Goal: Communication & Community: Answer question/provide support

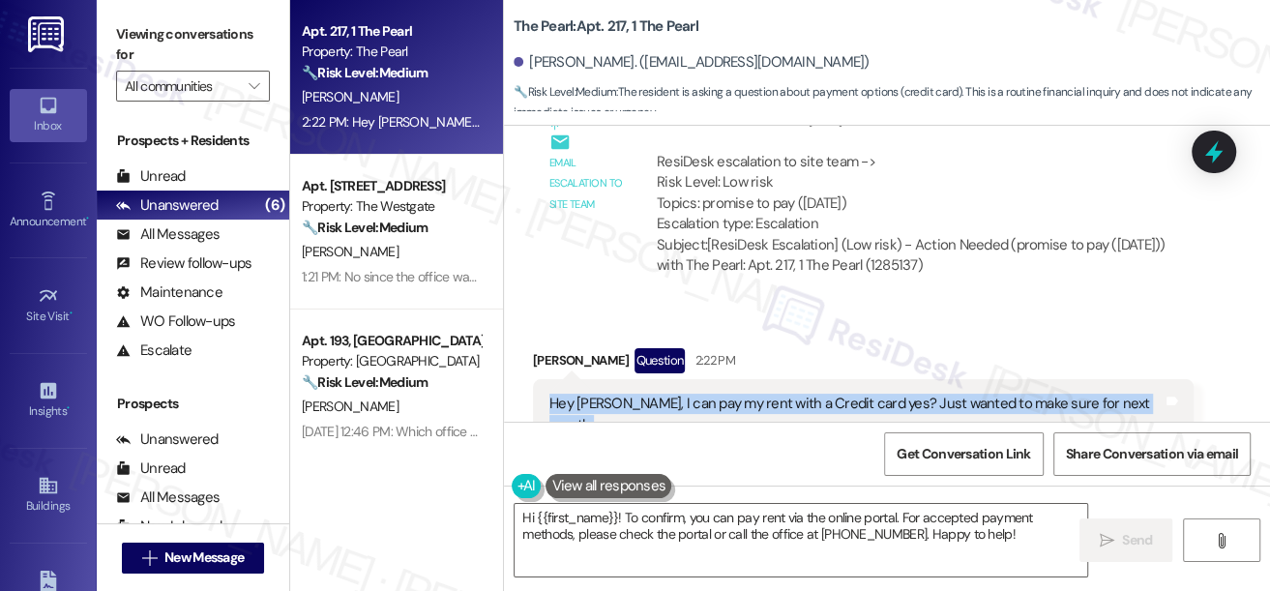
scroll to position [22759, 0]
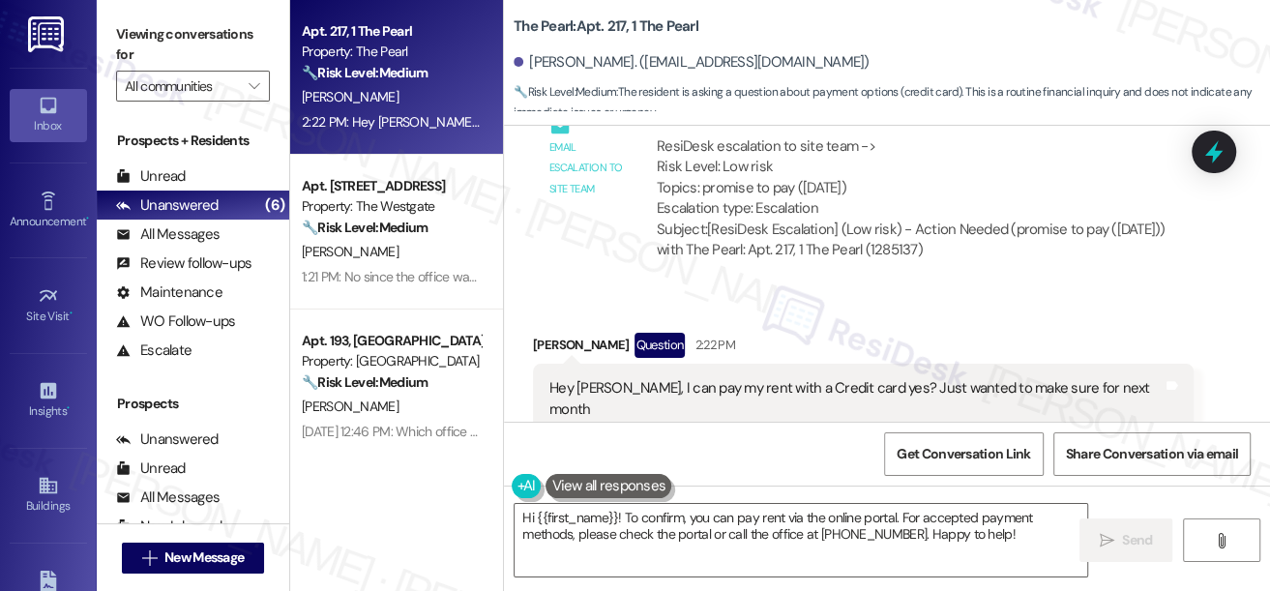
click at [144, 41] on label "Viewing conversations for" at bounding box center [193, 44] width 154 height 51
click at [710, 378] on div "Hey [PERSON_NAME], I can pay my rent with a Credit card yes? Just wanted to mak…" at bounding box center [855, 399] width 613 height 42
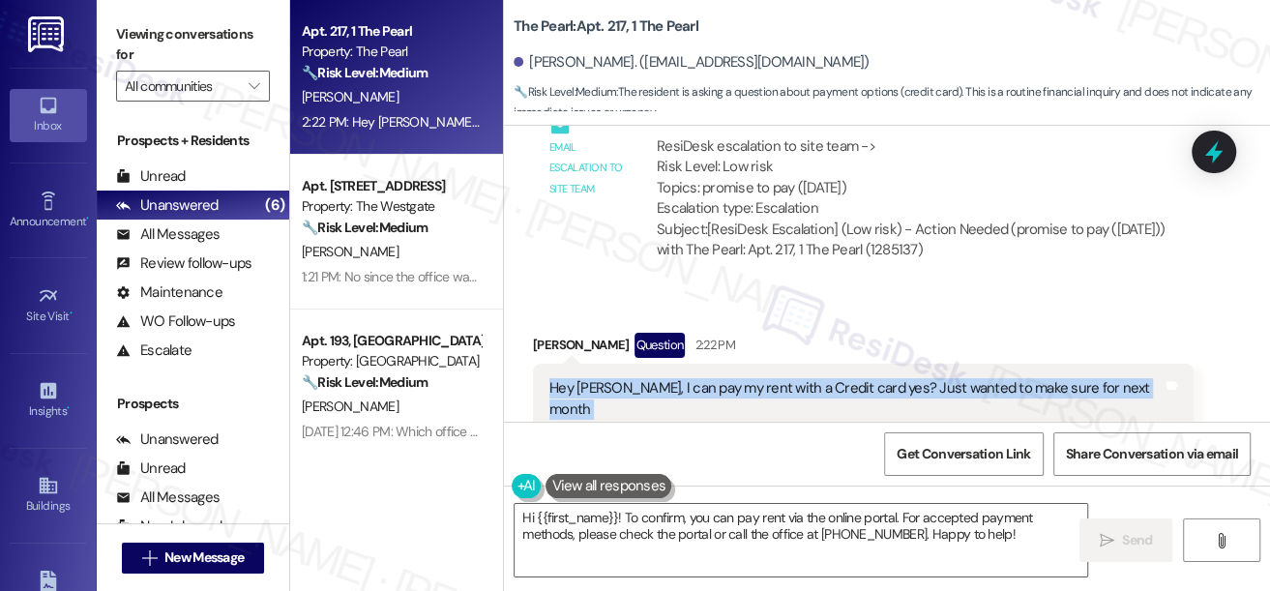
click at [710, 378] on div "Hey [PERSON_NAME], I can pay my rent with a Credit card yes? Just wanted to mak…" at bounding box center [855, 399] width 613 height 42
click at [768, 378] on div "Hey [PERSON_NAME], I can pay my rent with a Credit card yes? Just wanted to mak…" at bounding box center [855, 399] width 613 height 42
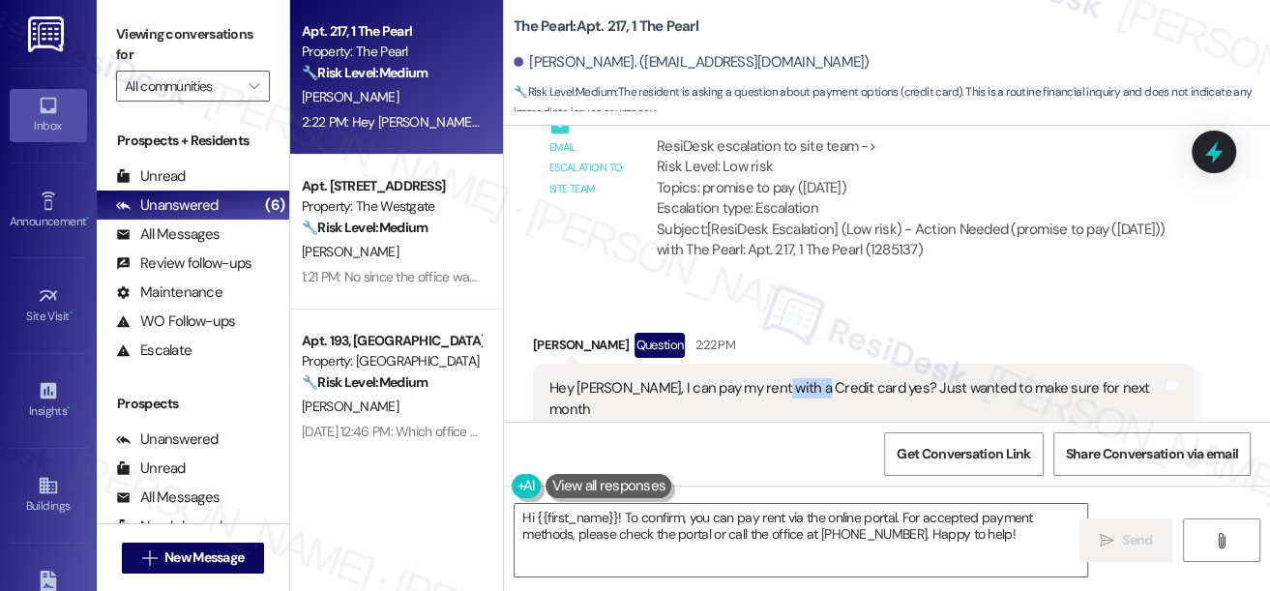
click at [768, 378] on div "Hey [PERSON_NAME], I can pay my rent with a Credit card yes? Just wanted to mak…" at bounding box center [855, 399] width 613 height 42
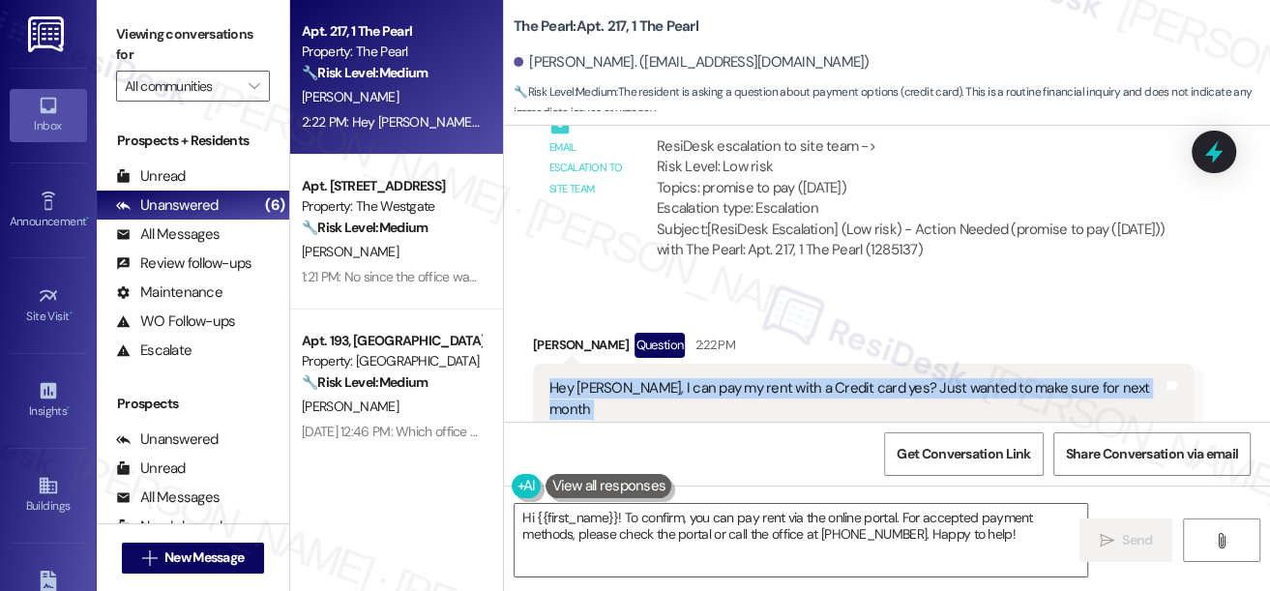
click at [768, 378] on div "Hey [PERSON_NAME], I can pay my rent with a Credit card yes? Just wanted to mak…" at bounding box center [855, 399] width 613 height 42
click at [960, 378] on div "Hey [PERSON_NAME], I can pay my rent with a Credit card yes? Just wanted to mak…" at bounding box center [855, 399] width 613 height 42
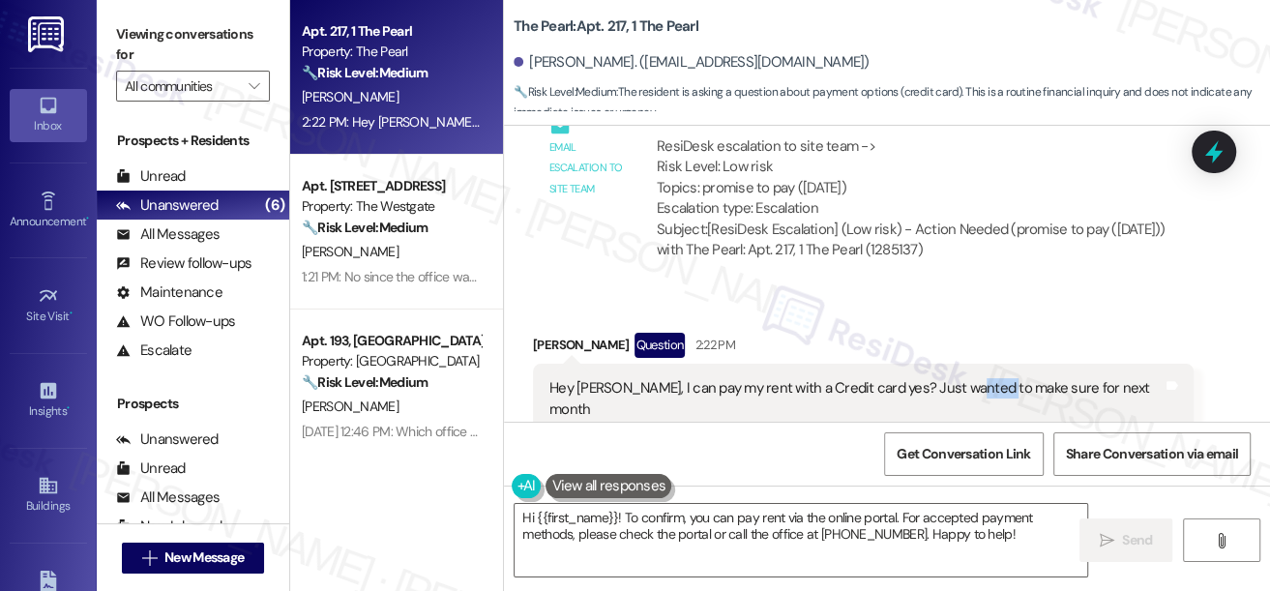
click at [960, 378] on div "Hey [PERSON_NAME], I can pay my rent with a Credit card yes? Just wanted to mak…" at bounding box center [855, 399] width 613 height 42
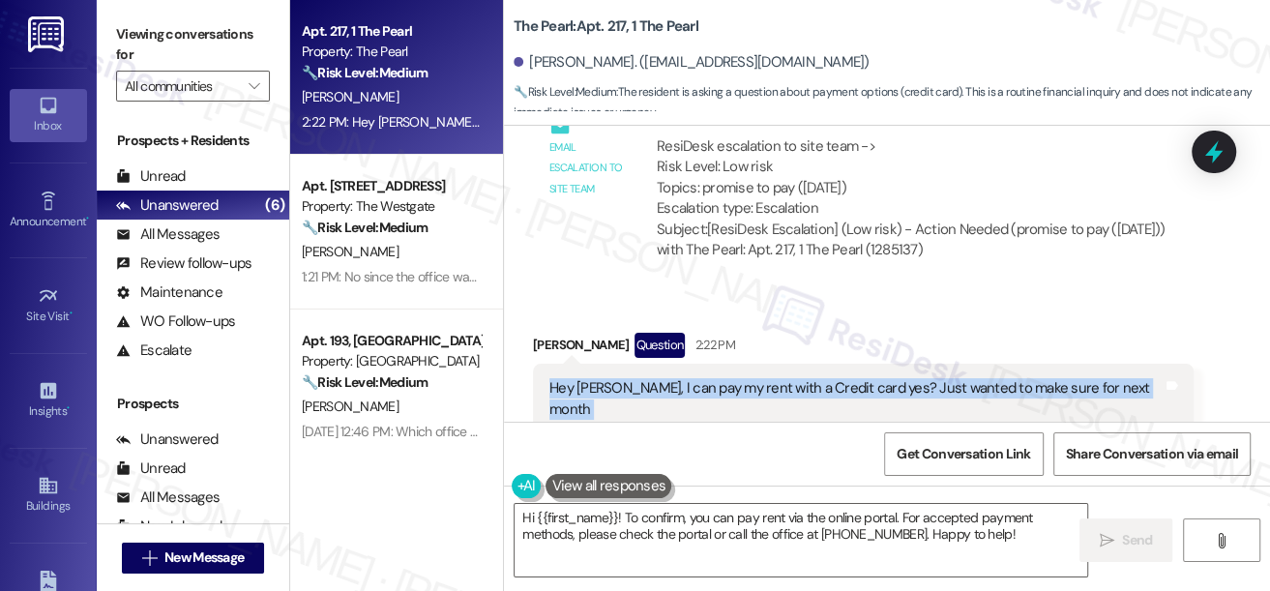
click at [960, 378] on div "Hey [PERSON_NAME], I can pay my rent with a Credit card yes? Just wanted to mak…" at bounding box center [855, 399] width 613 height 42
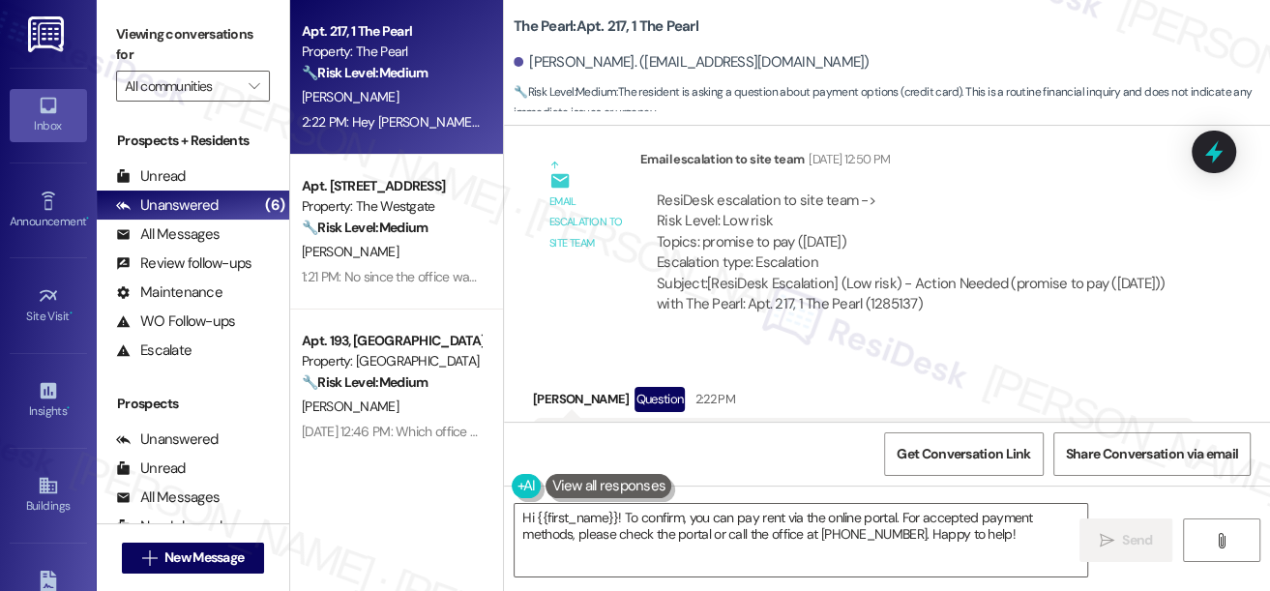
scroll to position [22671, 0]
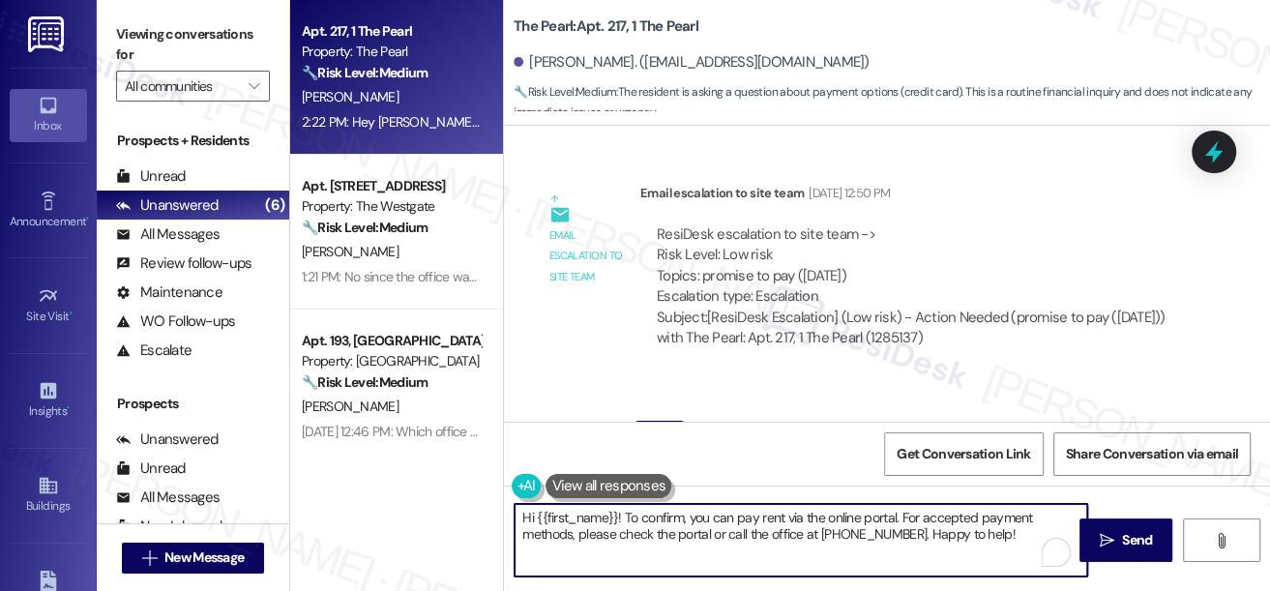
drag, startPoint x: 681, startPoint y: 515, endPoint x: 943, endPoint y: 517, distance: 262.2
click at [943, 517] on textarea "Hi {{first_name}}! To confirm, you can pay rent via the online portal. For acce…" at bounding box center [801, 540] width 573 height 73
click at [870, 519] on textarea "Hi {{first_name}}! To confirm, you can pay rent via the online portal. For acce…" at bounding box center [801, 540] width 573 height 73
click at [868, 520] on textarea "Hi {{first_name}}! To confirm, you can pay rent via the online portal. For acce…" at bounding box center [801, 540] width 573 height 73
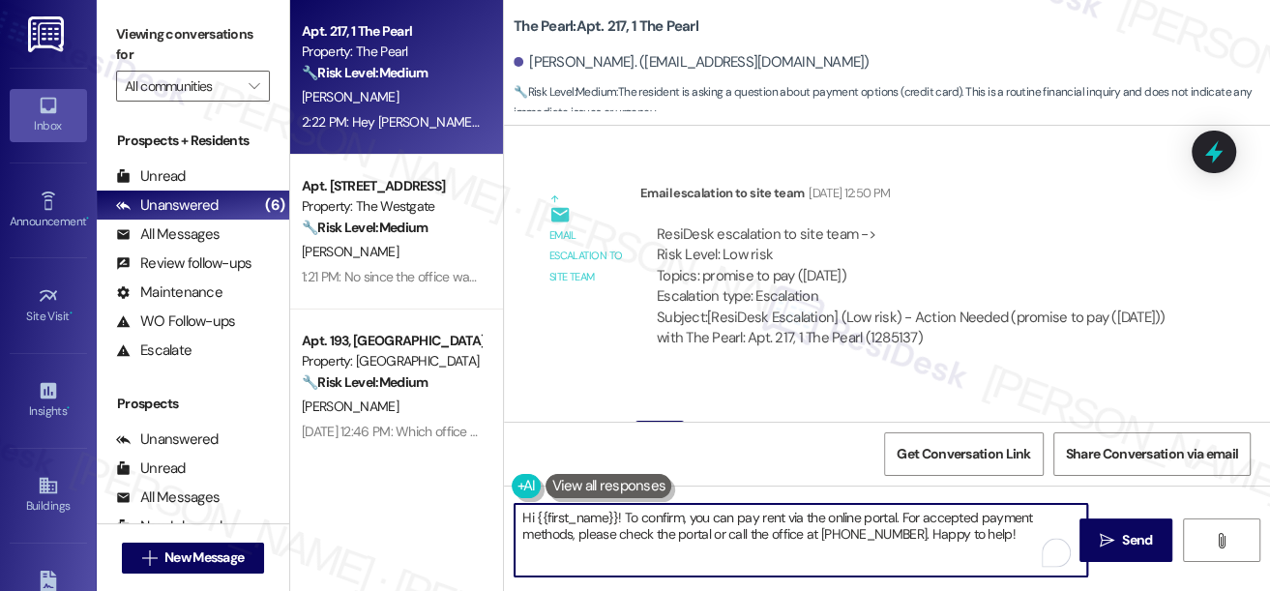
click at [726, 531] on textarea "Hi {{first_name}}! To confirm, you can pay rent via the online portal. For acce…" at bounding box center [801, 540] width 573 height 73
click at [882, 533] on textarea "Hi {{first_name}}! To confirm, you can pay rent via the online portal. For acce…" at bounding box center [801, 540] width 573 height 73
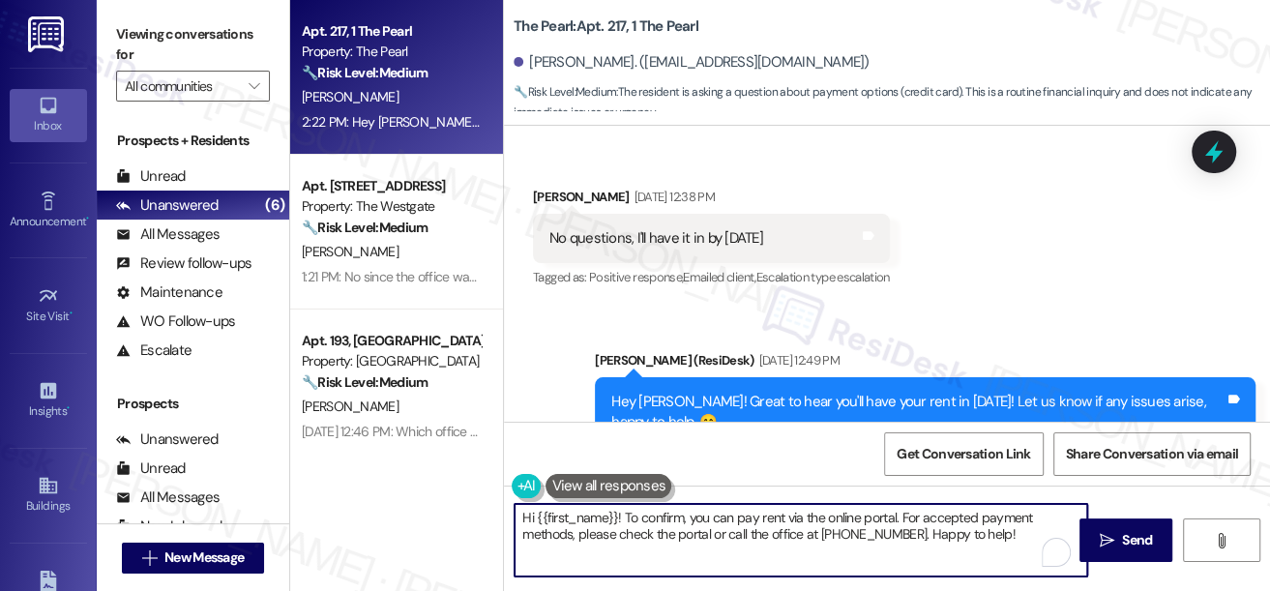
scroll to position [22056, 0]
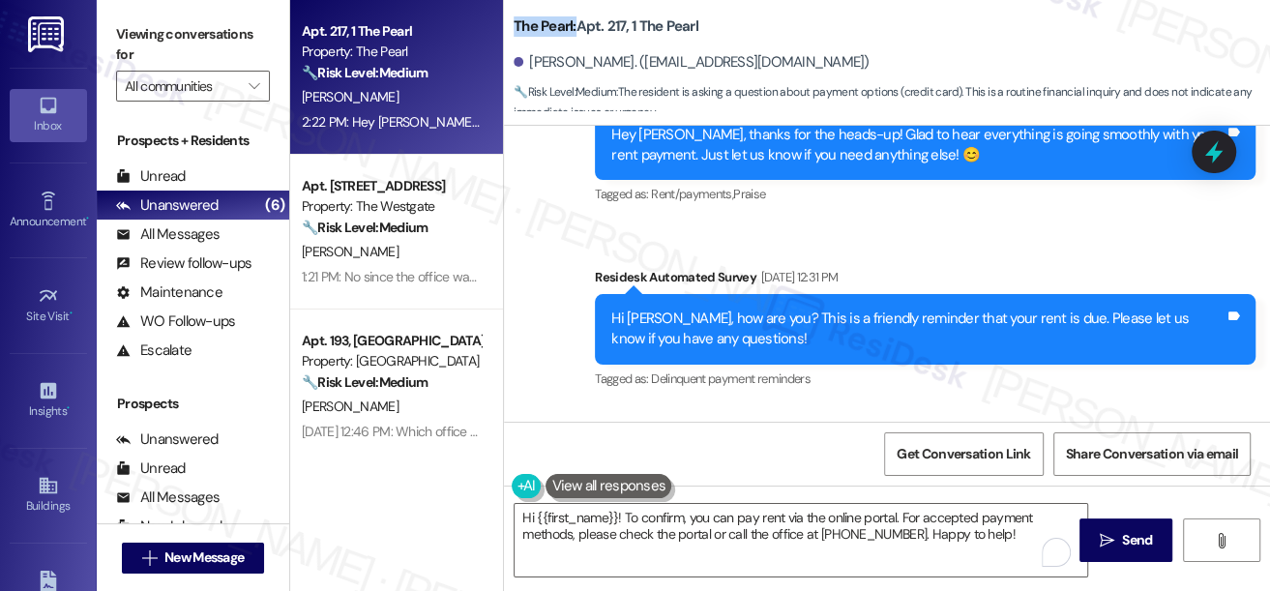
drag, startPoint x: 508, startPoint y: 30, endPoint x: 575, endPoint y: 25, distance: 66.9
click at [575, 24] on div "The Pearl: Apt. 217, 1 The Pearl [PERSON_NAME]. ([EMAIL_ADDRESS][DOMAIN_NAME]) …" at bounding box center [887, 58] width 766 height 106
copy b "The Pearl:"
click at [136, 44] on label "Viewing conversations for" at bounding box center [193, 44] width 154 height 51
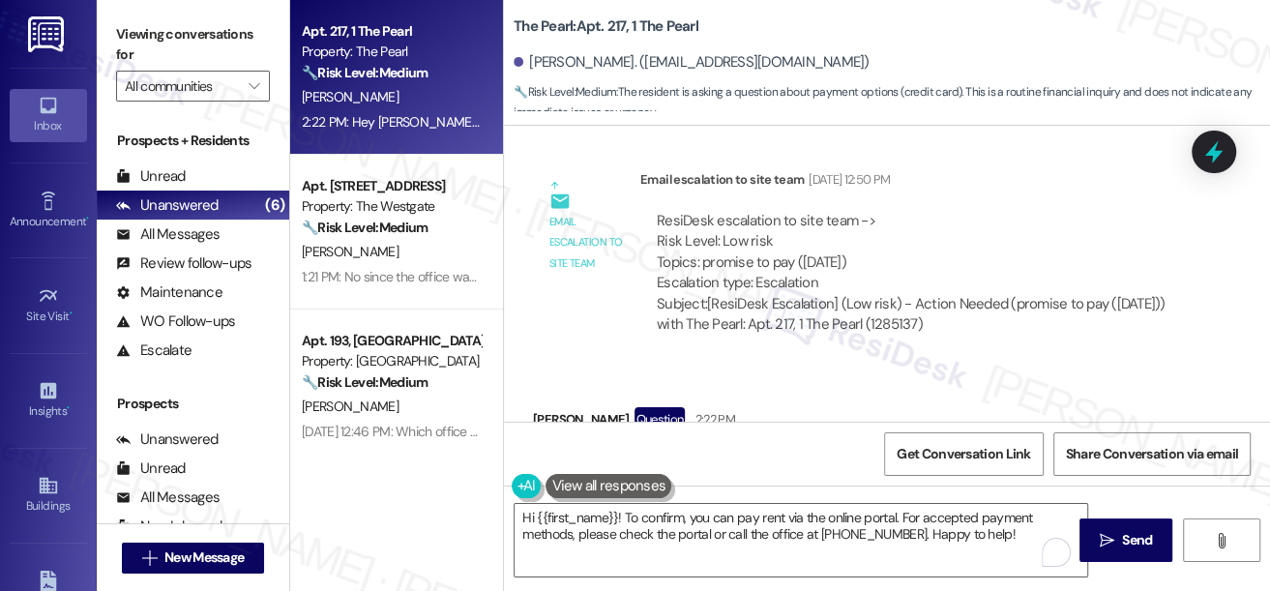
scroll to position [22759, 0]
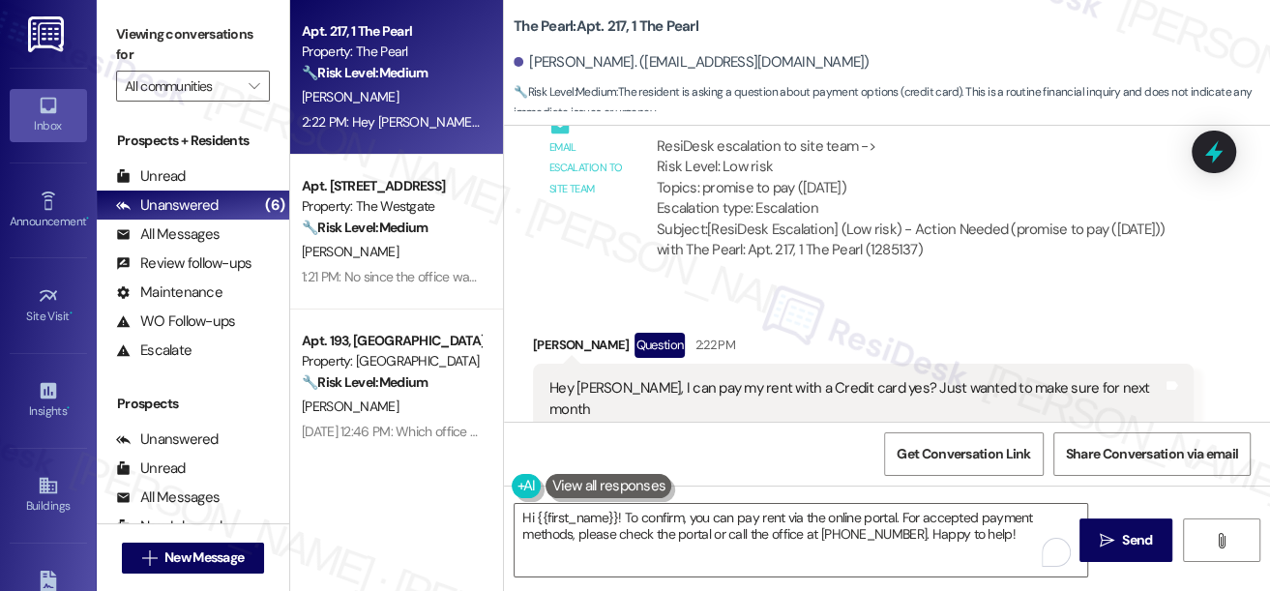
click at [642, 368] on div "Hey [PERSON_NAME], I can pay my rent with a Credit card yes? Just wanted to mak…" at bounding box center [863, 399] width 661 height 71
click at [670, 378] on div "Hey [PERSON_NAME], I can pay my rent with a Credit card yes? Just wanted to mak…" at bounding box center [855, 399] width 613 height 42
click at [672, 378] on div "Hey [PERSON_NAME], I can pay my rent with a Credit card yes? Just wanted to mak…" at bounding box center [855, 399] width 613 height 42
click at [674, 378] on div "Hey [PERSON_NAME], I can pay my rent with a Credit card yes? Just wanted to mak…" at bounding box center [855, 399] width 613 height 42
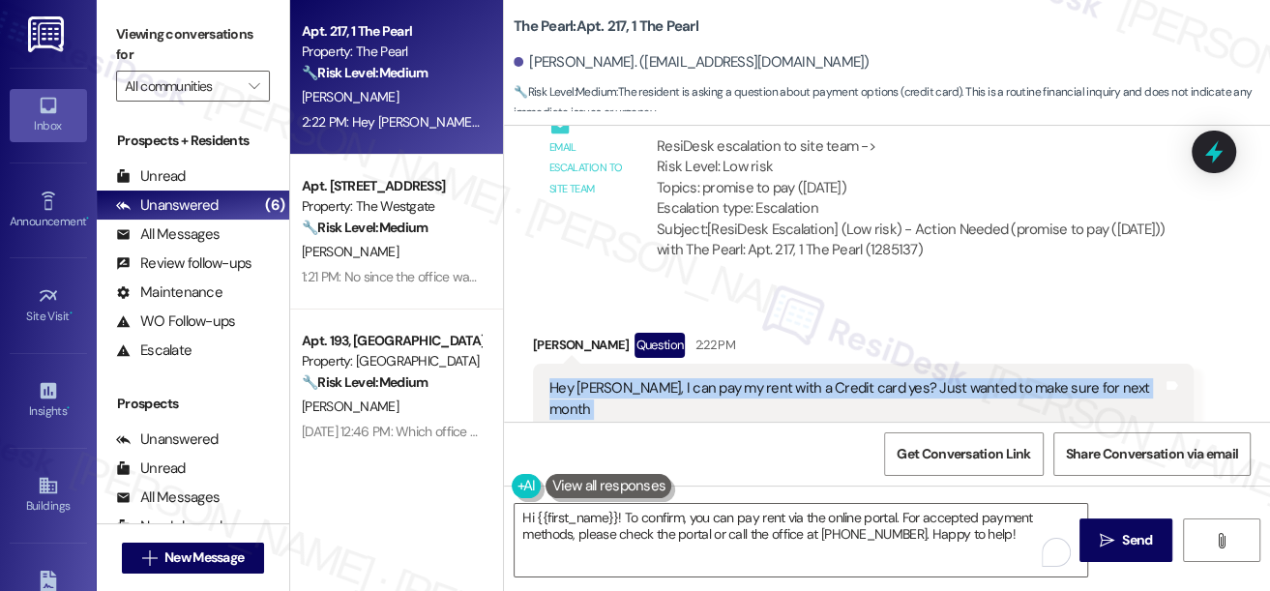
click at [674, 378] on div "Hey [PERSON_NAME], I can pay my rent with a Credit card yes? Just wanted to mak…" at bounding box center [855, 399] width 613 height 42
copy div "Hey [PERSON_NAME], I can pay my rent with a Credit card yes? Just wanted to mak…"
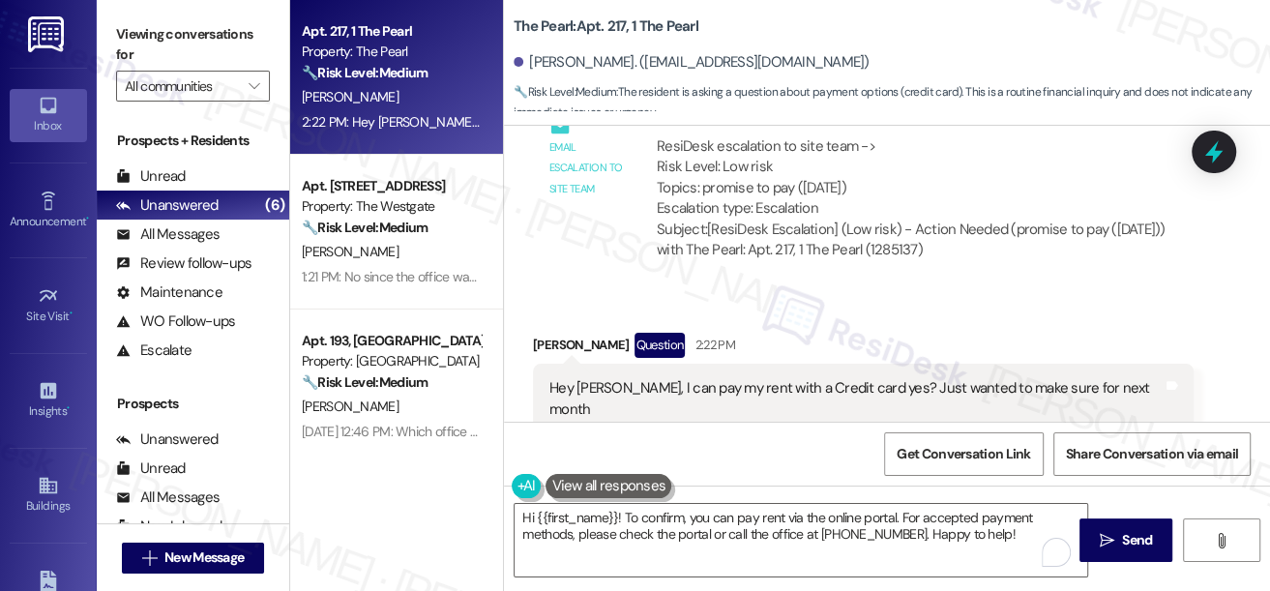
drag, startPoint x: 126, startPoint y: 28, endPoint x: 154, endPoint y: 45, distance: 33.0
click at [126, 28] on label "Viewing conversations for" at bounding box center [193, 44] width 154 height 51
click at [702, 518] on textarea "Hi {{first_name}}! To confirm, you can pay rent via the online portal. For acce…" at bounding box center [801, 540] width 573 height 73
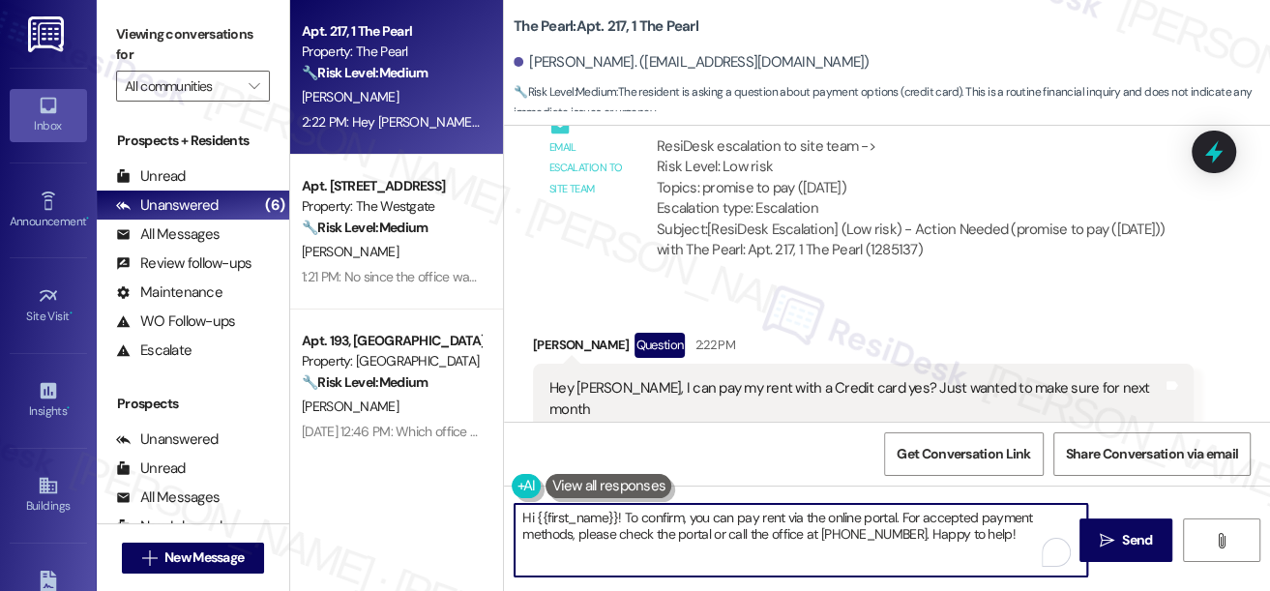
click at [703, 518] on textarea "Hi {{first_name}}! To confirm, you can pay rent via the online portal. For acce…" at bounding box center [801, 540] width 573 height 73
paste textarea "Thanks for checking in. I understand you’d like to confirm if rent can be paid …"
click at [519, 517] on textarea "Thanks for checking in. I understand you’d like to confirm if rent can be paid …" at bounding box center [801, 540] width 573 height 73
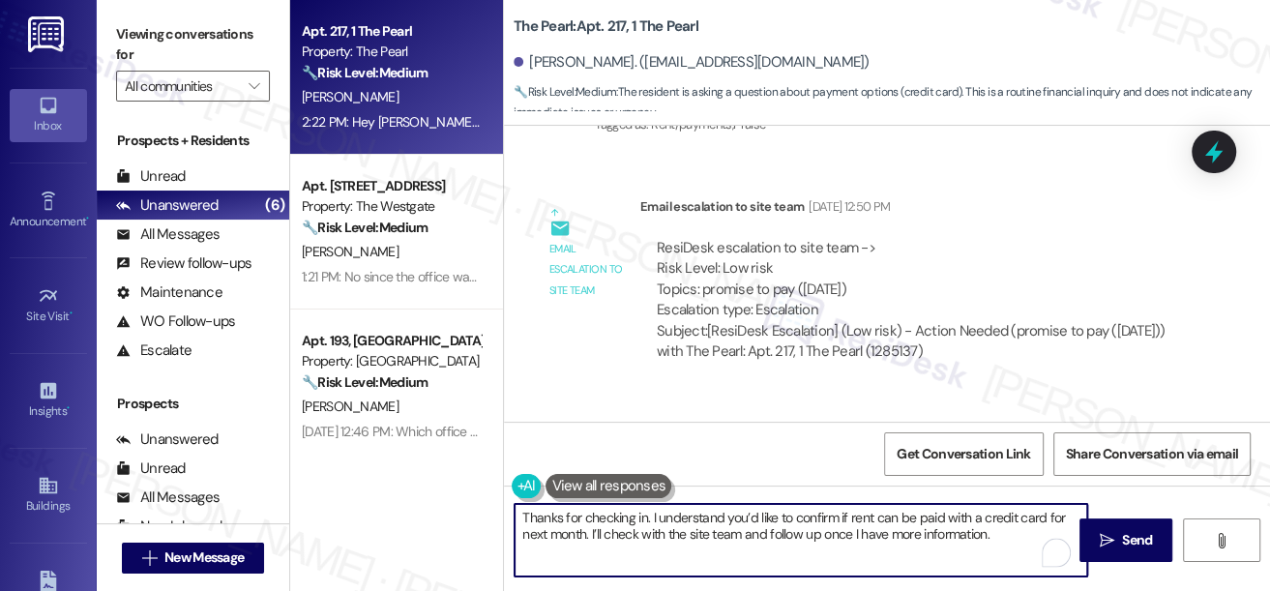
scroll to position [22583, 0]
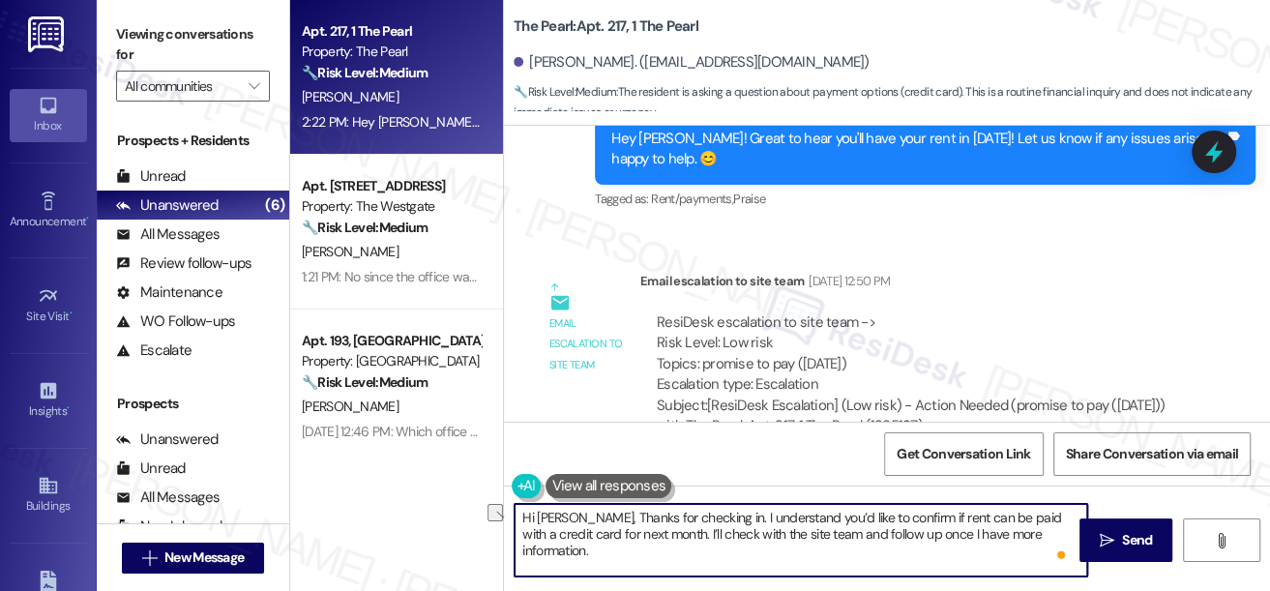
drag, startPoint x: 710, startPoint y: 517, endPoint x: 582, endPoint y: 518, distance: 127.7
click at [582, 518] on textarea "Hi [PERSON_NAME], Thanks for checking in. I understand you’d like to confirm if…" at bounding box center [801, 540] width 573 height 73
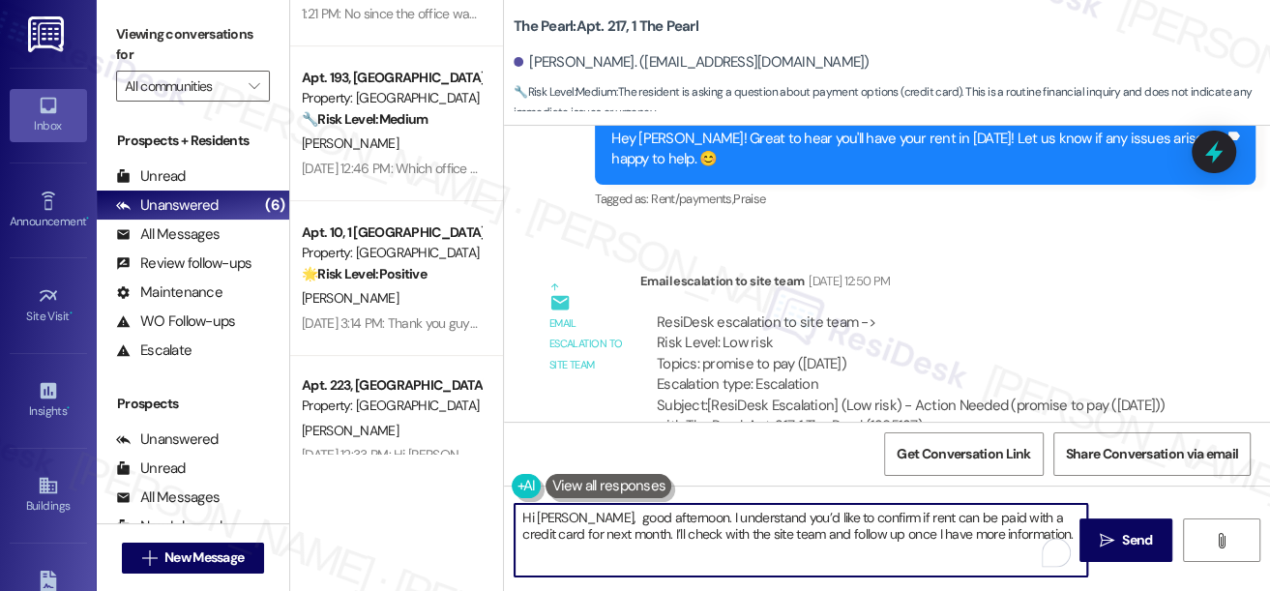
scroll to position [2, 0]
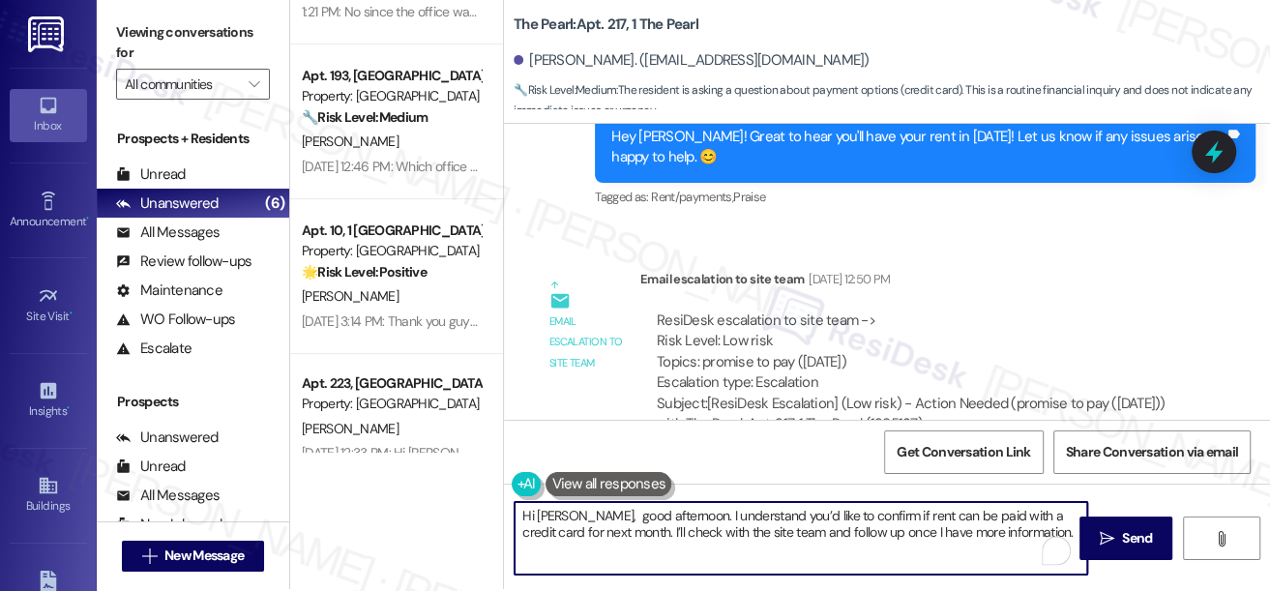
click at [768, 524] on textarea "Hi [PERSON_NAME], good afternoon. I understand you’d like to confirm if rent ca…" at bounding box center [801, 538] width 573 height 73
click at [689, 519] on textarea "Hi [PERSON_NAME], good afternoon. I understand you’d like to confirm if rent ca…" at bounding box center [801, 538] width 573 height 73
click at [588, 516] on textarea "Hi [PERSON_NAME], good afternoon. I understand you’d like to confirm if rent ca…" at bounding box center [801, 538] width 573 height 73
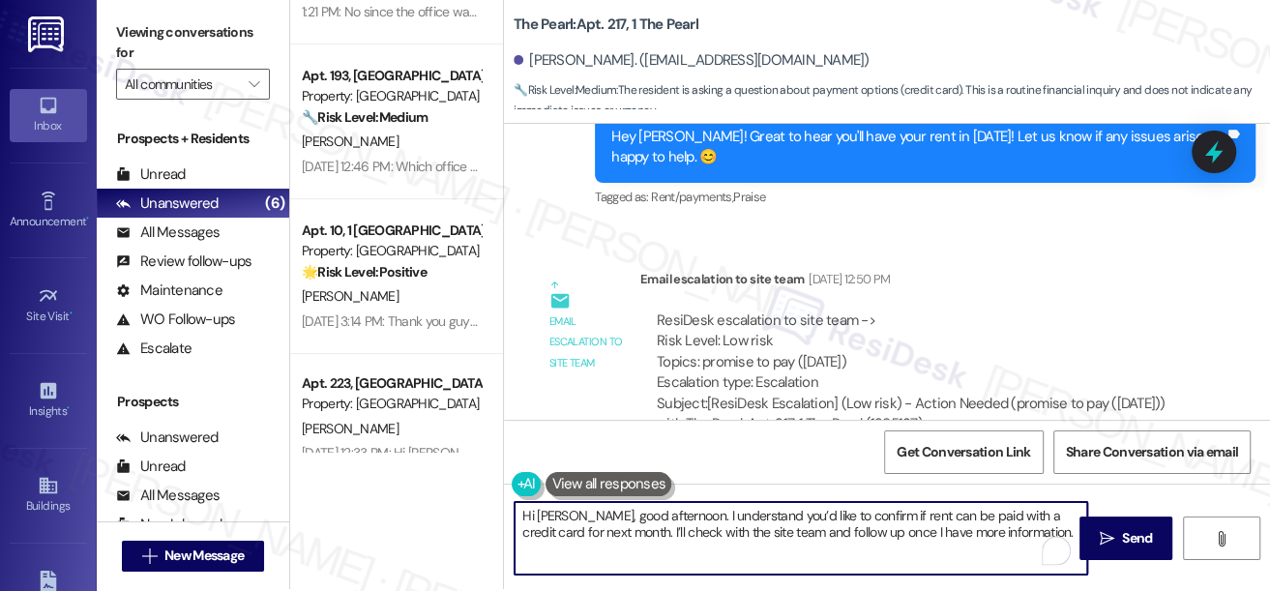
click at [701, 511] on textarea "Hi [PERSON_NAME], good afternoon. I understand you’d like to confirm if rent ca…" at bounding box center [801, 538] width 573 height 73
click at [703, 511] on textarea "Hi [PERSON_NAME], good afternoon. I understand you’d like to confirm if rent ca…" at bounding box center [801, 538] width 573 height 73
click at [704, 510] on textarea "Hi [PERSON_NAME], good afternoon. I understand you’d like to confirm if rent ca…" at bounding box center [801, 538] width 573 height 73
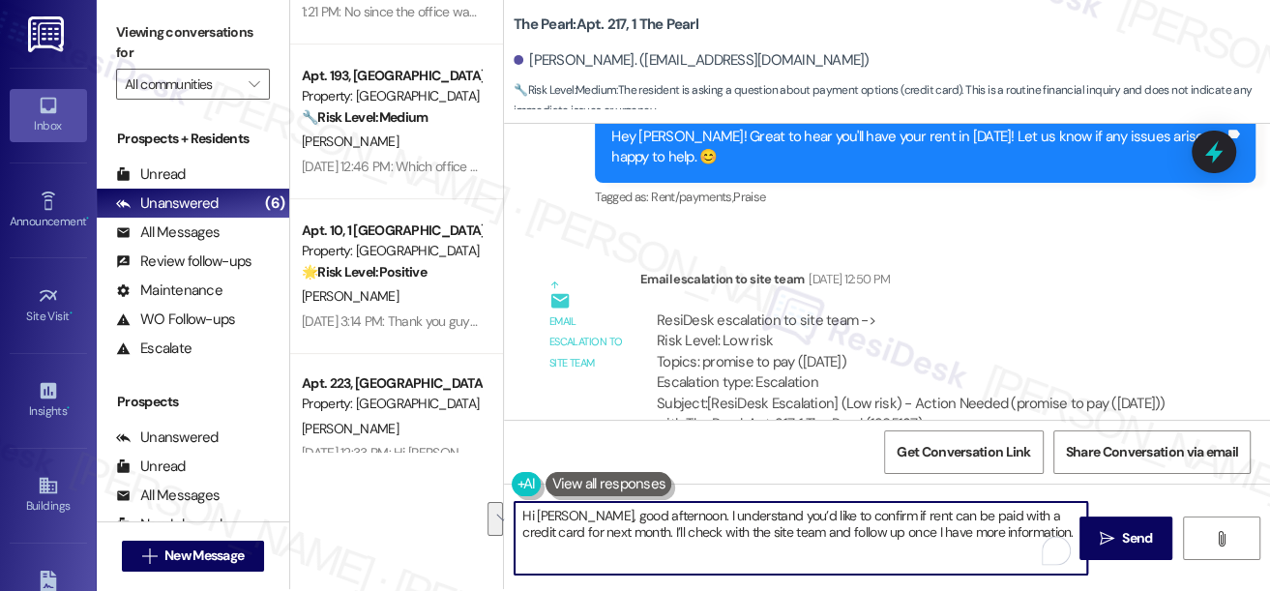
click at [704, 510] on textarea "Hi [PERSON_NAME], good afternoon. I understand you’d like to confirm if rent ca…" at bounding box center [801, 538] width 573 height 73
click at [856, 528] on textarea "Hi [PERSON_NAME], good afternoon. I understand you’d like to confirm if rent ca…" at bounding box center [801, 538] width 573 height 73
drag, startPoint x: 856, startPoint y: 528, endPoint x: 867, endPoint y: 521, distance: 12.6
click at [856, 528] on textarea "Hi [PERSON_NAME], good afternoon. I understand you’d like to confirm if rent ca…" at bounding box center [801, 538] width 573 height 73
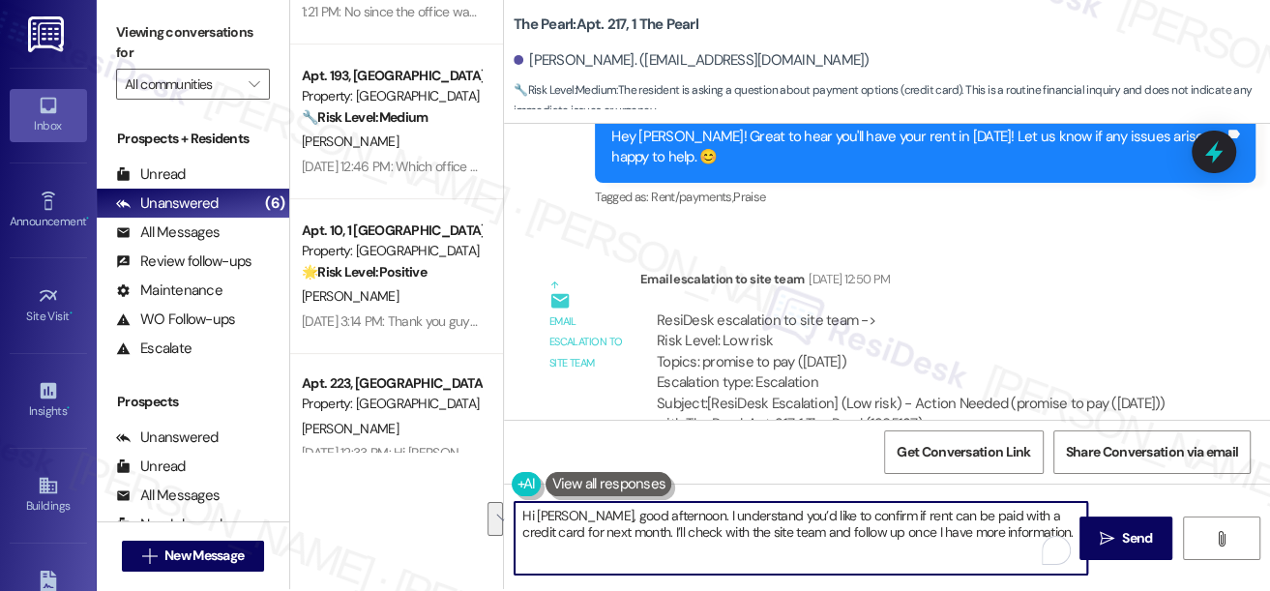
type textarea "Hi [PERSON_NAME], good afternoon. I understand you’d like to confirm if rent ca…"
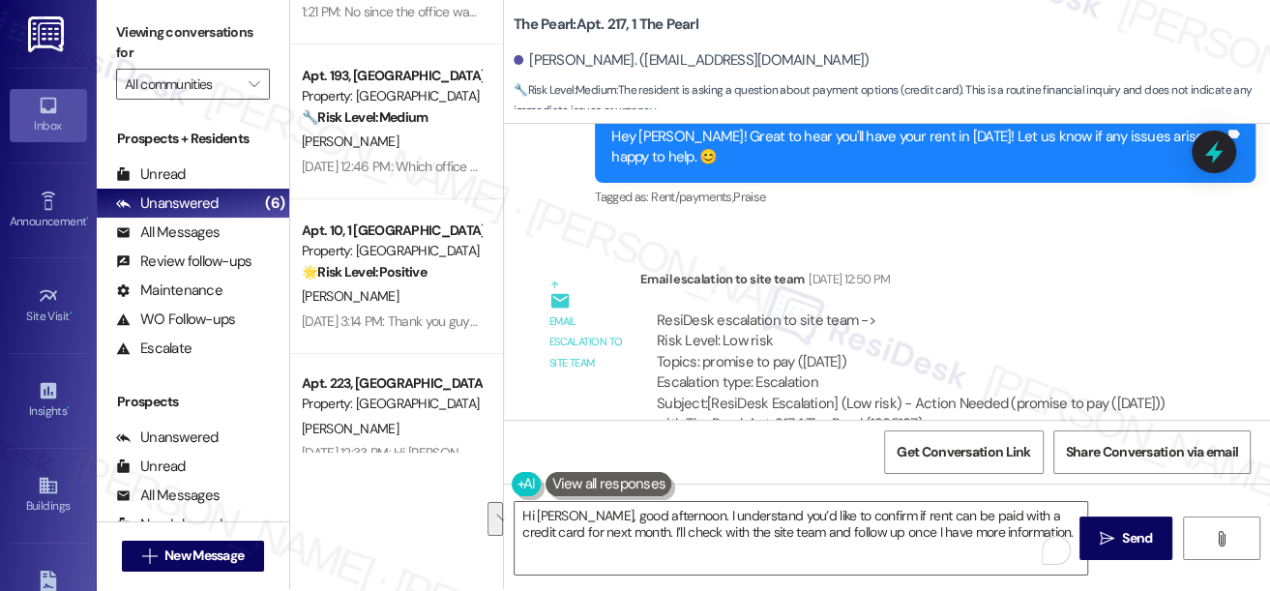
click at [129, 31] on label "Viewing conversations for" at bounding box center [193, 42] width 154 height 51
click at [986, 531] on textarea "Hi [PERSON_NAME], good afternoon. I understand you’d like to confirm if rent ca…" at bounding box center [801, 538] width 573 height 73
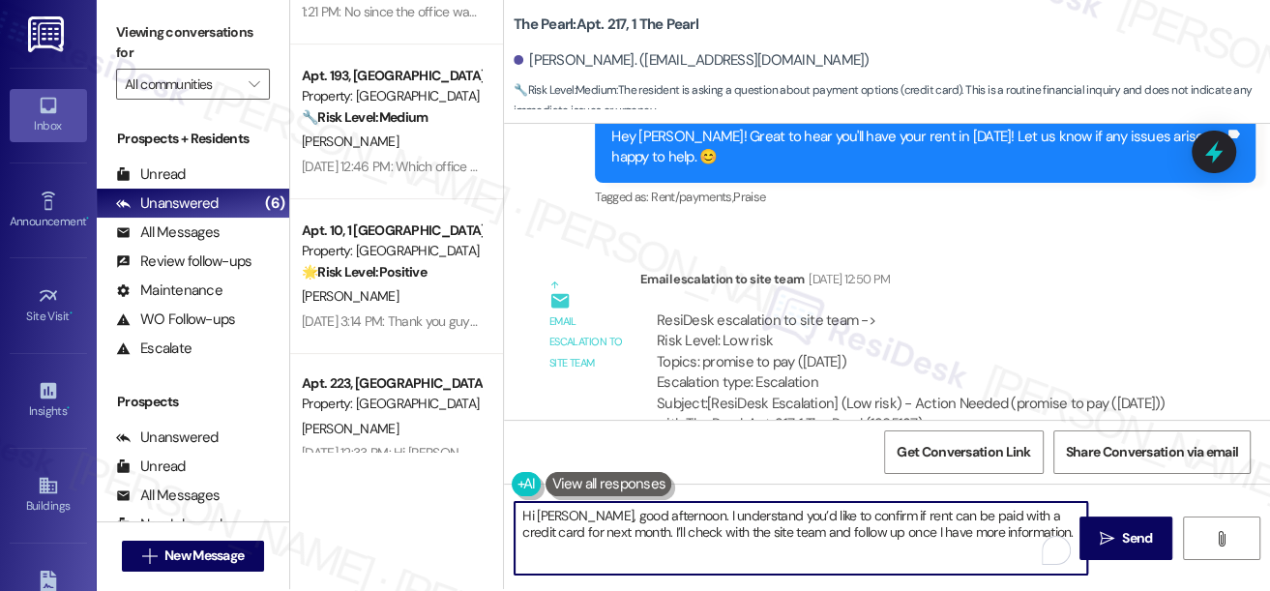
click at [986, 531] on textarea "Hi [PERSON_NAME], good afternoon. I understand you’d like to confirm if rent ca…" at bounding box center [801, 538] width 573 height 73
click at [1026, 528] on textarea "Hi [PERSON_NAME], good afternoon. I understand you’d like to confirm if rent ca…" at bounding box center [801, 538] width 573 height 73
click at [999, 515] on textarea "Hi [PERSON_NAME], good afternoon. I understand you’d like to confirm if rent ca…" at bounding box center [801, 538] width 573 height 73
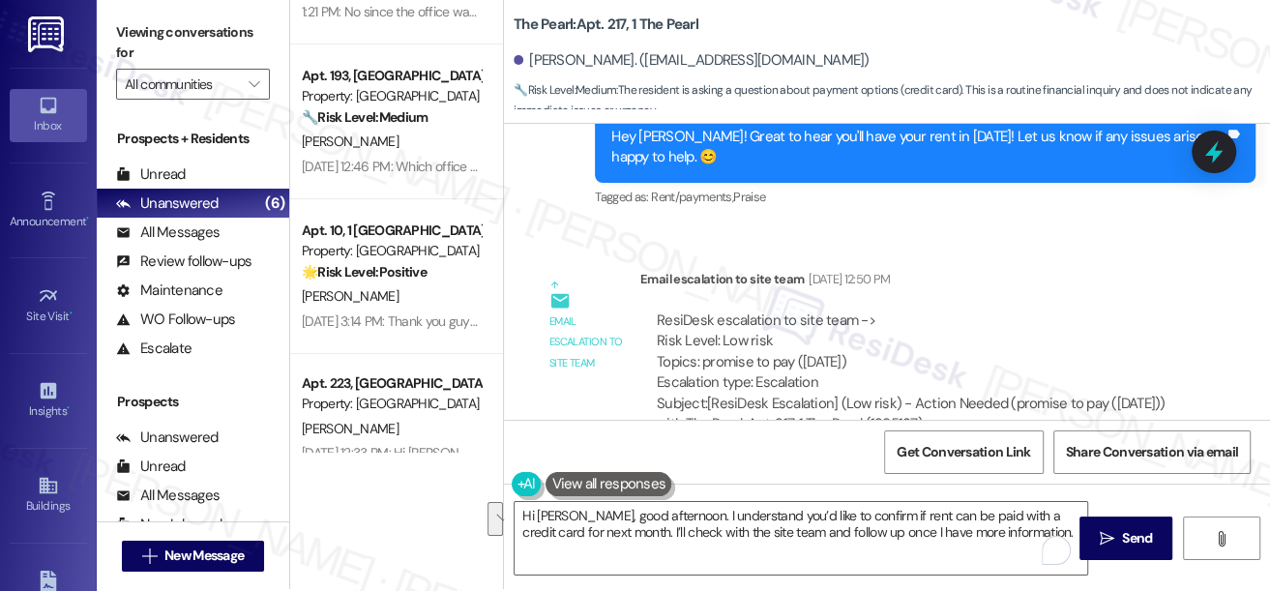
click at [118, 35] on label "Viewing conversations for" at bounding box center [193, 42] width 154 height 51
click at [141, 15] on div "Viewing conversations for All communities " at bounding box center [193, 58] width 192 height 121
drag, startPoint x: 1104, startPoint y: 533, endPoint x: 735, endPoint y: 528, distance: 368.6
click at [735, 528] on div "Hi [PERSON_NAME], good afternoon. I understand you’d like to confirm if rent ca…" at bounding box center [887, 556] width 766 height 145
click at [732, 528] on textarea "Hi [PERSON_NAME], good afternoon. I understand you’d like to confirm if rent ca…" at bounding box center [801, 538] width 573 height 73
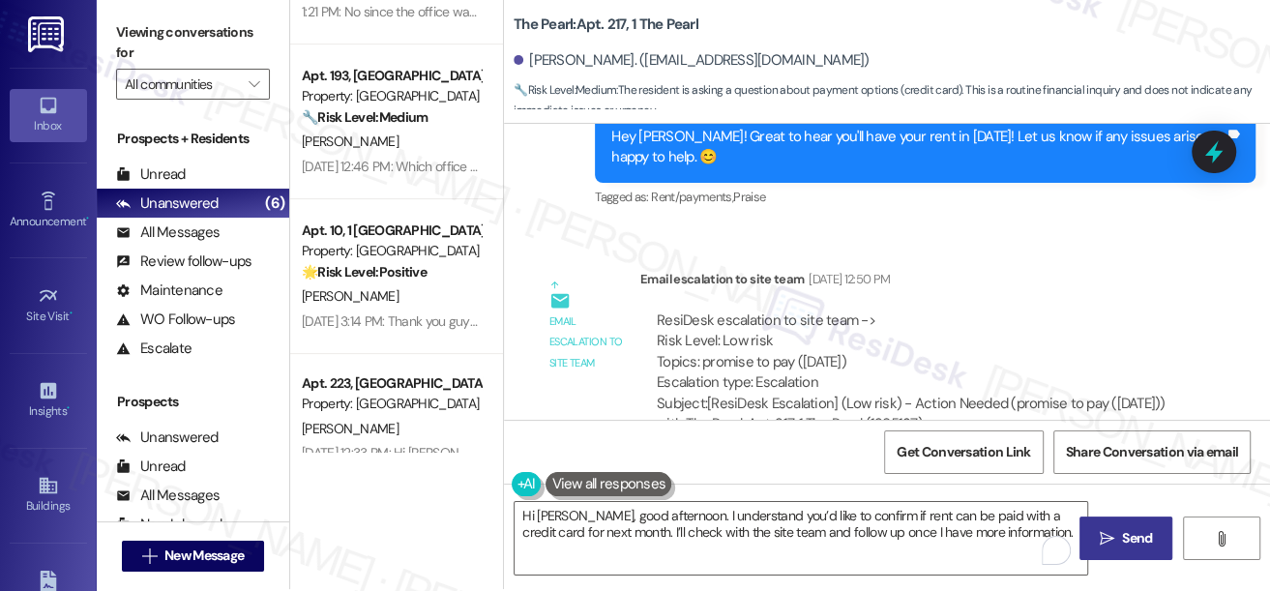
click at [1135, 533] on span "Send" at bounding box center [1137, 538] width 30 height 20
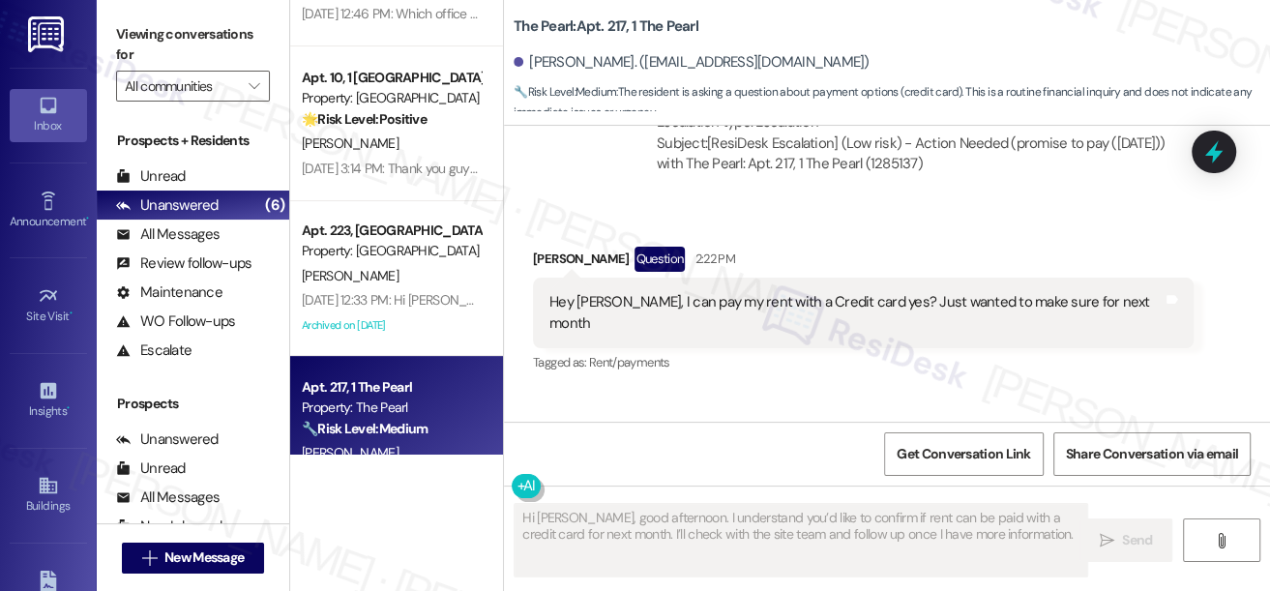
scroll to position [22915, 0]
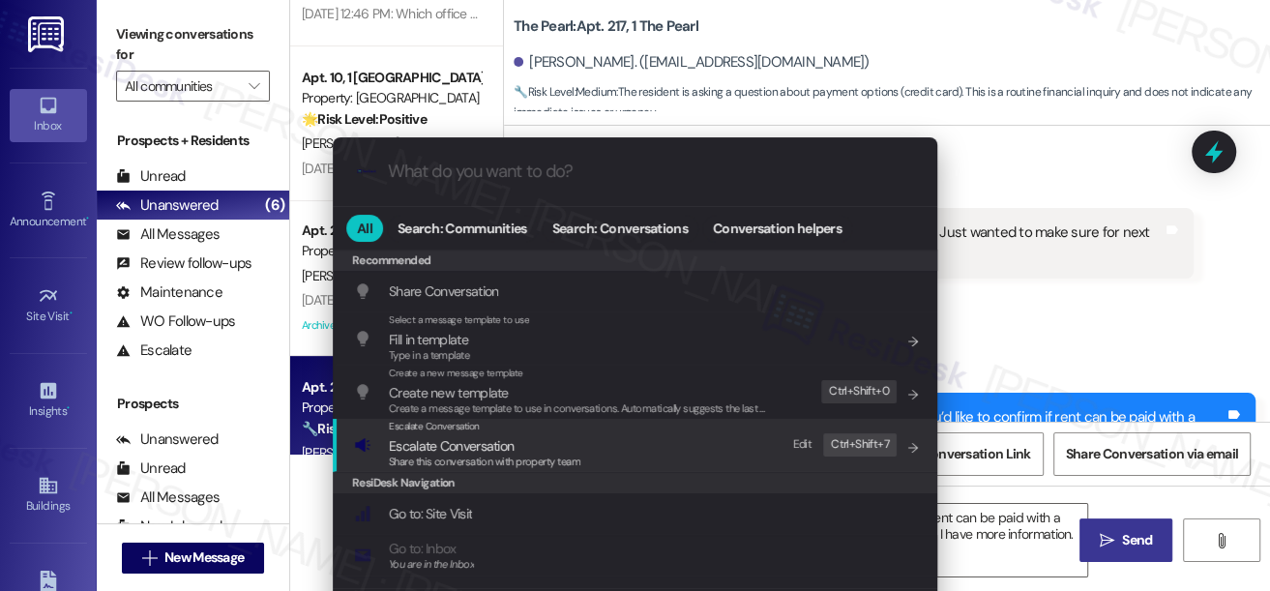
click at [645, 443] on div "Escalate Conversation Escalate Conversation Share this conversation with proper…" at bounding box center [637, 445] width 566 height 52
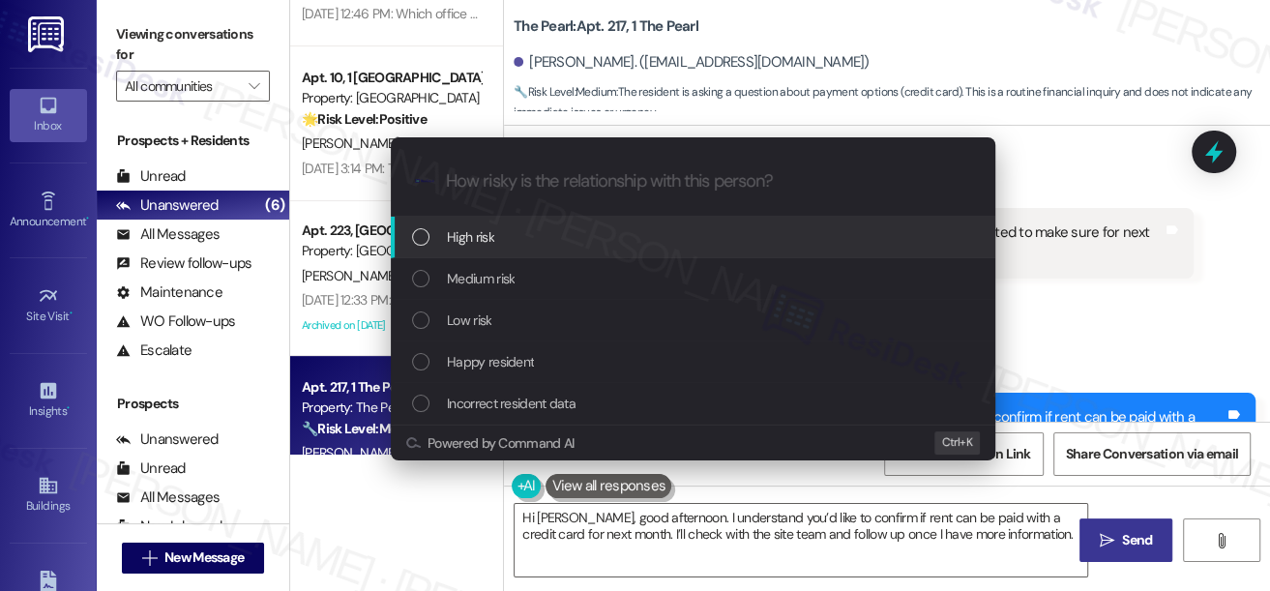
click at [490, 310] on div "Low risk" at bounding box center [695, 320] width 566 height 21
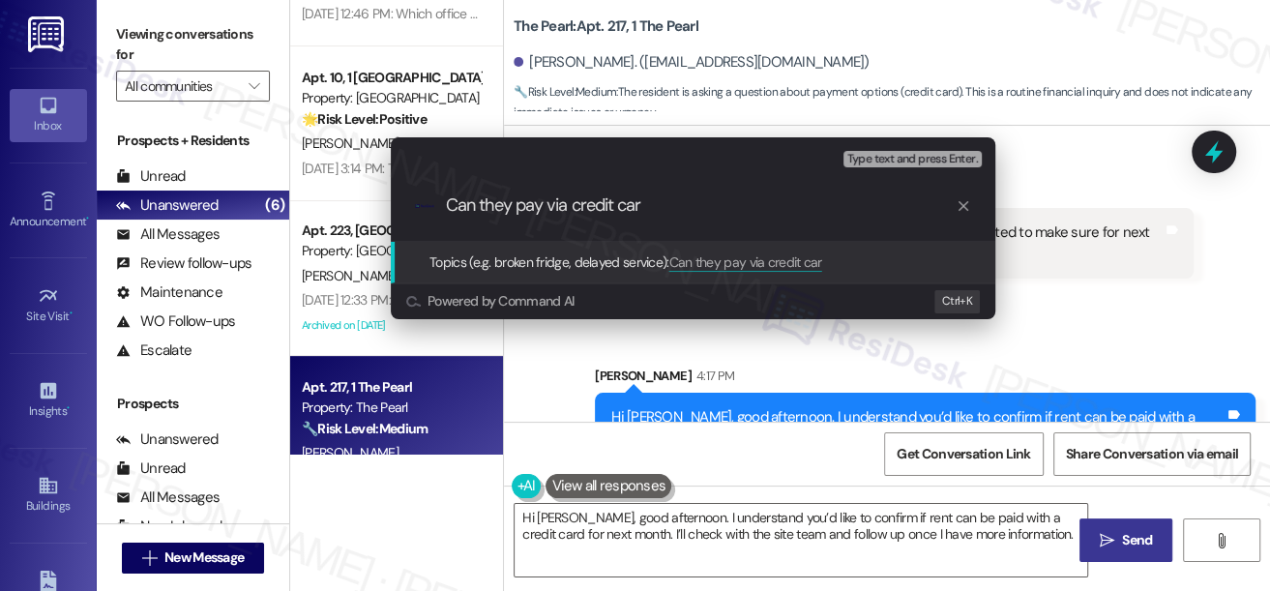
type input "Can they pay via credit card"
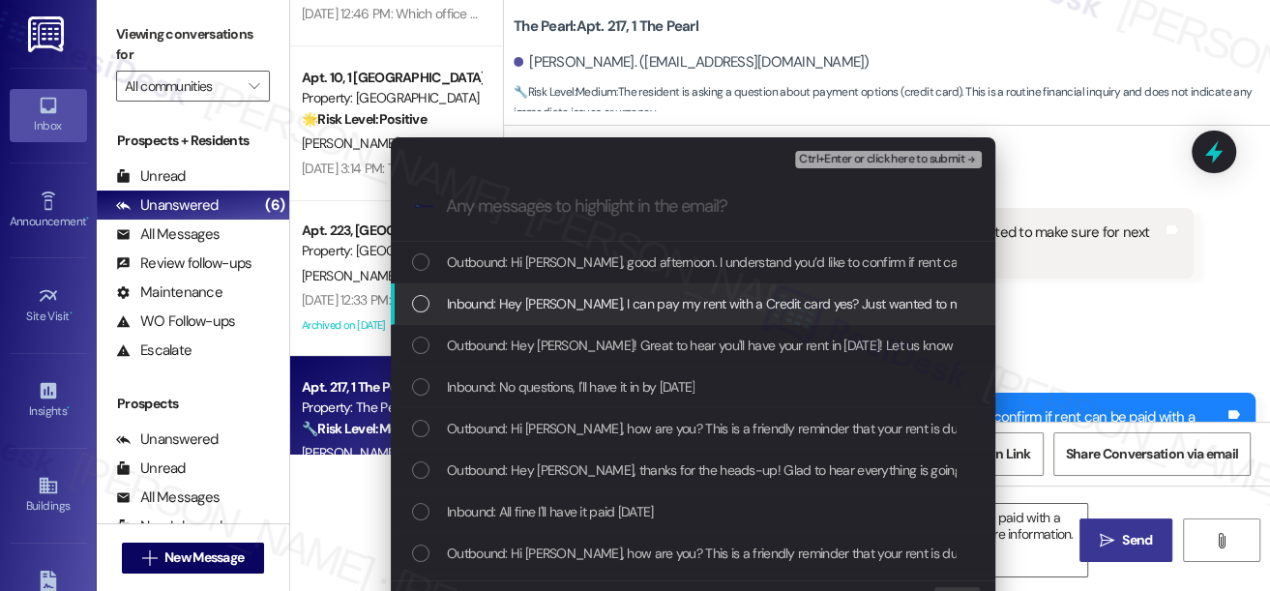
click at [704, 304] on span "Inbound: Hey [PERSON_NAME], I can pay my rent with a Credit card yes? Just want…" at bounding box center [770, 303] width 646 height 21
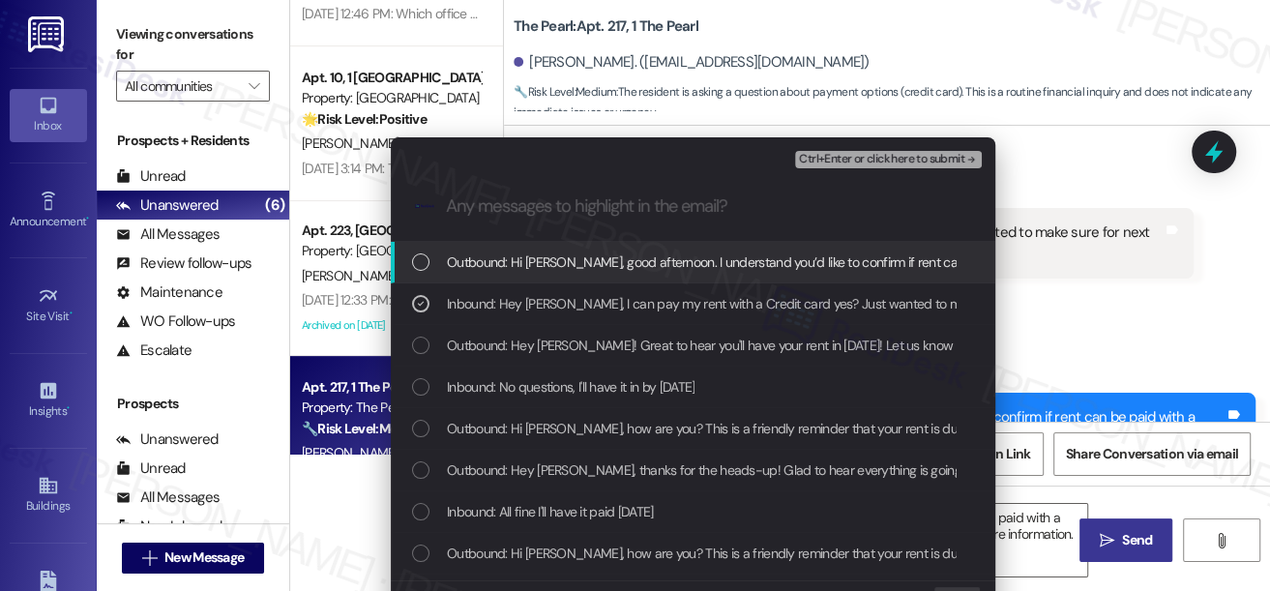
click at [844, 153] on span "Ctrl+Enter or click here to submit" at bounding box center [881, 160] width 165 height 14
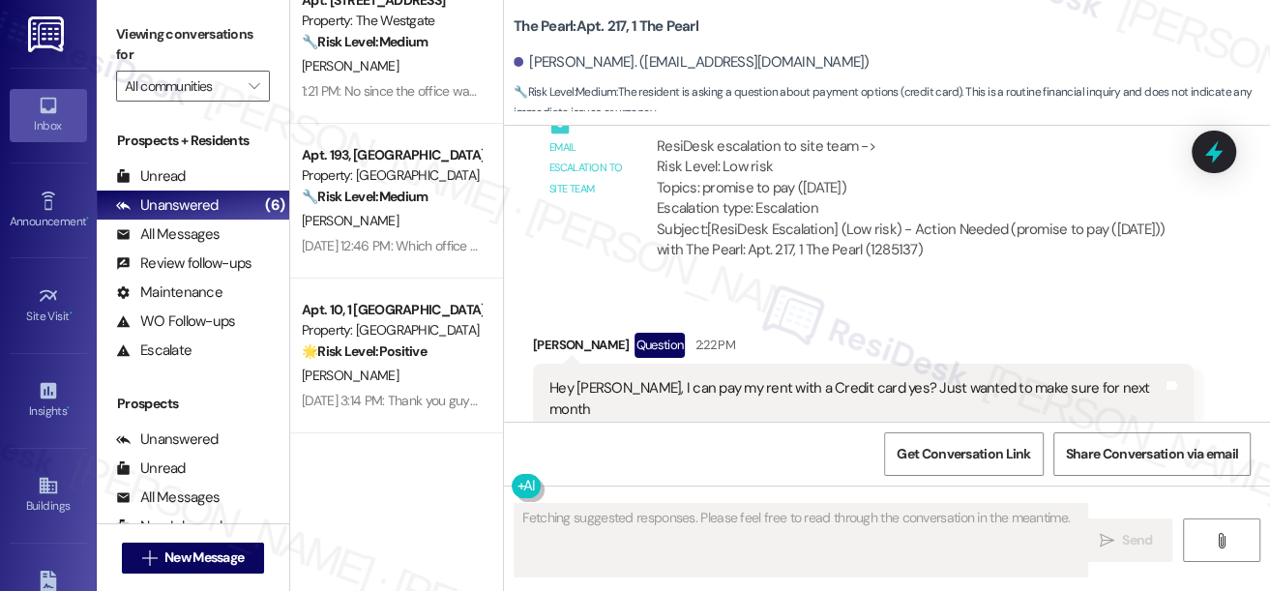
scroll to position [0, 0]
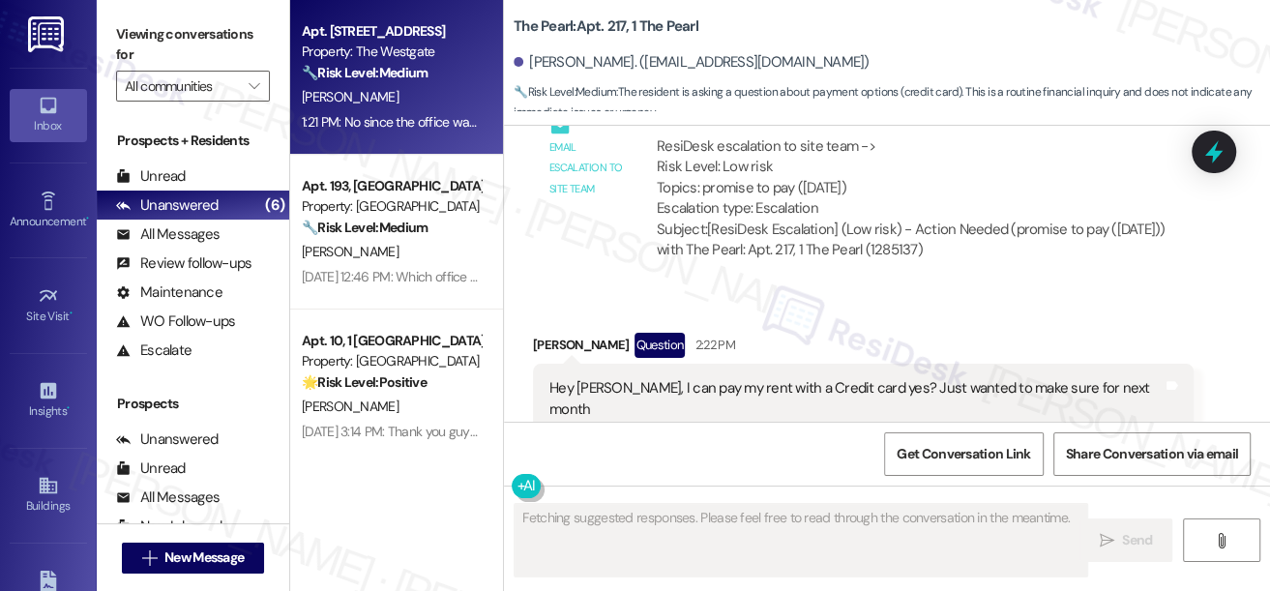
click at [400, 121] on div "1:21 PM: No since the office was closed over the weekend 1:21 PM: No since the …" at bounding box center [461, 121] width 318 height 17
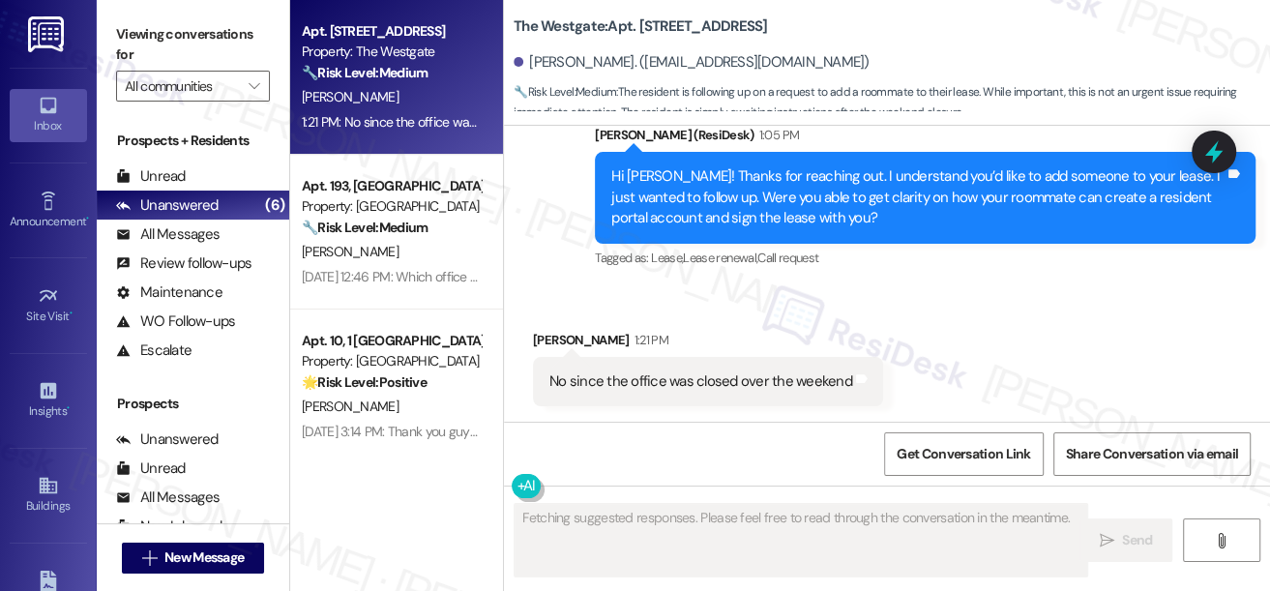
scroll to position [4083, 0]
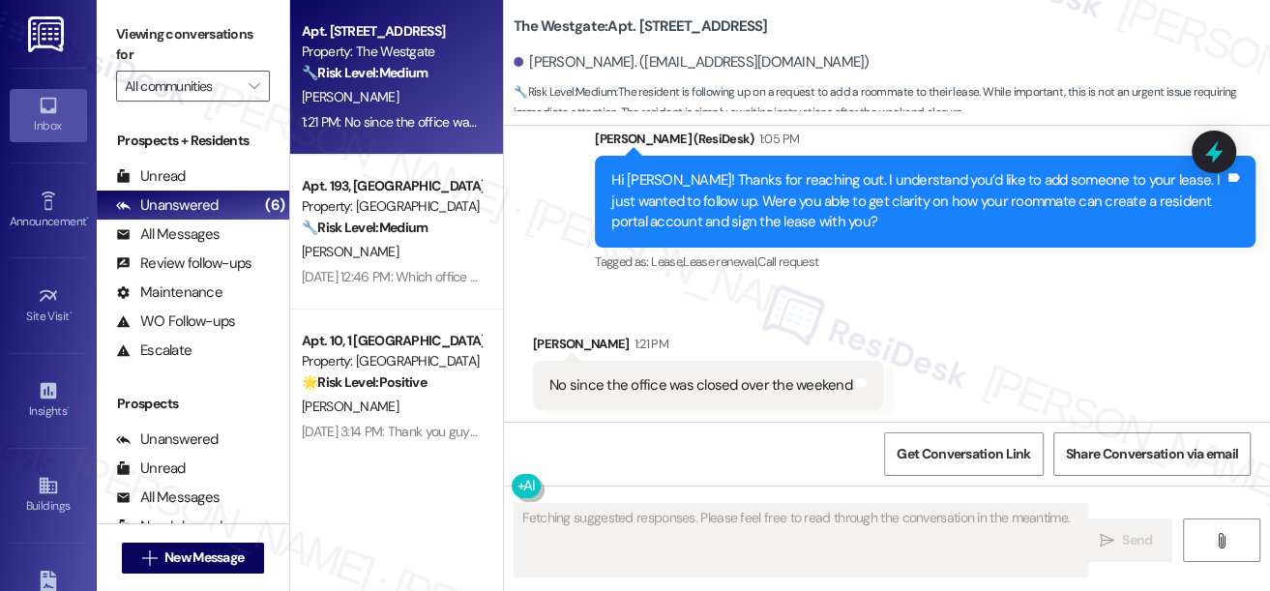
click at [719, 408] on div "Received via SMS [PERSON_NAME] 1:21 PM No since the office was closed over the …" at bounding box center [707, 371] width 379 height 105
click at [735, 381] on div "No since the office was closed over the weekend" at bounding box center [700, 385] width 303 height 20
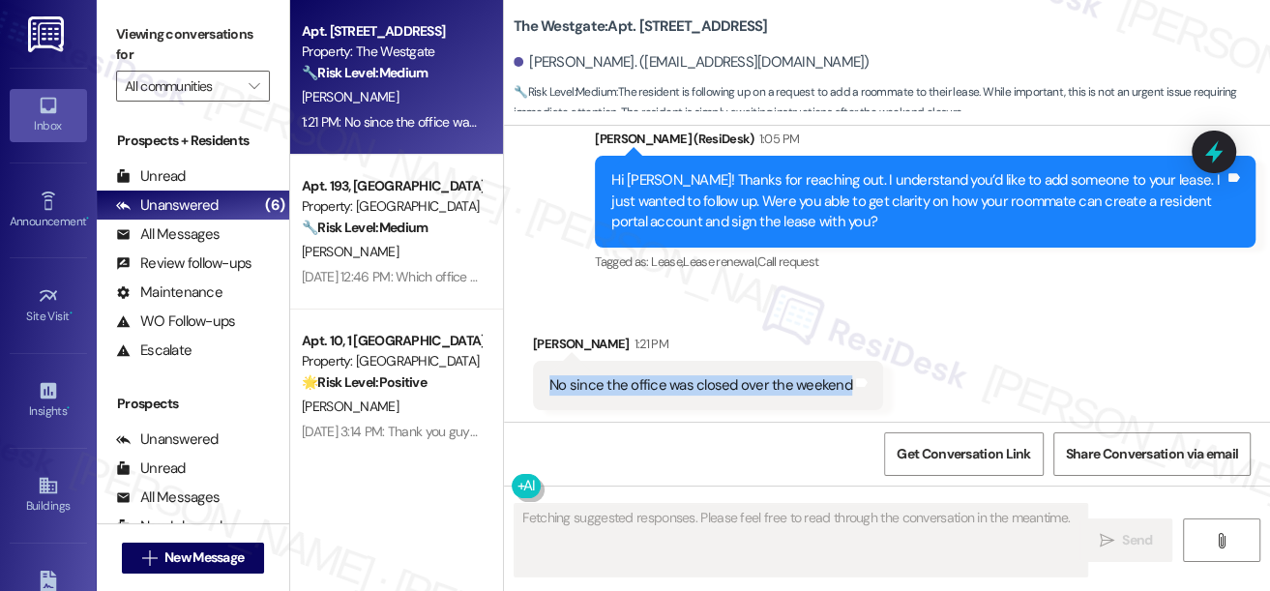
click at [735, 381] on div "No since the office was closed over the weekend" at bounding box center [700, 385] width 303 height 20
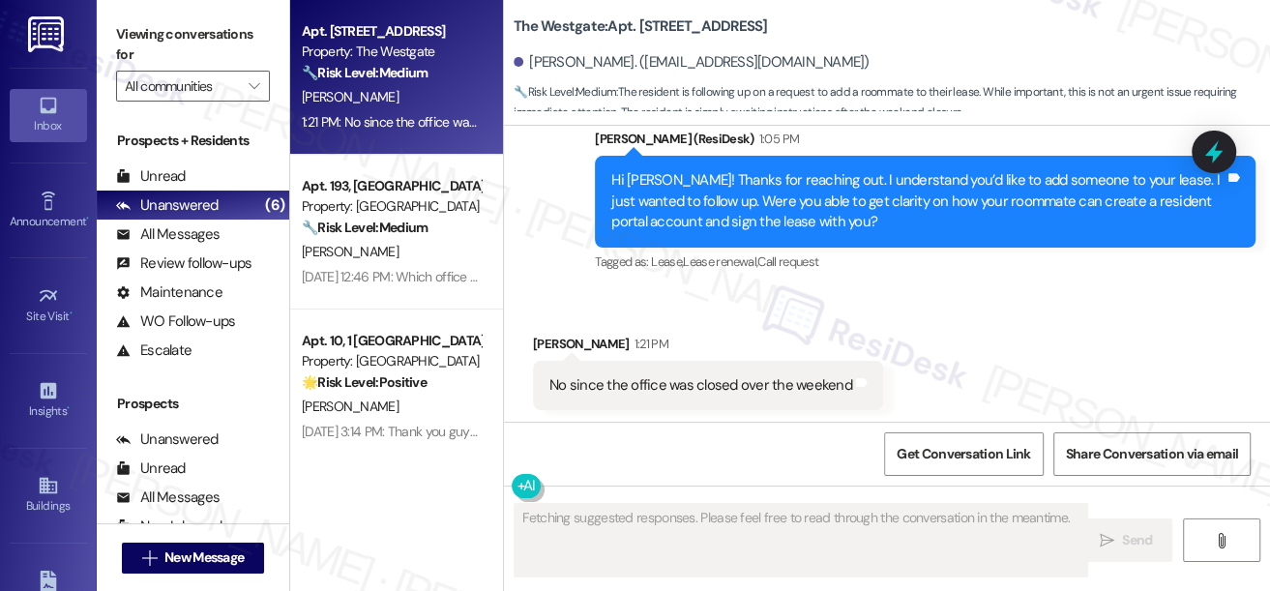
click at [971, 201] on div "Hi [PERSON_NAME]! Thanks for reaching out. I understand you’d like to add someo…" at bounding box center [917, 201] width 613 height 62
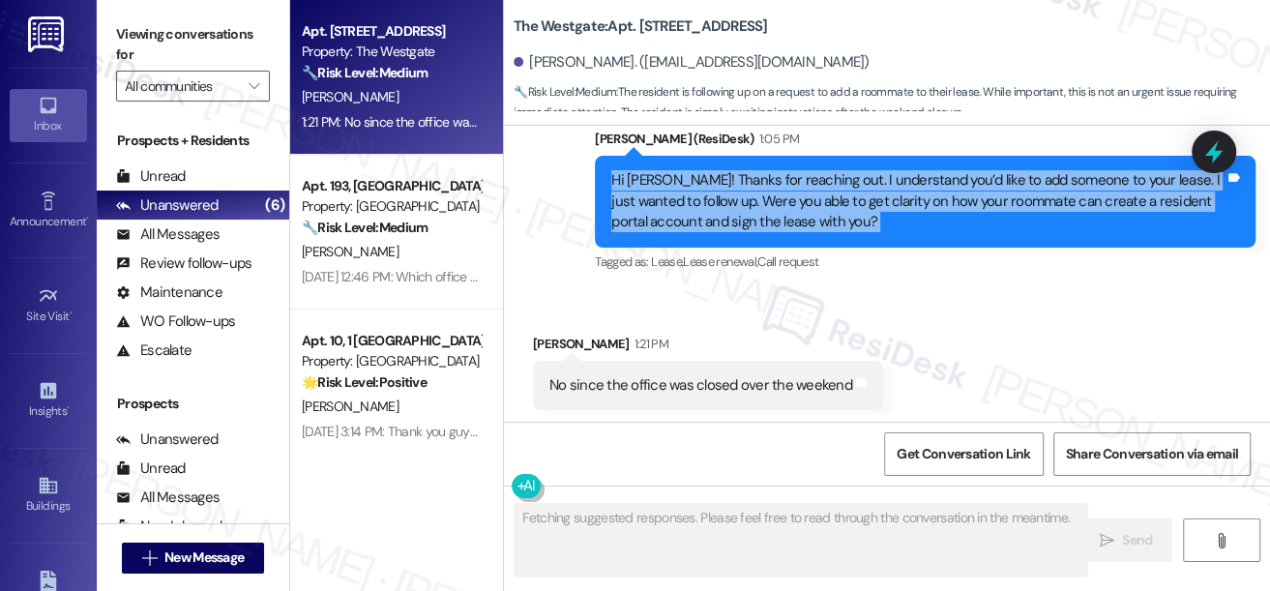
click at [971, 201] on div "Hi [PERSON_NAME]! Thanks for reaching out. I understand you’d like to add someo…" at bounding box center [917, 201] width 613 height 62
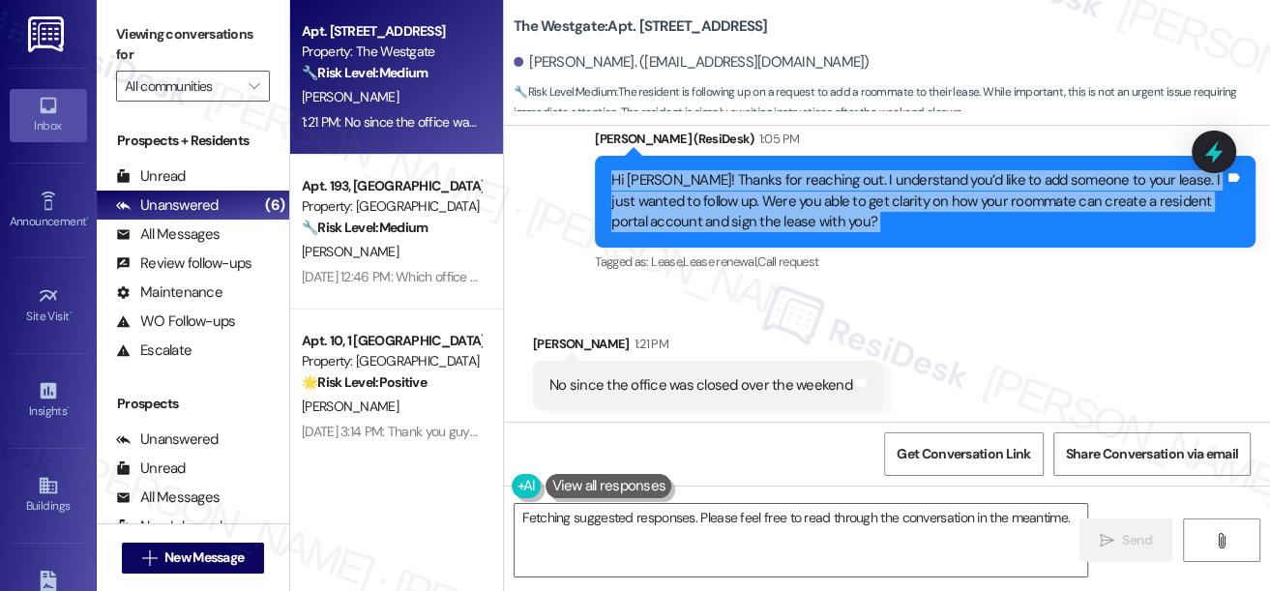
click at [828, 213] on div "Hi [PERSON_NAME]! Thanks for reaching out. I understand you’d like to add someo…" at bounding box center [917, 201] width 613 height 62
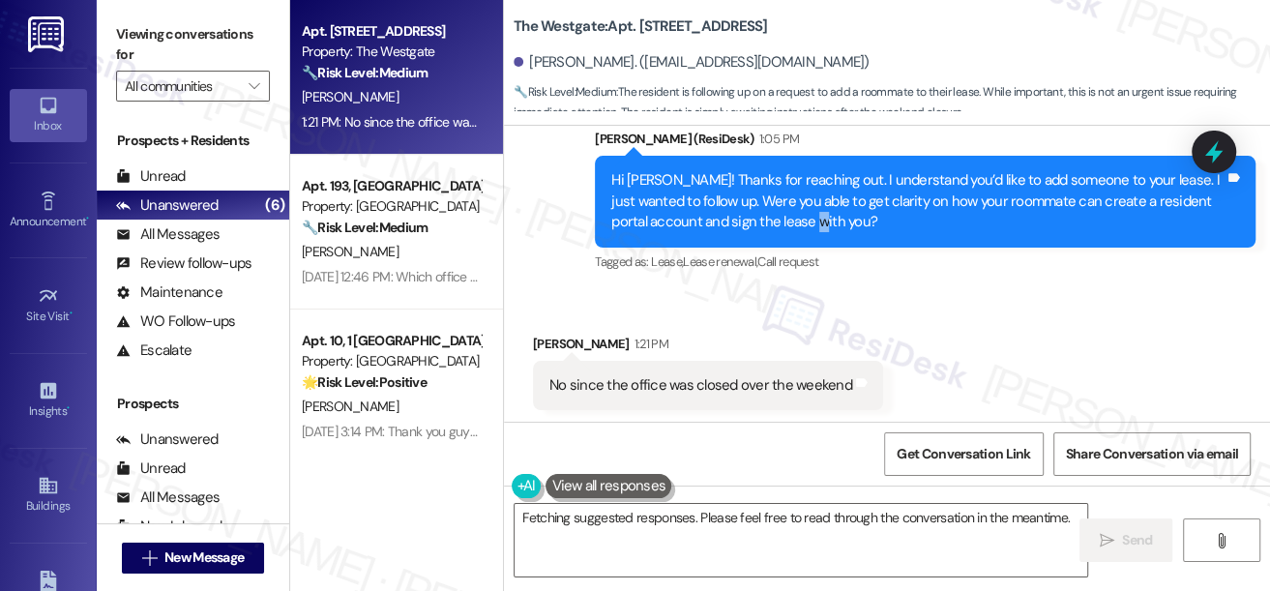
click at [828, 213] on div "Hi [PERSON_NAME]! Thanks for reaching out. I understand you’d like to add someo…" at bounding box center [917, 201] width 613 height 62
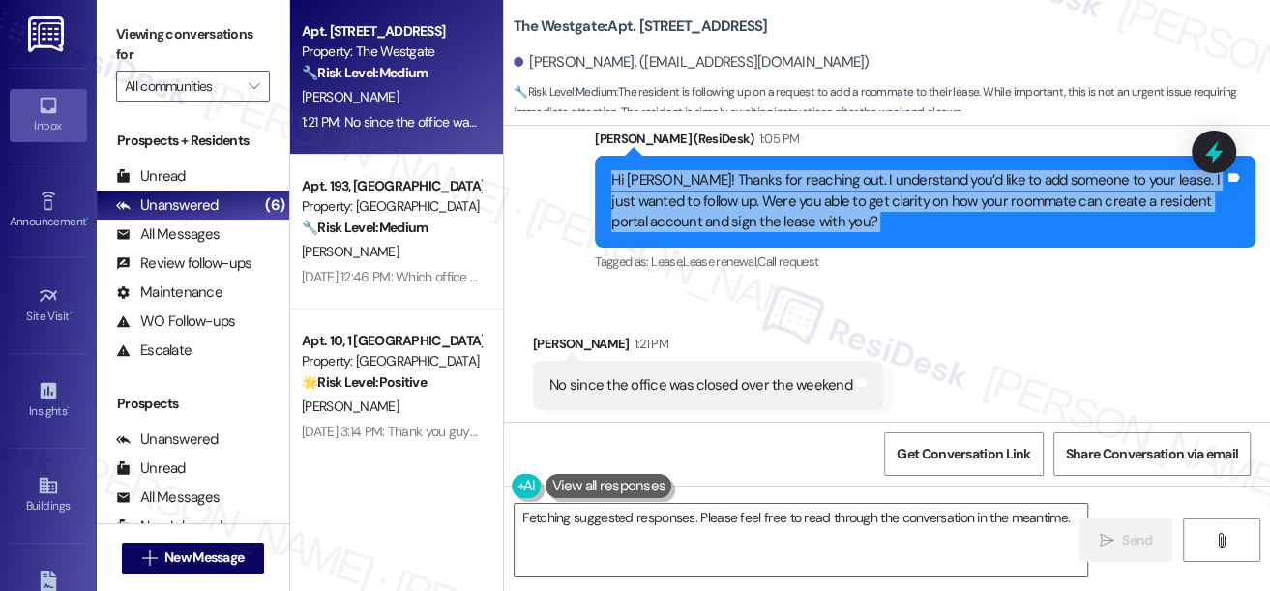
click at [828, 213] on div "Hi [PERSON_NAME]! Thanks for reaching out. I understand you’d like to add someo…" at bounding box center [917, 201] width 613 height 62
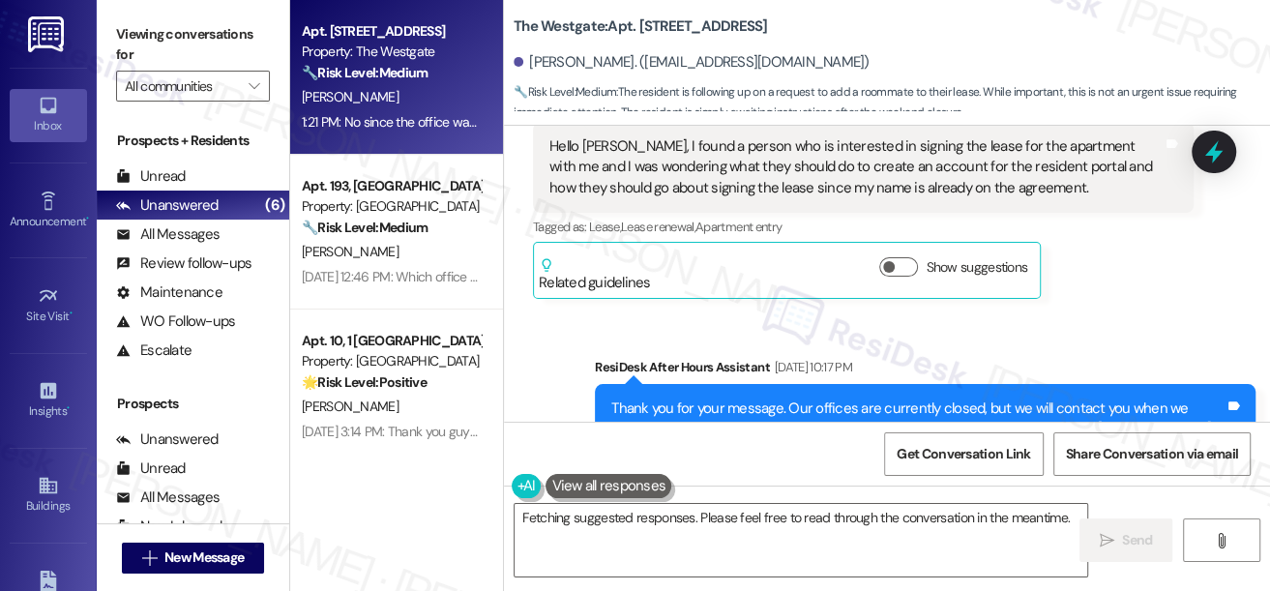
scroll to position [3556, 0]
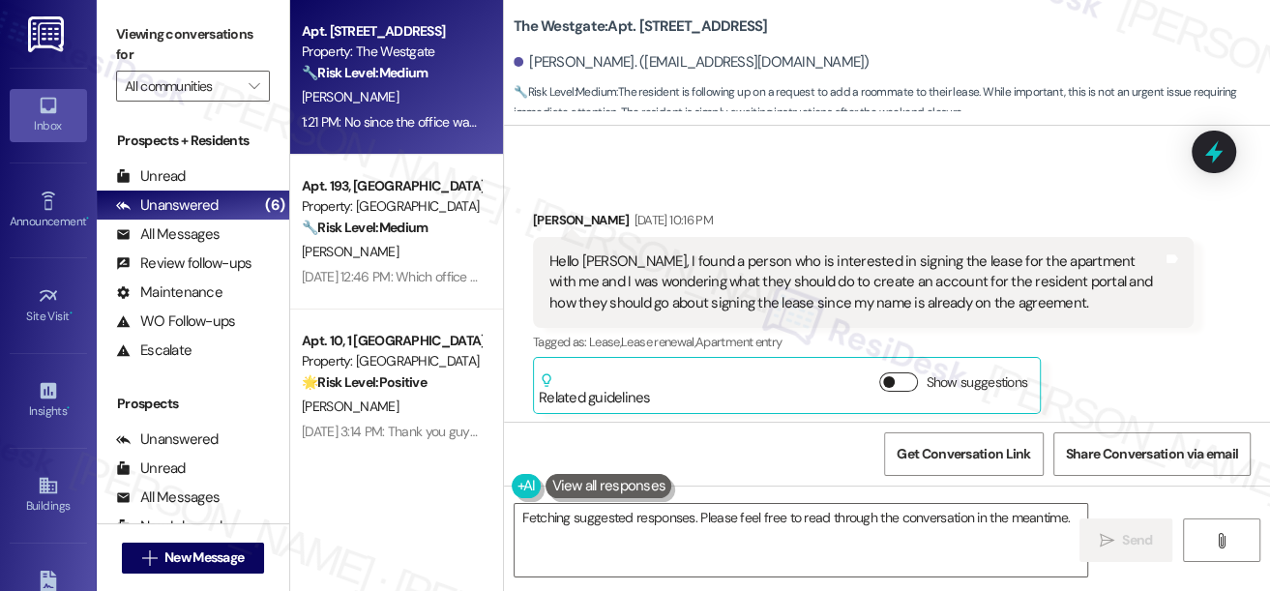
click at [898, 373] on button "Show suggestions" at bounding box center [898, 381] width 39 height 19
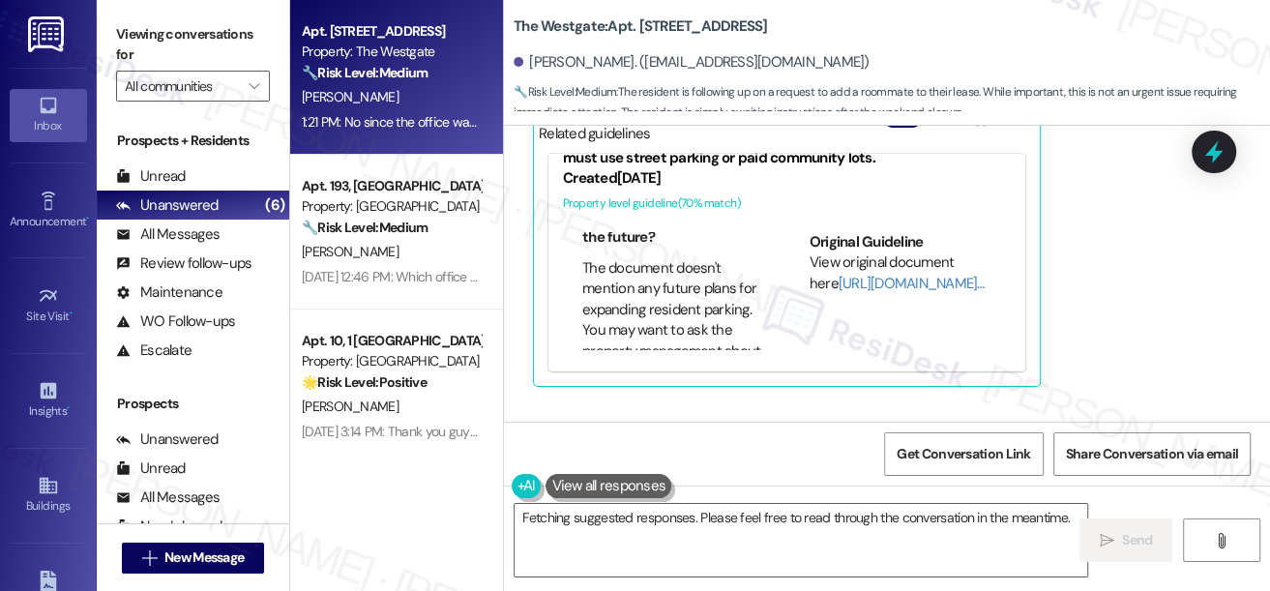
scroll to position [1230, 0]
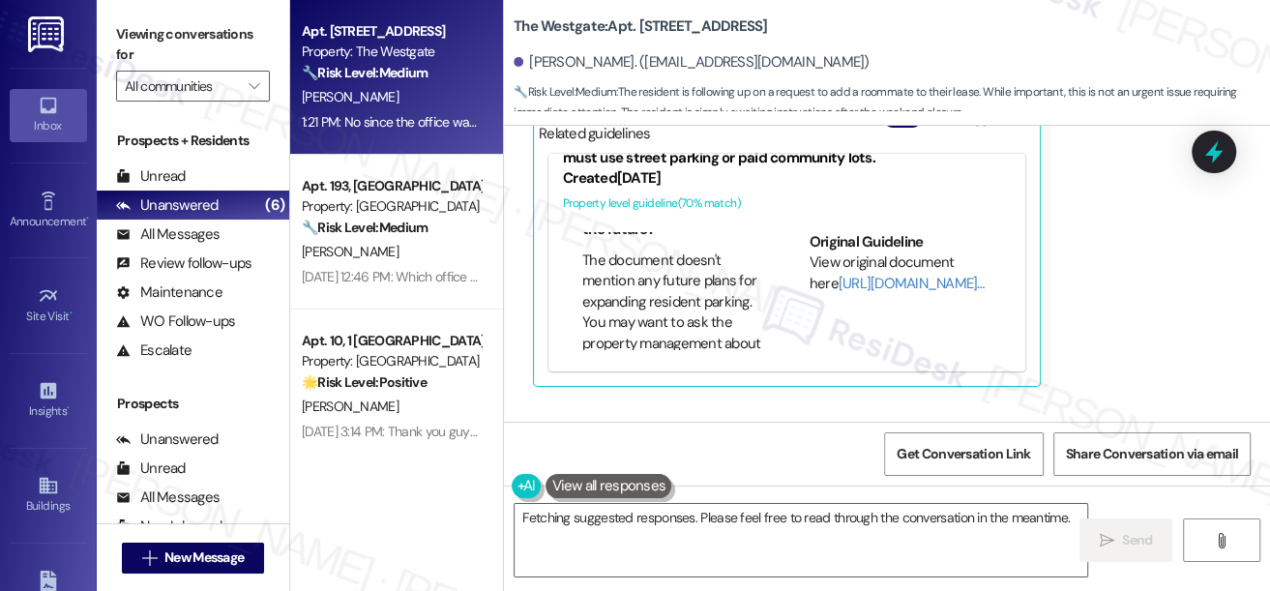
drag, startPoint x: 124, startPoint y: 37, endPoint x: 278, endPoint y: 28, distance: 154.1
click at [124, 37] on label "Viewing conversations for" at bounding box center [193, 44] width 154 height 51
drag, startPoint x: 505, startPoint y: 27, endPoint x: 601, endPoint y: 17, distance: 96.3
click at [601, 17] on div "The Westgate: Apt. 601, 1 The Westgate [PERSON_NAME]. ([EMAIL_ADDRESS][DOMAIN_N…" at bounding box center [887, 58] width 766 height 106
copy b "The Westgate"
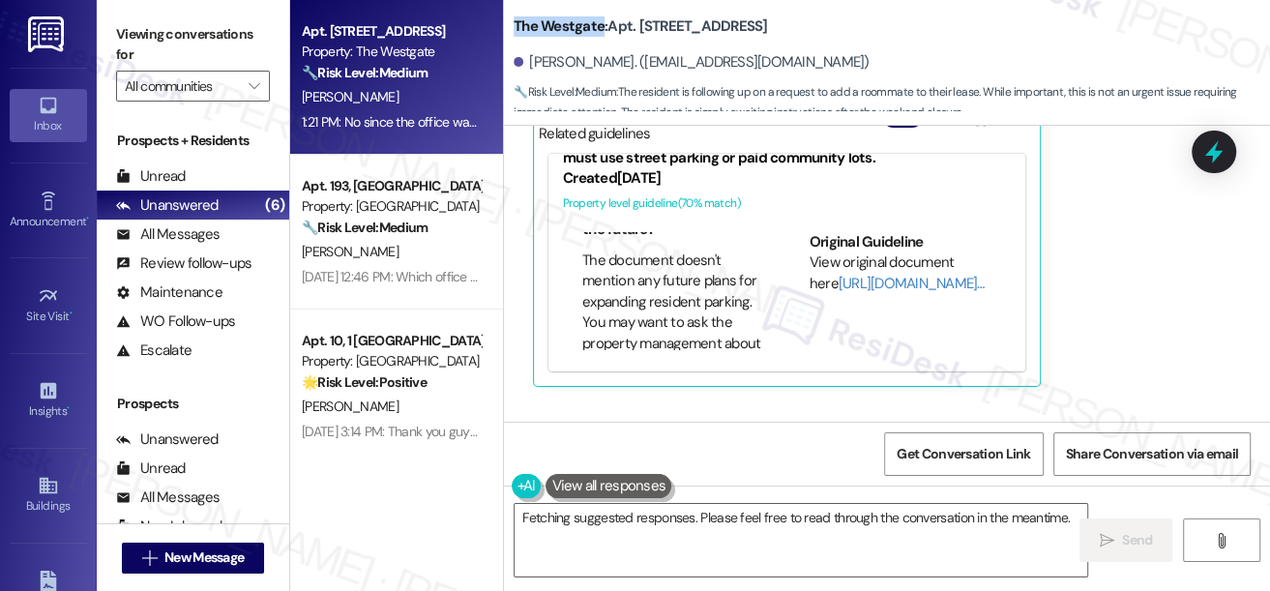
click at [116, 38] on label "Viewing conversations for" at bounding box center [193, 44] width 154 height 51
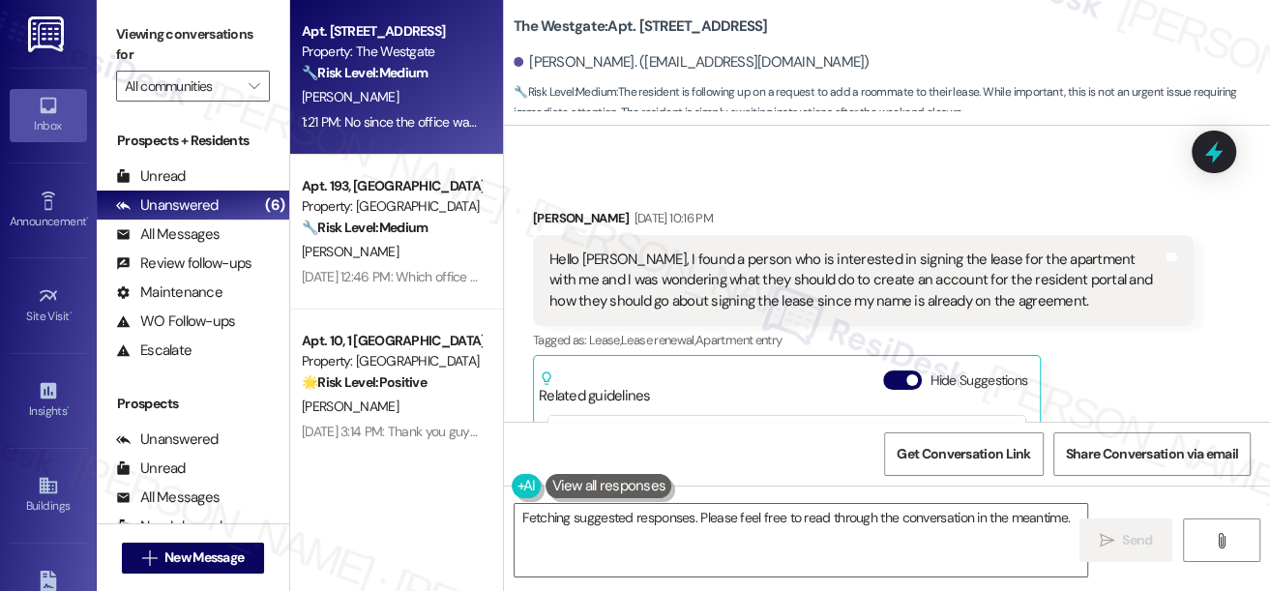
scroll to position [3556, 0]
click at [792, 242] on div "Hello [PERSON_NAME], I found a person who is interested in signing the lease fo…" at bounding box center [863, 282] width 661 height 91
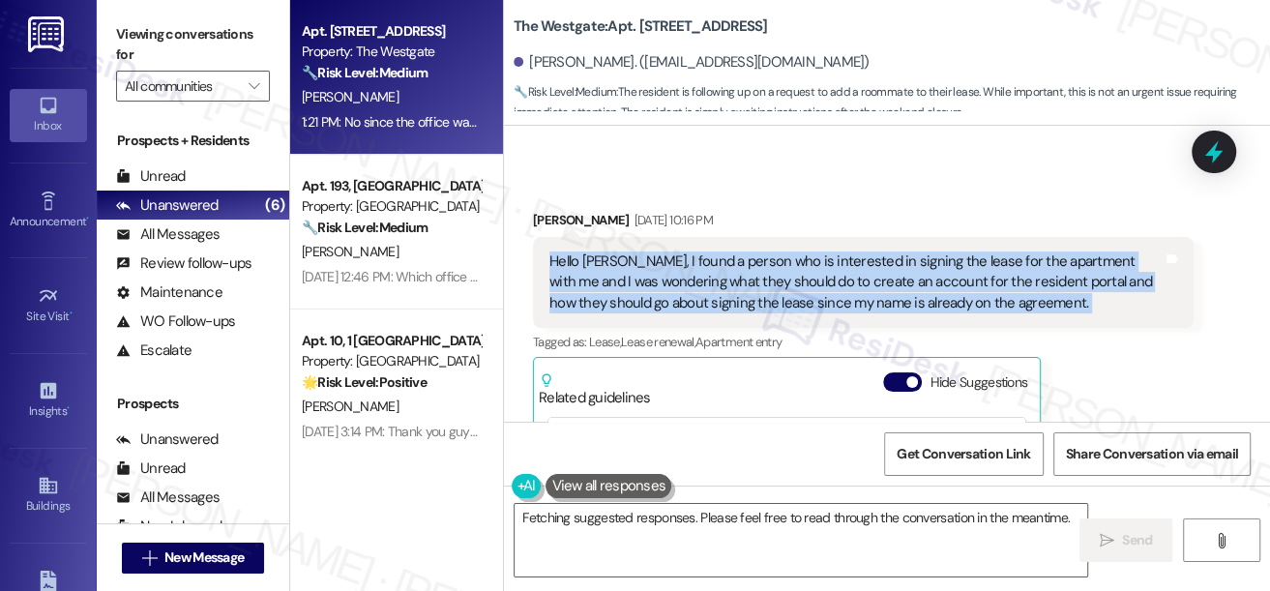
click at [792, 242] on div "Hello [PERSON_NAME], I found a person who is interested in signing the lease fo…" at bounding box center [863, 282] width 661 height 91
copy div "Hello [PERSON_NAME], I found a person who is interested in signing the lease fo…"
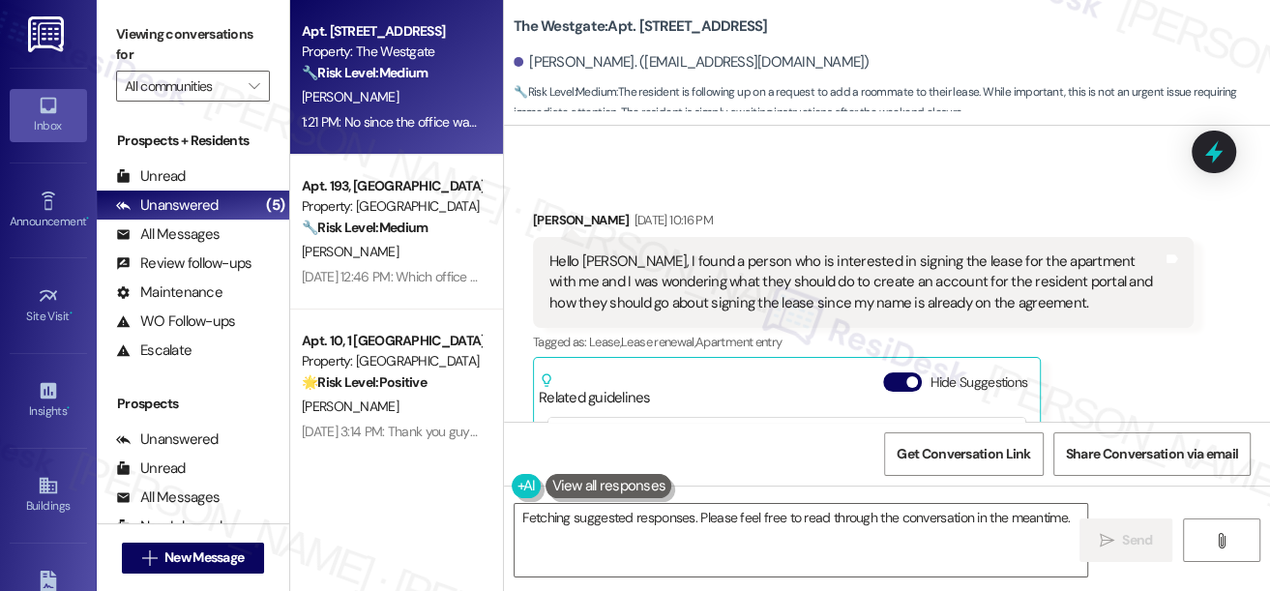
click at [135, 44] on label "Viewing conversations for" at bounding box center [193, 44] width 154 height 51
click at [858, 285] on div "Hello [PERSON_NAME], I found a person who is interested in signing the lease fo…" at bounding box center [855, 283] width 613 height 62
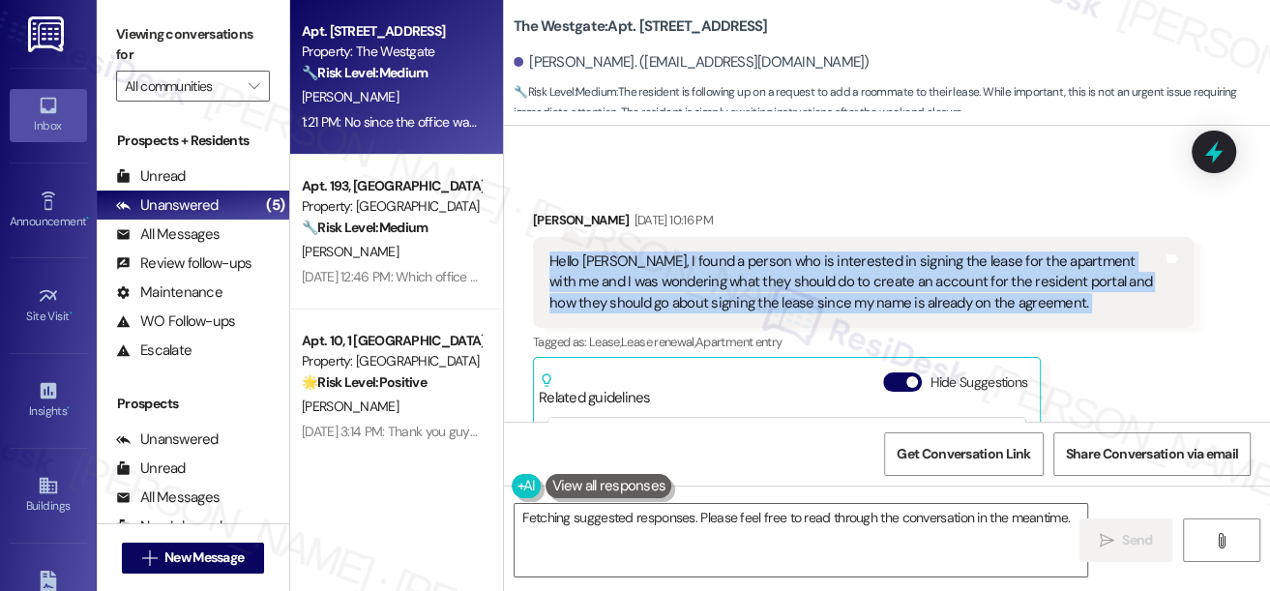
click at [858, 285] on div "Hello [PERSON_NAME], I found a person who is interested in signing the lease fo…" at bounding box center [855, 283] width 613 height 62
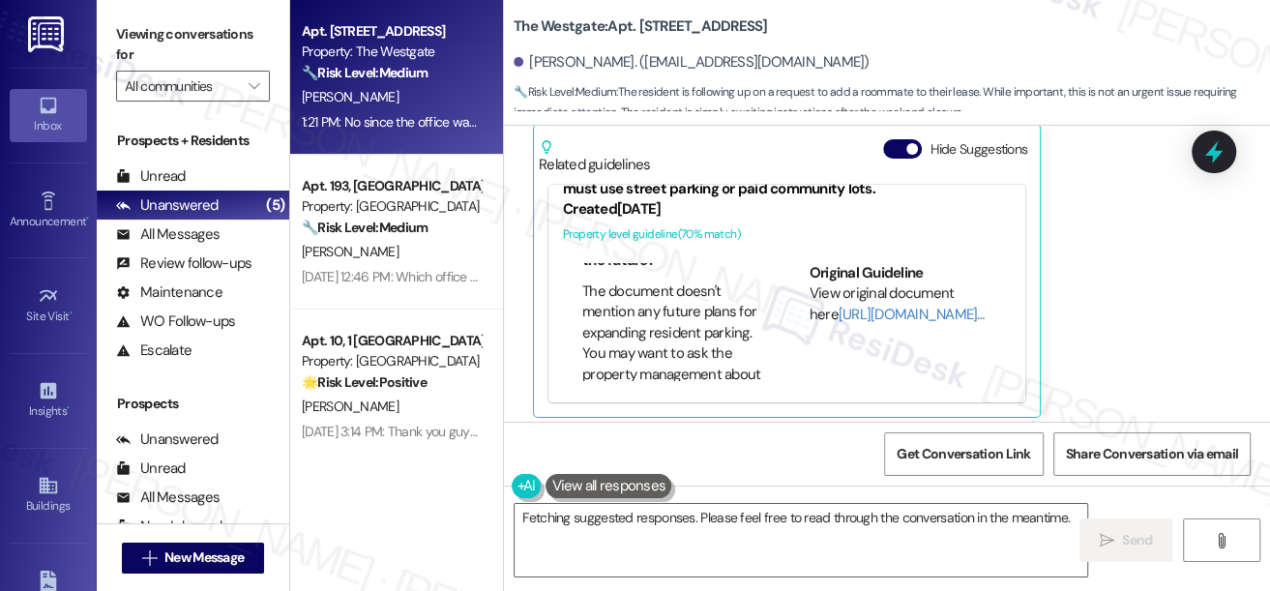
scroll to position [3820, 0]
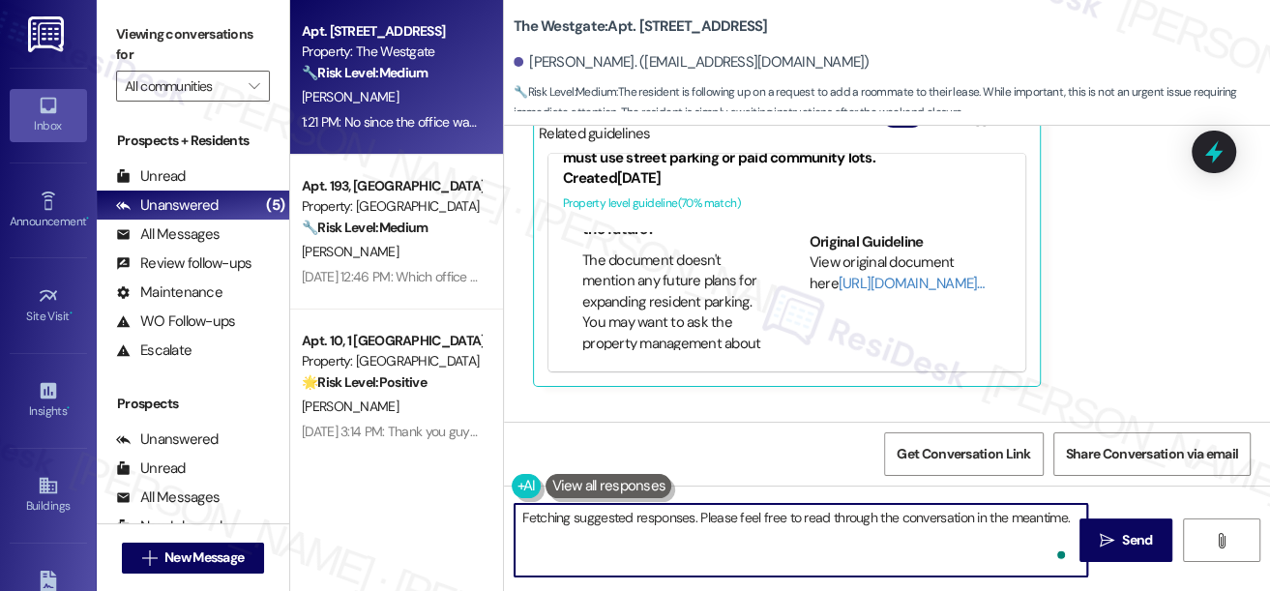
drag, startPoint x: 723, startPoint y: 511, endPoint x: 426, endPoint y: 514, distance: 297.0
click at [426, 514] on div "Apt. 601, 1 The Westgate Property: The Westgate 🔧 Risk Level: Medium The reside…" at bounding box center [780, 295] width 980 height 591
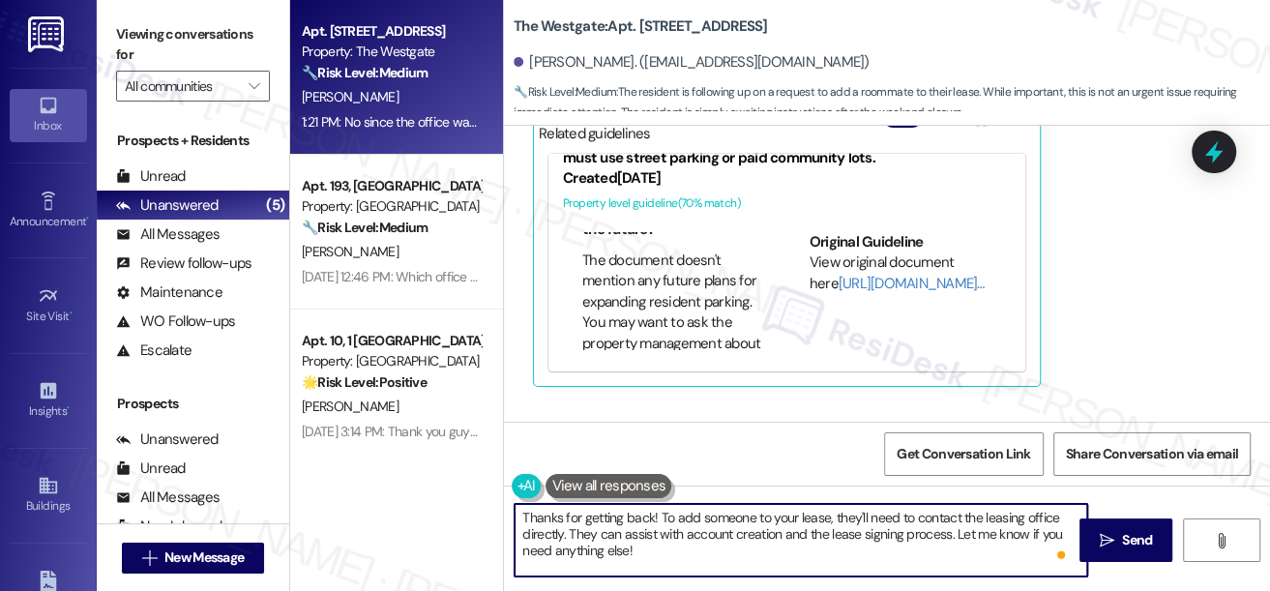
click at [840, 512] on textarea "Thanks for getting back! To add someone to your lease, they'll need to contact …" at bounding box center [801, 540] width 573 height 73
click at [684, 538] on textarea "Thanks for getting back! To add someone to your lease, they'll need to contact …" at bounding box center [801, 540] width 573 height 73
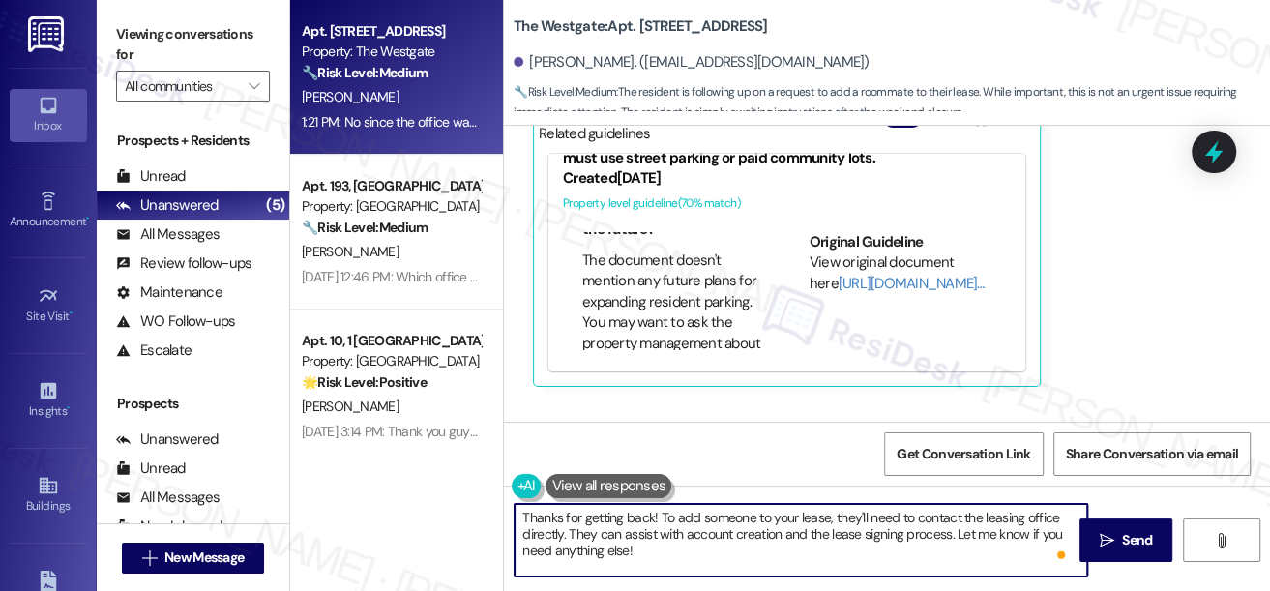
click at [684, 538] on textarea "Thanks for getting back! To add someone to your lease, they'll need to contact …" at bounding box center [801, 540] width 573 height 73
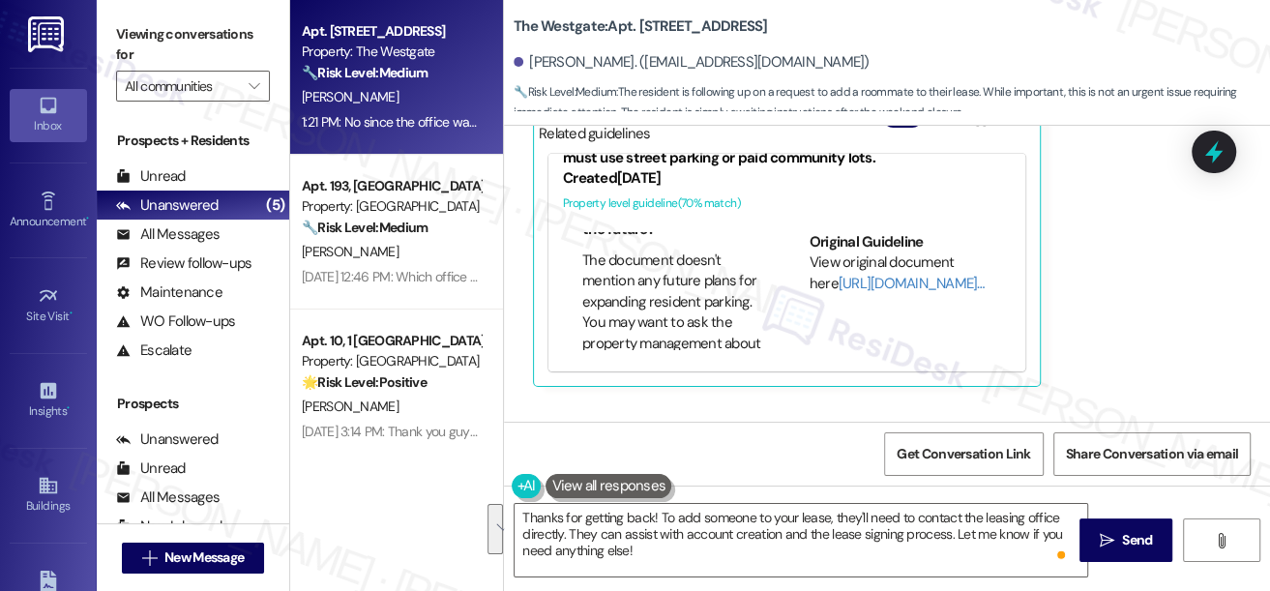
click at [123, 43] on label "Viewing conversations for" at bounding box center [193, 44] width 154 height 51
click at [108, 45] on div "Viewing conversations for All communities " at bounding box center [193, 60] width 192 height 121
click at [714, 553] on textarea "Thanks for getting back! To add someone to your lease, they'll need to contact …" at bounding box center [801, 540] width 573 height 73
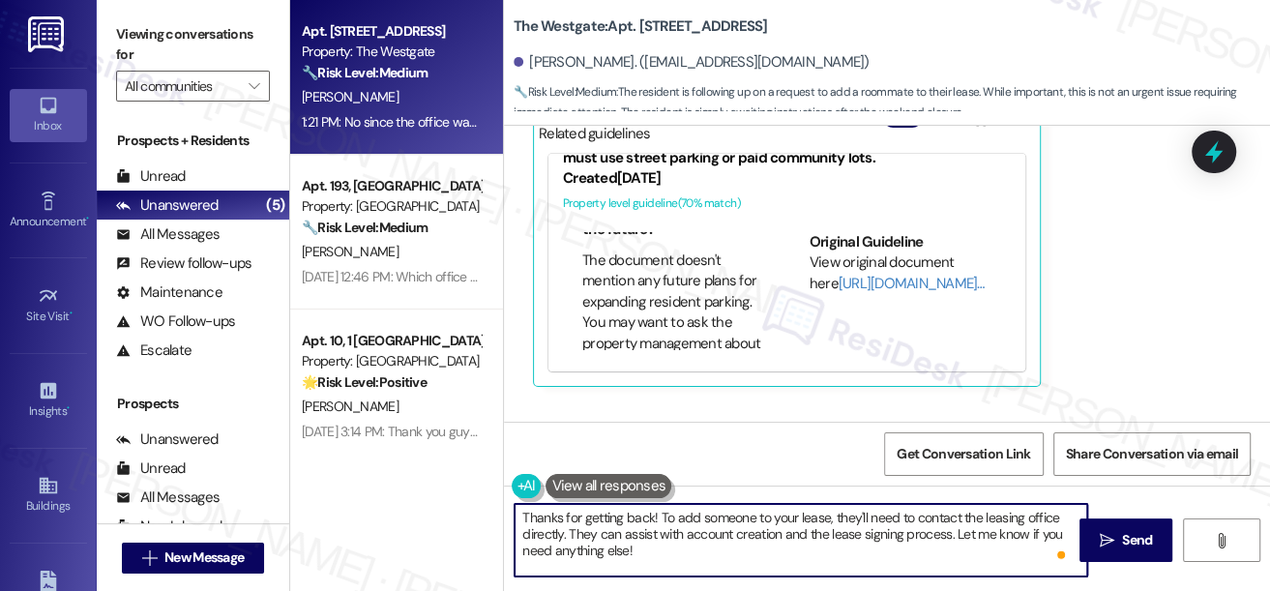
click at [714, 553] on textarea "Thanks for getting back! To add someone to your lease, they'll need to contact …" at bounding box center [801, 540] width 573 height 73
click at [837, 510] on textarea "Thanks for getting back! To add someone to your lease, they'll need to contact …" at bounding box center [801, 540] width 573 height 73
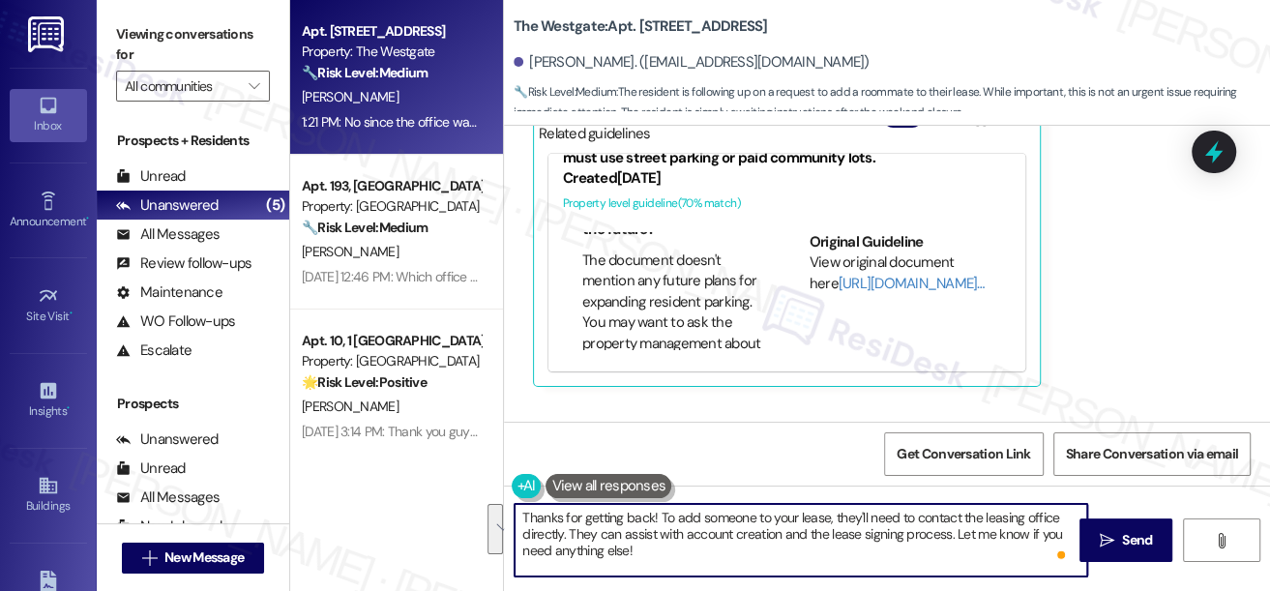
click at [837, 510] on textarea "Thanks for getting back! To add someone to your lease, they'll need to contact …" at bounding box center [801, 540] width 573 height 73
click at [685, 546] on textarea "Thanks for getting back! To add someone to your lease, they'll need to contact …" at bounding box center [801, 540] width 573 height 73
drag, startPoint x: 713, startPoint y: 536, endPoint x: 607, endPoint y: 515, distance: 108.5
click at [607, 515] on textarea "Thanks for getting back! To add someone to your lease, they'll need to contact …" at bounding box center [801, 540] width 573 height 73
click at [732, 534] on textarea "Thanks for getting back! To add someone to your lease, they'll need to contact …" at bounding box center [801, 540] width 573 height 73
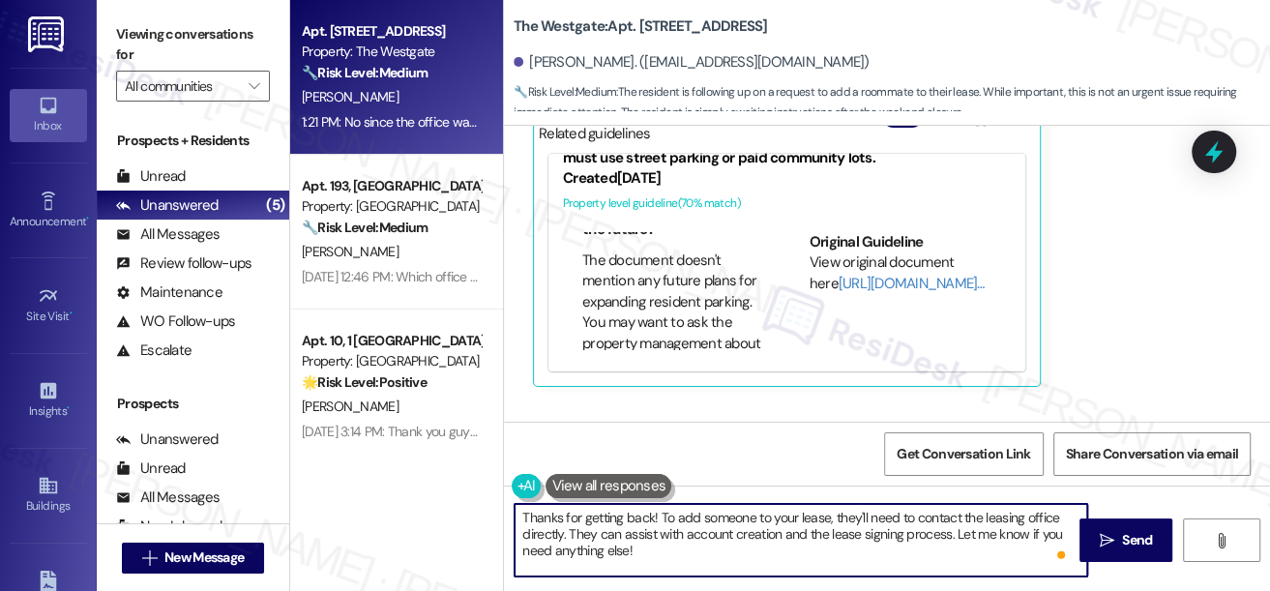
drag, startPoint x: 748, startPoint y: 548, endPoint x: 656, endPoint y: 528, distance: 94.1
click at [656, 528] on textarea "Thanks for getting back! To add someone to your lease, they'll need to contact …" at bounding box center [801, 540] width 573 height 73
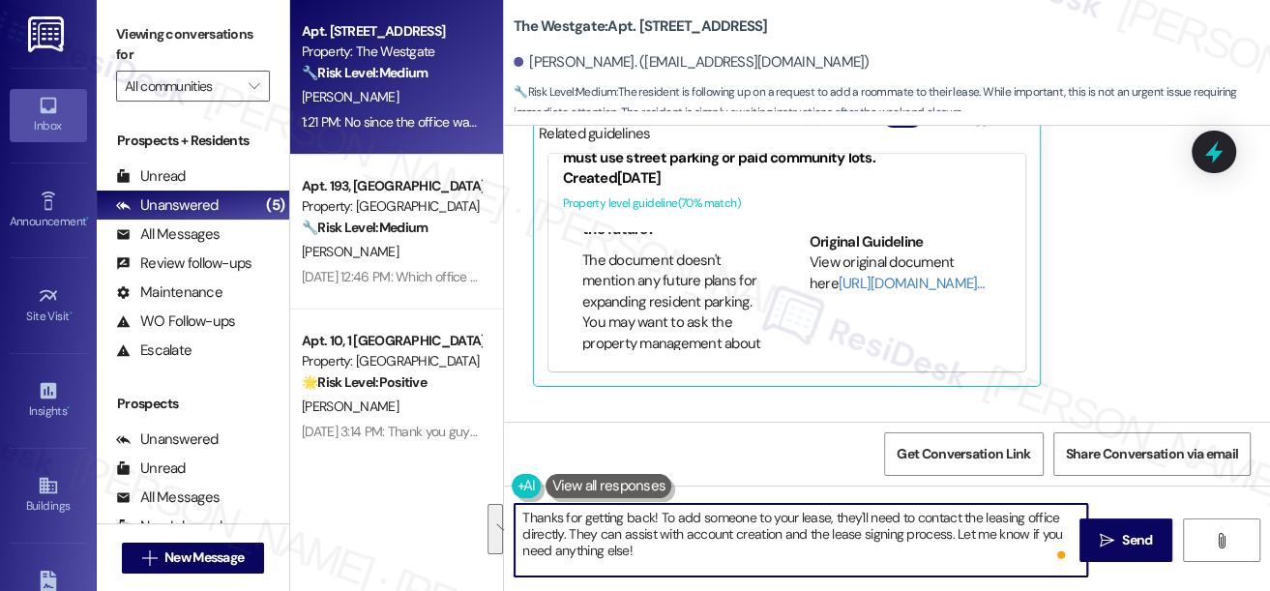
click at [642, 536] on textarea "Thanks for getting back! To add someone to your lease, they'll need to contact …" at bounding box center [801, 540] width 573 height 73
click at [650, 548] on textarea "Thanks for getting back! To add someone to your lease, they'll need to contact …" at bounding box center [801, 540] width 573 height 73
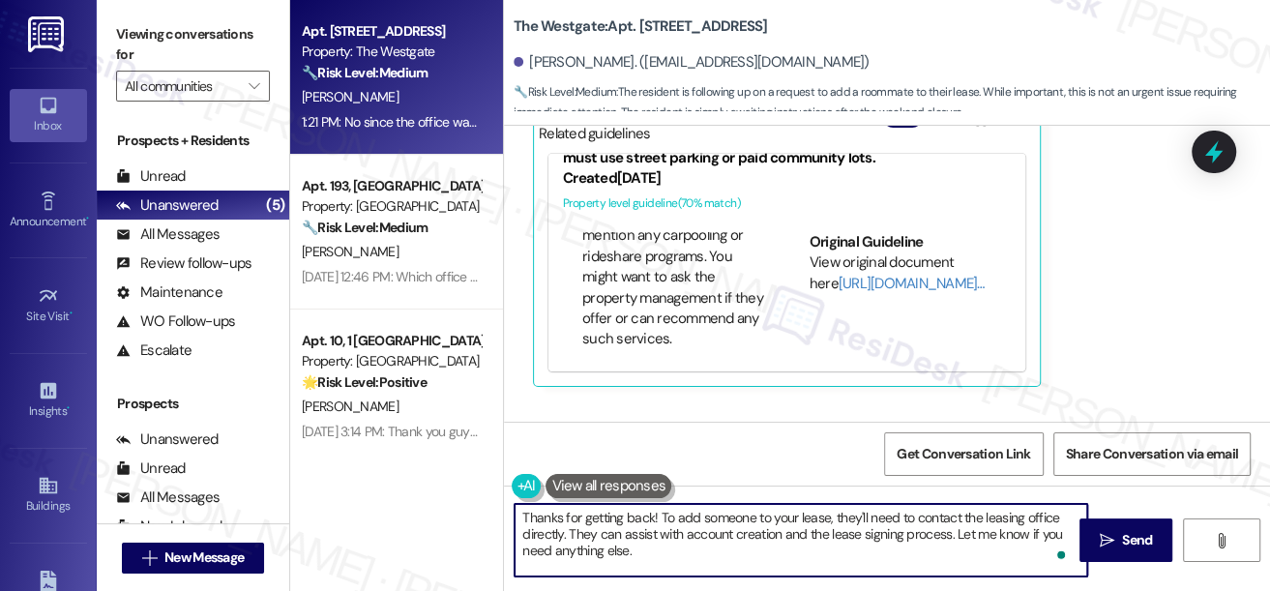
scroll to position [1936, 0]
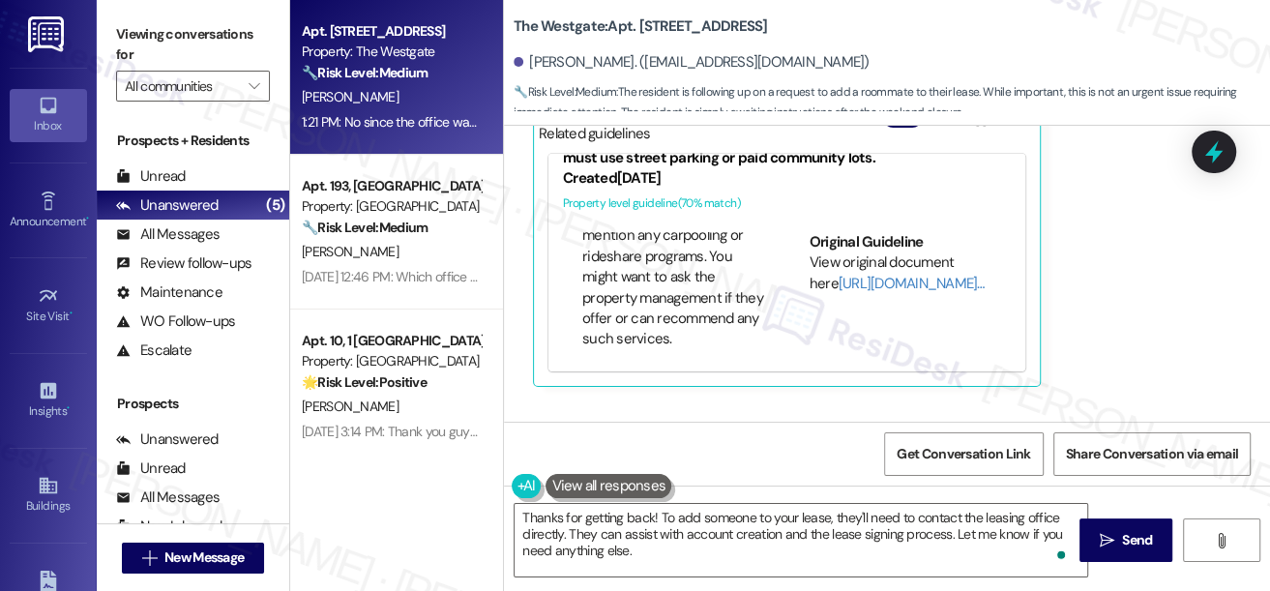
click at [144, 36] on label "Viewing conversations for" at bounding box center [193, 44] width 154 height 51
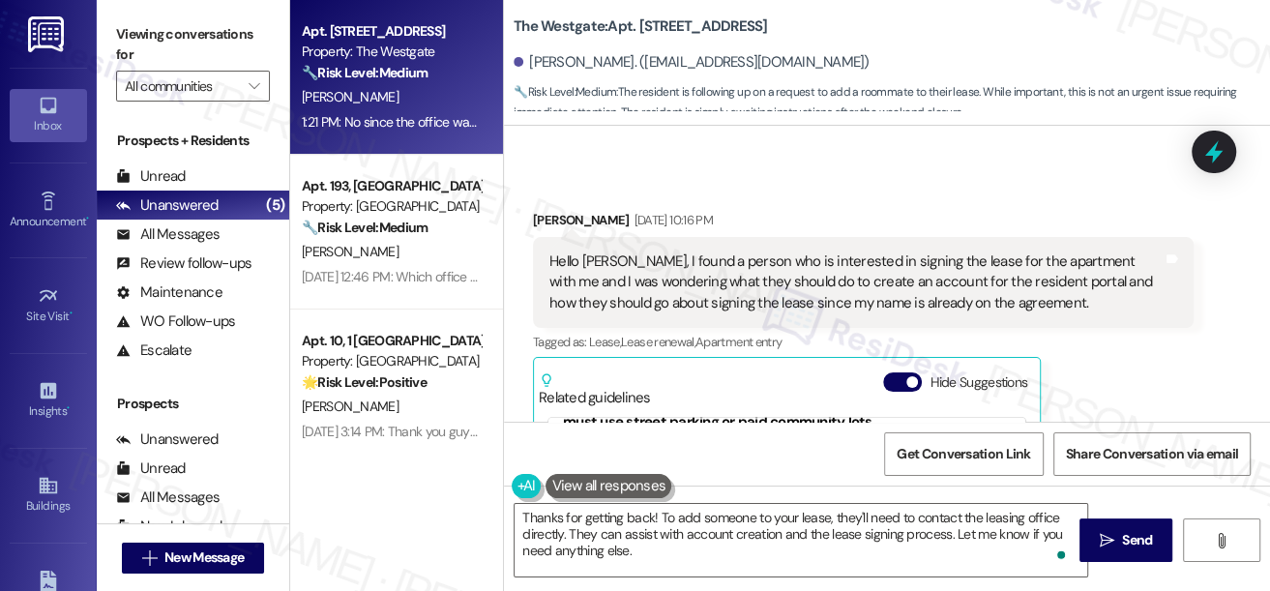
scroll to position [3468, 0]
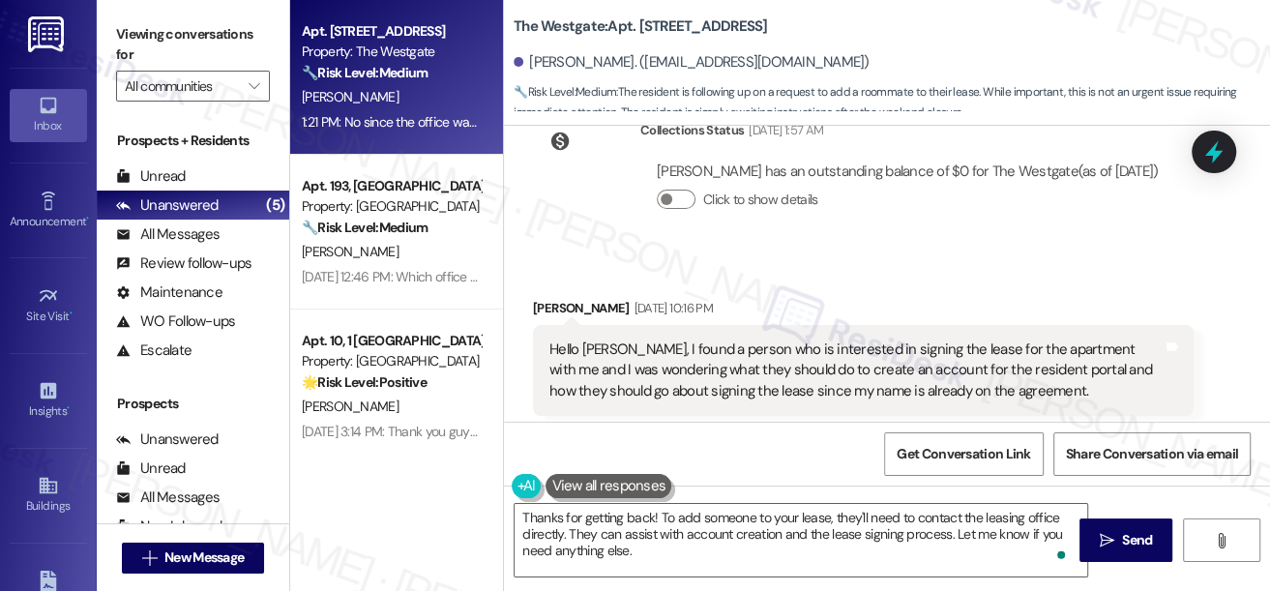
click at [777, 366] on div "Hello [PERSON_NAME], I found a person who is interested in signing the lease fo…" at bounding box center [855, 371] width 613 height 62
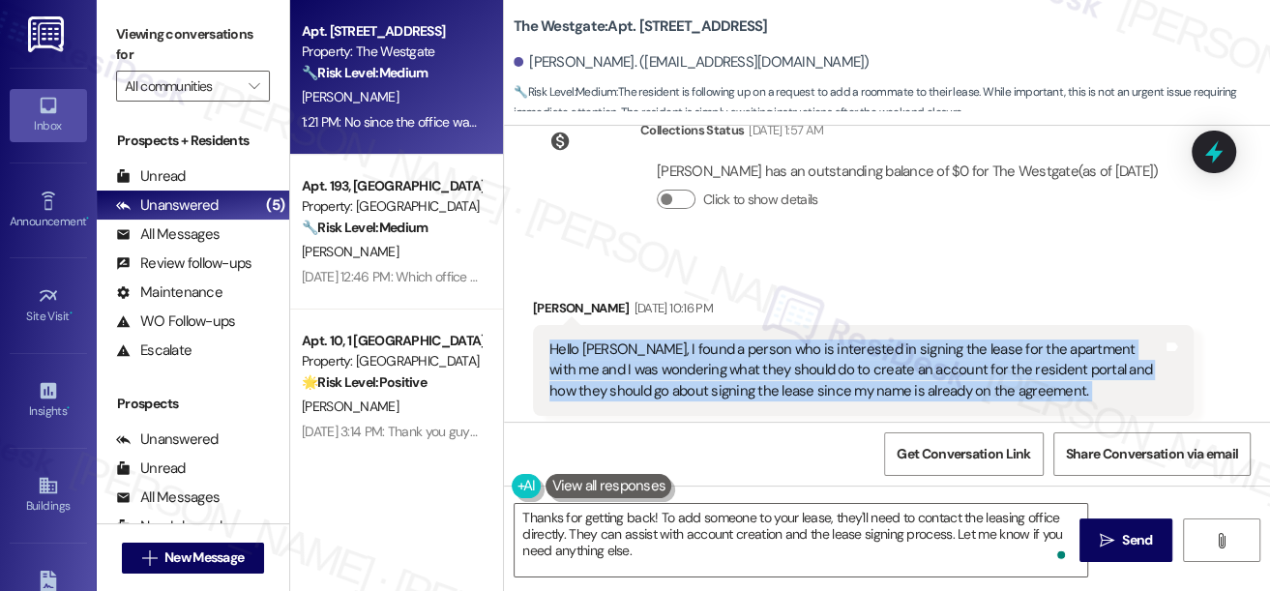
click at [777, 366] on div "Hello [PERSON_NAME], I found a person who is interested in signing the lease fo…" at bounding box center [855, 371] width 613 height 62
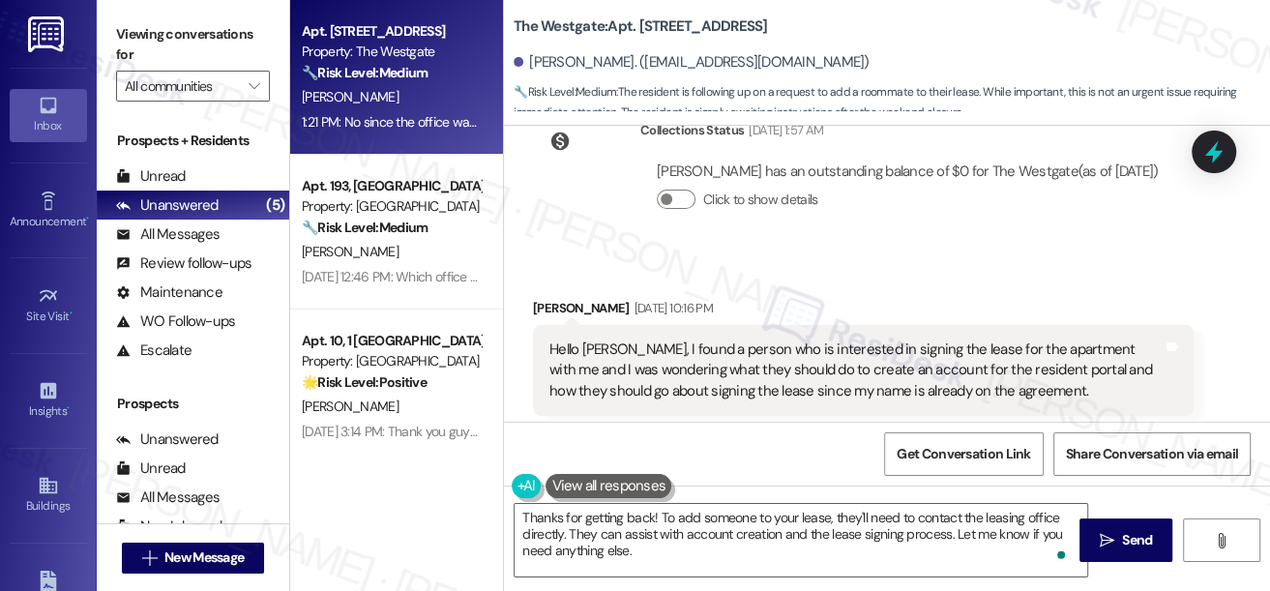
click at [123, 44] on label "Viewing conversations for" at bounding box center [193, 44] width 154 height 51
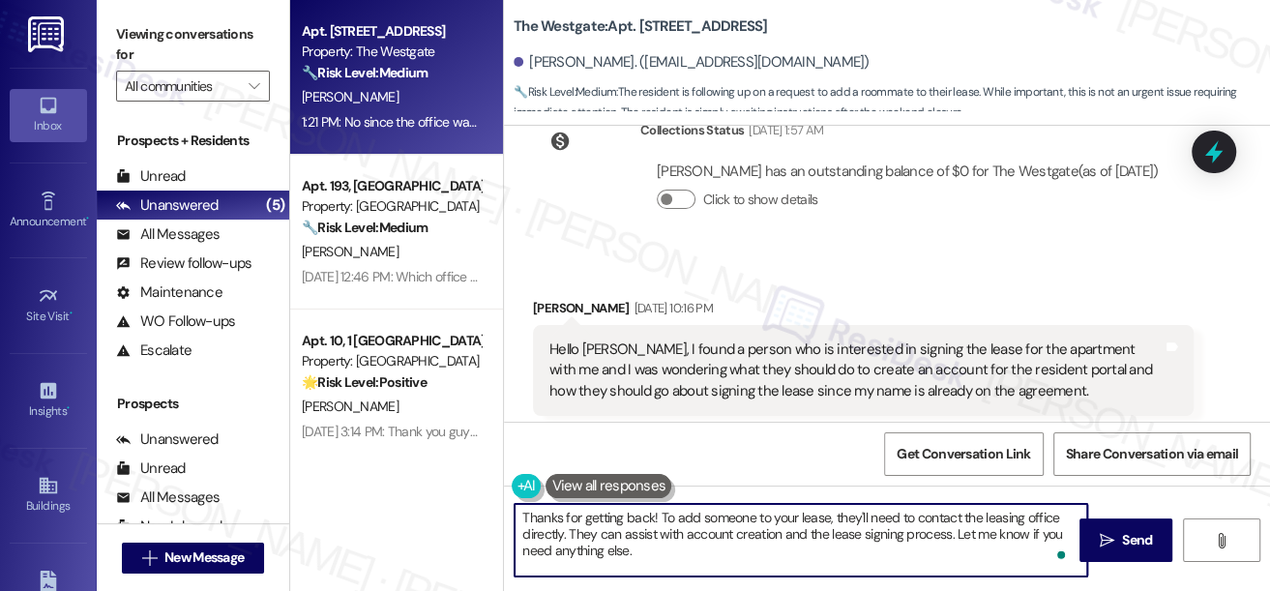
click at [621, 522] on textarea "Thanks for getting back! To add someone to your lease, they'll need to contact …" at bounding box center [801, 540] width 573 height 73
click at [689, 521] on textarea "Thanks for getting back! To add someone to your lease, they'll need to contact …" at bounding box center [801, 540] width 573 height 73
drag, startPoint x: 662, startPoint y: 515, endPoint x: 690, endPoint y: 554, distance: 48.6
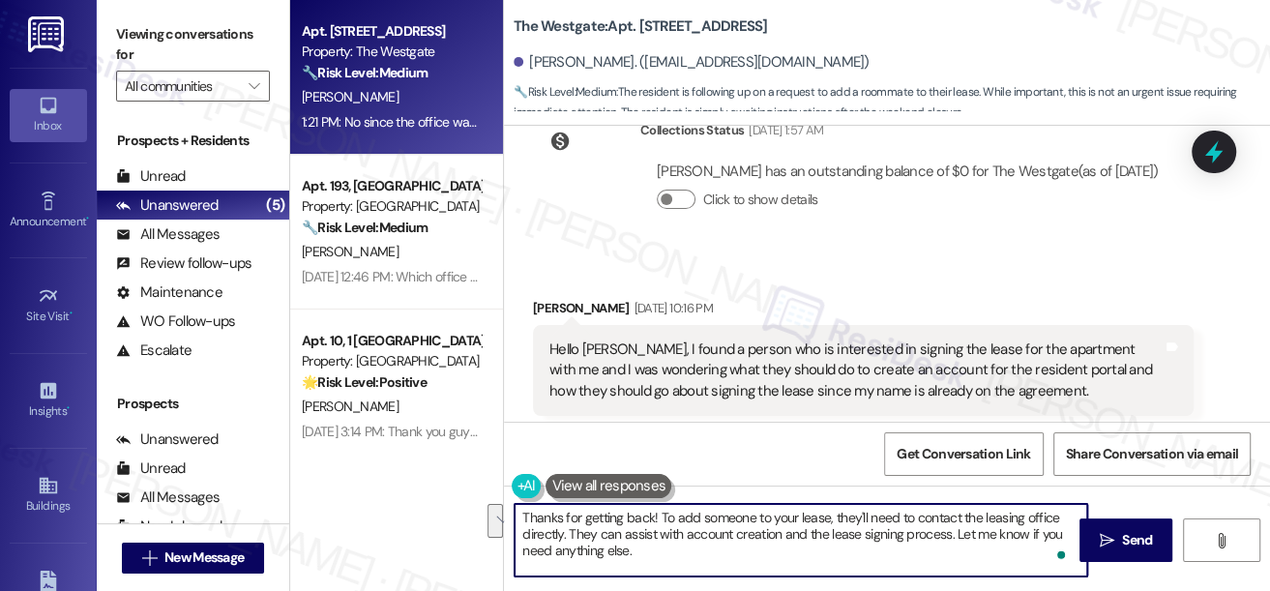
click at [690, 554] on textarea "Thanks for getting back! To add someone to your lease, they'll need to contact …" at bounding box center [801, 540] width 573 height 73
drag, startPoint x: 683, startPoint y: 558, endPoint x: 658, endPoint y: 512, distance: 52.8
click at [658, 512] on textarea "Thanks for getting back! To add someone to your lease, they'll need to contact …" at bounding box center [801, 540] width 573 height 73
paste textarea "[PERSON_NAME] for reaching out. I understand you’d like to add someone to your …"
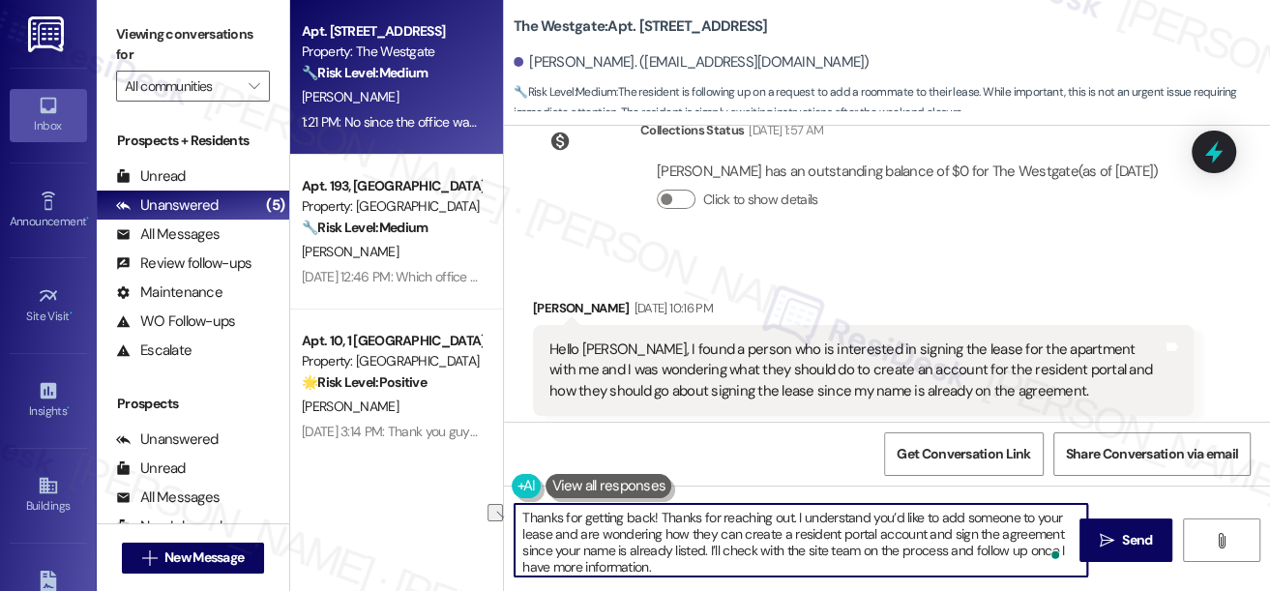
drag, startPoint x: 659, startPoint y: 513, endPoint x: 791, endPoint y: 510, distance: 132.6
click at [791, 510] on textarea "Thanks for getting back! Thanks for reaching out. I understand you’d like to ad…" at bounding box center [801, 540] width 573 height 73
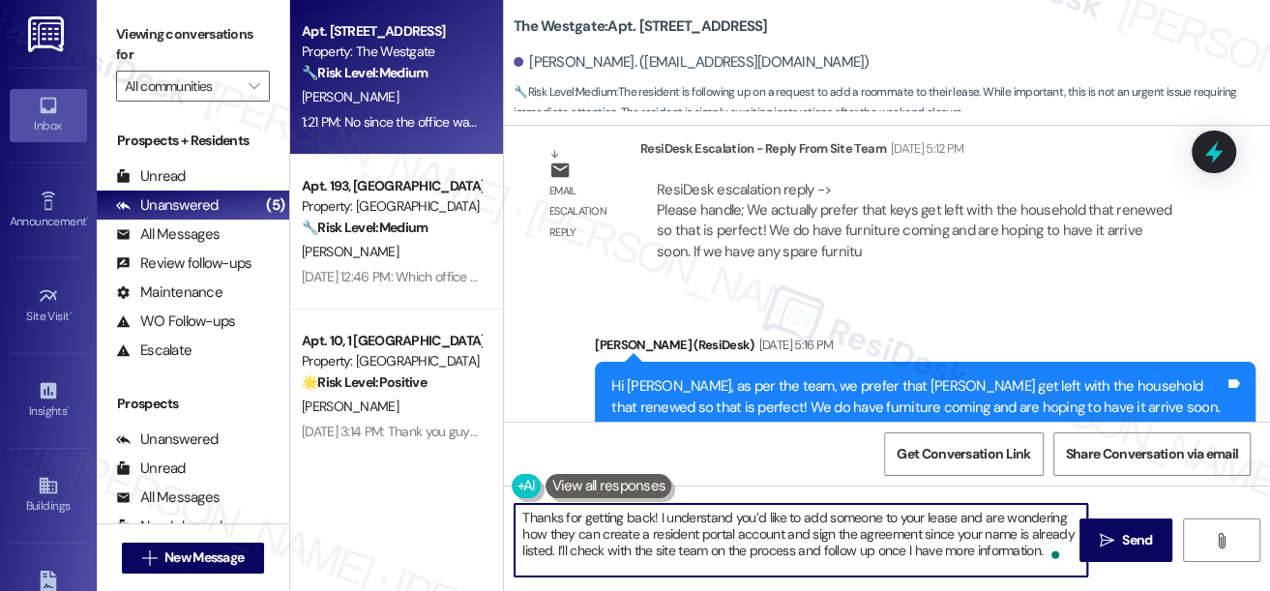
scroll to position [3116, 0]
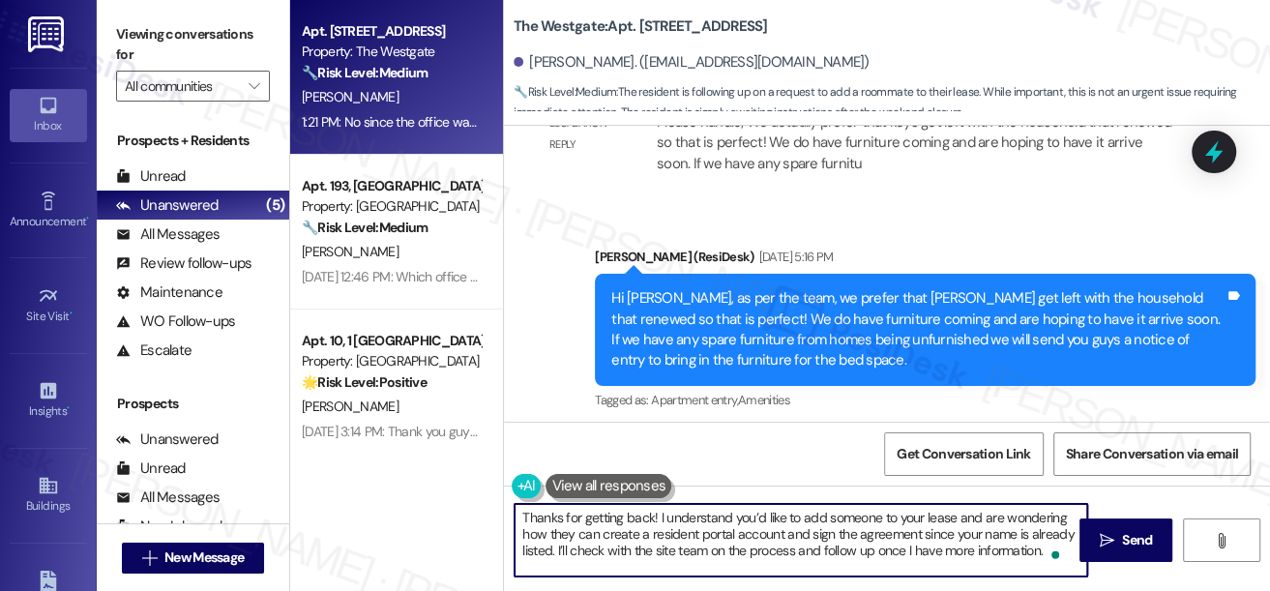
click at [894, 290] on div "Hi [PERSON_NAME], as per the team, we prefer that [PERSON_NAME] get left with t…" at bounding box center [917, 329] width 613 height 83
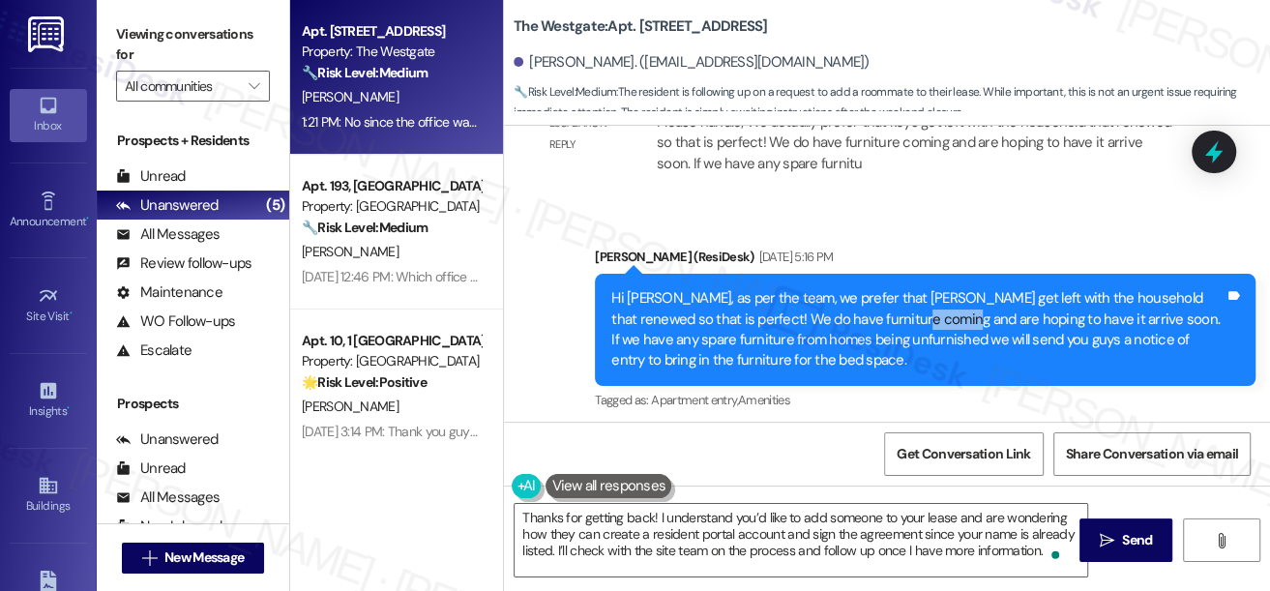
click at [894, 290] on div "Hi [PERSON_NAME], as per the team, we prefer that [PERSON_NAME] get left with t…" at bounding box center [917, 329] width 613 height 83
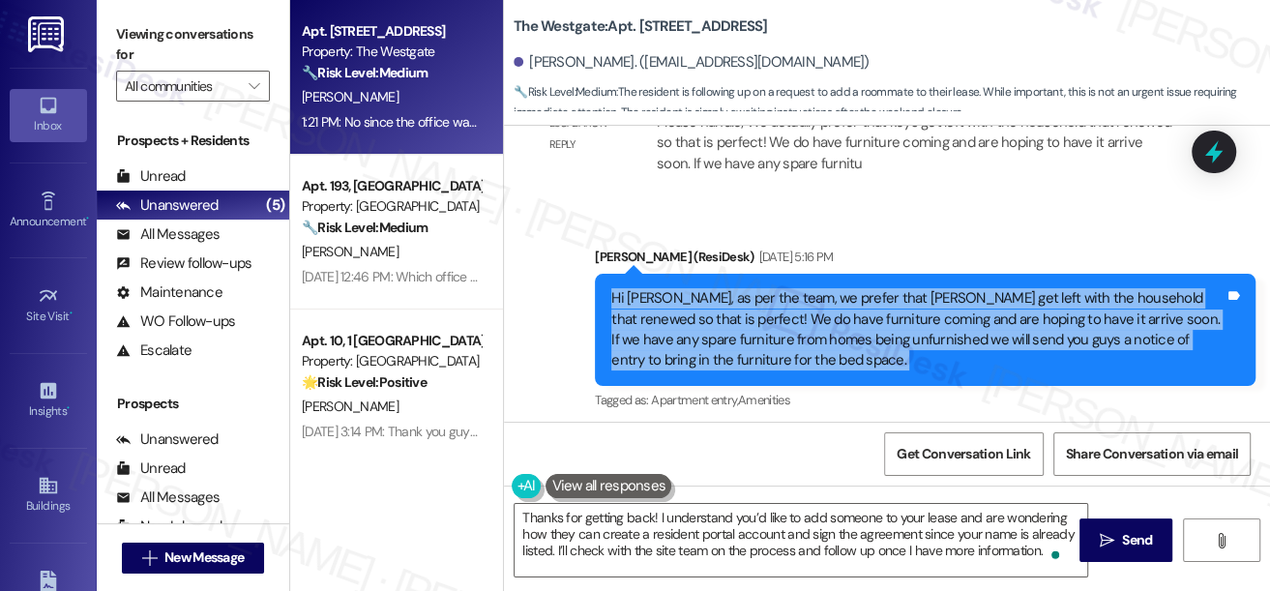
click at [894, 290] on div "Hi [PERSON_NAME], as per the team, we prefer that [PERSON_NAME] get left with t…" at bounding box center [917, 329] width 613 height 83
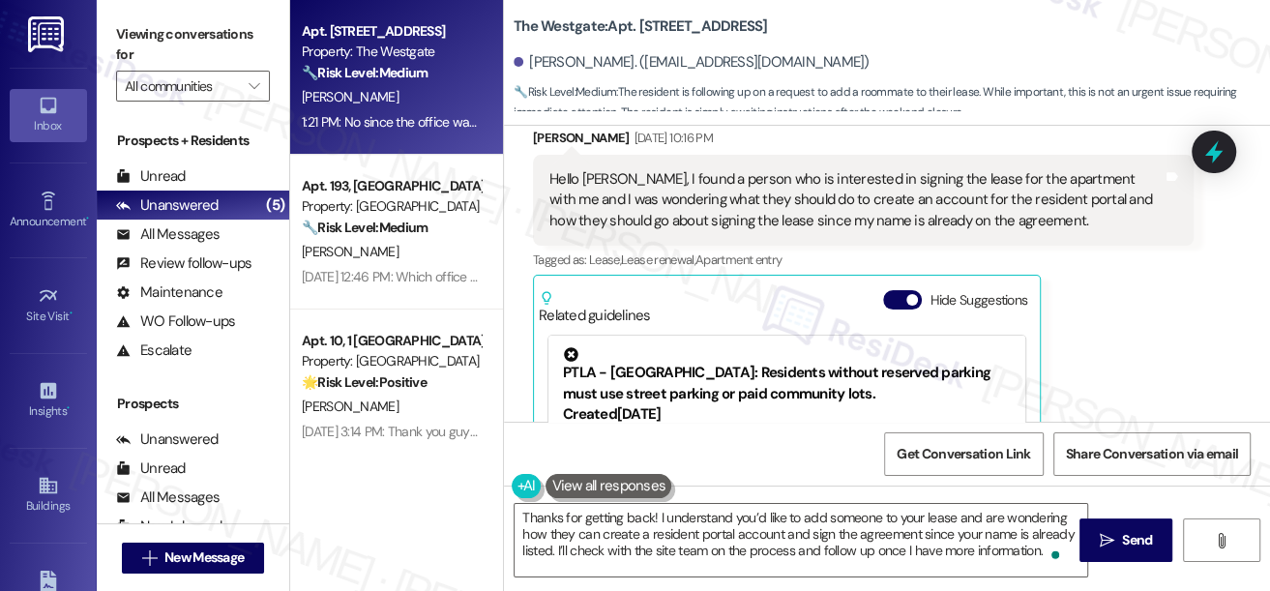
scroll to position [3644, 0]
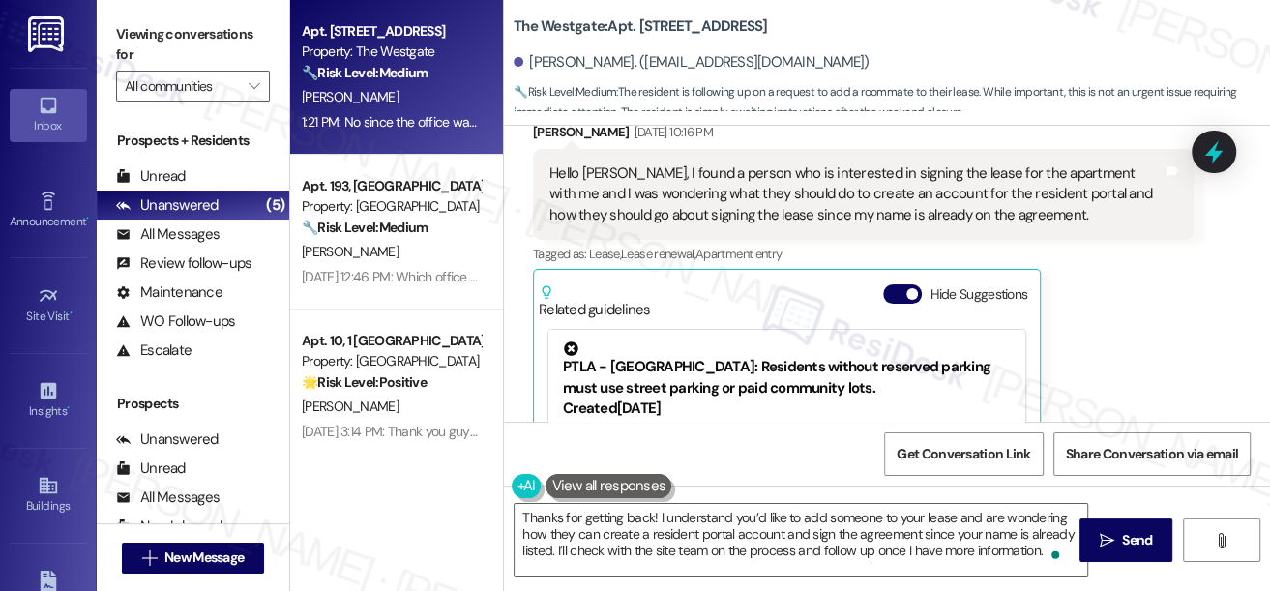
click at [698, 211] on div "Hello [PERSON_NAME], I found a person who is interested in signing the lease fo…" at bounding box center [855, 194] width 613 height 62
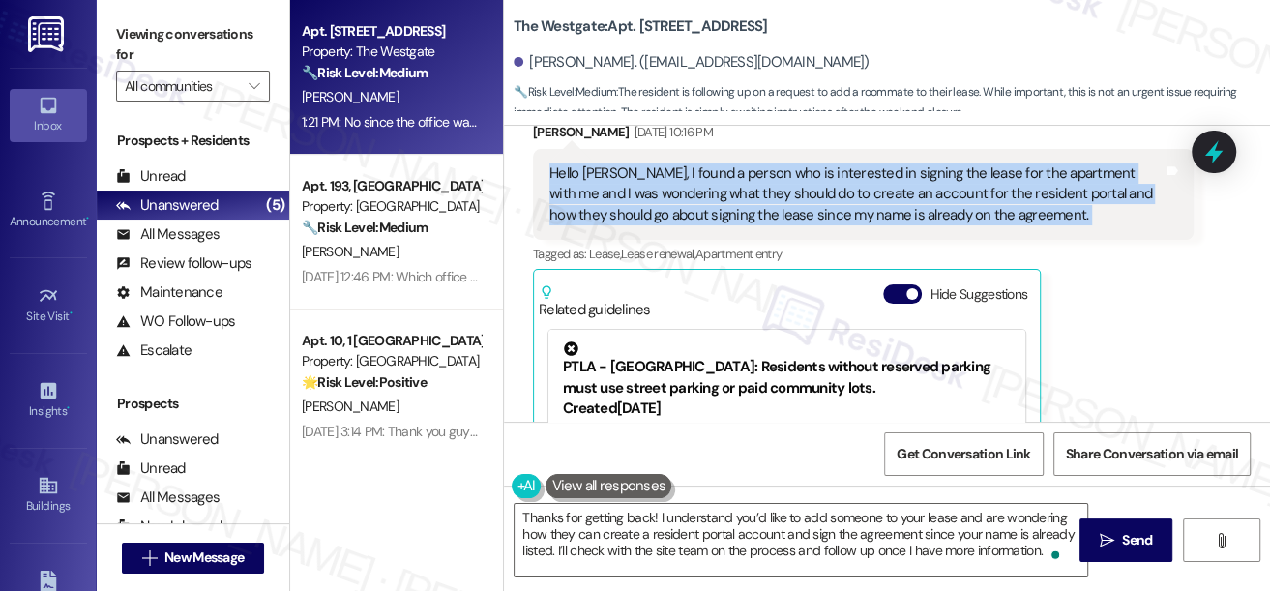
click at [698, 211] on div "Hello [PERSON_NAME], I found a person who is interested in signing the lease fo…" at bounding box center [855, 194] width 613 height 62
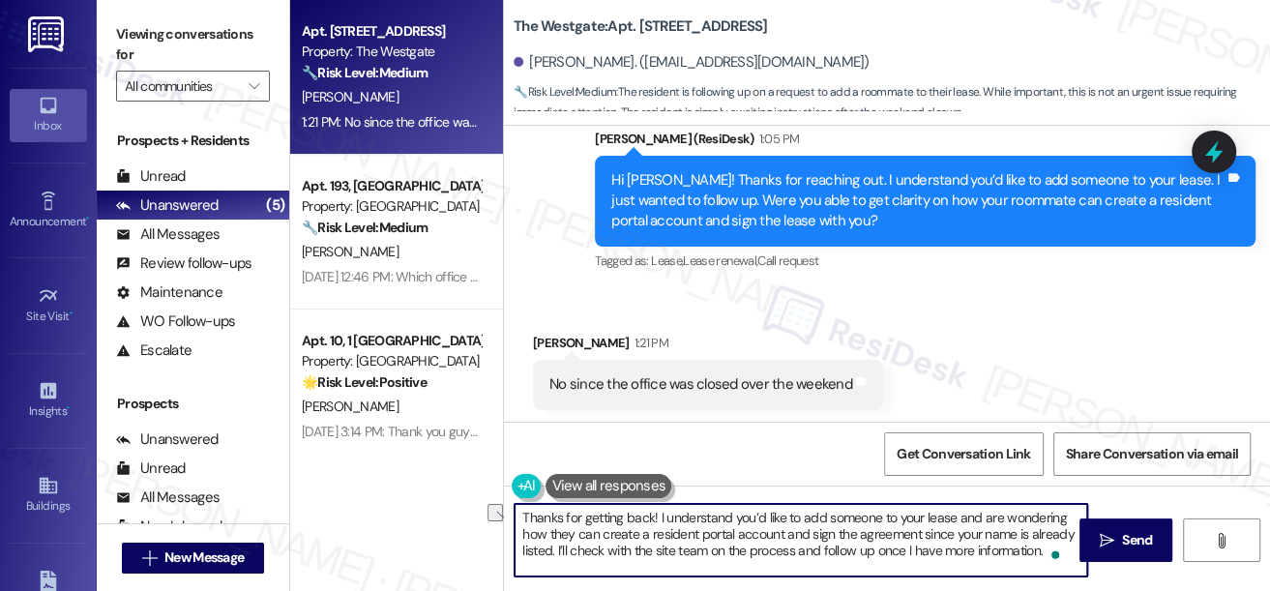
scroll to position [5, 0]
drag, startPoint x: 658, startPoint y: 515, endPoint x: 601, endPoint y: 556, distance: 70.6
click at [601, 556] on textarea "Thanks for getting back! I understand you’d like to add someone to your lease a…" at bounding box center [801, 540] width 573 height 73
click at [600, 551] on textarea "Thanks for getting back! I understand you’d like to add someone to your lease a…" at bounding box center [801, 540] width 573 height 73
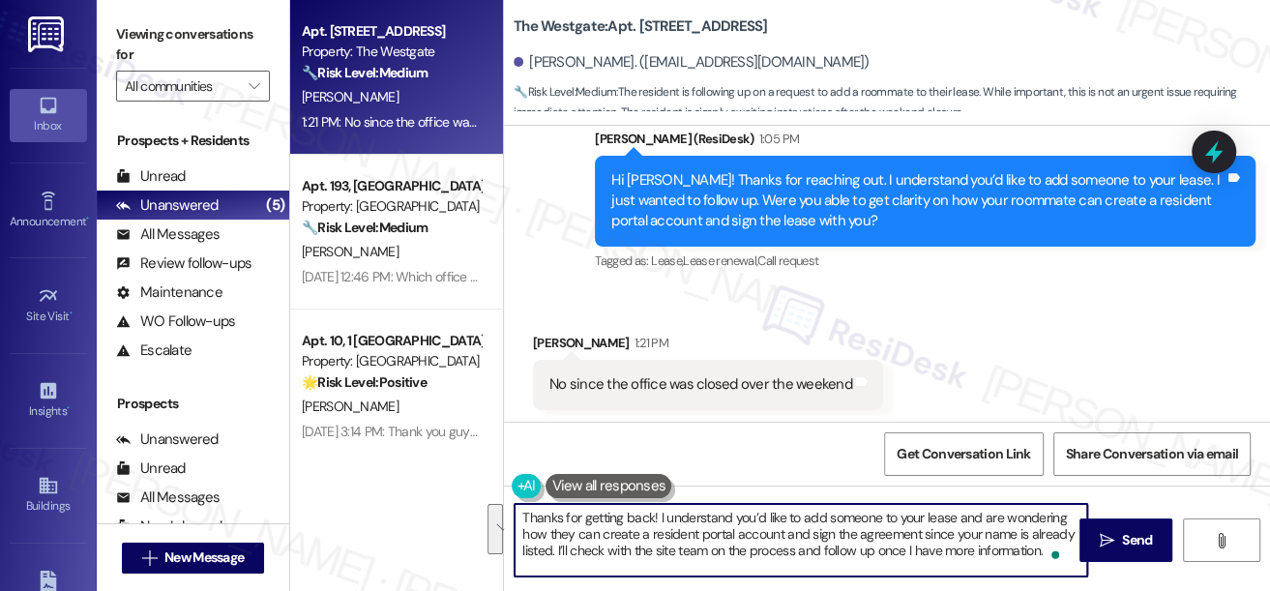
drag, startPoint x: 600, startPoint y: 543, endPoint x: 663, endPoint y: 502, distance: 74.9
click at [663, 503] on div "Thanks for getting back! I understand you’d like to add someone to your lease a…" at bounding box center [801, 540] width 575 height 74
click at [820, 559] on textarea "Thanks for getting back! I understand you’d like to add someone to your lease a…" at bounding box center [801, 540] width 573 height 73
drag, startPoint x: 596, startPoint y: 548, endPoint x: 653, endPoint y: 513, distance: 67.4
click at [653, 513] on textarea "Thanks for getting back! I understand you’d like to add someone to your lease a…" at bounding box center [801, 540] width 573 height 73
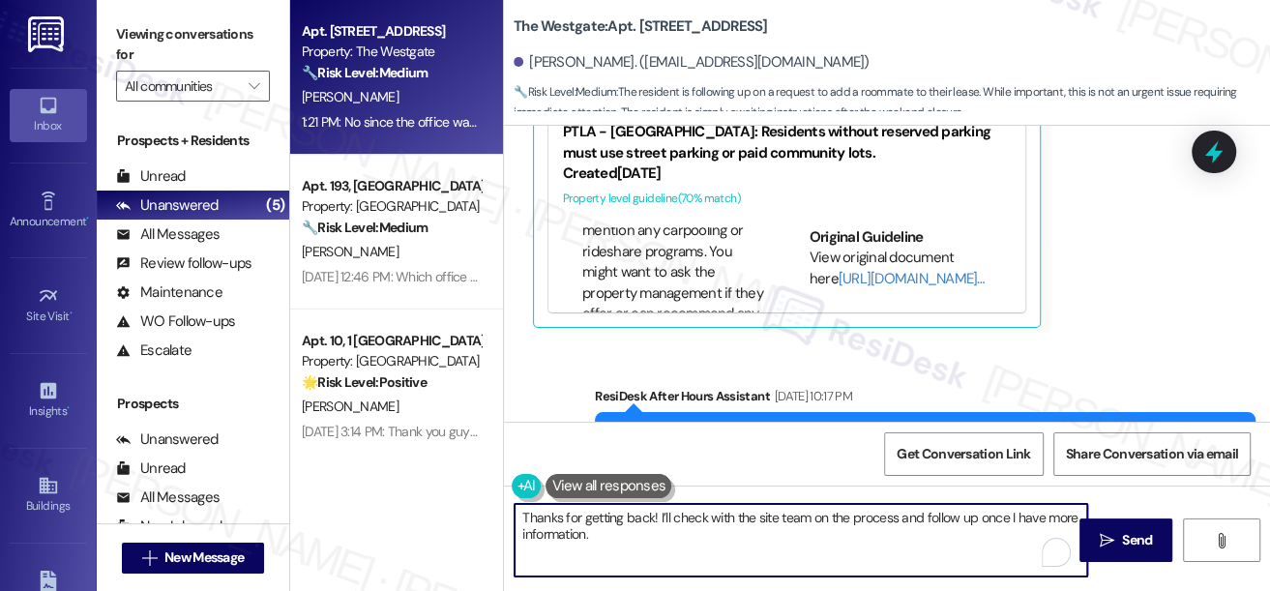
scroll to position [3792, 0]
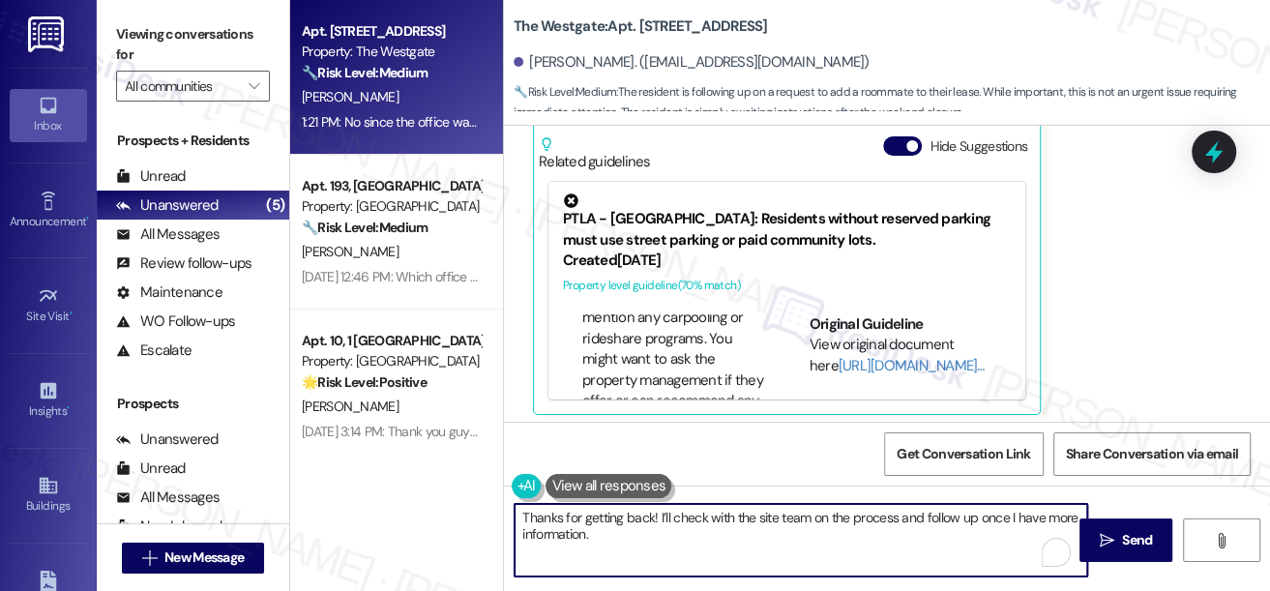
type textarea "Thanks for getting back! I’ll check with the site team on the process and follo…"
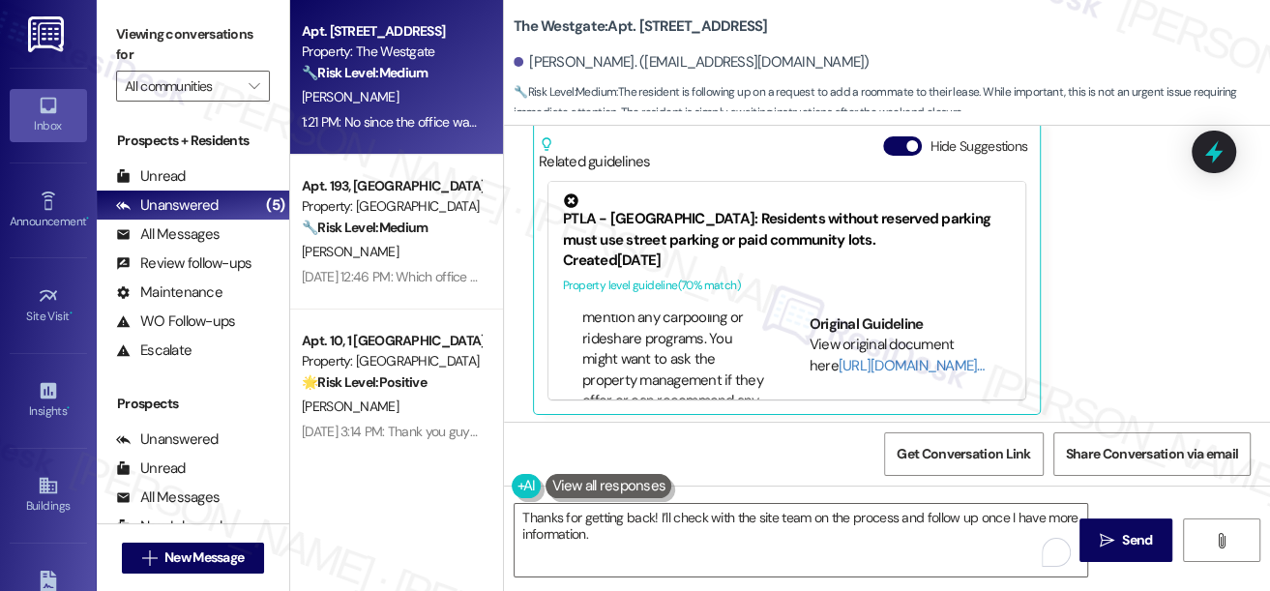
click at [110, 41] on div "Viewing conversations for All communities " at bounding box center [193, 60] width 192 height 121
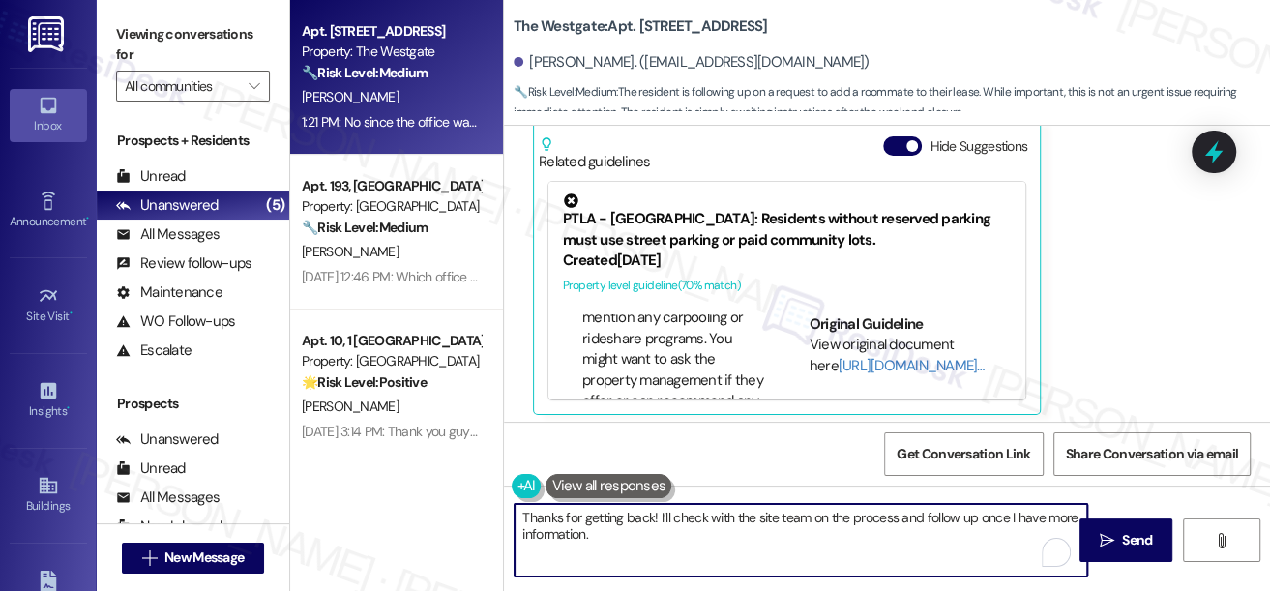
click at [708, 526] on textarea "Thanks for getting back! I’ll check with the site team on the process and follo…" at bounding box center [801, 540] width 573 height 73
click at [794, 523] on textarea "Thanks for getting back! I’ll check with the site team on the process and follo…" at bounding box center [801, 540] width 573 height 73
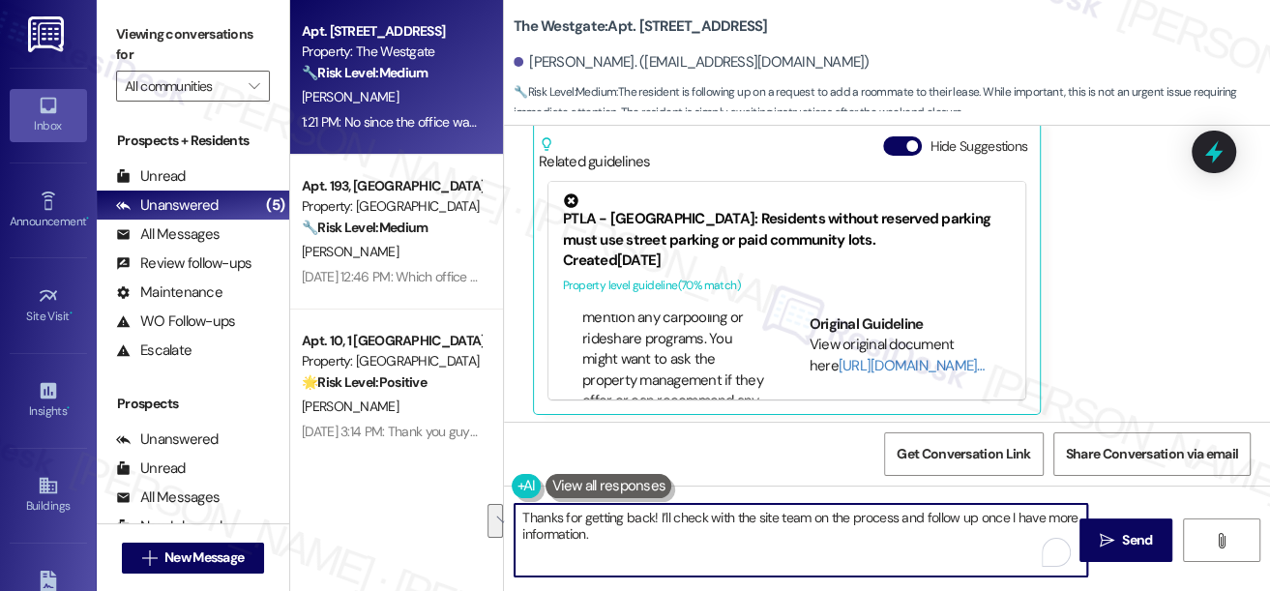
click at [794, 523] on textarea "Thanks for getting back! I’ll check with the site team on the process and follo…" at bounding box center [801, 540] width 573 height 73
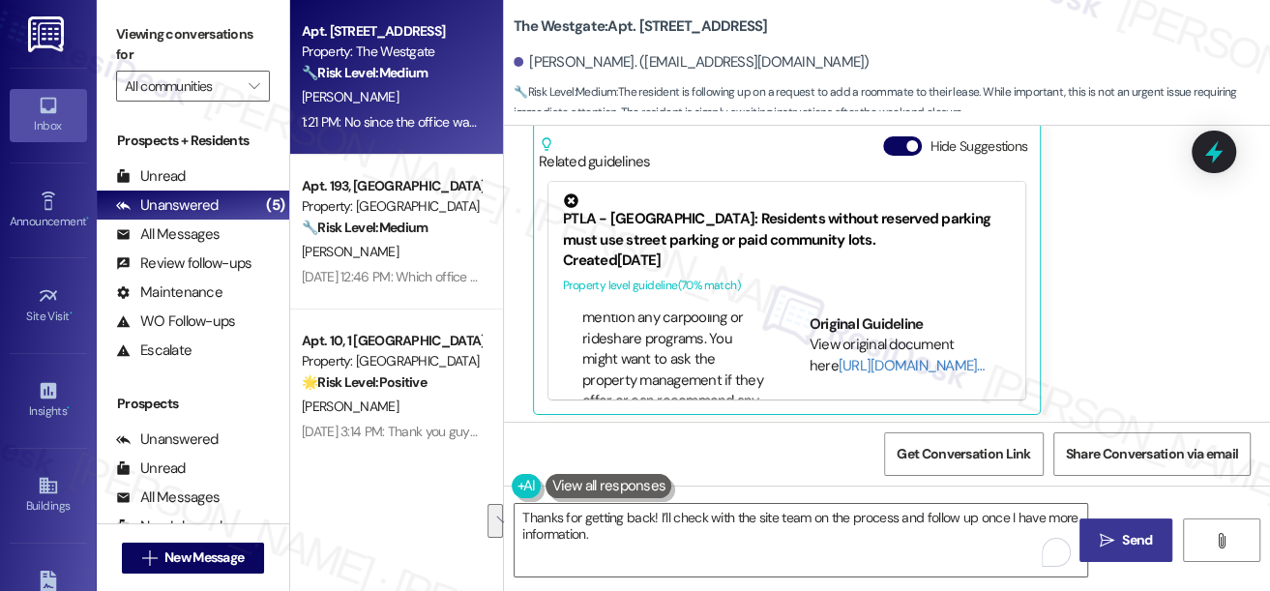
click at [1101, 534] on icon "" at bounding box center [1107, 540] width 15 height 15
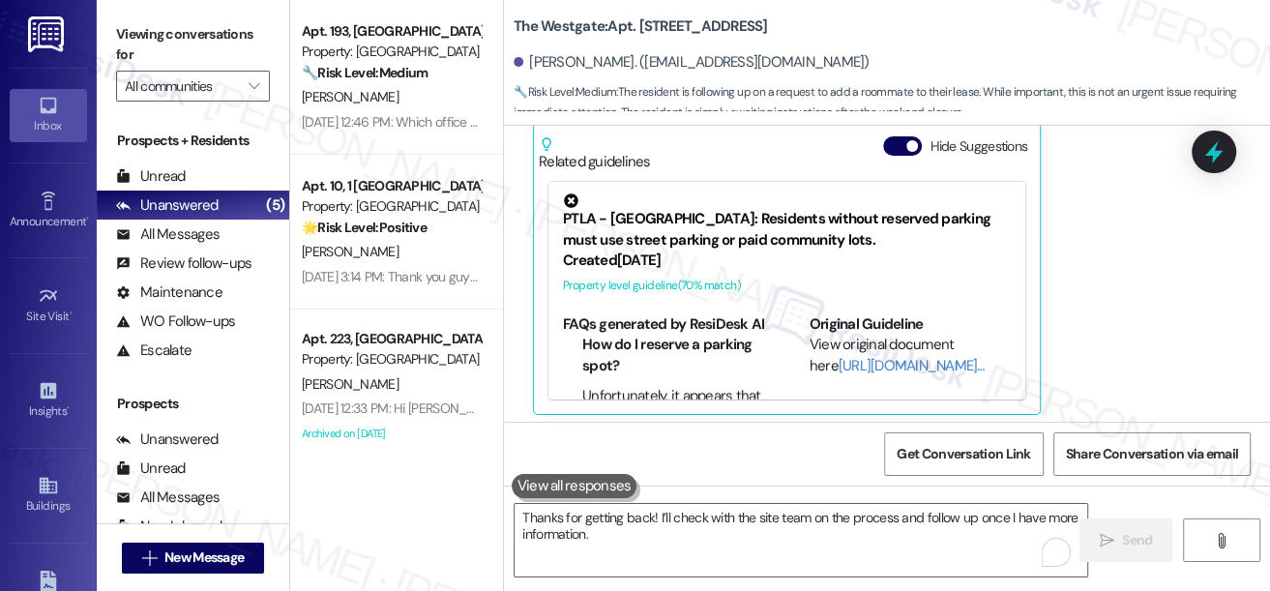
click at [134, 38] on label "Viewing conversations for" at bounding box center [193, 44] width 154 height 51
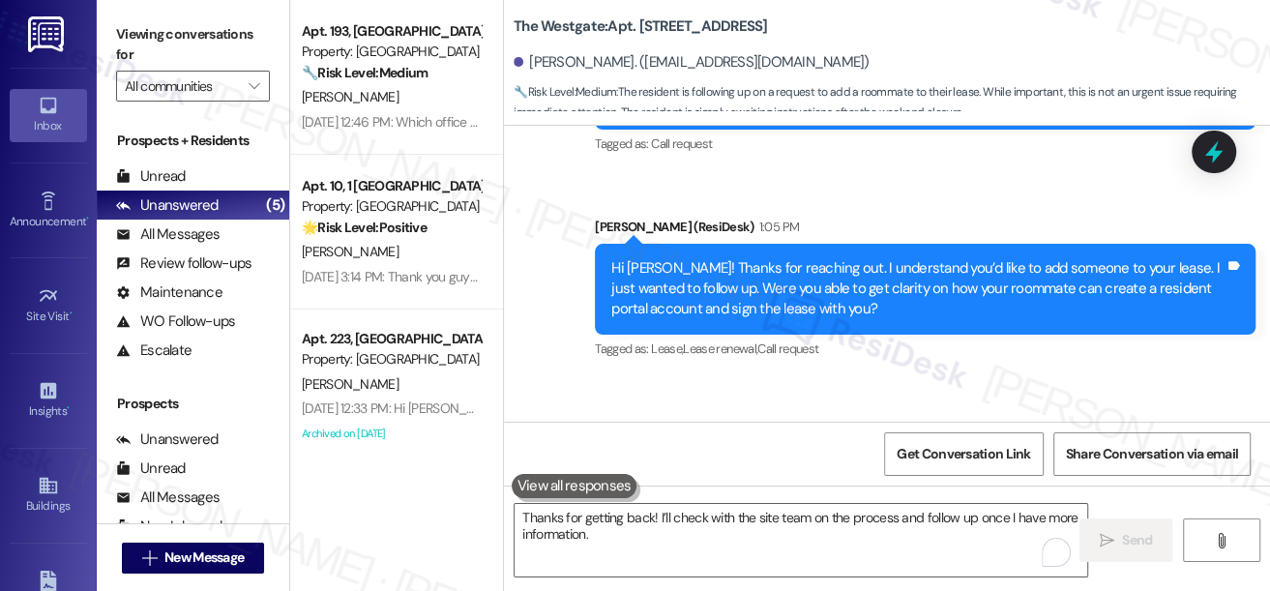
scroll to position [4475, 0]
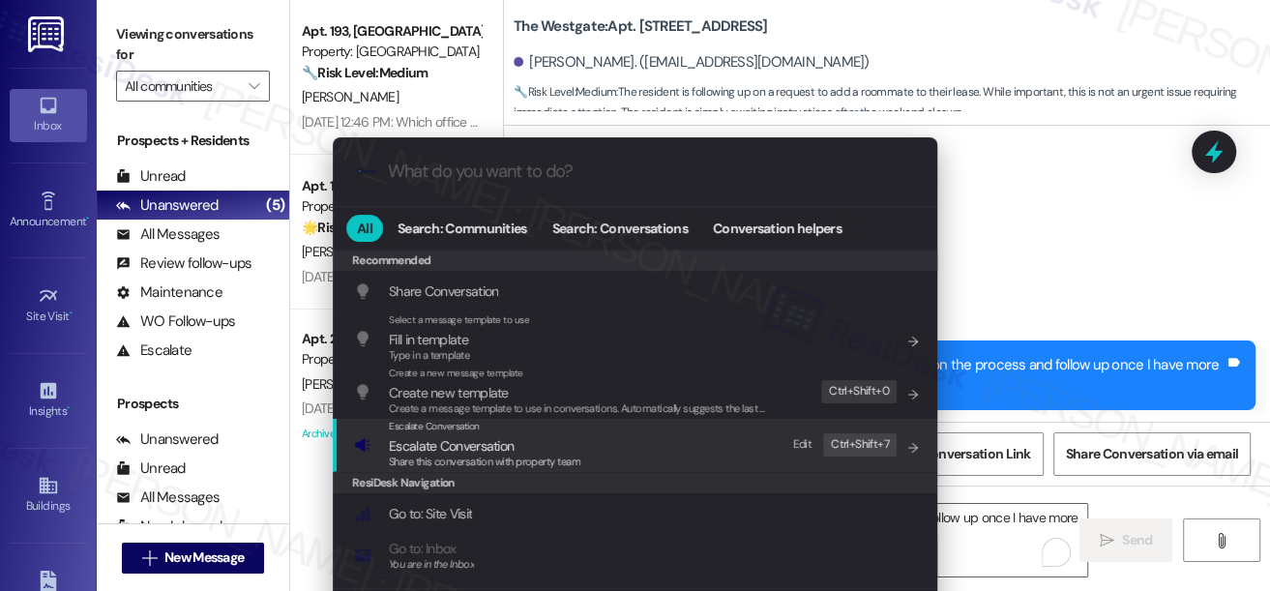
click at [429, 447] on span "Escalate Conversation" at bounding box center [451, 445] width 125 height 17
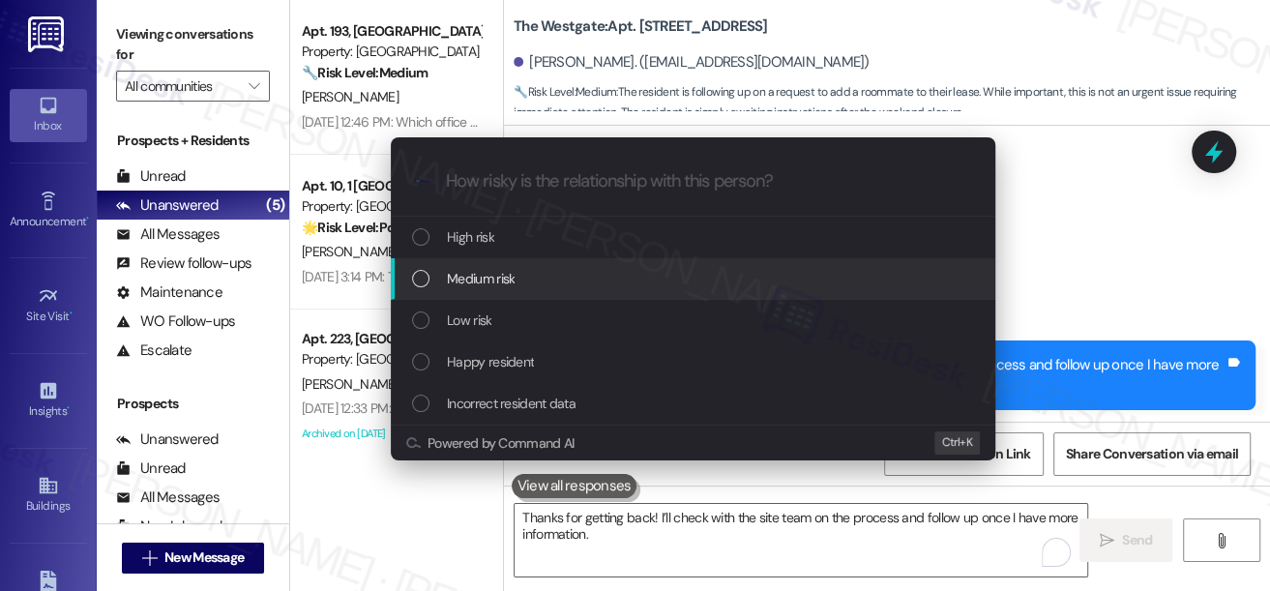
click at [546, 284] on div "Medium risk" at bounding box center [695, 278] width 566 height 21
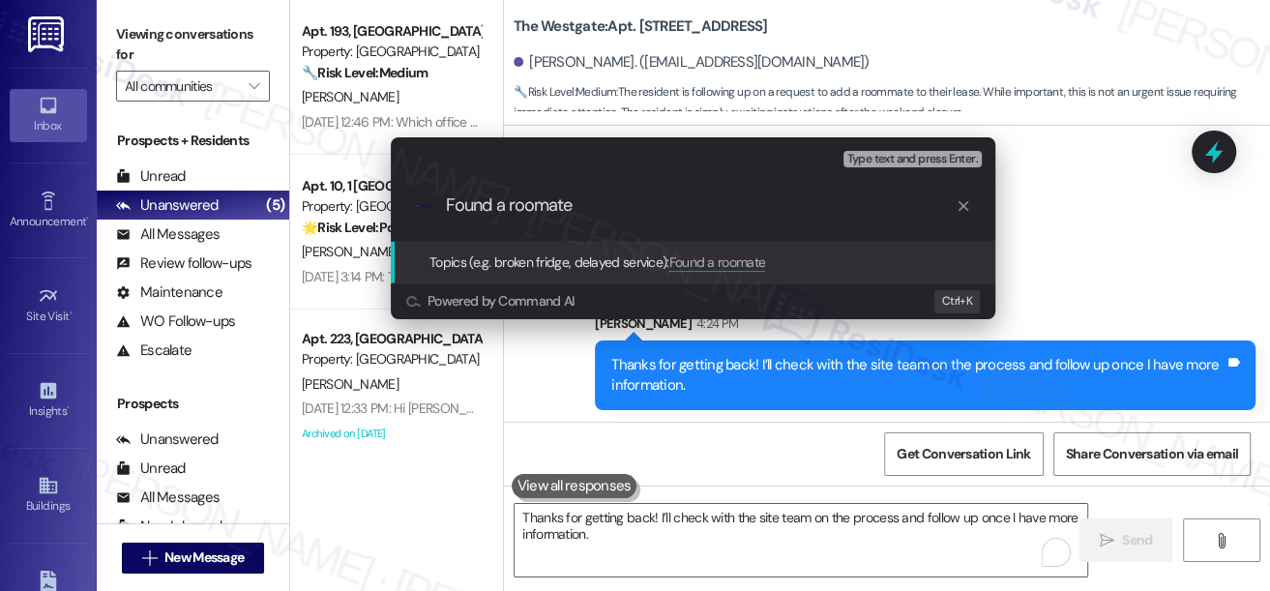
click at [597, 209] on input "Found a roomate" at bounding box center [701, 205] width 510 height 20
paste input "Adding a Co-Tenant to Lease and Portal Access"
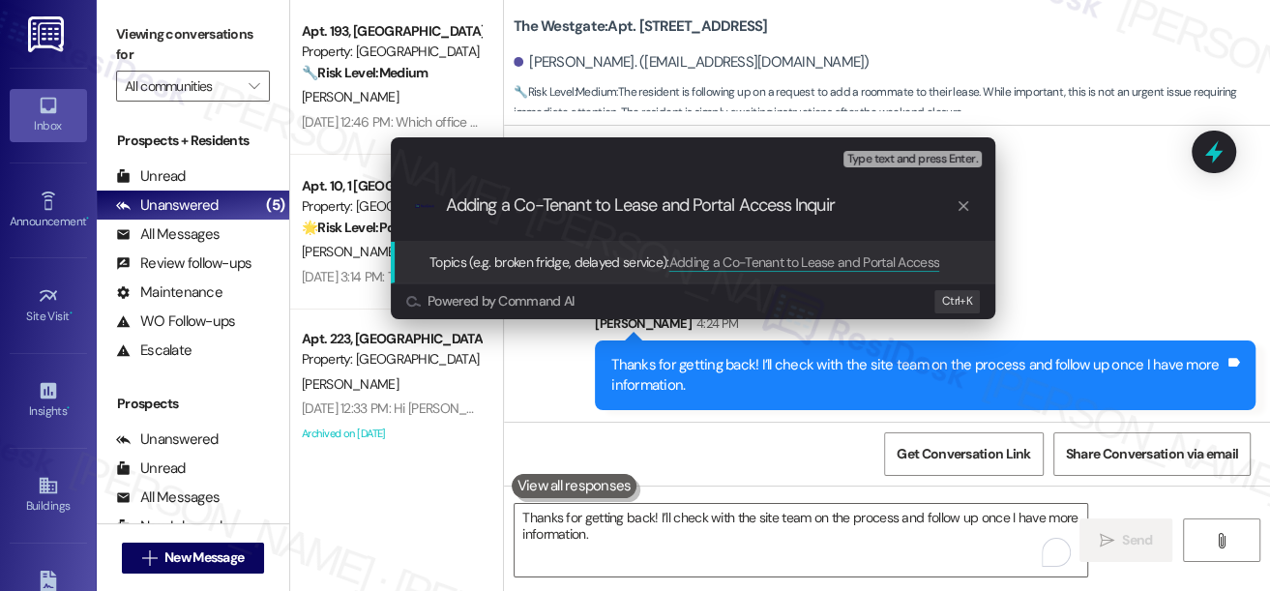
type input "Adding a Co-Tenant to Lease and Portal Access Inquiry"
click at [866, 211] on input "Adding a Co-Tenant to Lease and Portal Access Inquiry" at bounding box center [701, 205] width 510 height 20
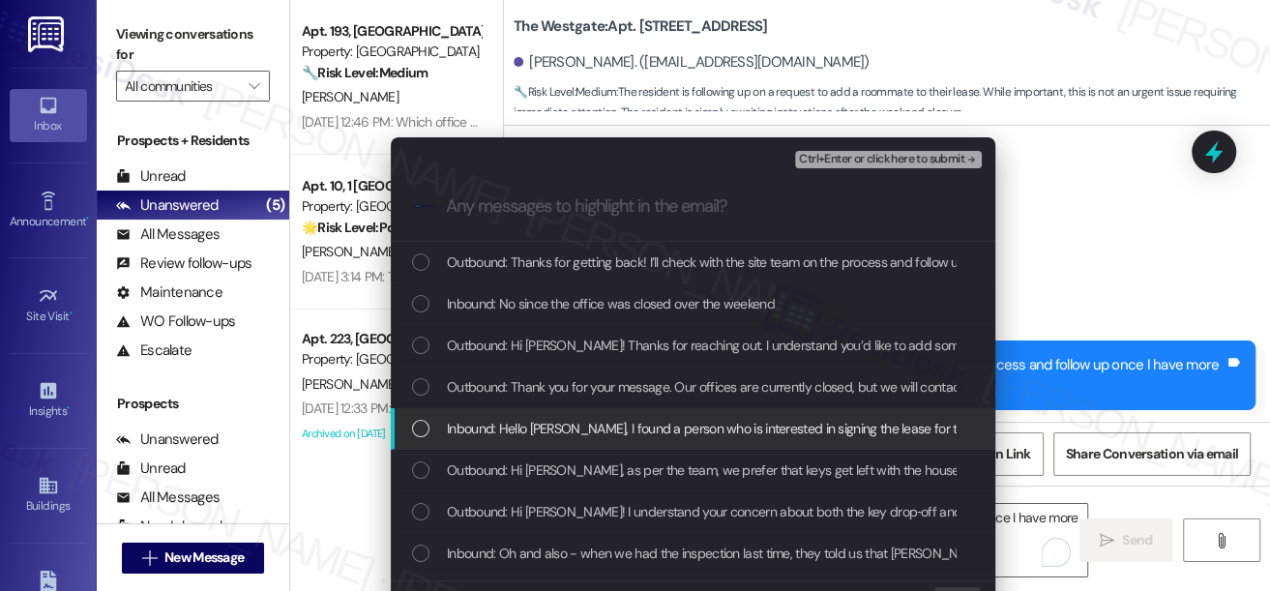
click at [658, 431] on span "Inbound: Hello [PERSON_NAME], I found a person who is interested in signing the…" at bounding box center [1269, 428] width 1644 height 21
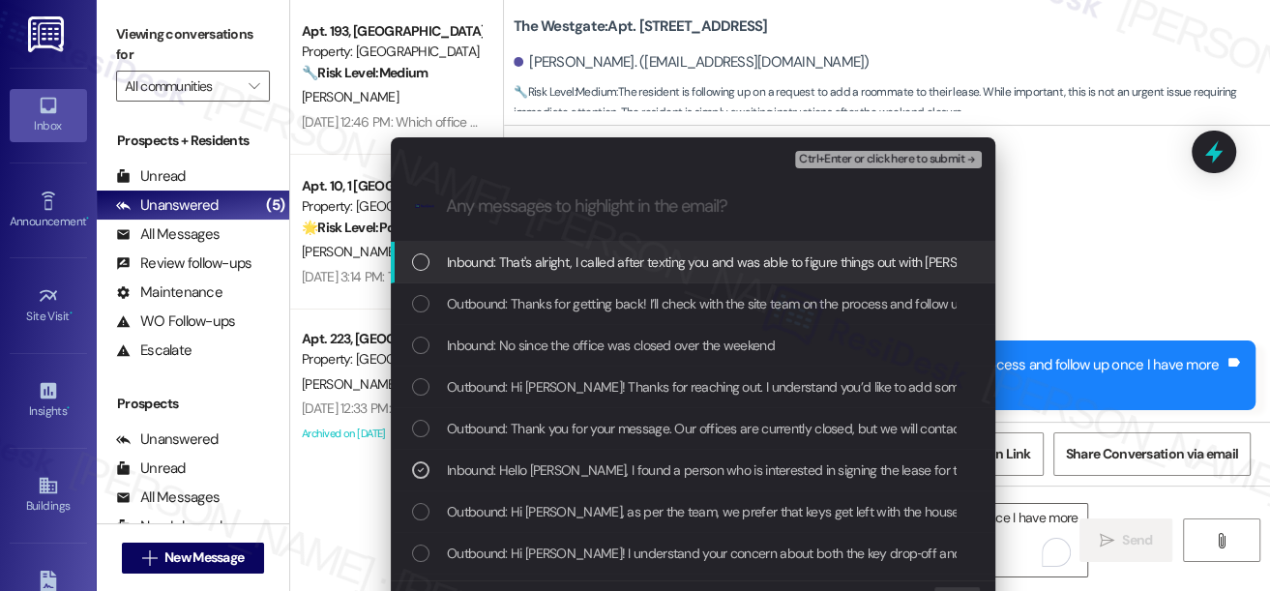
scroll to position [4609, 0]
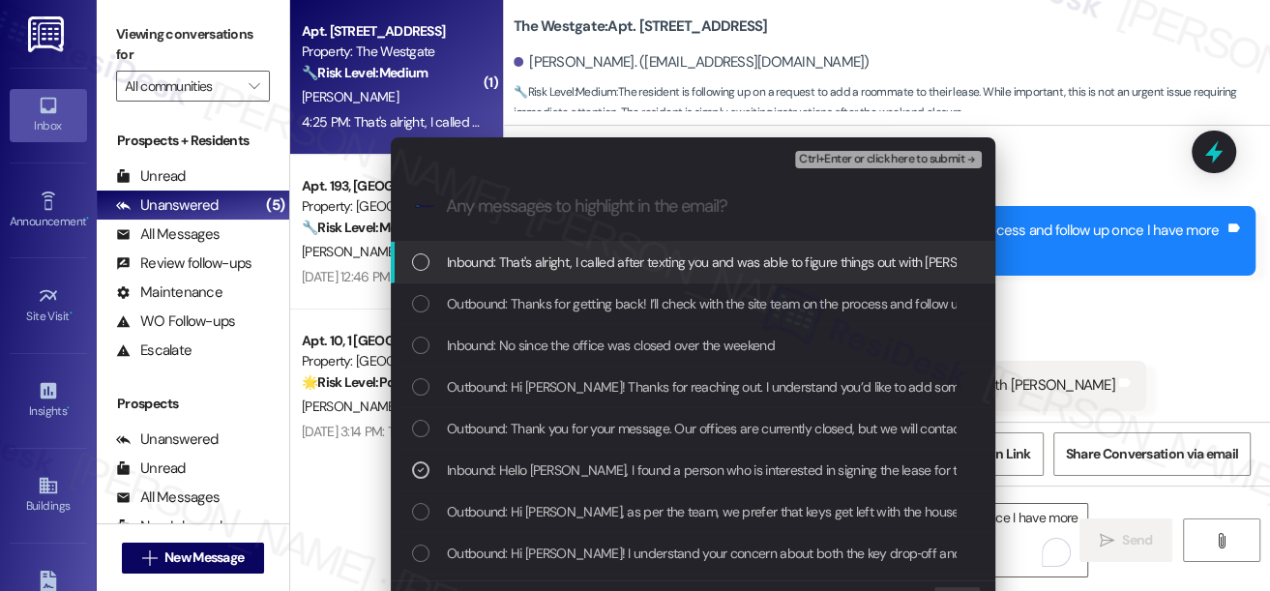
click at [1124, 262] on div "Escalate Conversation Medium risk Adding a Co-Tenant to Lease and Portal Access…" at bounding box center [635, 295] width 1270 height 591
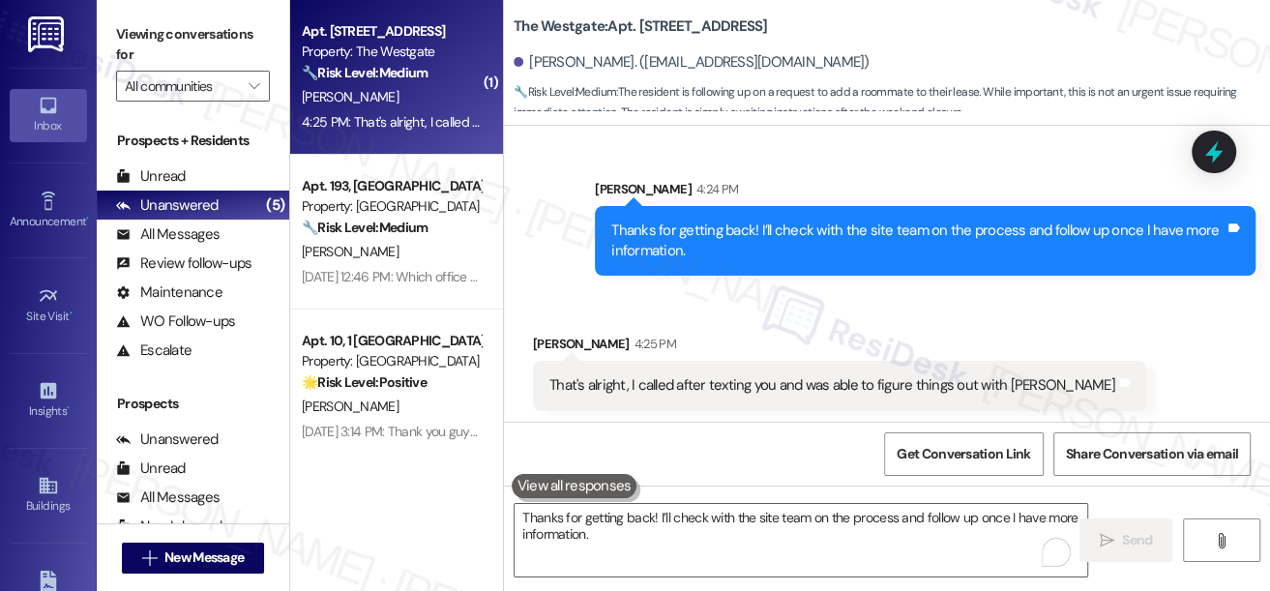
click at [703, 393] on div "That's alright, I called after texting you and was able to figure things out wi…" at bounding box center [839, 385] width 613 height 49
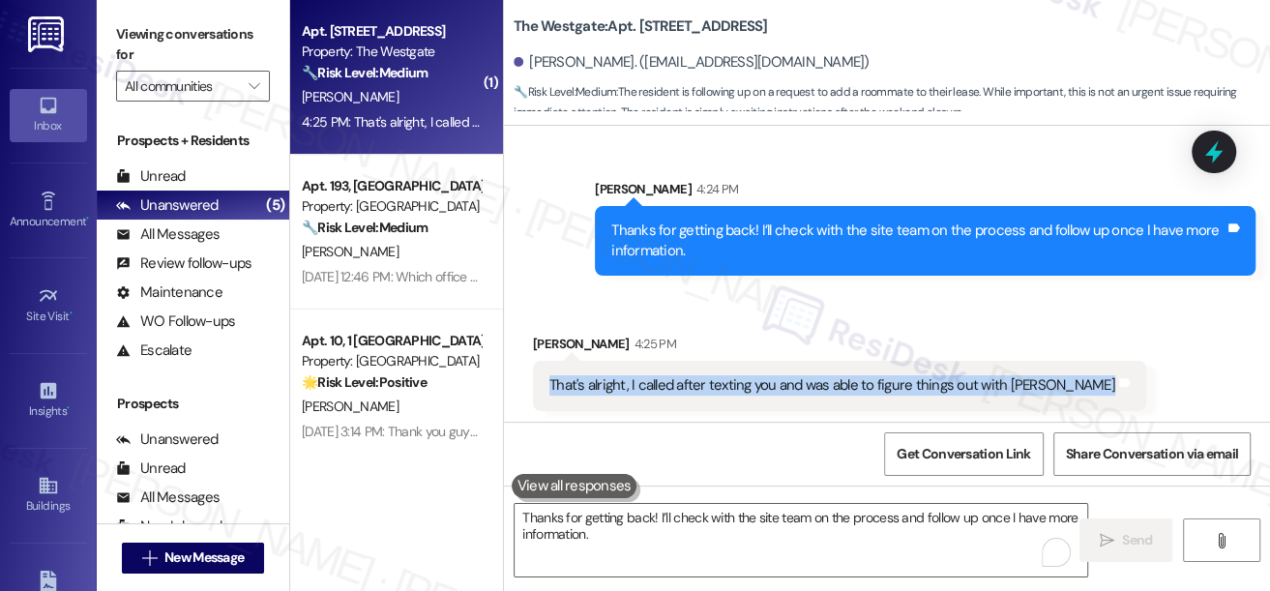
click at [703, 393] on div "That's alright, I called after texting you and was able to figure things out wi…" at bounding box center [839, 385] width 613 height 49
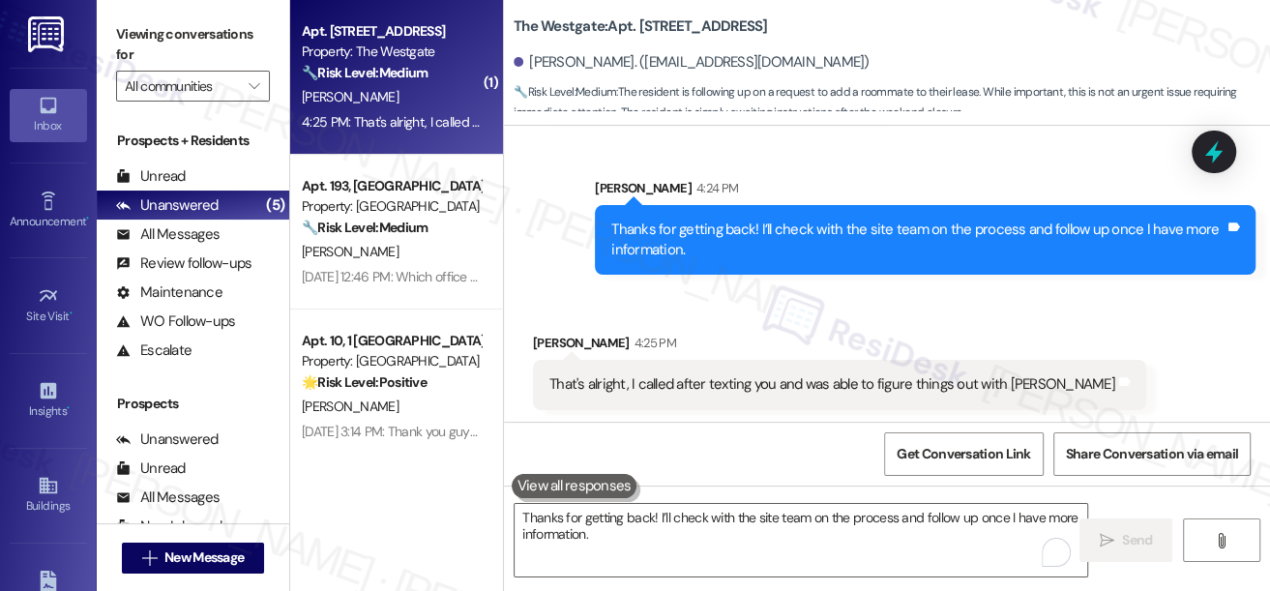
click at [924, 321] on div "Received via SMS [PERSON_NAME] 4:25 PM That's alright, I called after texting y…" at bounding box center [839, 370] width 642 height 105
click at [858, 381] on div "That's alright, I called after texting you and was able to figure things out wi…" at bounding box center [832, 384] width 566 height 20
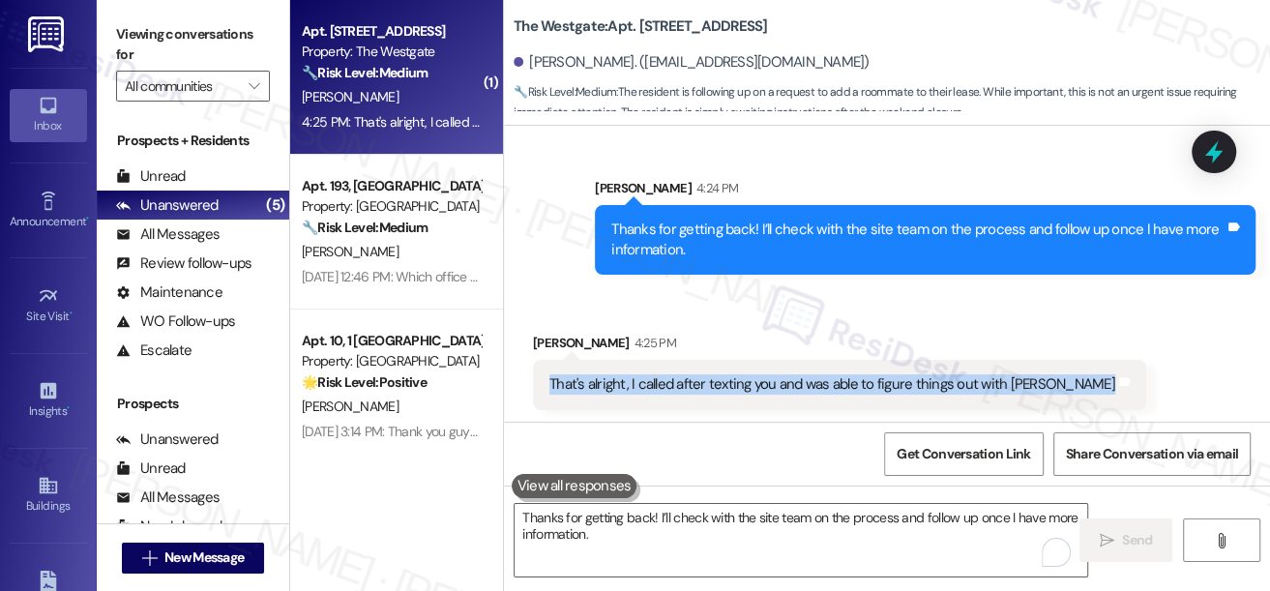
click at [858, 381] on div "That's alright, I called after texting you and was able to figure things out wi…" at bounding box center [832, 384] width 566 height 20
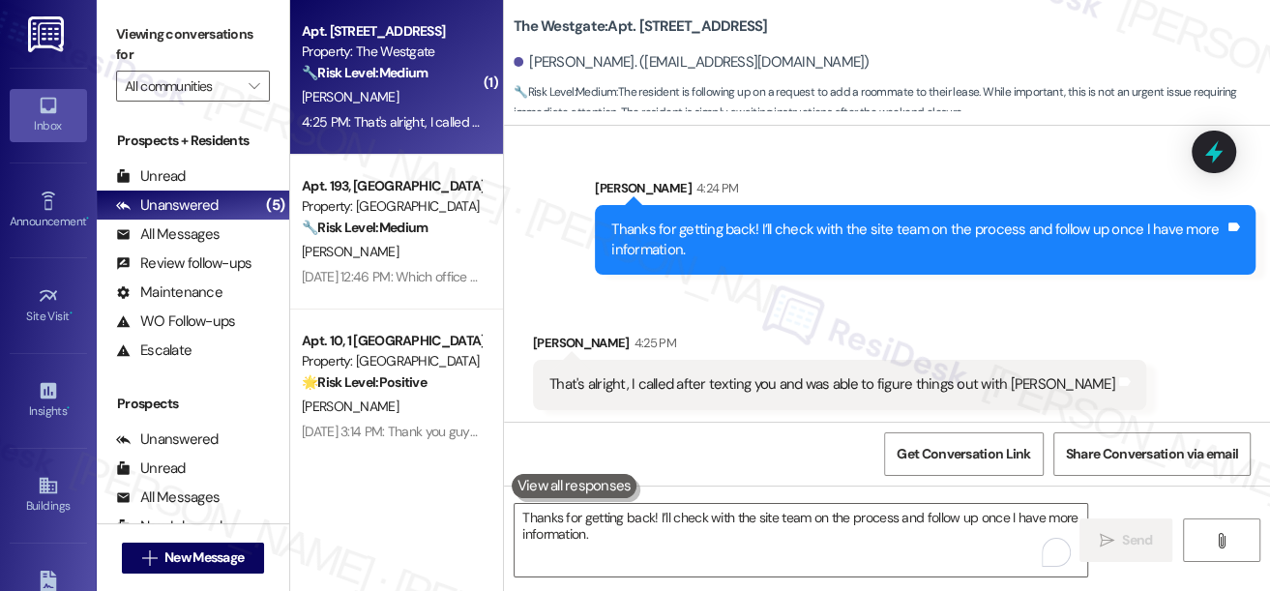
click at [752, 210] on div "Thanks for getting back! I’ll check with the site team on the process and follo…" at bounding box center [925, 240] width 661 height 71
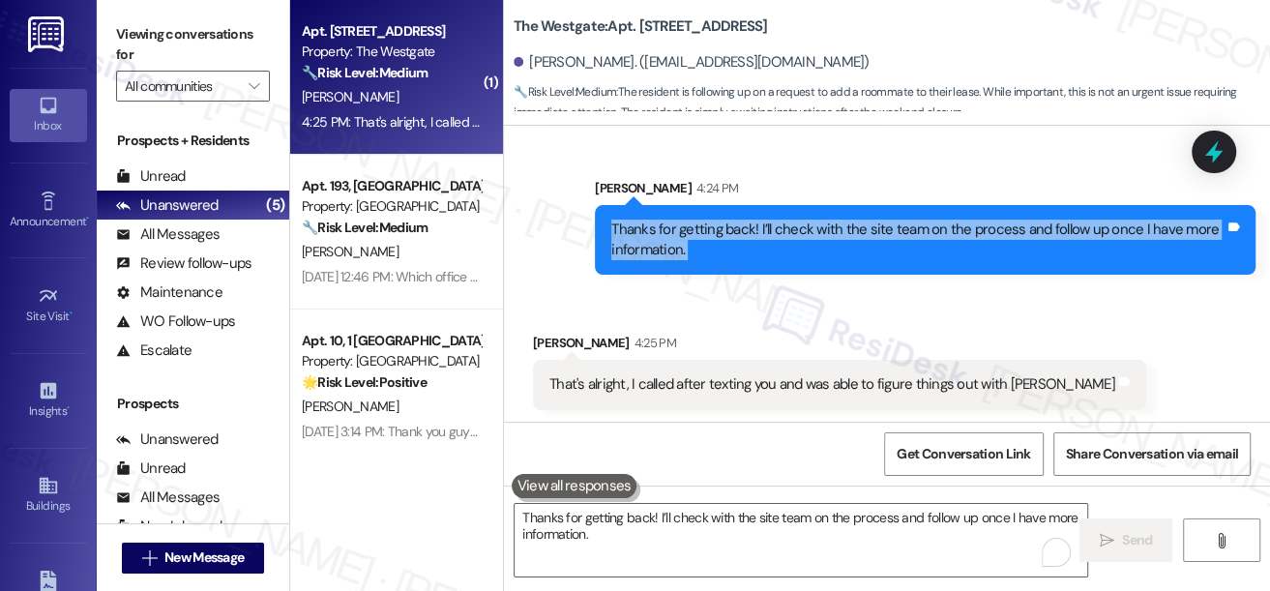
click at [752, 210] on div "Thanks for getting back! I’ll check with the site team on the process and follo…" at bounding box center [925, 240] width 661 height 71
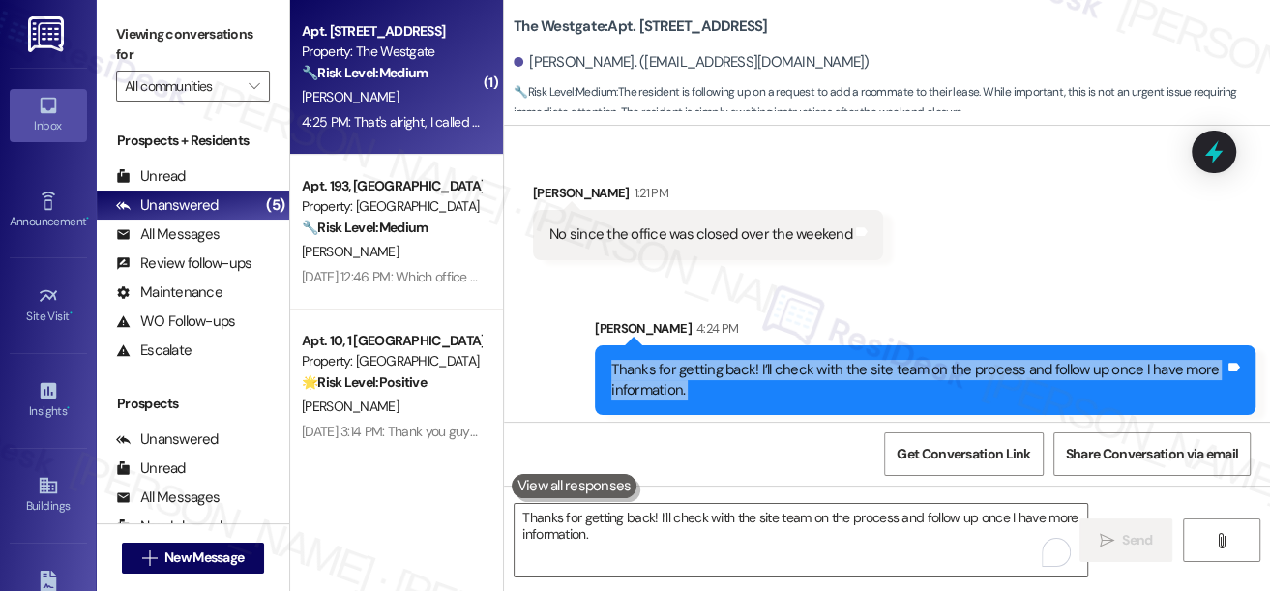
scroll to position [4346, 0]
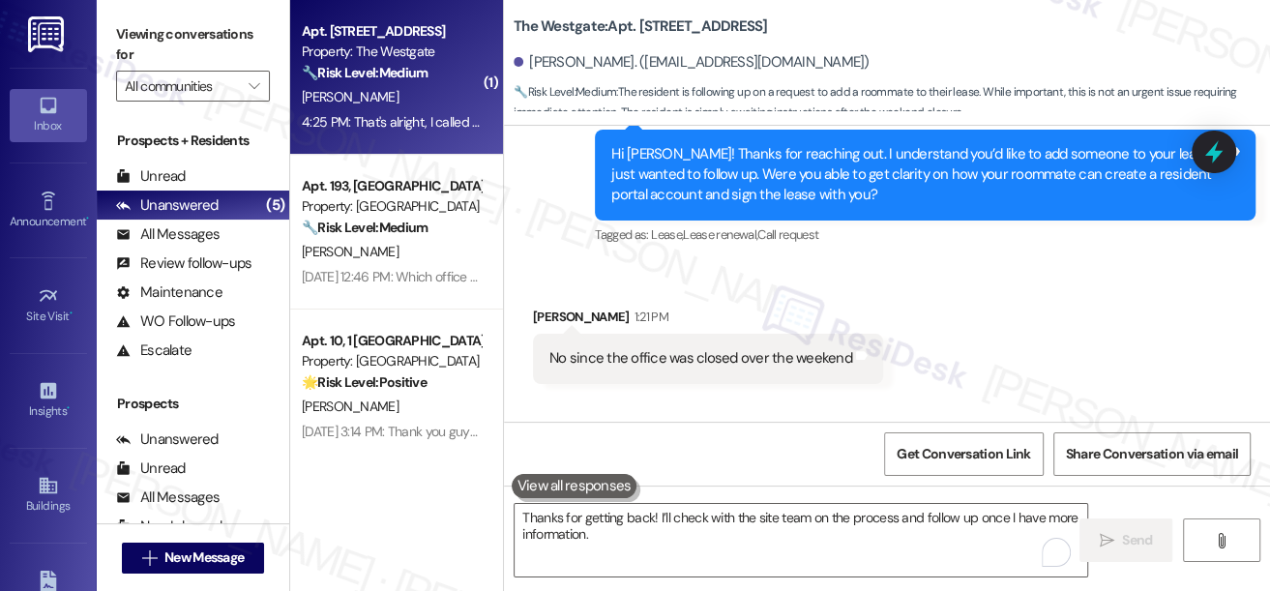
click at [623, 348] on div "No since the office was closed over the weekend" at bounding box center [700, 358] width 303 height 20
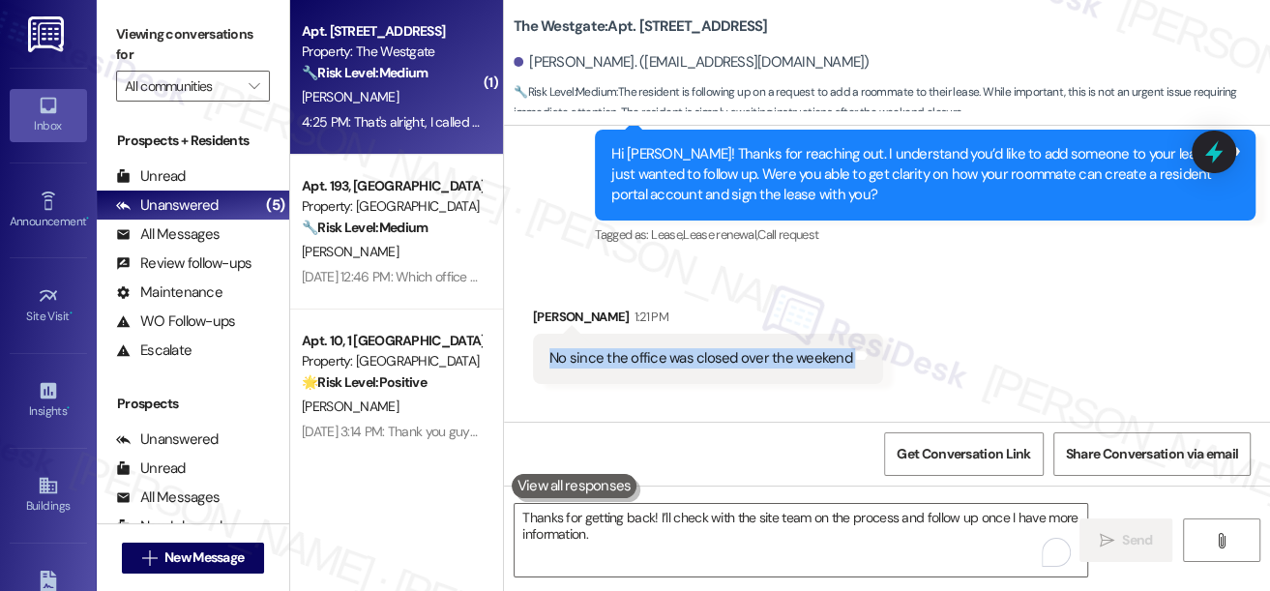
click at [623, 348] on div "No since the office was closed over the weekend" at bounding box center [700, 358] width 303 height 20
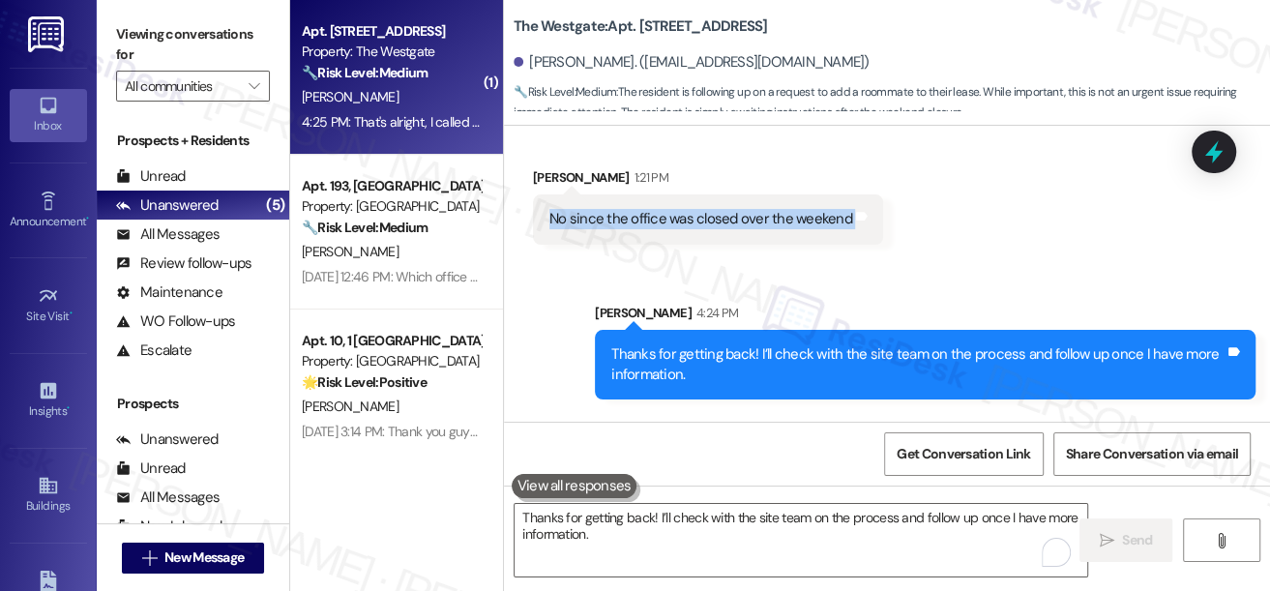
scroll to position [4610, 0]
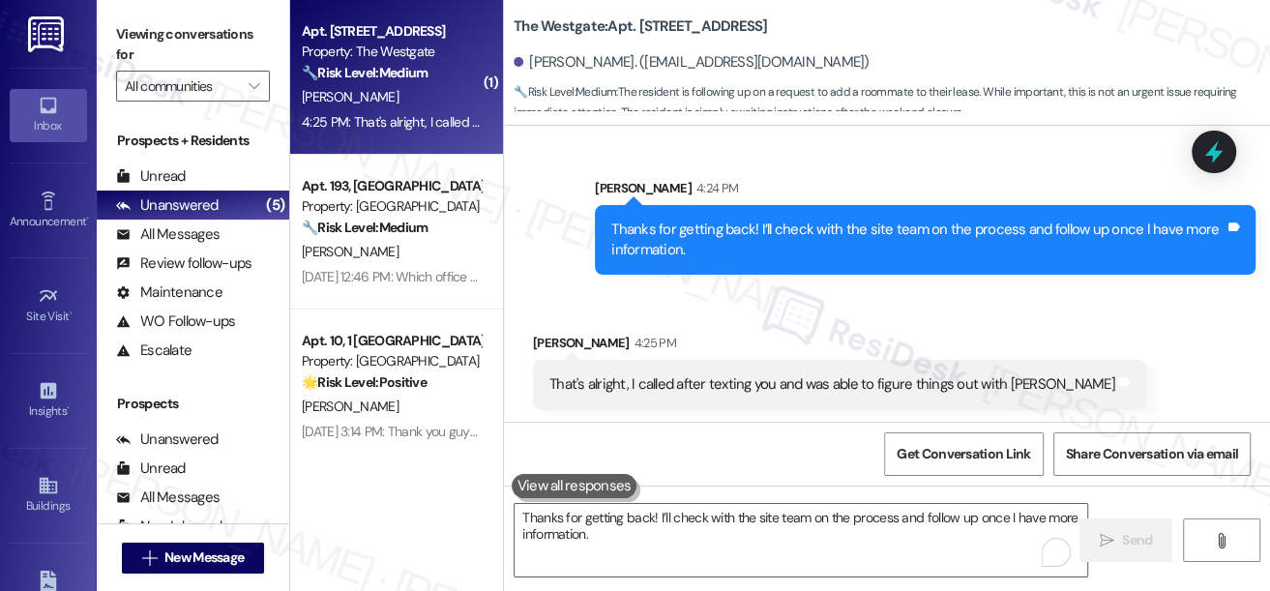
click at [664, 234] on div "Thanks for getting back! I’ll check with the site team on the process and follo…" at bounding box center [917, 241] width 613 height 42
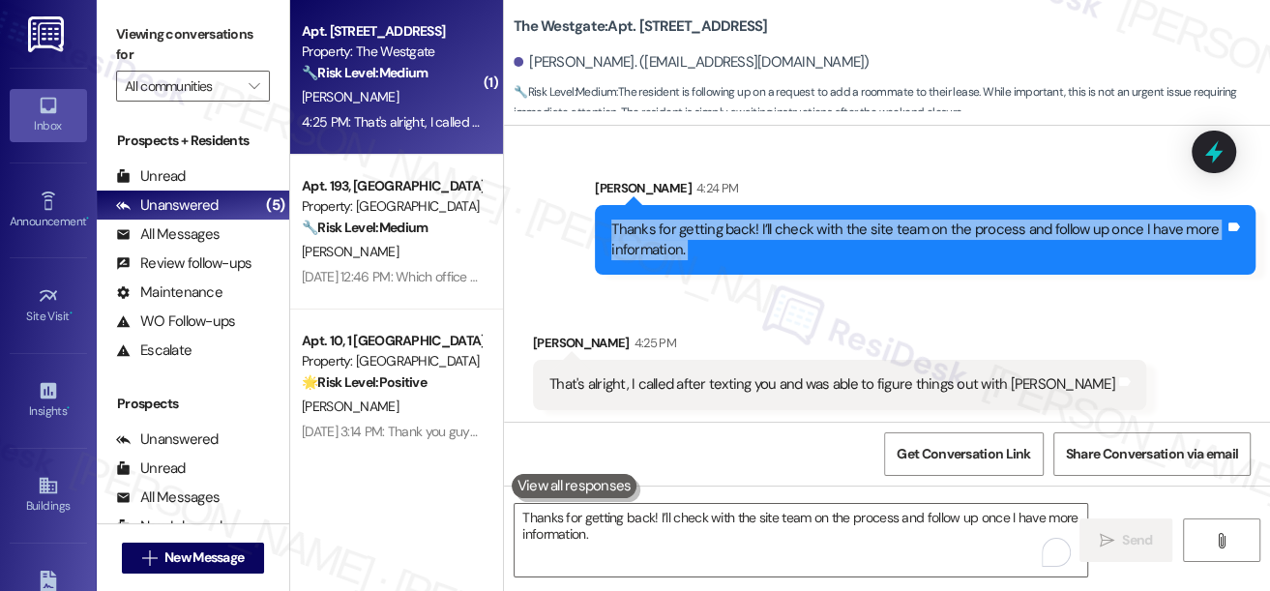
click at [664, 234] on div "Thanks for getting back! I’ll check with the site team on the process and follo…" at bounding box center [917, 241] width 613 height 42
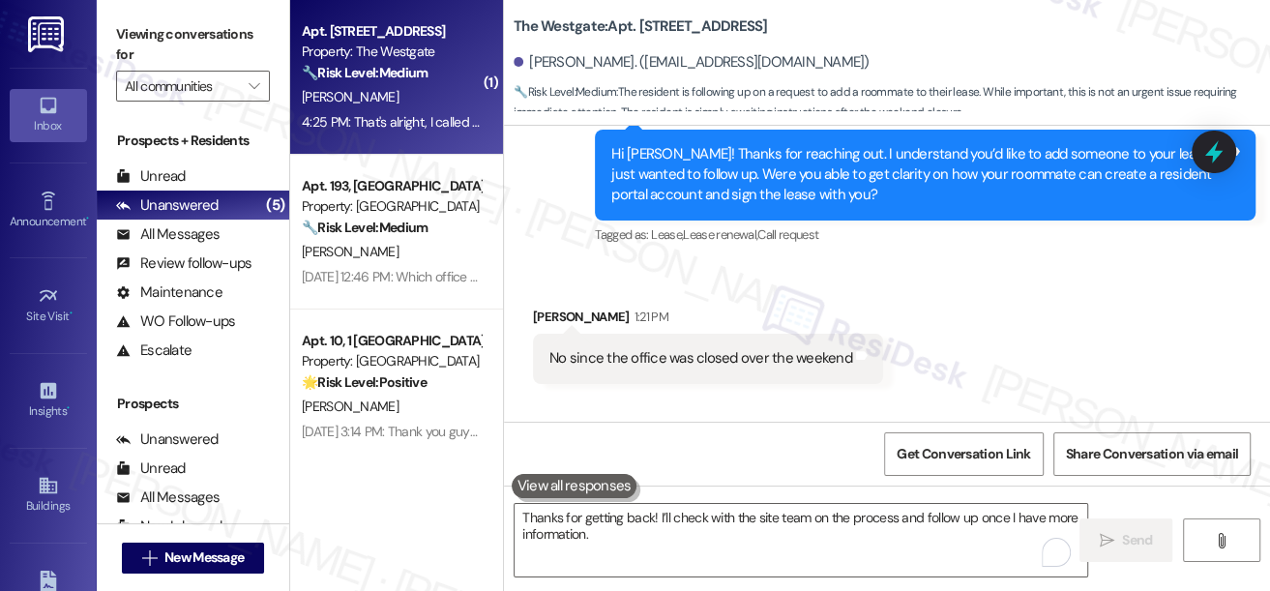
scroll to position [4171, 0]
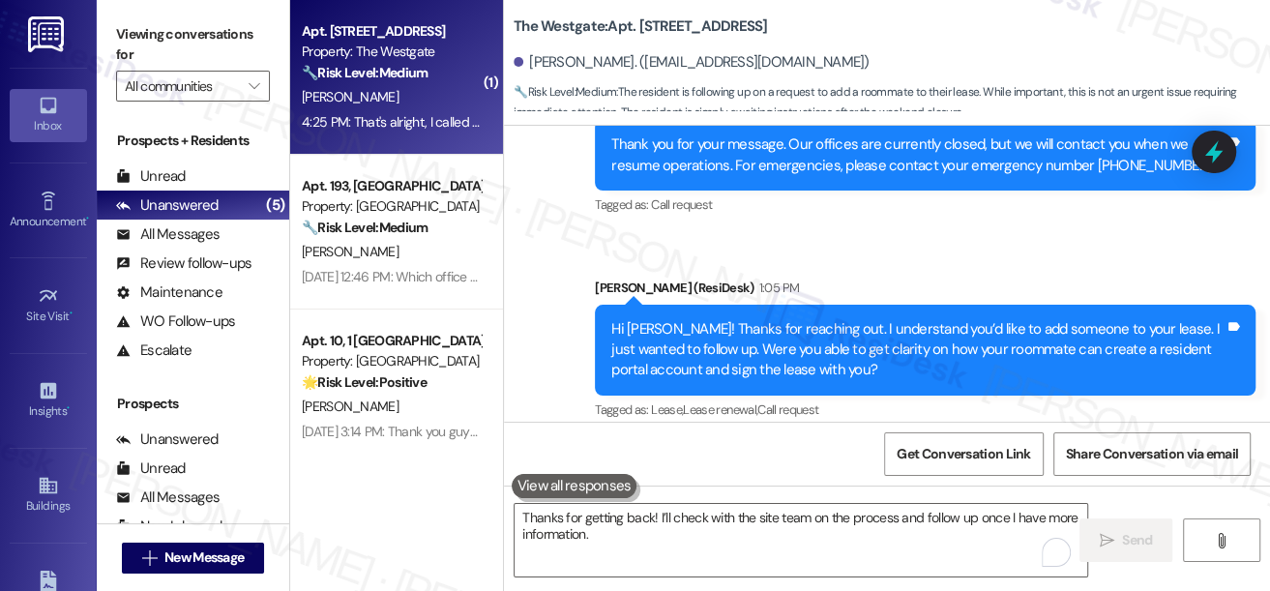
click at [666, 311] on div "Hi [PERSON_NAME]! Thanks for reaching out. I understand you’d like to add someo…" at bounding box center [925, 350] width 661 height 91
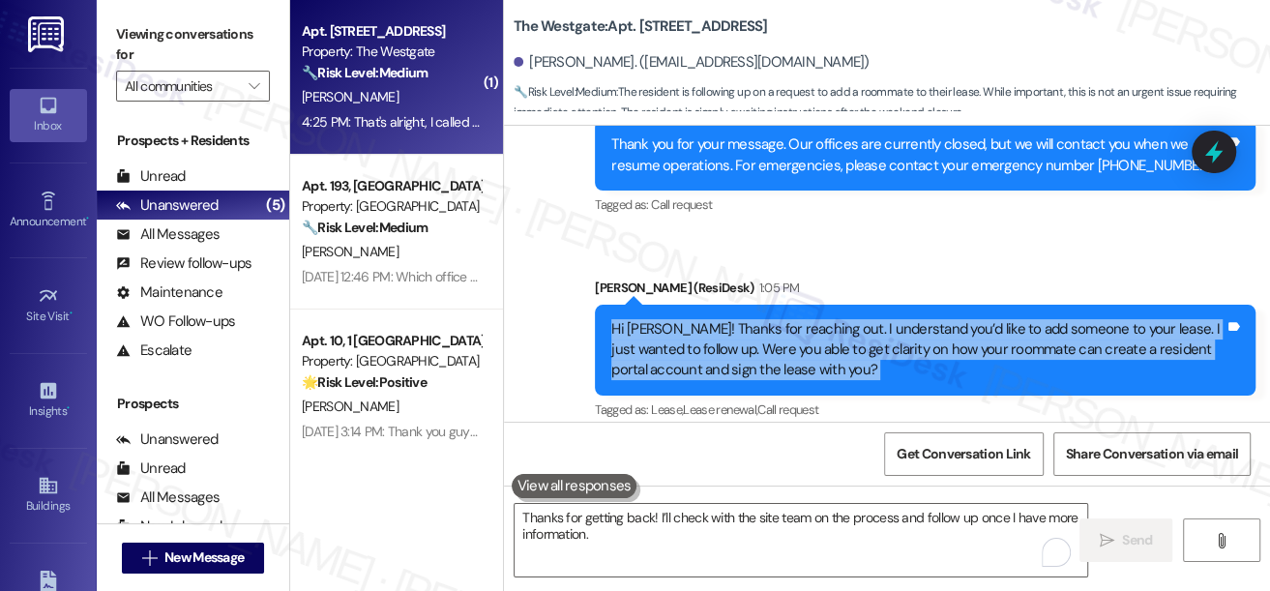
click at [667, 311] on div "Hi [PERSON_NAME]! Thanks for reaching out. I understand you’d like to add someo…" at bounding box center [925, 350] width 661 height 91
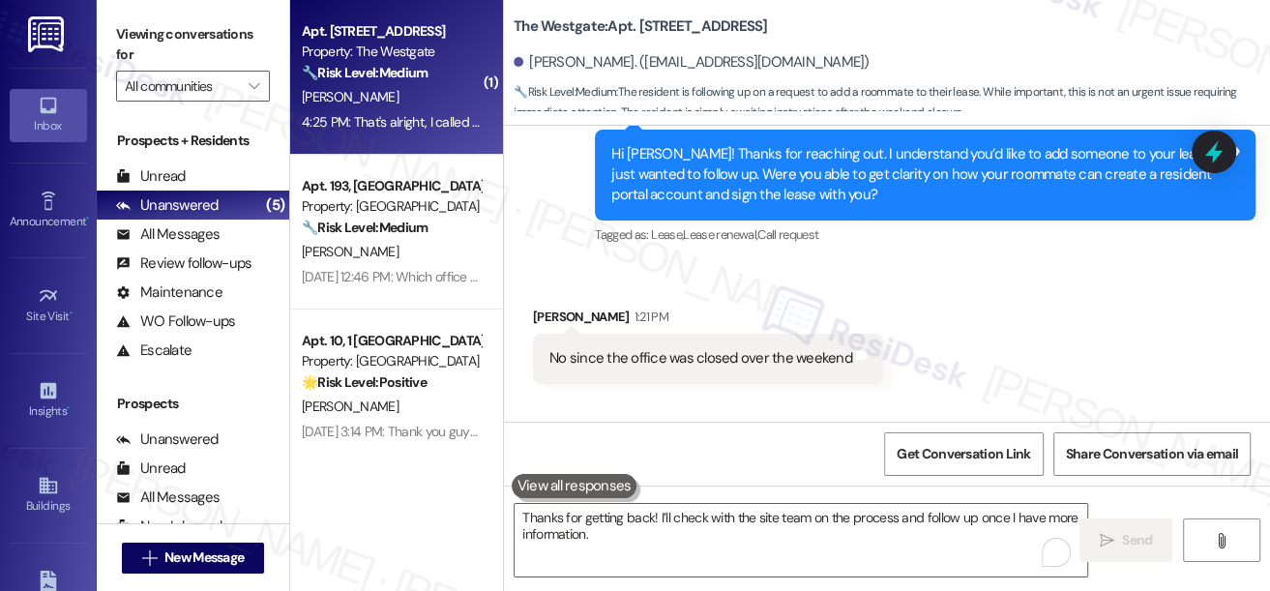
click at [666, 350] on div "No since the office was closed over the weekend" at bounding box center [700, 358] width 303 height 20
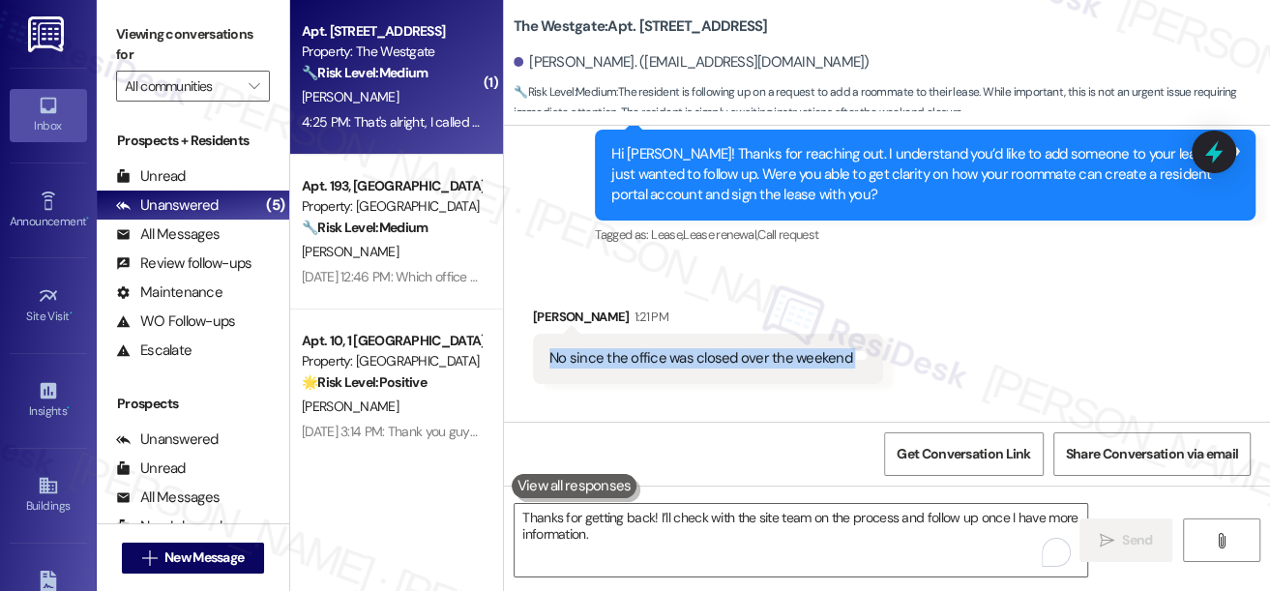
click at [666, 350] on div "No since the office was closed over the weekend" at bounding box center [700, 358] width 303 height 20
click at [743, 355] on div "No since the office was closed over the weekend" at bounding box center [700, 358] width 303 height 20
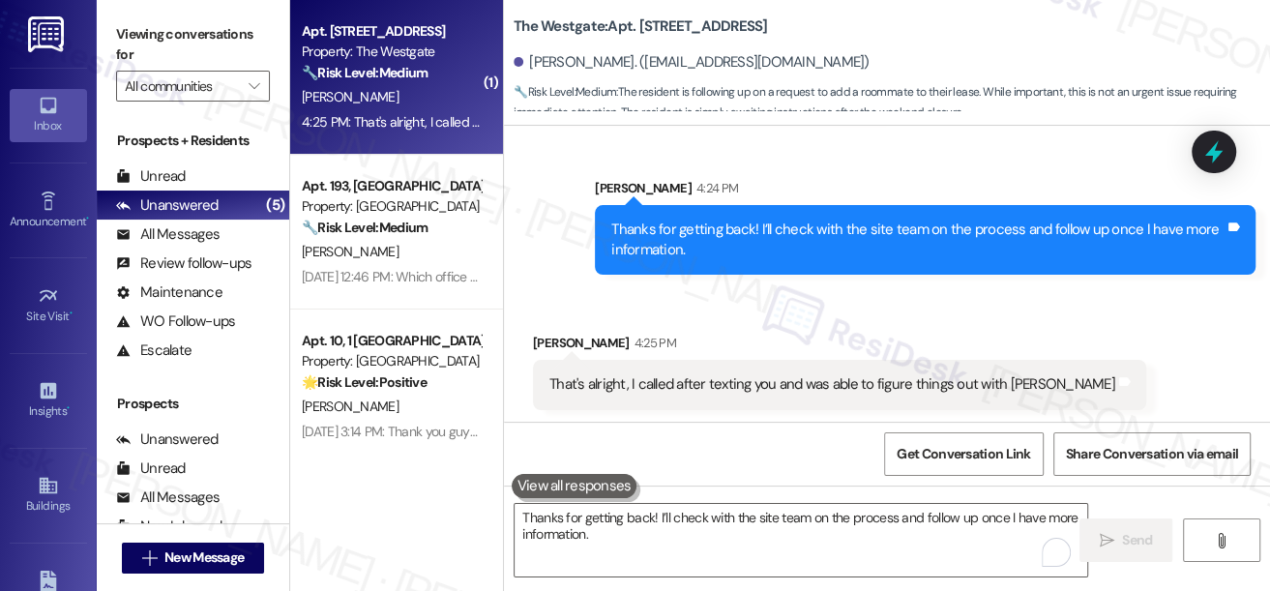
click at [725, 237] on div "Thanks for getting back! I’ll check with the site team on the process and follo…" at bounding box center [917, 241] width 613 height 42
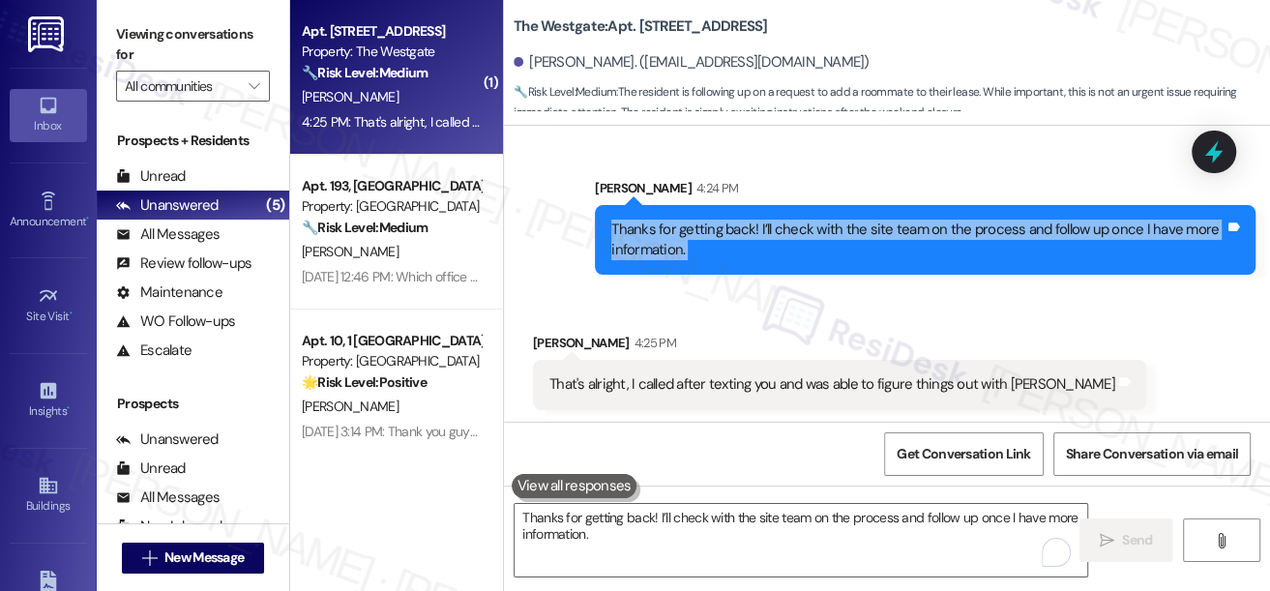
click at [725, 237] on div "Thanks for getting back! I’ll check with the site team on the process and follo…" at bounding box center [917, 241] width 613 height 42
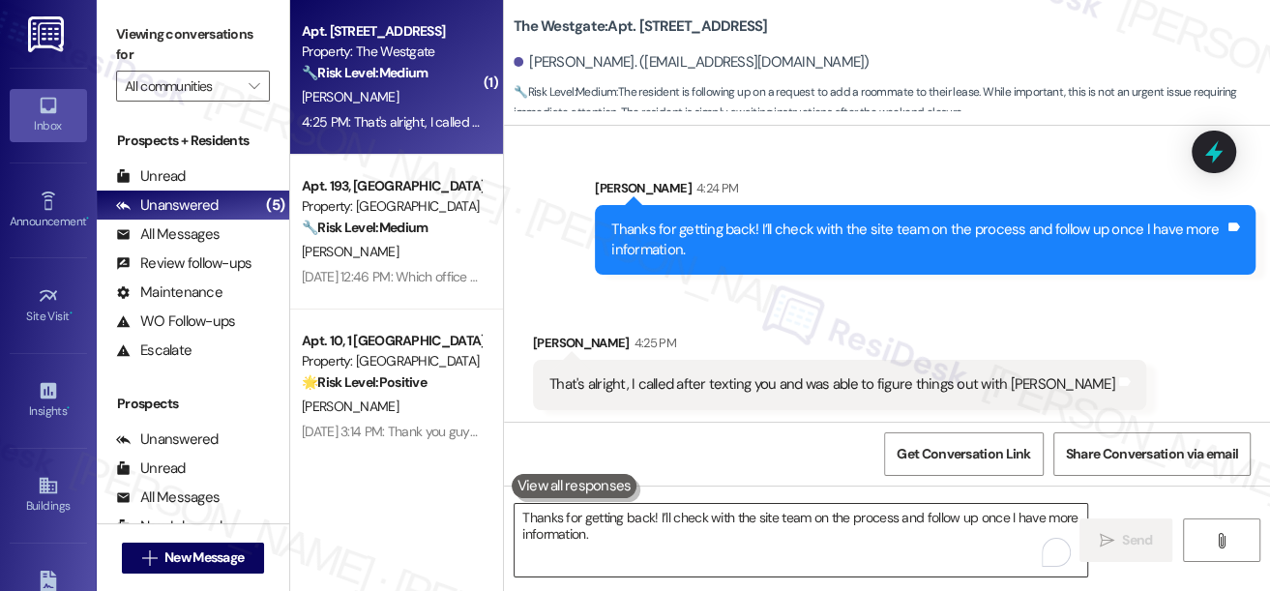
click at [687, 517] on textarea "Thanks for getting back! I’ll check with the site team on the process and follo…" at bounding box center [801, 540] width 573 height 73
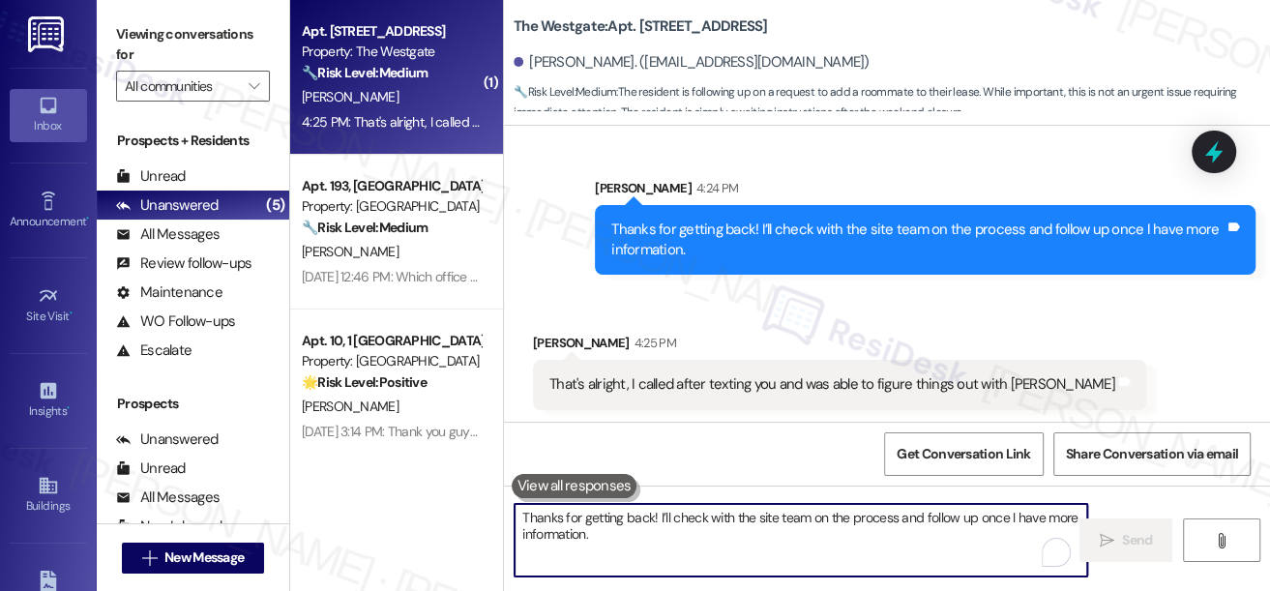
click at [740, 395] on div "That's alright, I called after texting you and was able to figure things out wi…" at bounding box center [839, 384] width 613 height 49
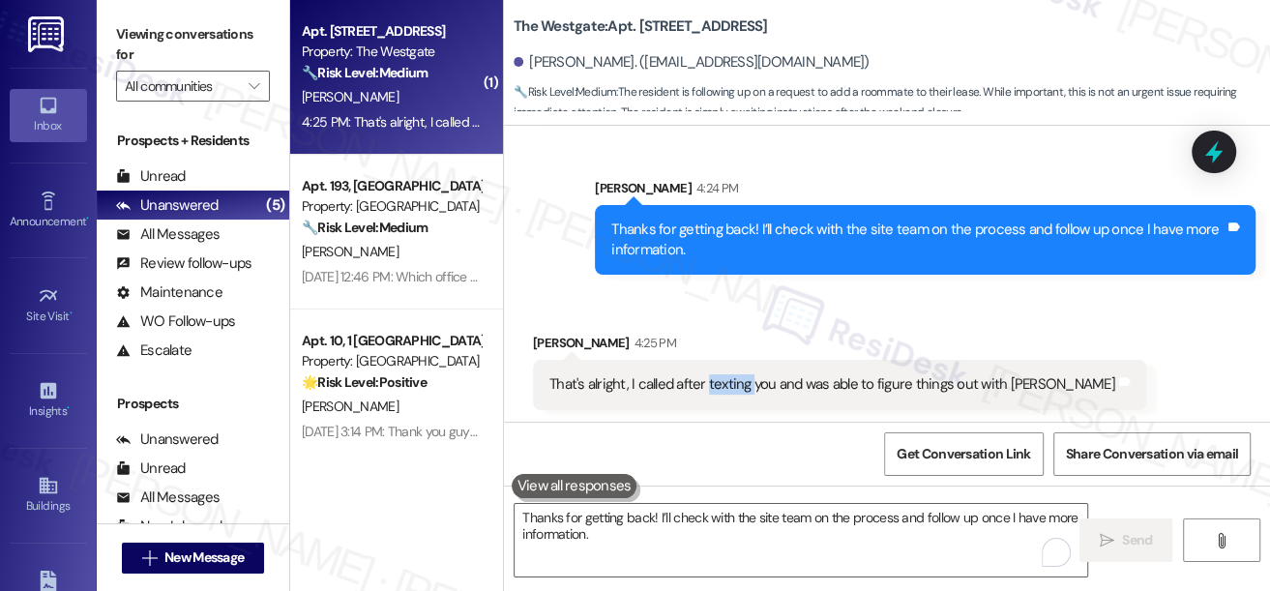
click at [740, 395] on div "That's alright, I called after texting you and was able to figure things out wi…" at bounding box center [839, 384] width 613 height 49
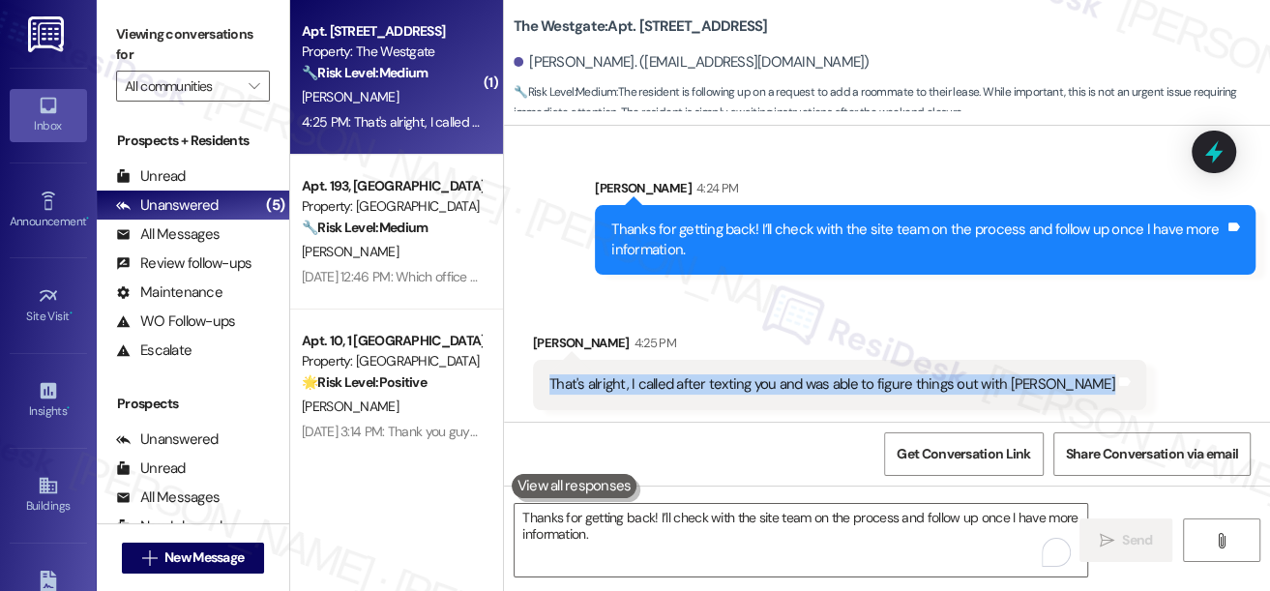
click at [740, 395] on div "That's alright, I called after texting you and was able to figure things out wi…" at bounding box center [839, 384] width 613 height 49
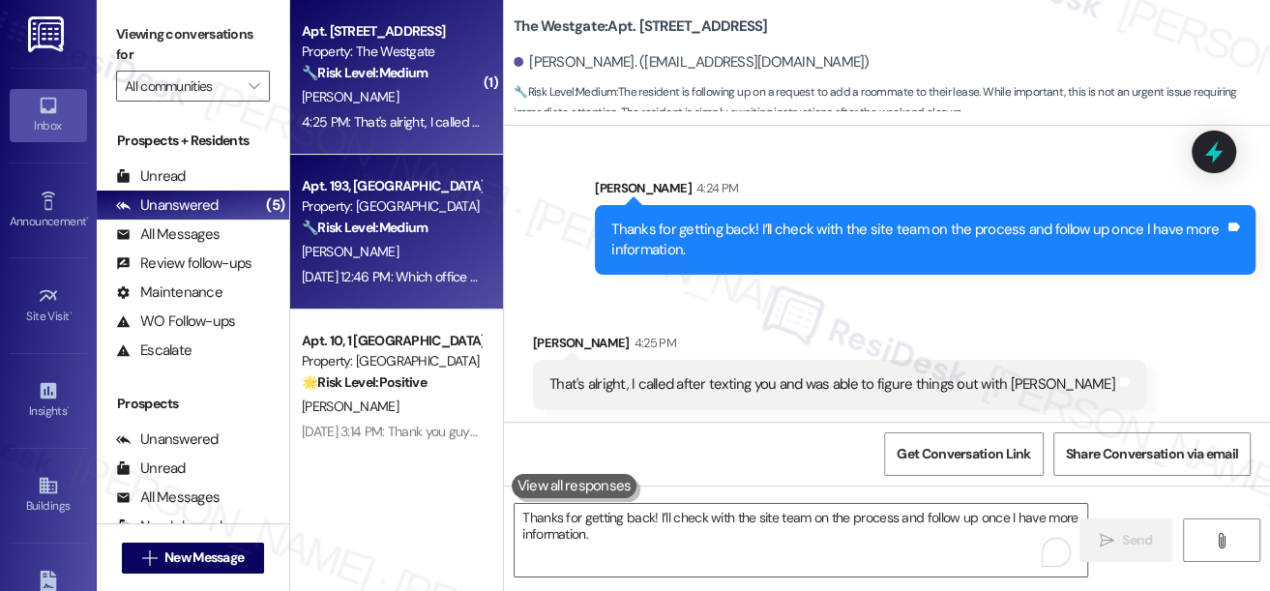
click at [485, 266] on div "Apt. 193, [GEOGRAPHIC_DATA] Property: [GEOGRAPHIC_DATA] 🔧 Risk Level: Medium Th…" at bounding box center [396, 232] width 213 height 155
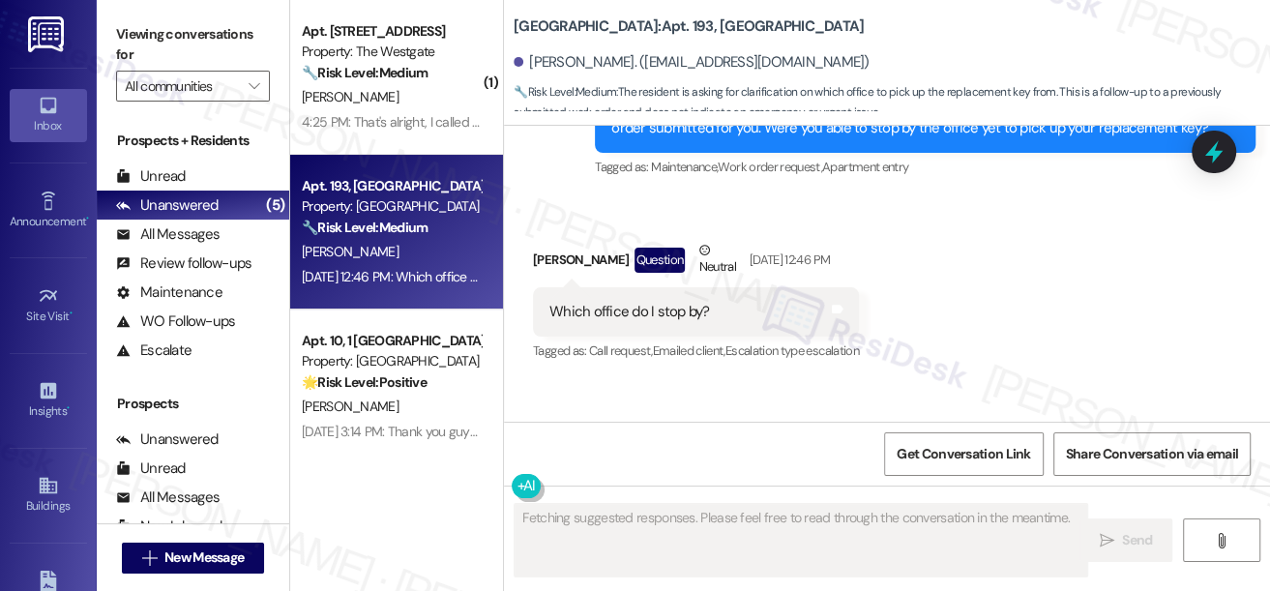
scroll to position [9236, 0]
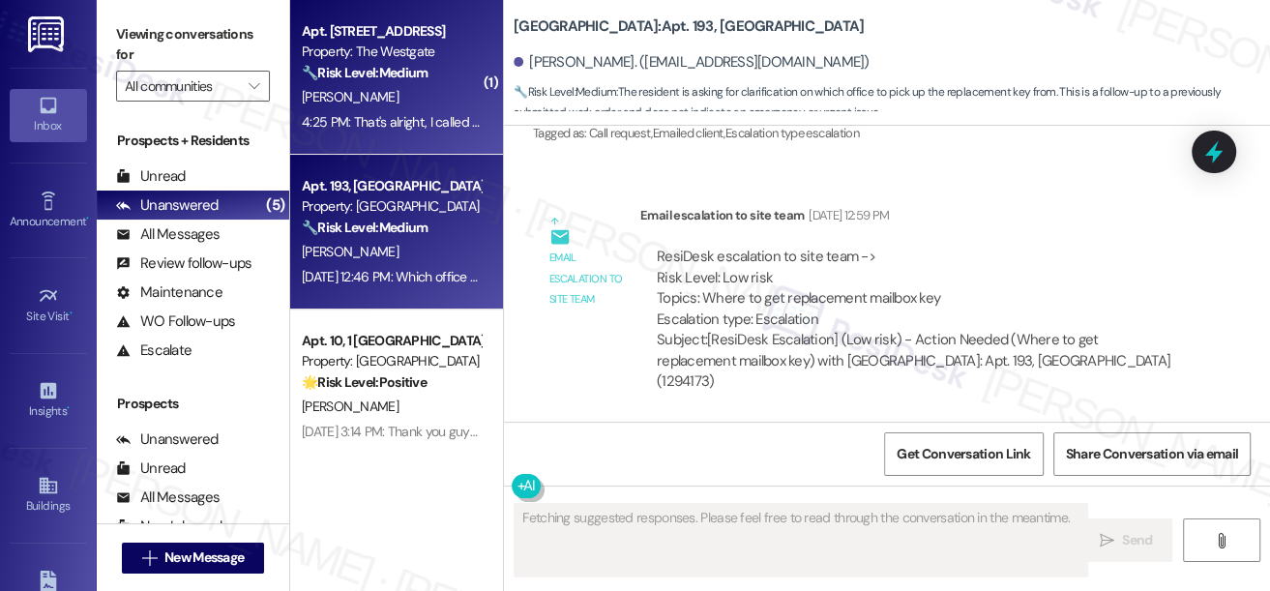
click at [399, 112] on div "4:25 PM: That's alright, I called after texting you and was able to figure thin…" at bounding box center [391, 122] width 183 height 24
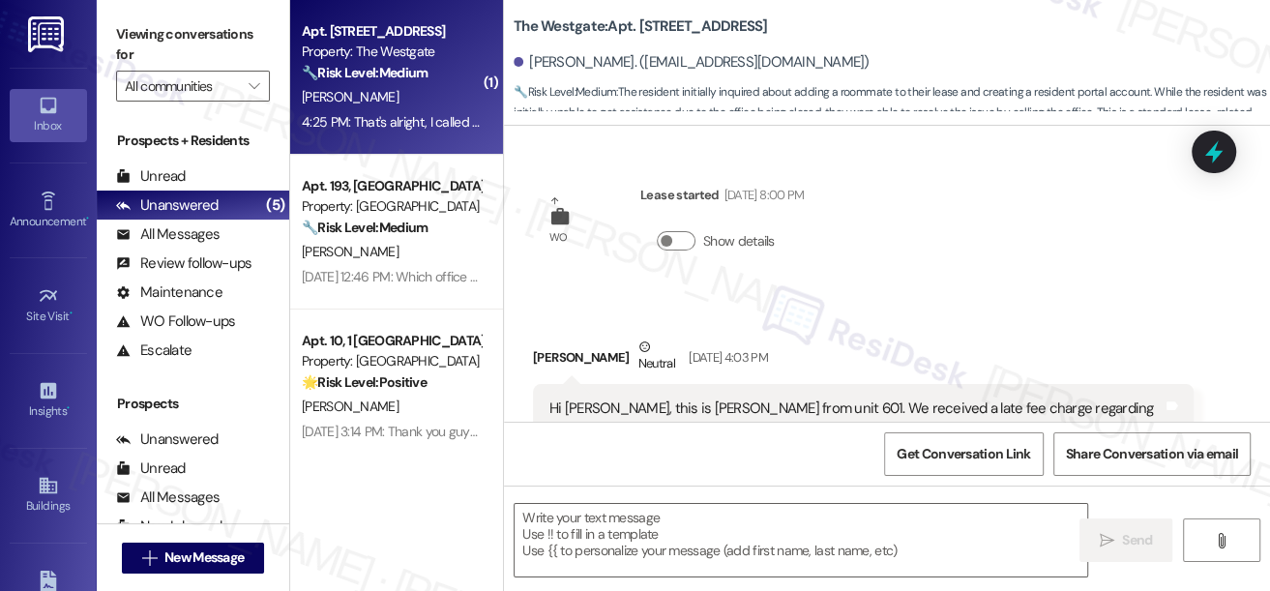
scroll to position [4430, 0]
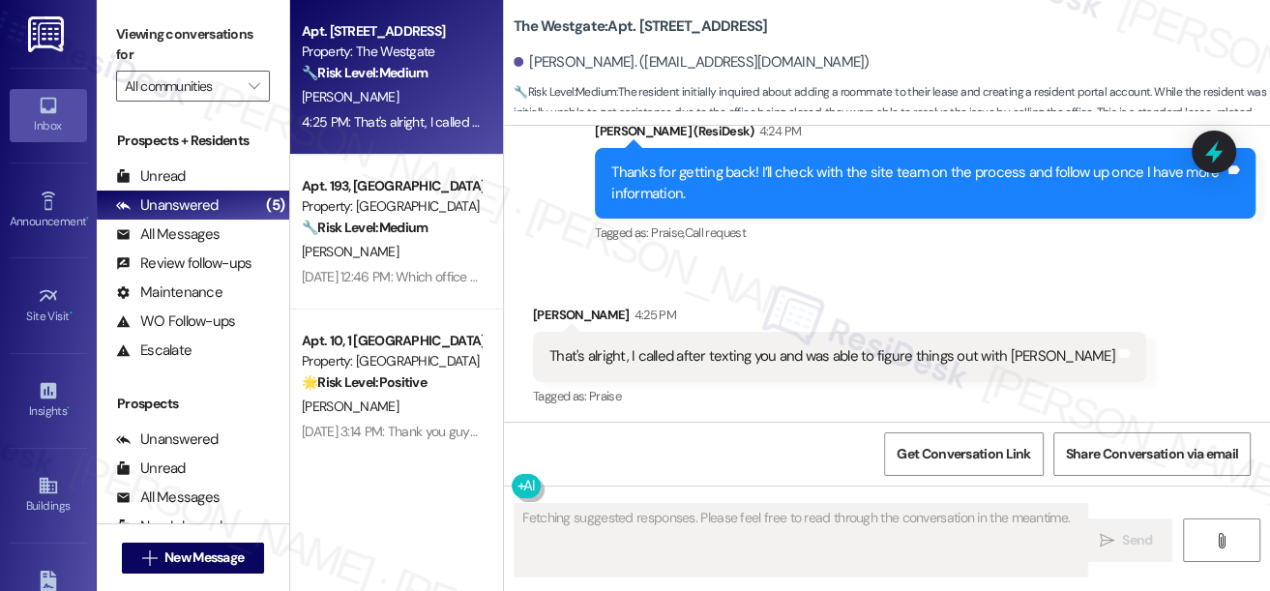
click at [674, 350] on div "That's alright, I called after texting you and was able to figure things out wi…" at bounding box center [832, 356] width 566 height 20
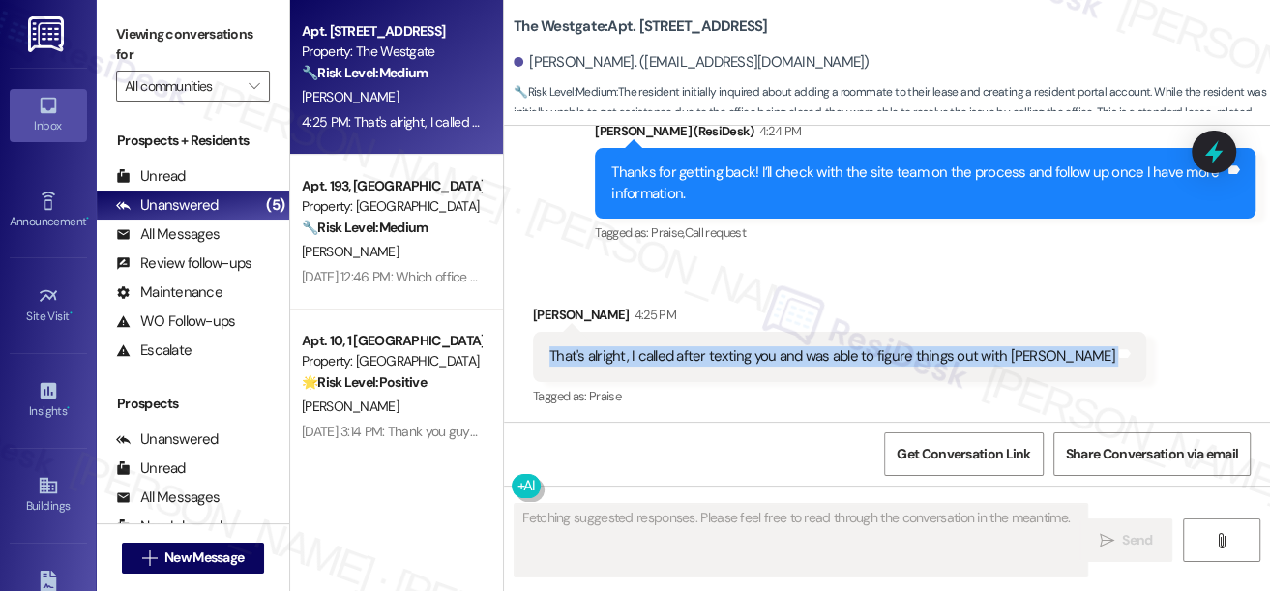
click at [674, 350] on div "That's alright, I called after texting you and was able to figure things out wi…" at bounding box center [832, 356] width 566 height 20
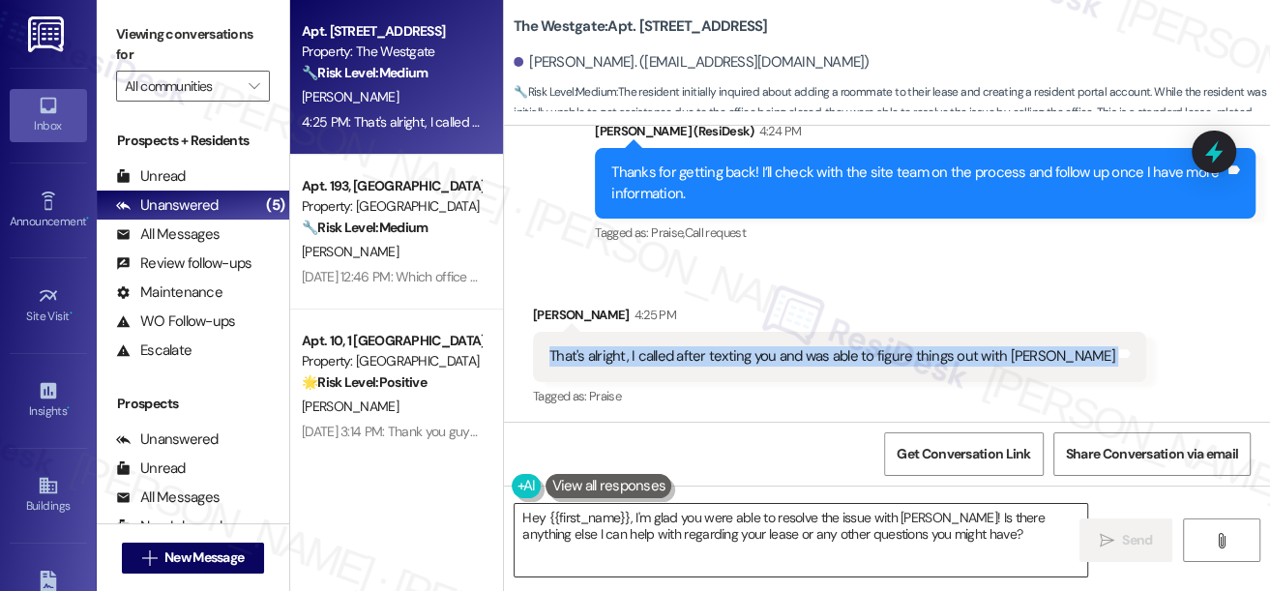
click at [666, 534] on textarea "Hey {{first_name}}, I'm glad you were able to resolve the issue with [PERSON_NA…" at bounding box center [801, 540] width 573 height 73
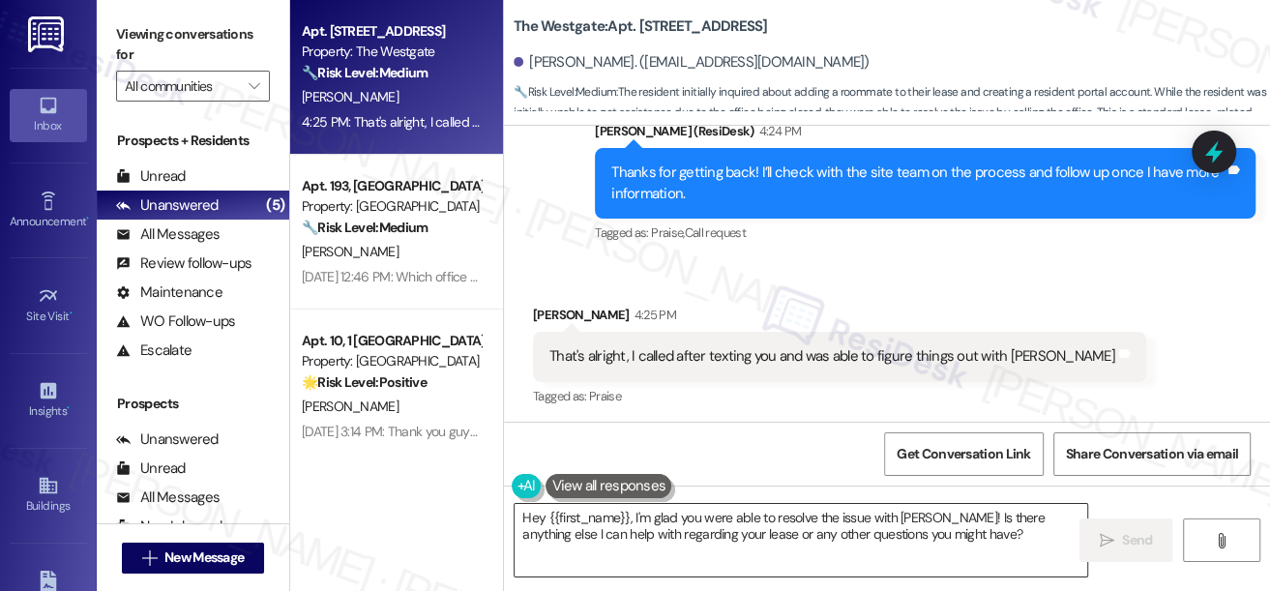
click at [666, 534] on textarea "Hey {{first_name}}, I'm glad you were able to resolve the issue with [PERSON_NA…" at bounding box center [801, 540] width 573 height 73
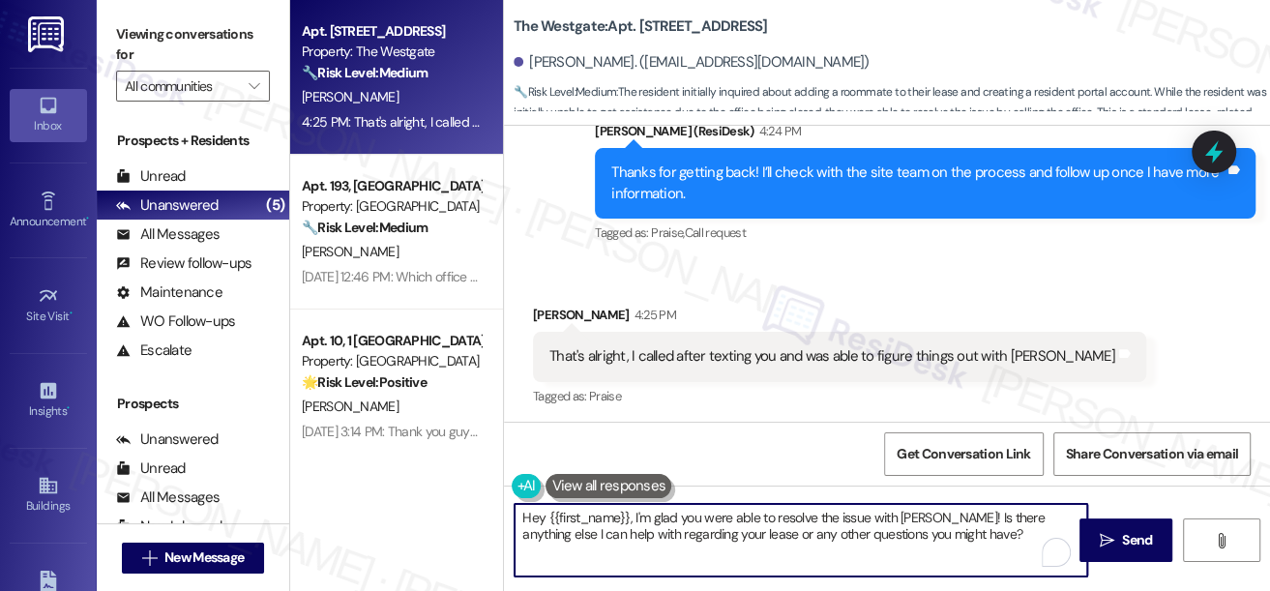
click at [666, 534] on textarea "Hey {{first_name}}, I'm glad you were able to resolve the issue with [PERSON_NA…" at bounding box center [801, 540] width 573 height 73
click at [729, 526] on textarea "Hey {{first_name}}, I'm glad you were able to resolve the issue with [PERSON_NA…" at bounding box center [801, 540] width 573 height 73
drag, startPoint x: 655, startPoint y: 518, endPoint x: 474, endPoint y: 507, distance: 181.2
click at [474, 507] on div "Apt. 601, 1 The Westgate Property: The Westgate 🔧 Risk Level: Medium The reside…" at bounding box center [780, 295] width 980 height 591
drag, startPoint x: 913, startPoint y: 543, endPoint x: 696, endPoint y: 545, distance: 217.7
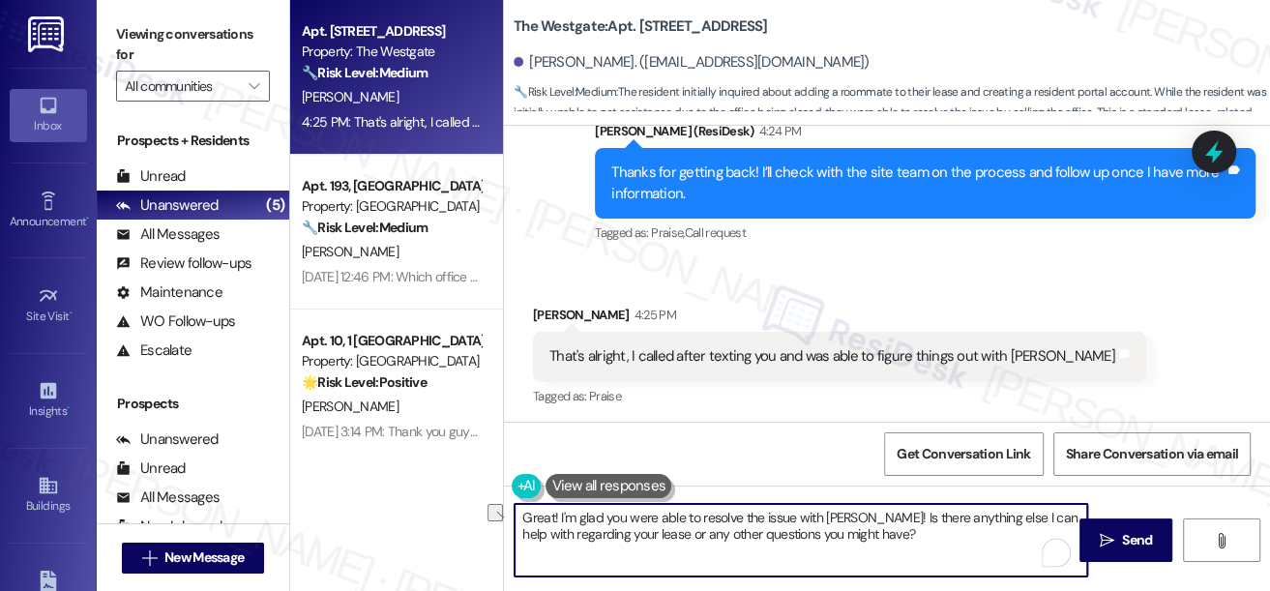
click at [696, 545] on textarea "Great! I'm glad you were able to resolve the issue with [PERSON_NAME]! Is there…" at bounding box center [801, 540] width 573 height 73
click at [717, 541] on textarea "Great! I'm glad you were able to resolve the issue with [PERSON_NAME]! Is there…" at bounding box center [801, 540] width 573 height 73
drag, startPoint x: 903, startPoint y: 537, endPoint x: 914, endPoint y: 536, distance: 11.6
click at [903, 537] on textarea "Great! I'm glad you were able to resolve the issue with [PERSON_NAME]! Is there…" at bounding box center [801, 540] width 573 height 73
click at [658, 512] on textarea "Great! I'm glad you were able to resolve the issue with [PERSON_NAME]! Is there…" at bounding box center [801, 540] width 573 height 73
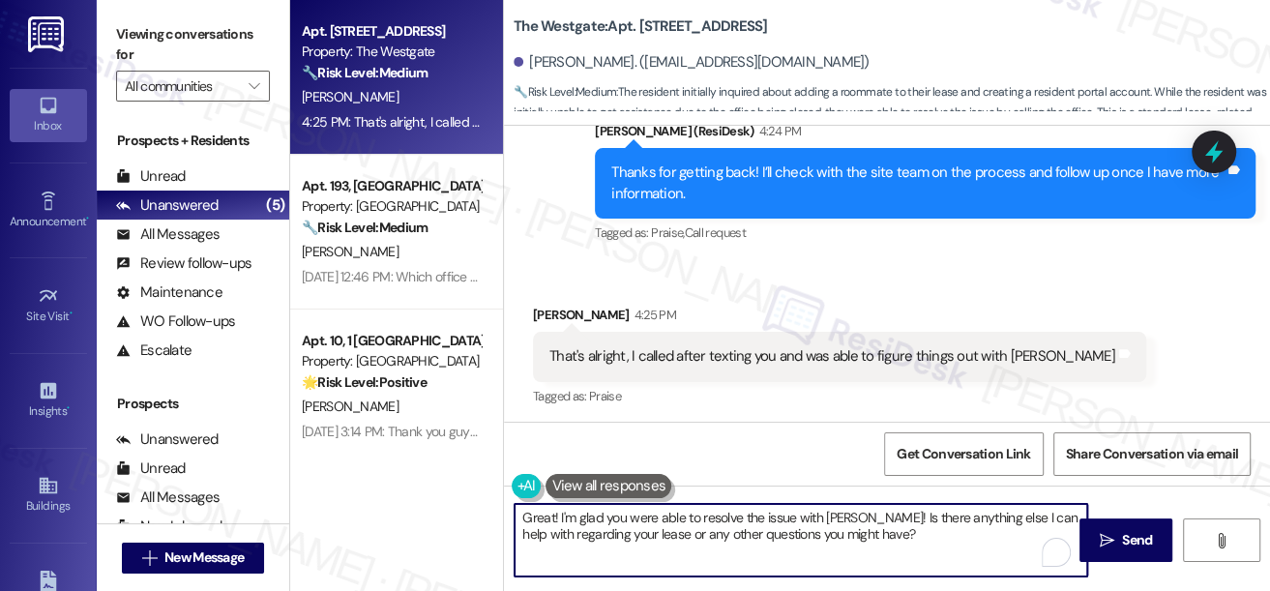
click at [658, 512] on textarea "Great! I'm glad you were able to resolve the issue with [PERSON_NAME]! Is there…" at bounding box center [801, 540] width 573 height 73
click at [820, 528] on textarea "Great! I'm glad you were able to resolve the issue with [PERSON_NAME]! Is there…" at bounding box center [801, 540] width 573 height 73
click at [848, 519] on textarea "Great! I'm glad you were able to resolve the issue with [PERSON_NAME]! Is there…" at bounding box center [801, 540] width 573 height 73
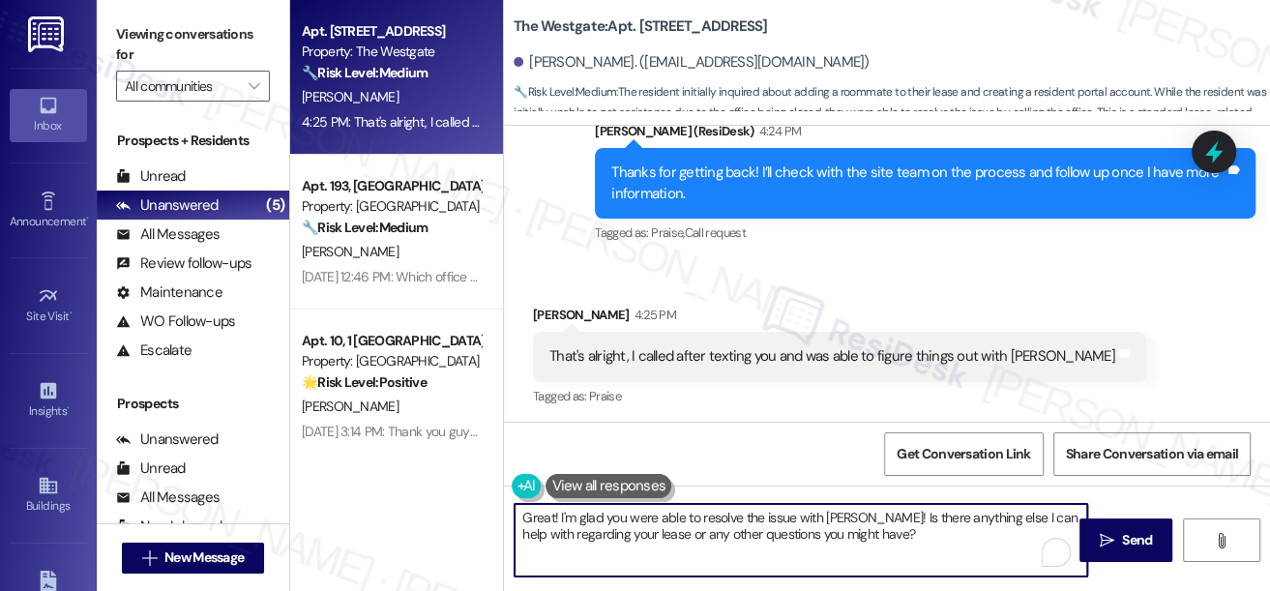
click at [848, 519] on textarea "Great! I'm glad you were able to resolve the issue with [PERSON_NAME]! Is there…" at bounding box center [801, 540] width 573 height 73
click at [845, 544] on textarea "Great! I'm glad you were able to resolve the issue with [PERSON_NAME]! Is there…" at bounding box center [801, 540] width 573 height 73
drag, startPoint x: 699, startPoint y: 515, endPoint x: 798, endPoint y: 513, distance: 98.7
click at [798, 513] on textarea "Great! I'm glad you were able to resolve the issue with [PERSON_NAME]! Is there…" at bounding box center [801, 540] width 573 height 73
click at [709, 518] on textarea "Great! I'm glad you were able to talk with [PERSON_NAME]! Is there anything els…" at bounding box center [801, 540] width 573 height 73
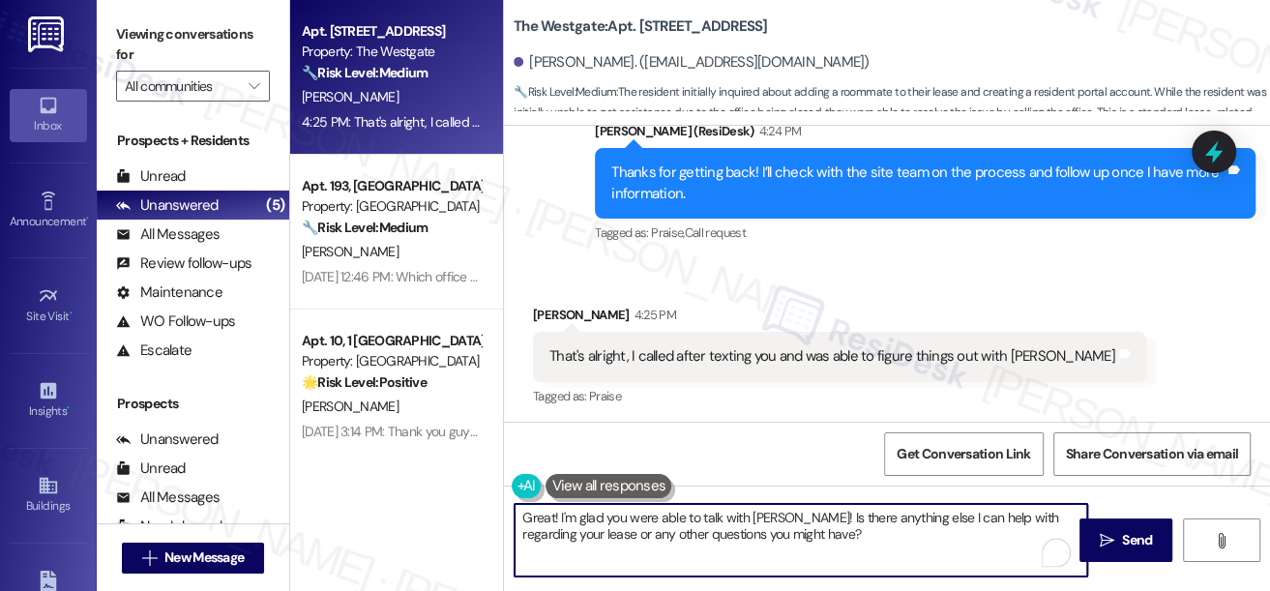
click at [709, 518] on textarea "Great! I'm glad you were able to talk with [PERSON_NAME]! Is there anything els…" at bounding box center [801, 540] width 573 height 73
click at [714, 517] on textarea "Great! I'm glad you were able to talk with [PERSON_NAME]! Is there anything els…" at bounding box center [801, 540] width 573 height 73
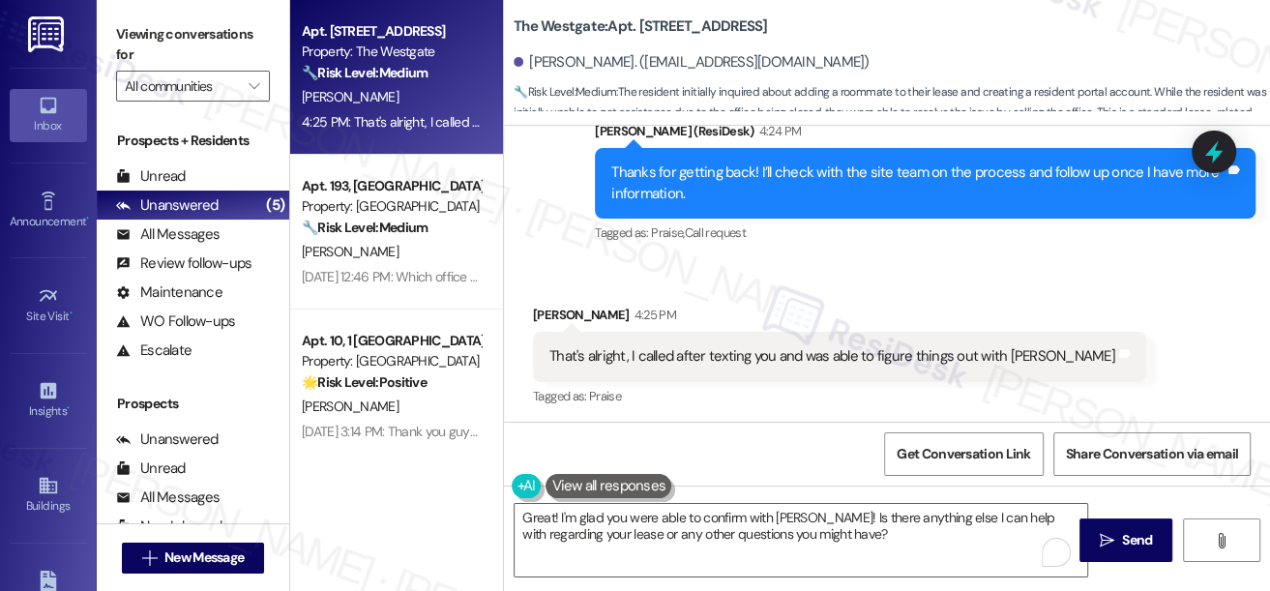
click at [133, 37] on label "Viewing conversations for" at bounding box center [193, 44] width 154 height 51
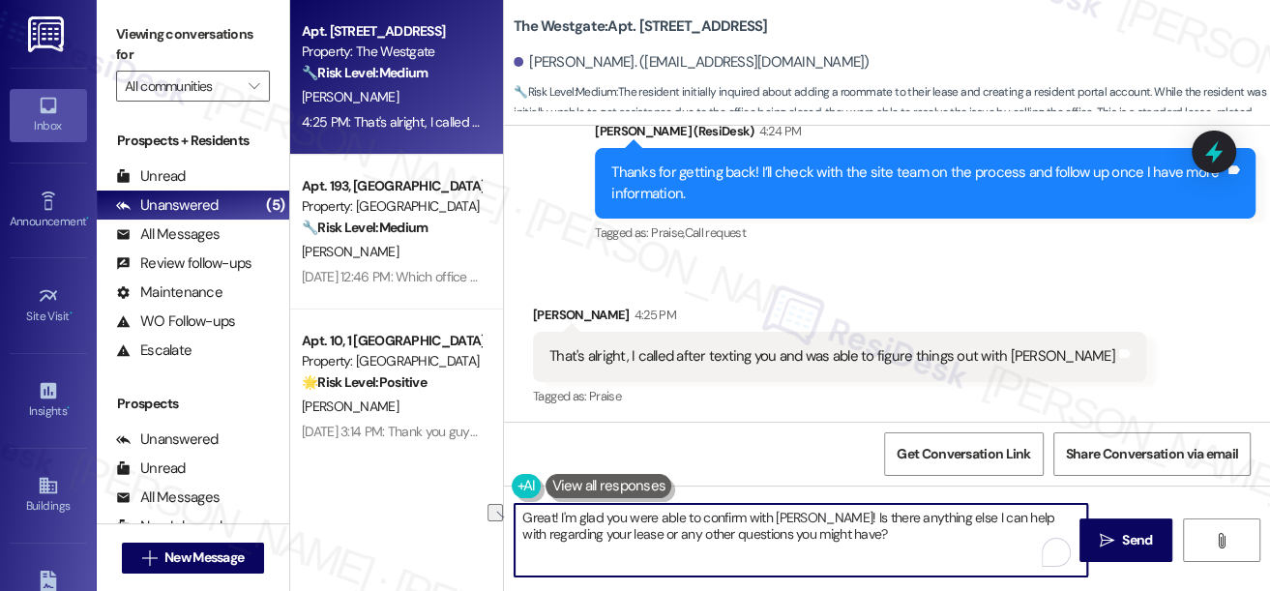
drag, startPoint x: 637, startPoint y: 533, endPoint x: 525, endPoint y: 531, distance: 111.3
click at [525, 531] on textarea "Great! I'm glad you were able to confirm with [PERSON_NAME]! Is there anything …" at bounding box center [801, 540] width 573 height 73
click at [763, 545] on textarea "Great! I'm glad you were able to confirm with [PERSON_NAME]! Is there anything …" at bounding box center [801, 540] width 573 height 73
click at [830, 527] on textarea "Great! I'm glad you were able to confirm with [PERSON_NAME]! Is there anything …" at bounding box center [801, 540] width 573 height 73
click at [806, 539] on textarea "Great! I'm glad you were able to confirm with [PERSON_NAME]! Is there anything …" at bounding box center [801, 540] width 573 height 73
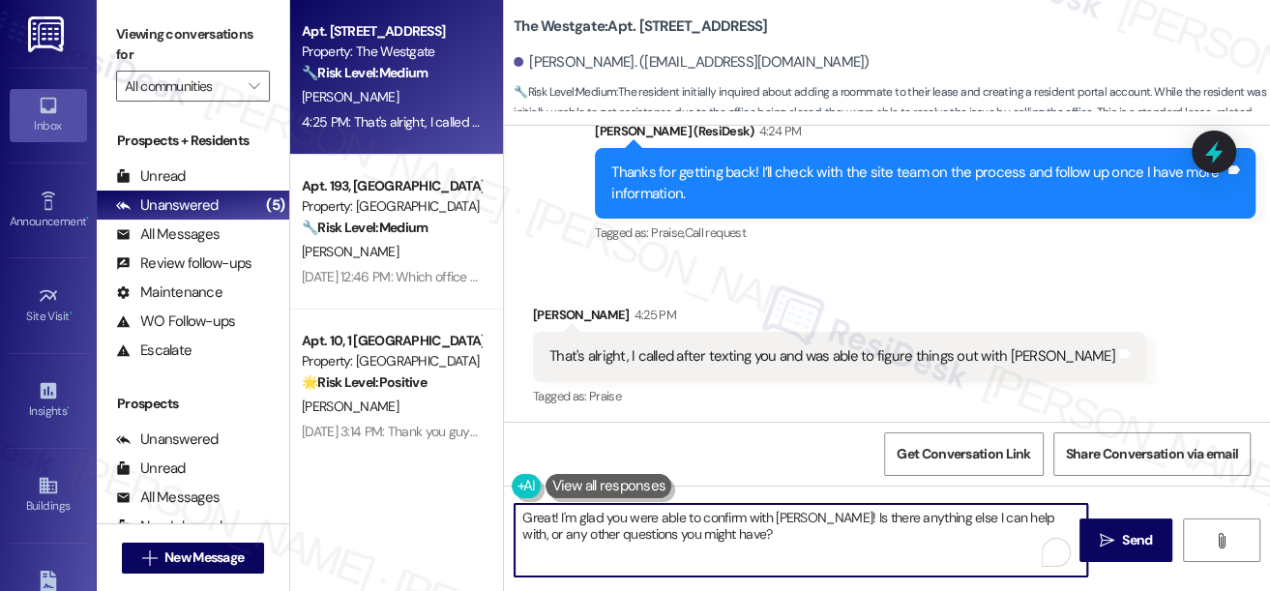
click at [806, 539] on textarea "Great! I'm glad you were able to confirm with [PERSON_NAME]! Is there anything …" at bounding box center [801, 540] width 573 height 73
type textarea "Great! I'm glad you were able to confirm with [PERSON_NAME]! Is there anything …"
click at [1101, 520] on button " Send" at bounding box center [1127, 540] width 94 height 44
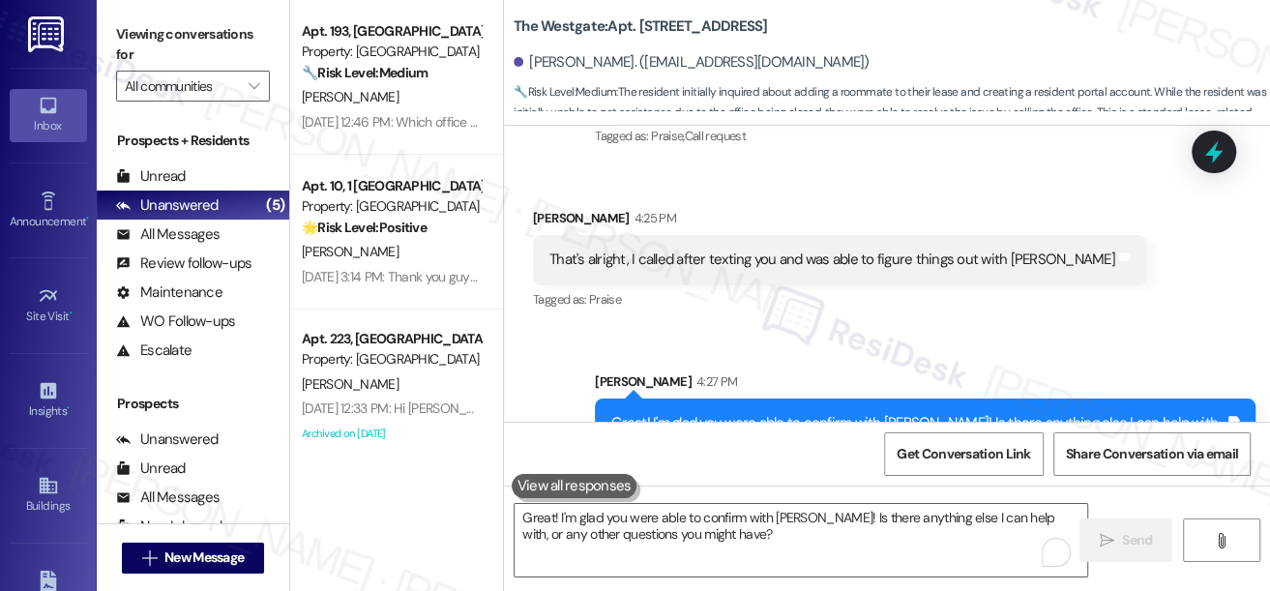
scroll to position [4586, 0]
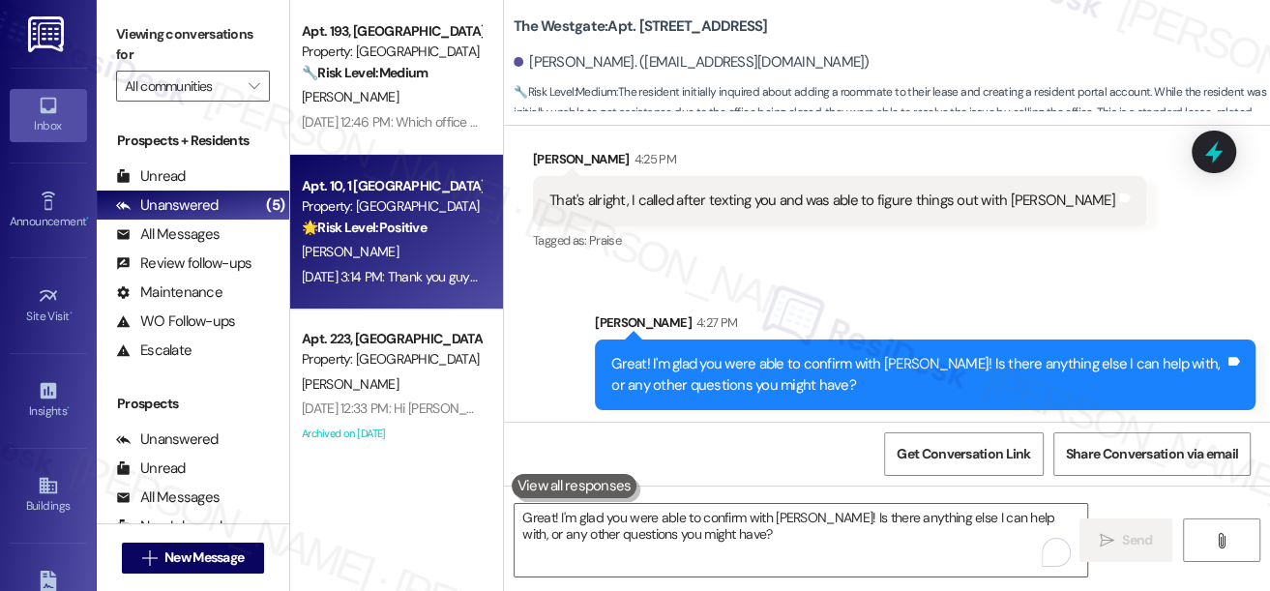
click at [398, 242] on div "[PERSON_NAME]" at bounding box center [391, 252] width 183 height 24
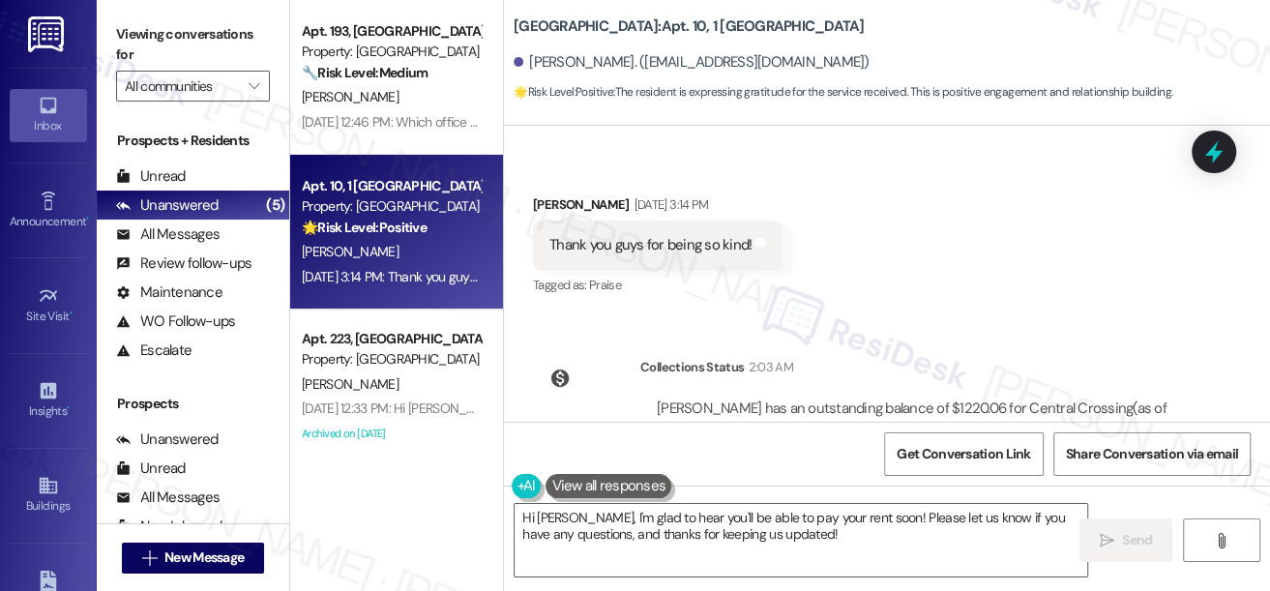
scroll to position [7580, 0]
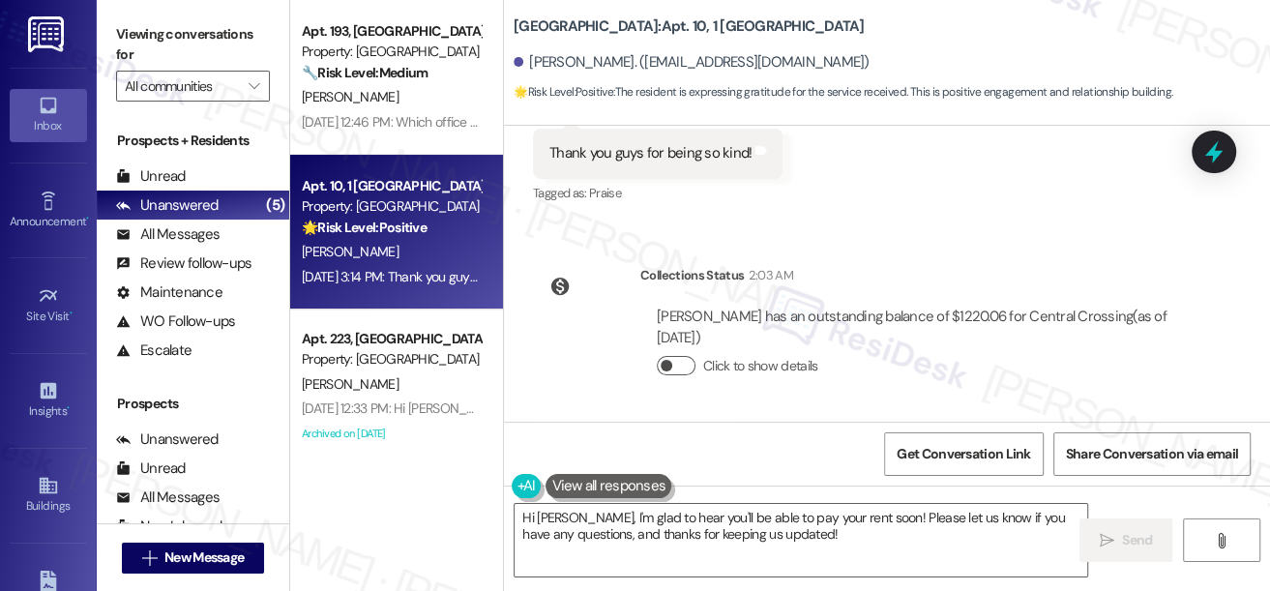
click at [686, 367] on button "Click to show details" at bounding box center [676, 365] width 39 height 19
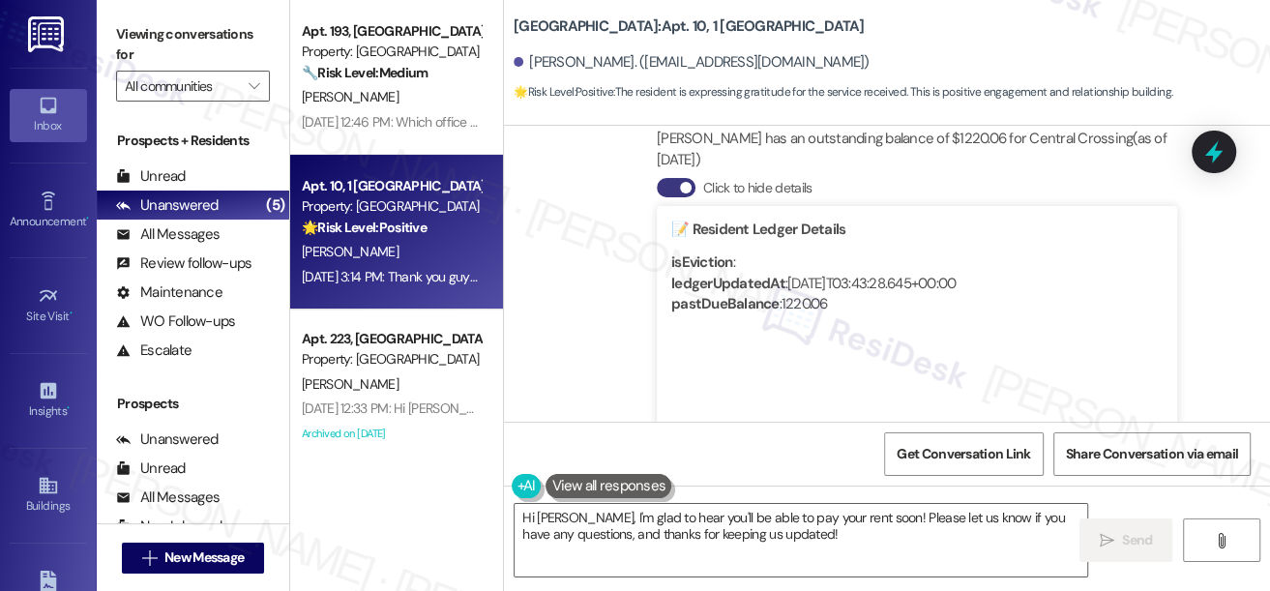
scroll to position [7668, 0]
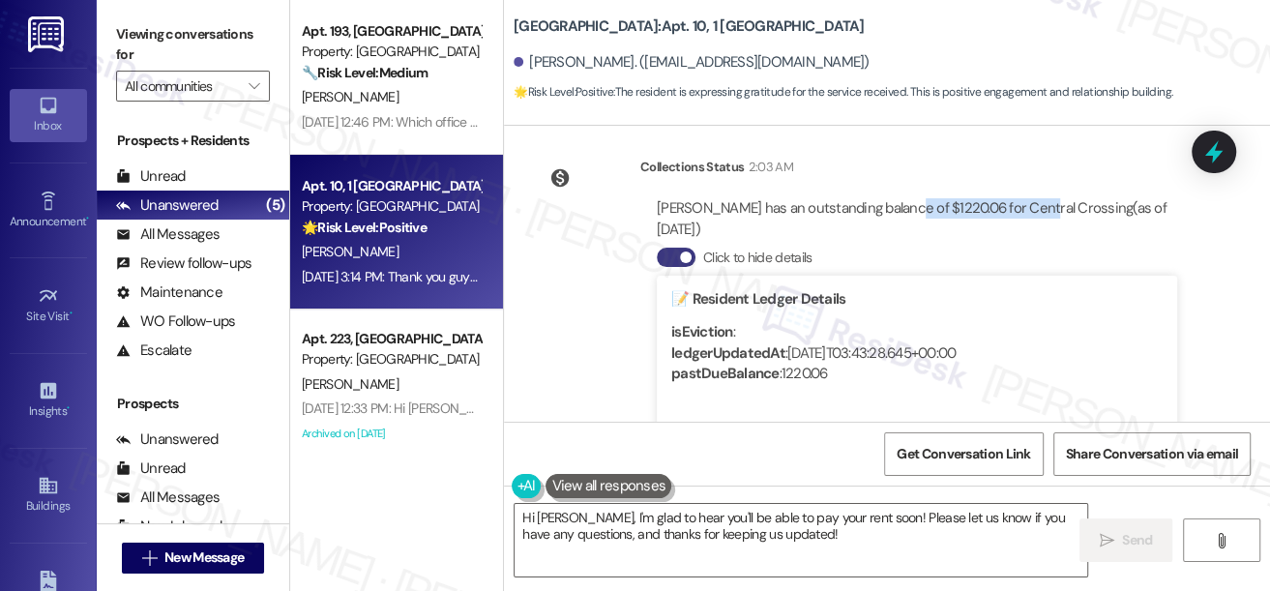
drag, startPoint x: 900, startPoint y: 223, endPoint x: 1036, endPoint y: 222, distance: 136.4
click at [1035, 222] on div "[PERSON_NAME] has an outstanding balance of $1220.06 for [GEOGRAPHIC_DATA] (as …" at bounding box center [917, 219] width 520 height 42
click at [1036, 222] on div "[PERSON_NAME] has an outstanding balance of $1220.06 for [GEOGRAPHIC_DATA] (as …" at bounding box center [917, 219] width 520 height 42
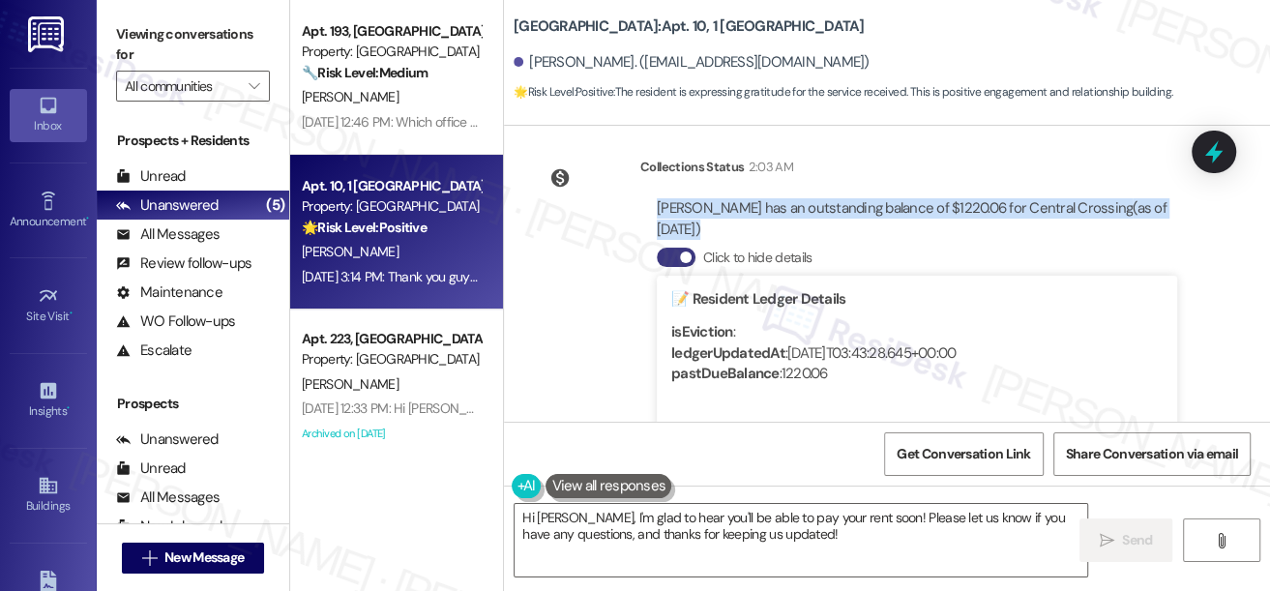
click at [1036, 222] on div "[PERSON_NAME] has an outstanding balance of $1220.06 for [GEOGRAPHIC_DATA] (as …" at bounding box center [917, 219] width 520 height 42
click at [787, 213] on div "[PERSON_NAME] has an outstanding balance of $1220.06 for [GEOGRAPHIC_DATA] (as …" at bounding box center [916, 385] width 553 height 403
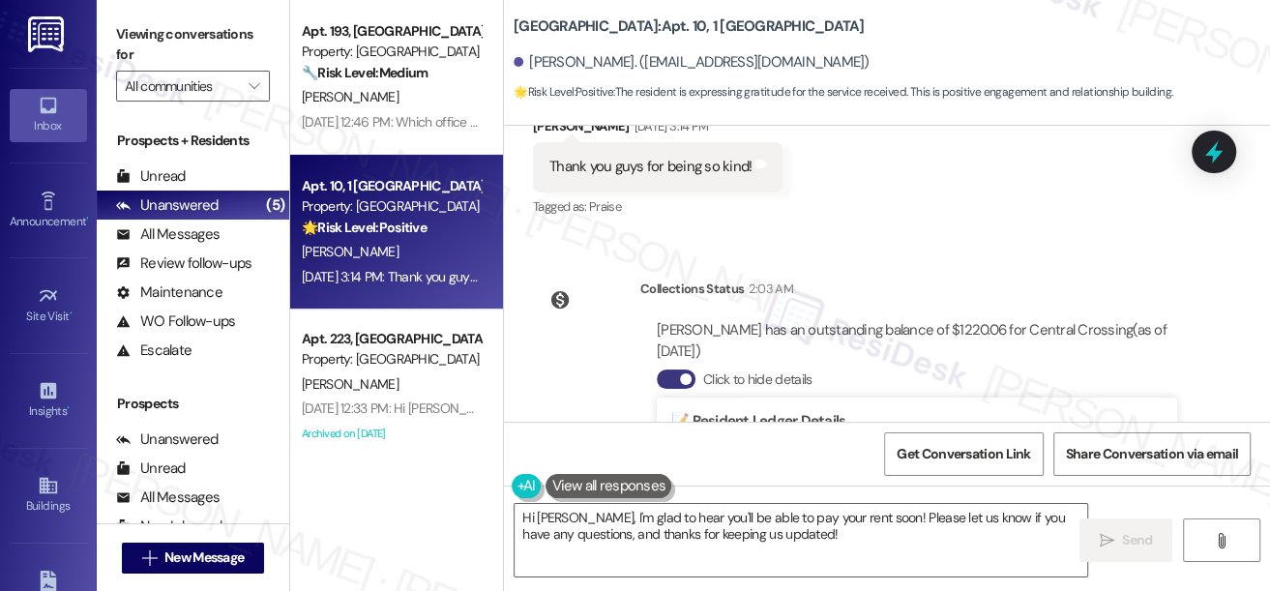
scroll to position [7316, 0]
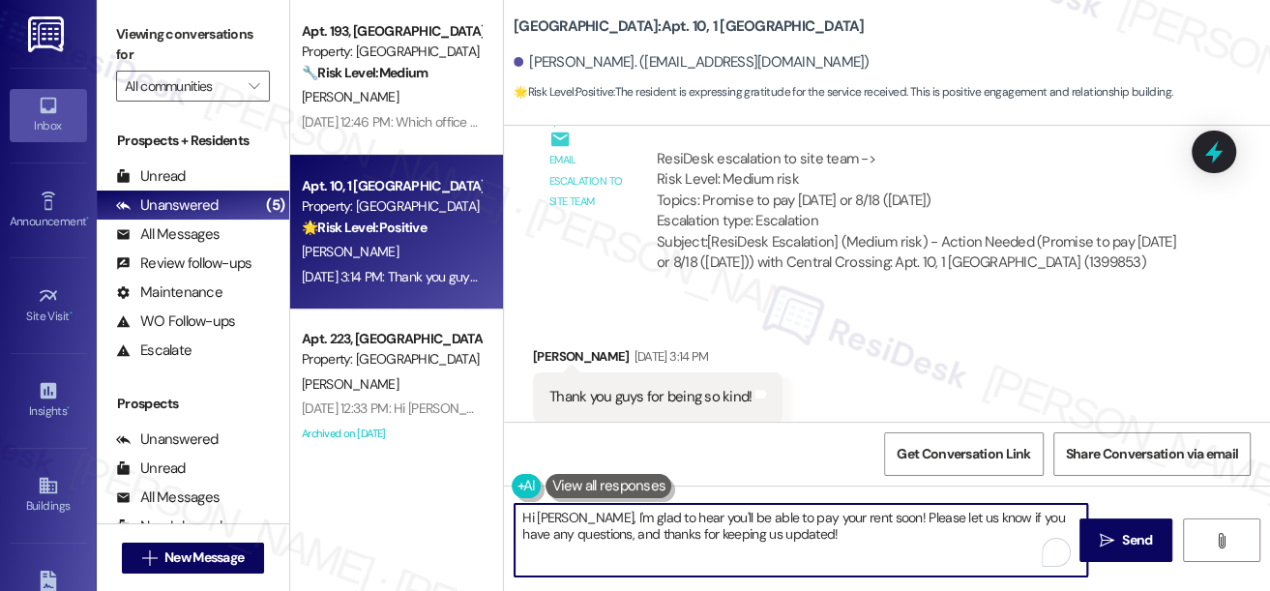
click at [809, 536] on textarea "Hi [PERSON_NAME], I'm glad to hear you'll be able to pay your rent soon! Please…" at bounding box center [801, 540] width 573 height 73
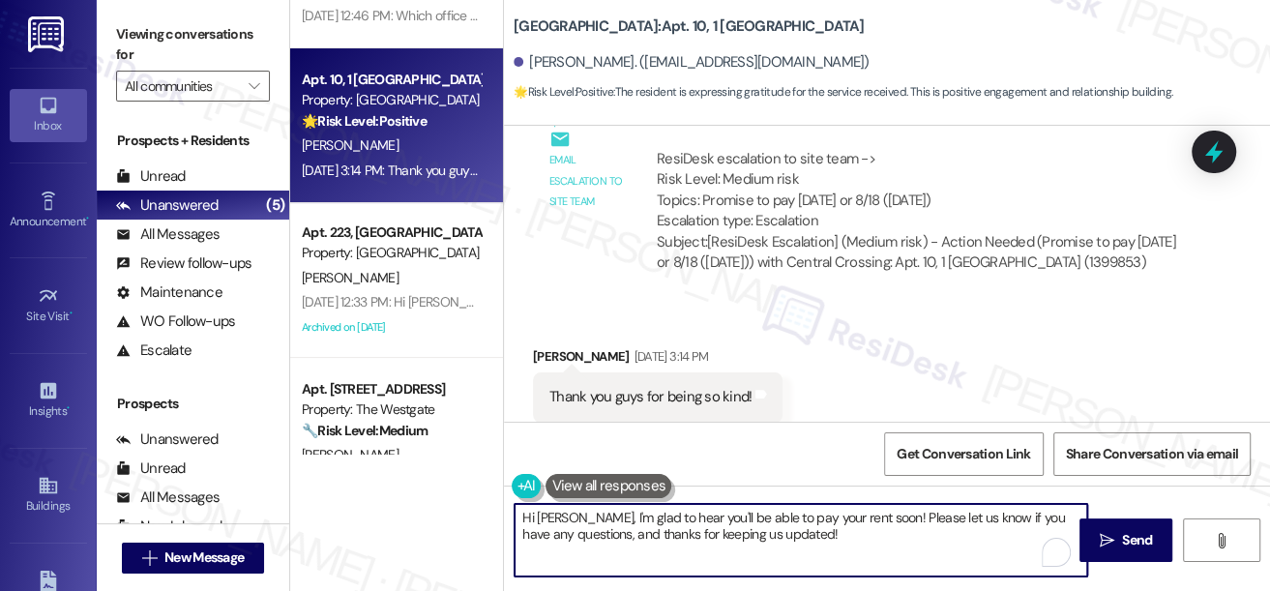
scroll to position [164, 0]
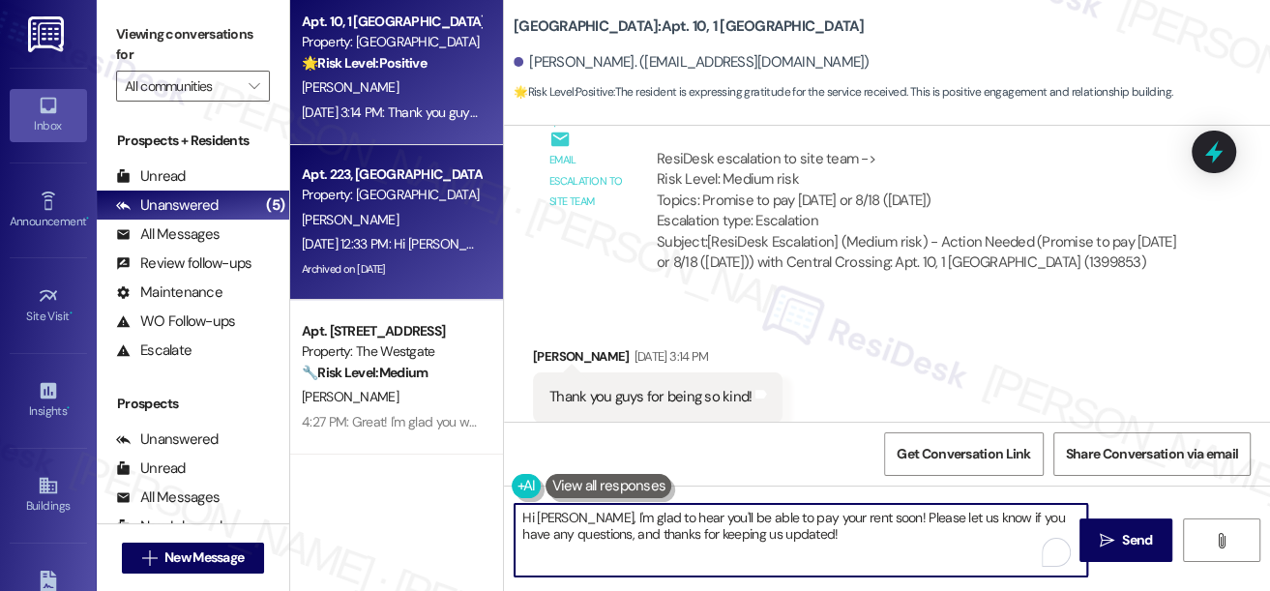
click at [382, 220] on div "[PERSON_NAME]" at bounding box center [391, 220] width 183 height 24
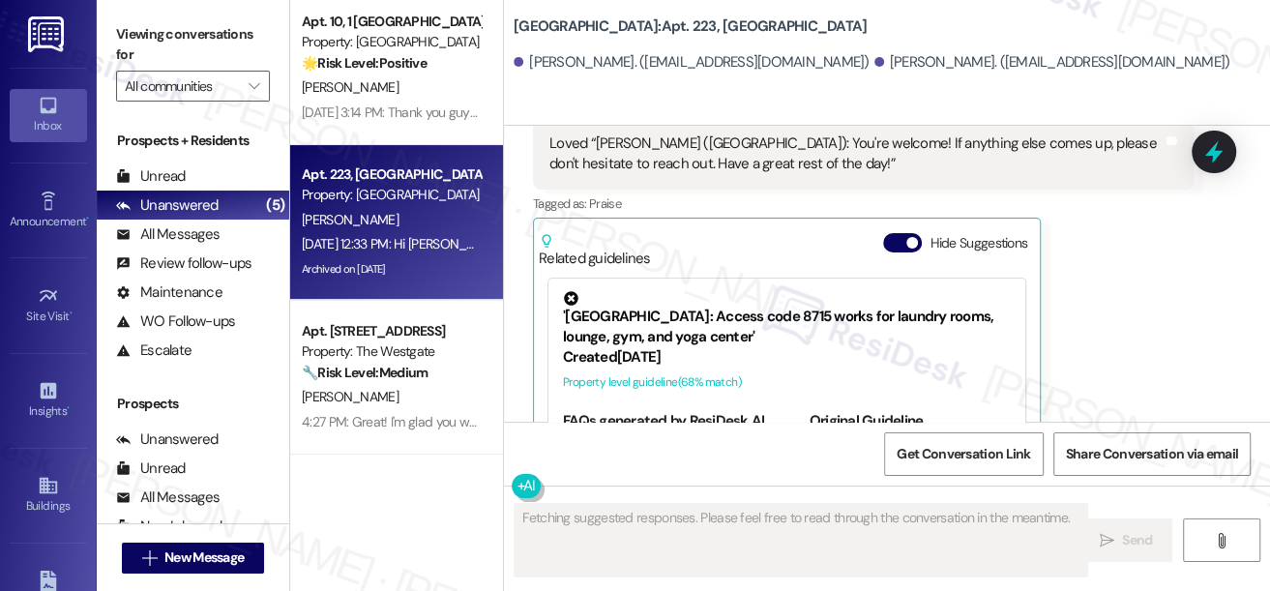
scroll to position [6400, 0]
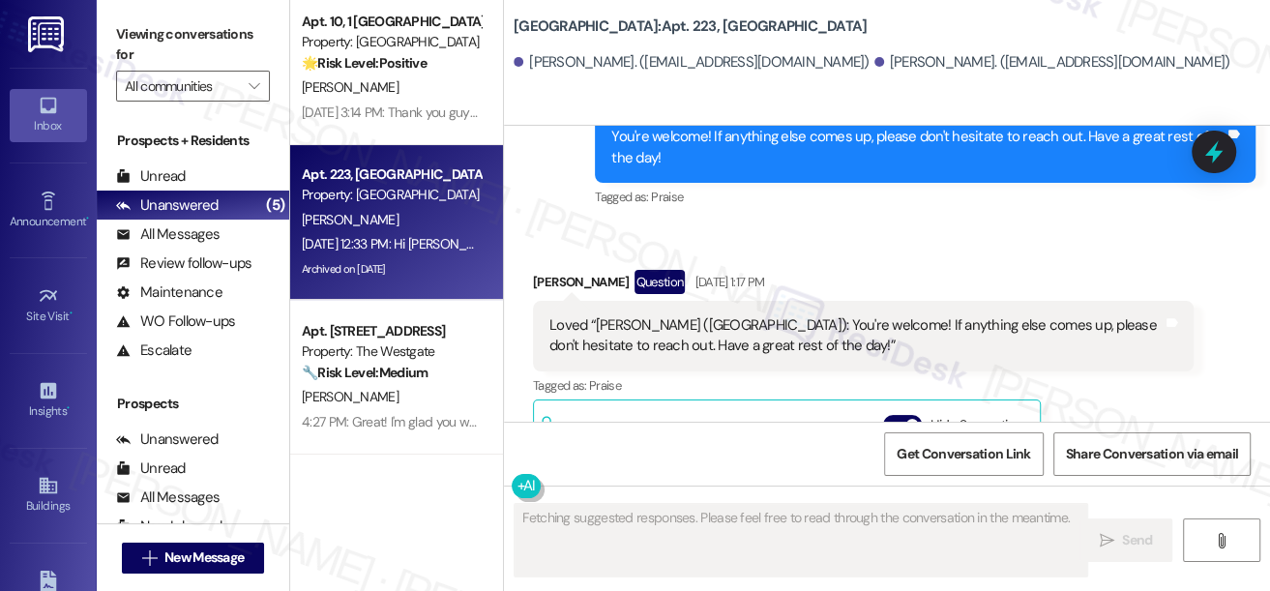
click at [735, 315] on div "Loved “[PERSON_NAME] ([GEOGRAPHIC_DATA]): You're welcome! If anything else come…" at bounding box center [855, 336] width 613 height 42
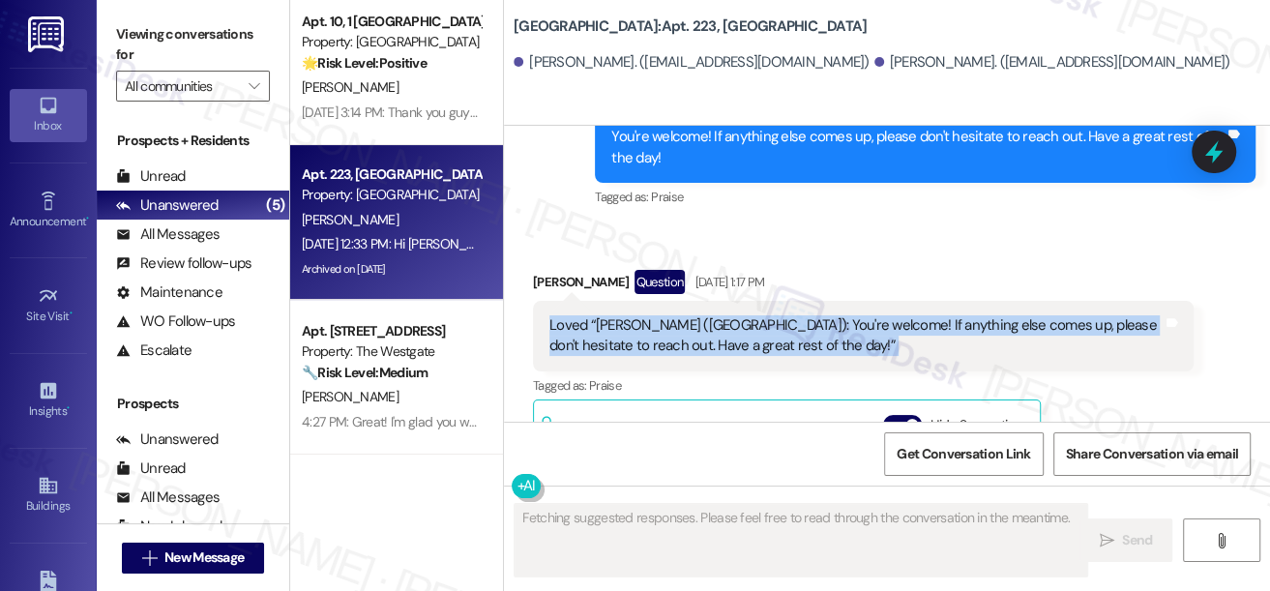
click at [735, 315] on div "Loved “[PERSON_NAME] ([GEOGRAPHIC_DATA]): You're welcome! If anything else come…" at bounding box center [855, 336] width 613 height 42
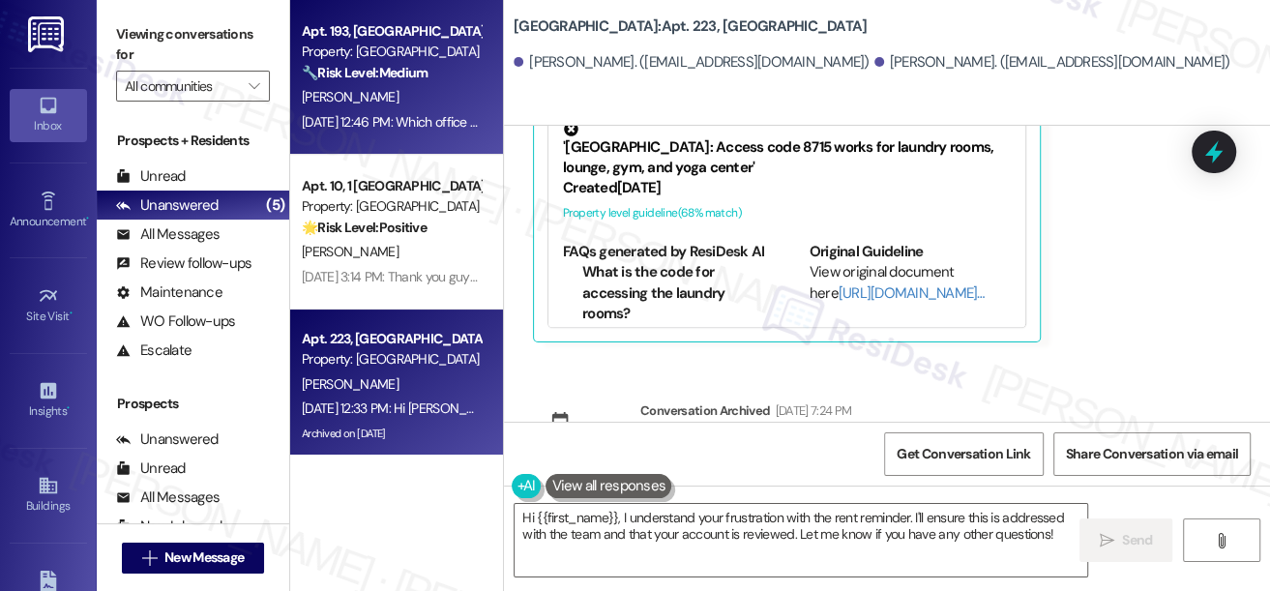
scroll to position [0, 0]
click at [430, 130] on div "[DATE] 12:46 PM: Which office do I stop by? [DATE] 12:46 PM: Which office do I …" at bounding box center [422, 121] width 241 height 17
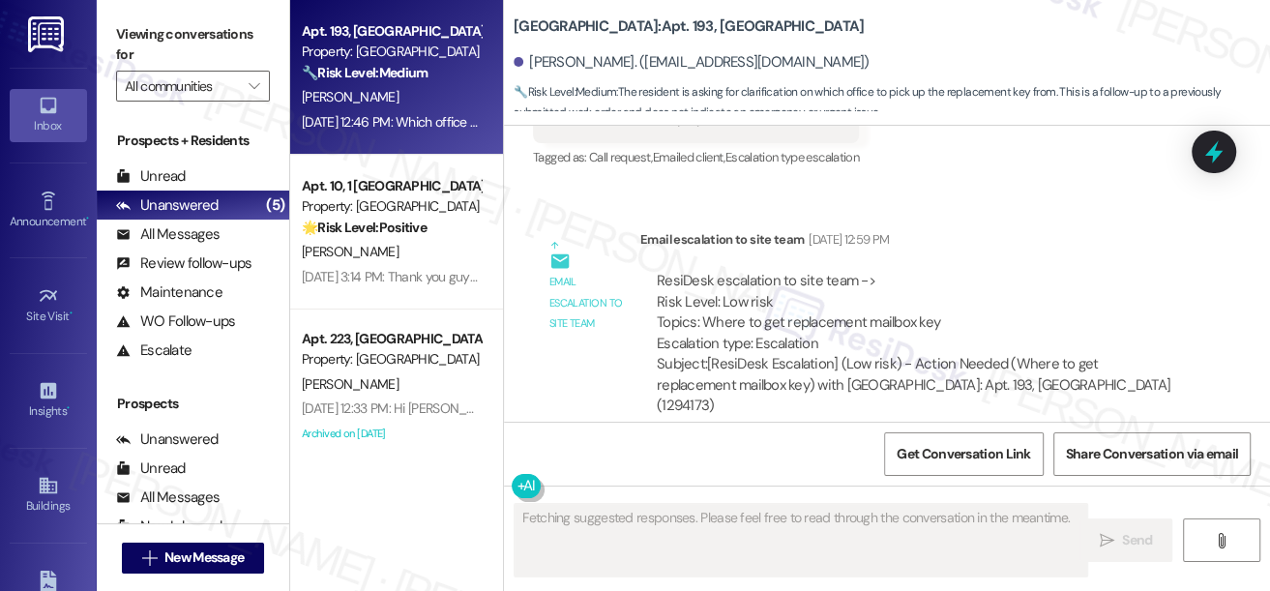
scroll to position [9236, 0]
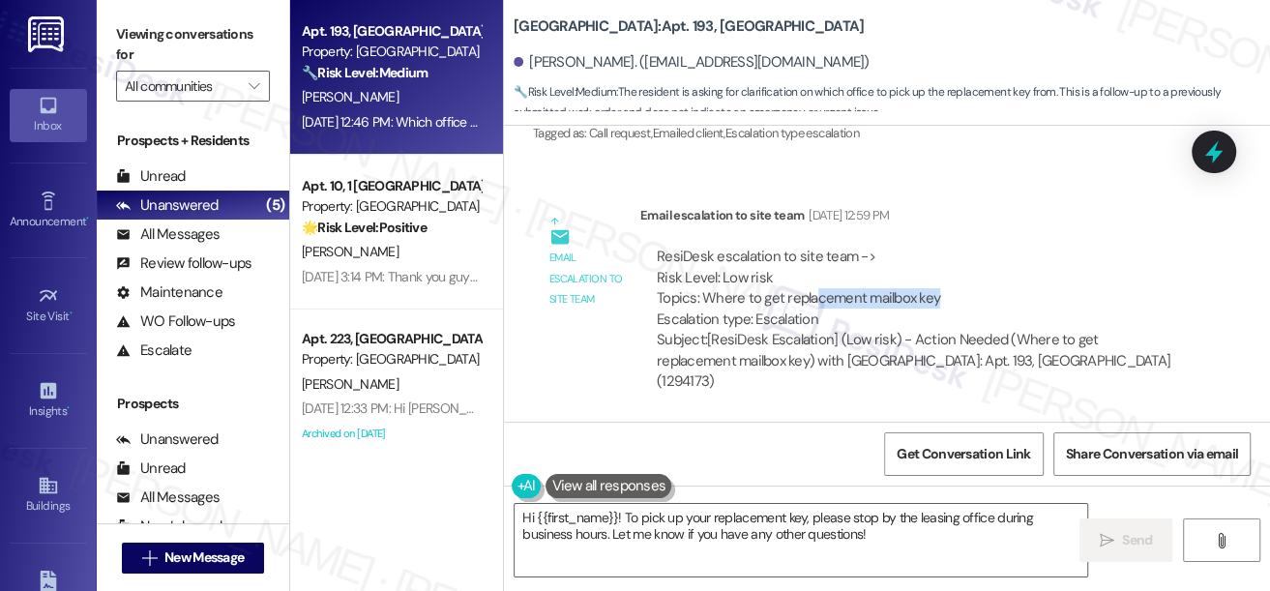
drag, startPoint x: 884, startPoint y: 308, endPoint x: 974, endPoint y: 305, distance: 90.0
click at [974, 305] on div "ResiDesk escalation to site team -> Risk Level: Low risk Topics: Where to get r…" at bounding box center [917, 288] width 520 height 83
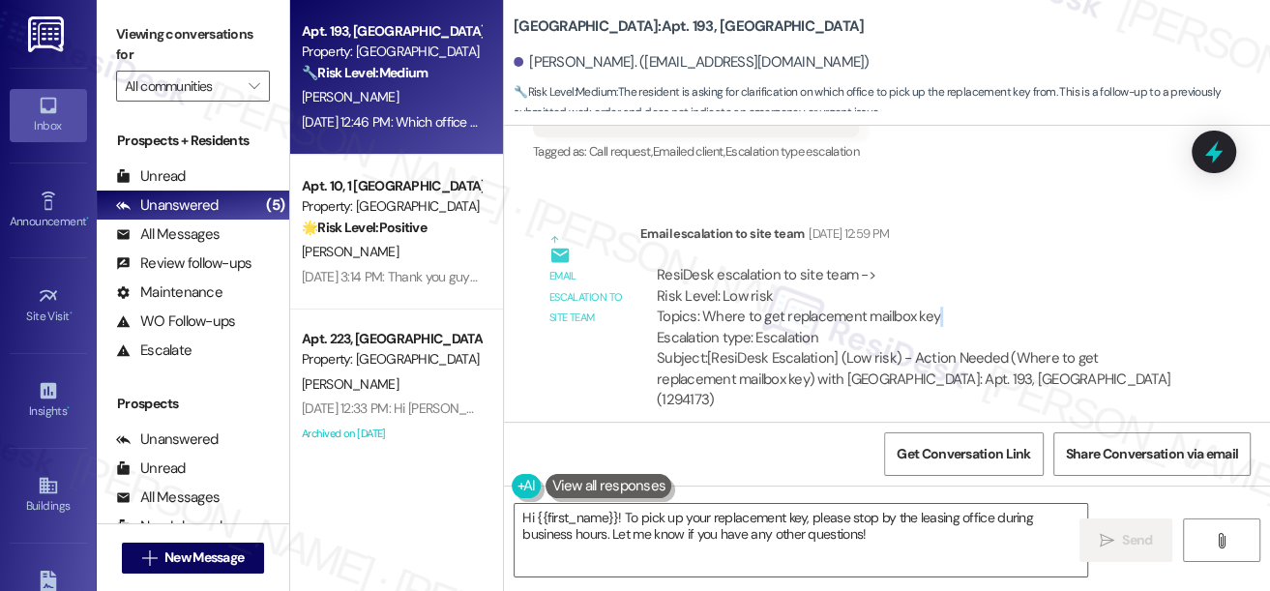
scroll to position [9148, 0]
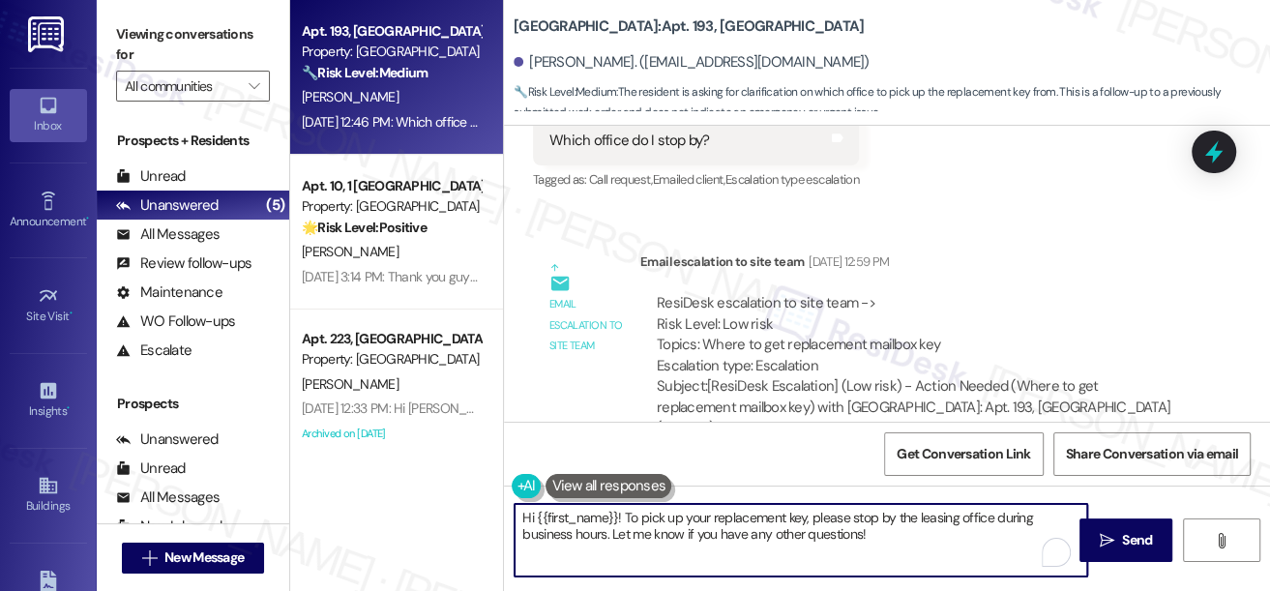
drag, startPoint x: 901, startPoint y: 540, endPoint x: 712, endPoint y: 506, distance: 191.6
click at [712, 506] on textarea "Hi {{first_name}}! To pick up your replacement key, please stop by the leasing …" at bounding box center [801, 540] width 573 height 73
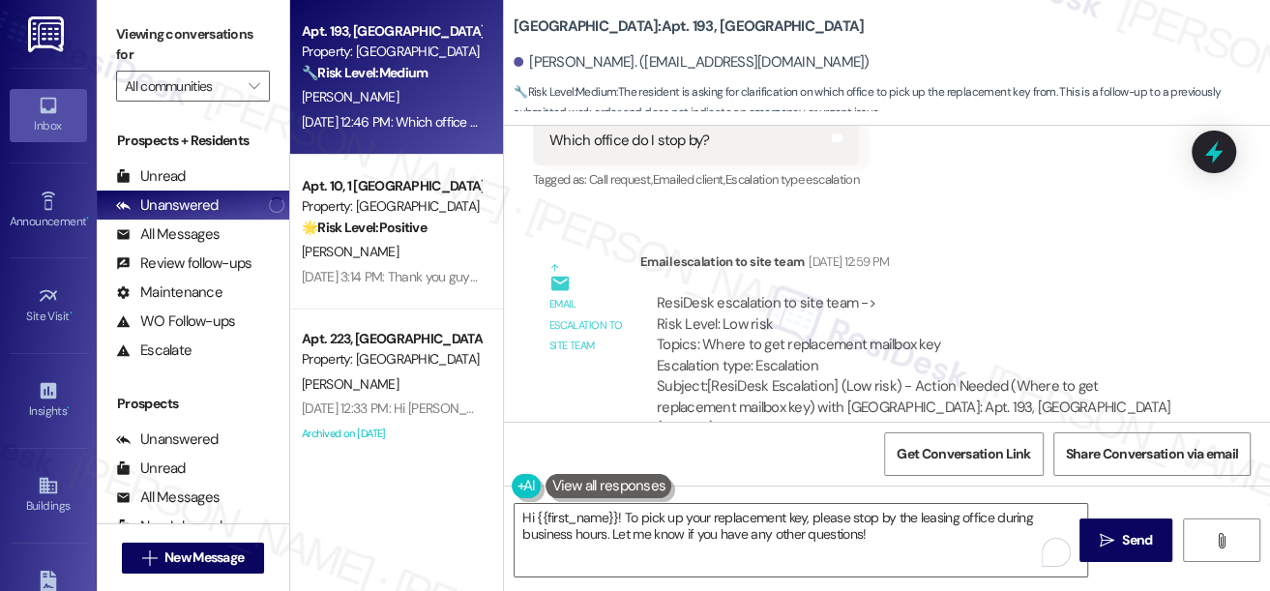
drag, startPoint x: 515, startPoint y: 15, endPoint x: 663, endPoint y: 11, distance: 148.1
click at [663, 16] on b "[GEOGRAPHIC_DATA]: Apt. 193, [GEOGRAPHIC_DATA]" at bounding box center [689, 26] width 350 height 20
click at [613, 151] on div "Which office do I stop by?" at bounding box center [629, 141] width 161 height 20
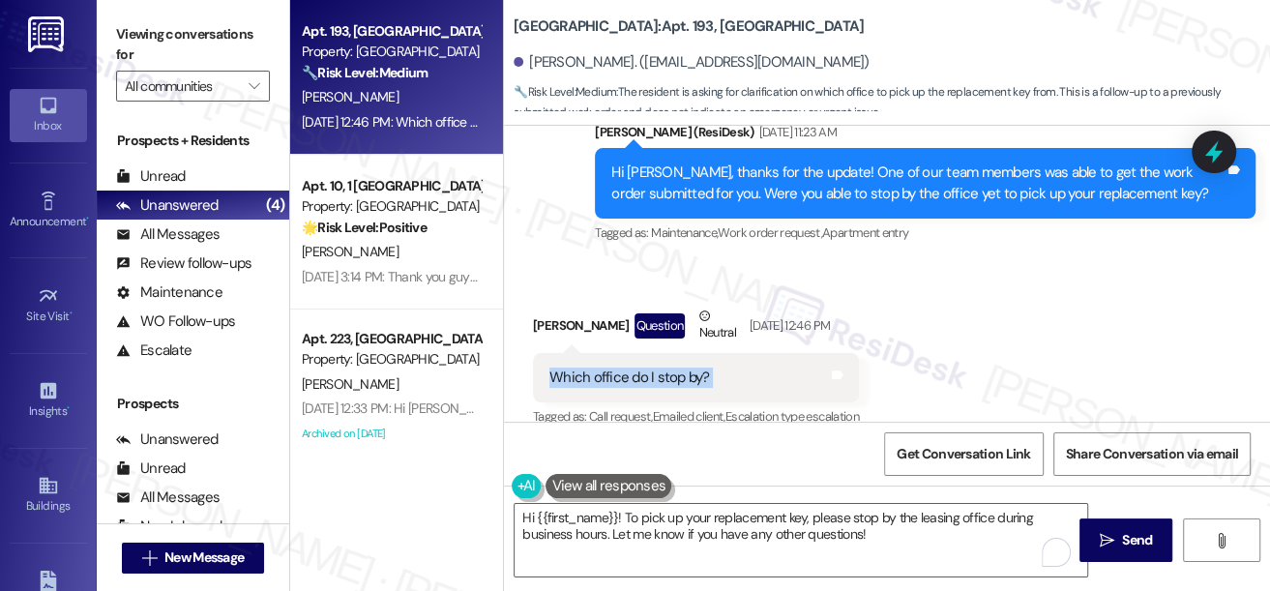
scroll to position [8796, 0]
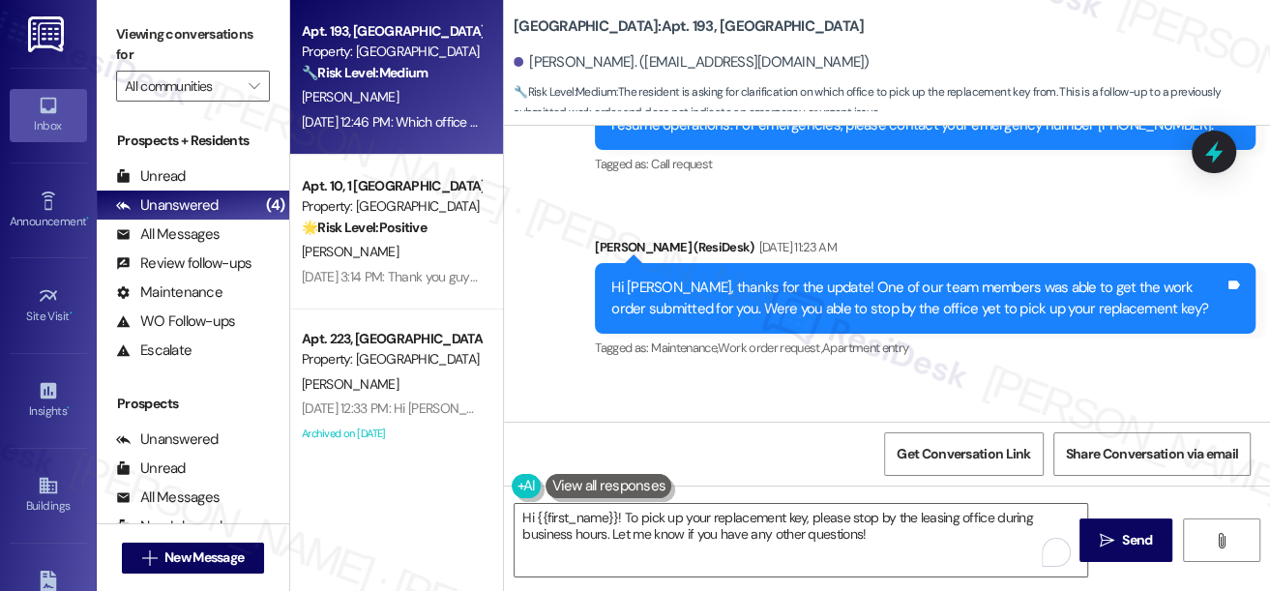
click at [771, 319] on div "Hi [PERSON_NAME], thanks for the update! One of our team members was able to ge…" at bounding box center [917, 299] width 613 height 42
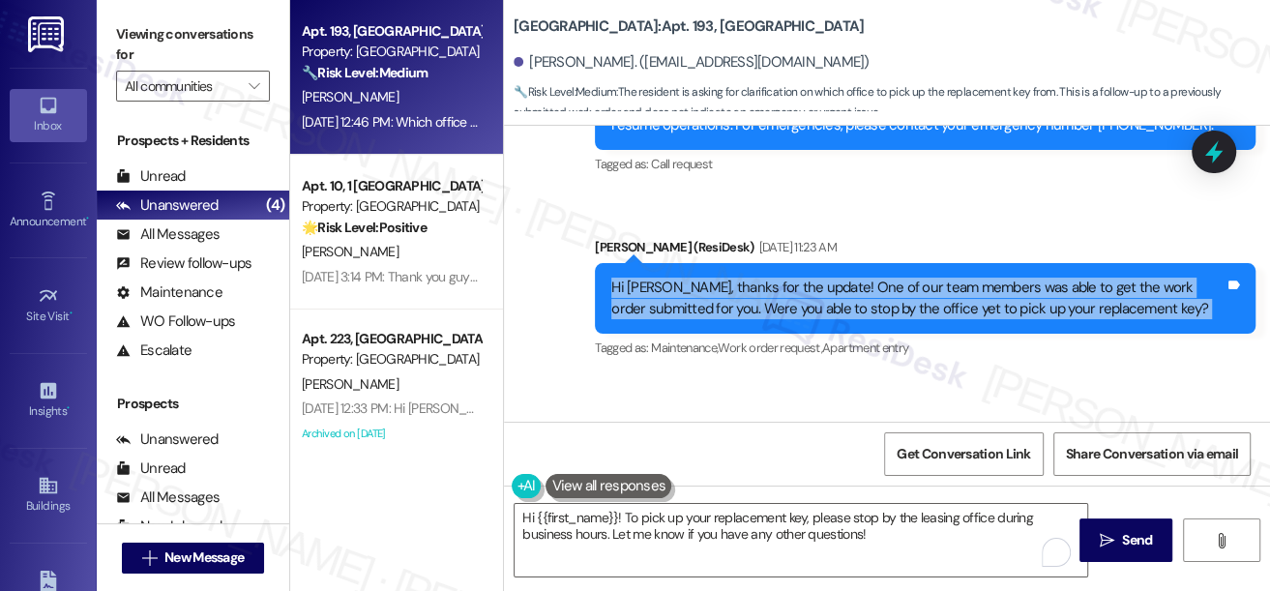
click at [771, 319] on div "Hi [PERSON_NAME], thanks for the update! One of our team members was able to ge…" at bounding box center [917, 299] width 613 height 42
click at [921, 319] on div "Hi [PERSON_NAME], thanks for the update! One of our team members was able to ge…" at bounding box center [917, 299] width 613 height 42
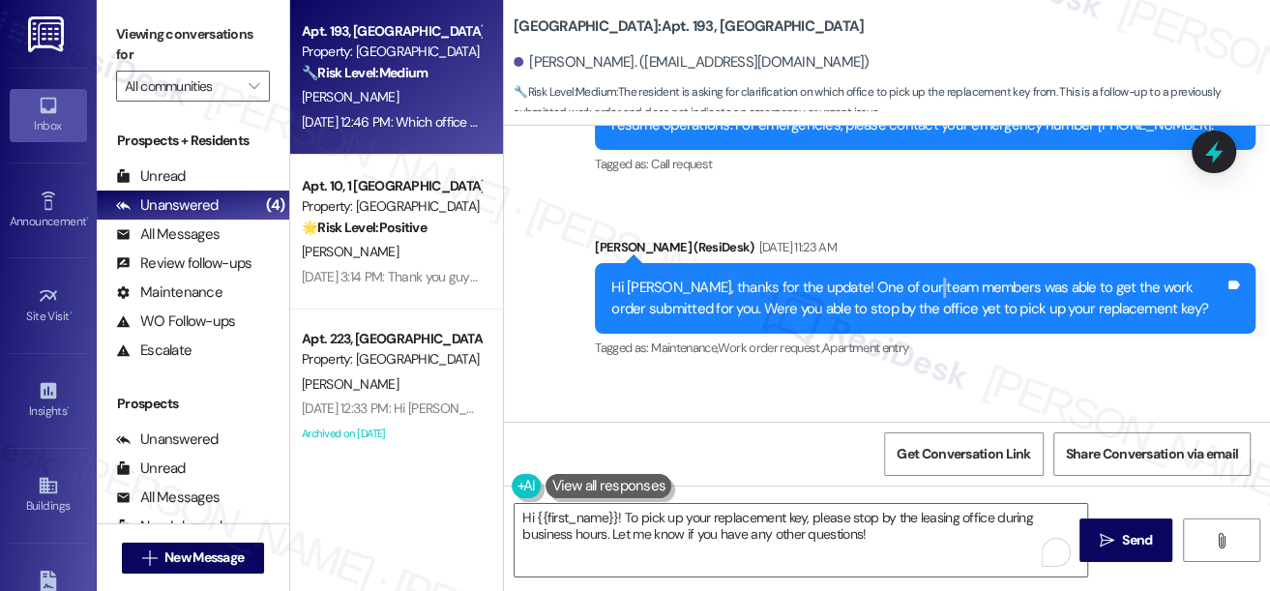
click at [921, 319] on div "Hi [PERSON_NAME], thanks for the update! One of our team members was able to ge…" at bounding box center [917, 299] width 613 height 42
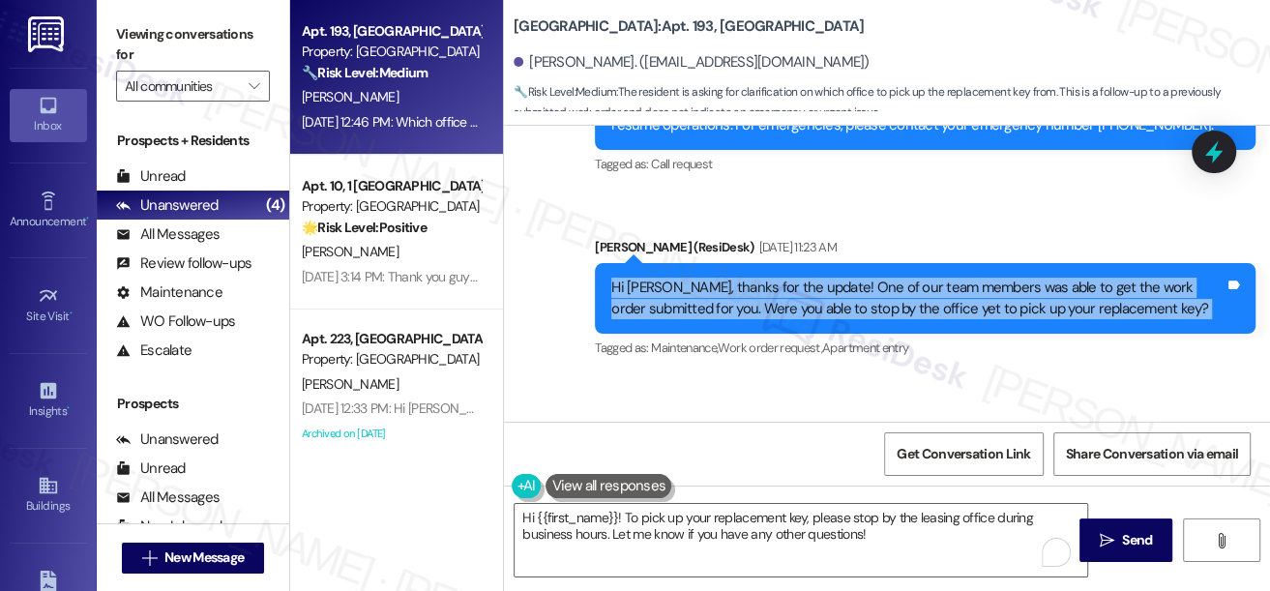
click at [921, 319] on div "Hi [PERSON_NAME], thanks for the update! One of our team members was able to ge…" at bounding box center [917, 299] width 613 height 42
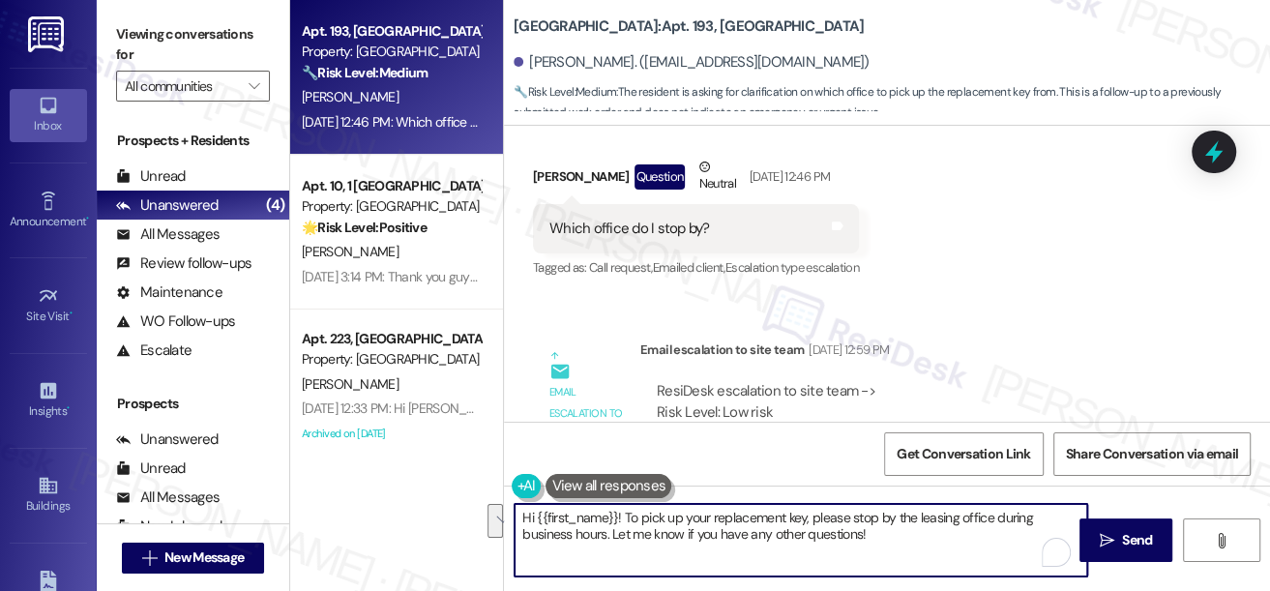
drag, startPoint x: 915, startPoint y: 536, endPoint x: 577, endPoint y: 515, distance: 339.2
click at [577, 515] on textarea "Hi {{first_name}}! To pick up your replacement key, please stop by the leasing …" at bounding box center [801, 540] width 573 height 73
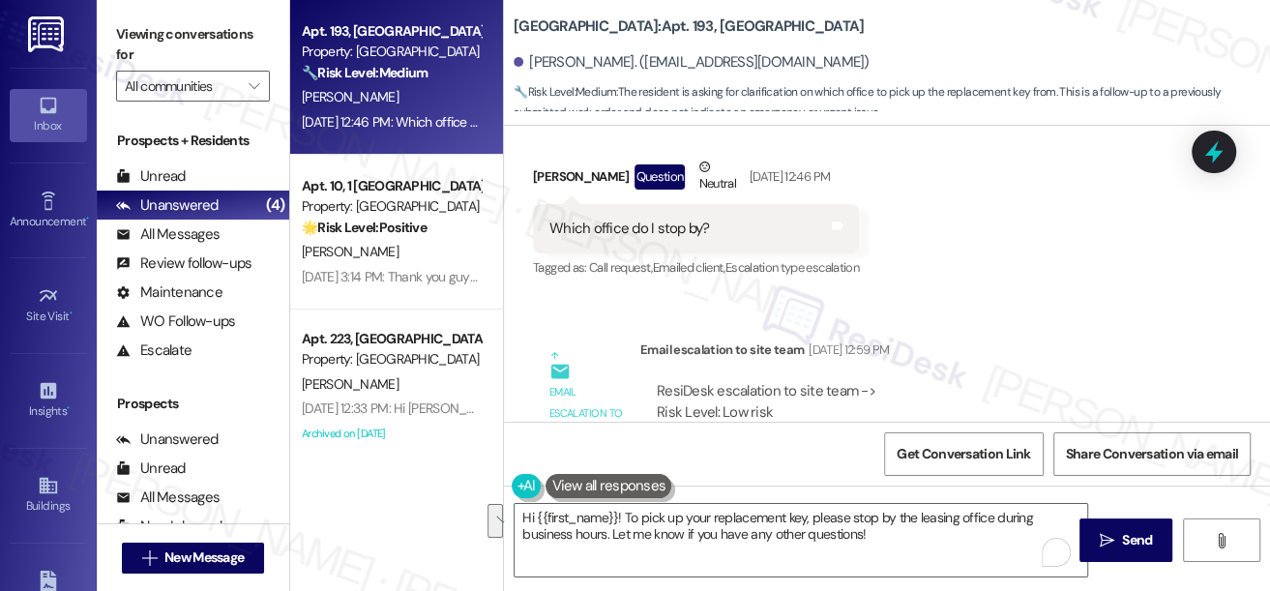
click at [552, 204] on div "[PERSON_NAME] Question Neutral [DATE] 12:46 PM" at bounding box center [696, 180] width 326 height 47
copy div "Savannah"
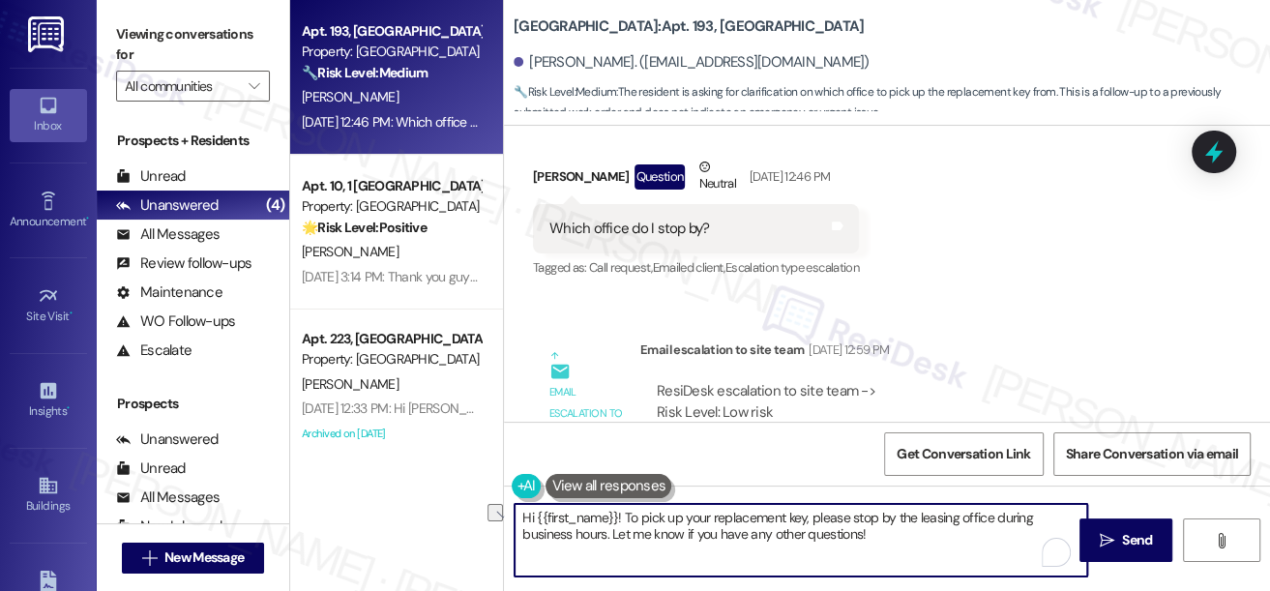
drag, startPoint x: 891, startPoint y: 525, endPoint x: 624, endPoint y: 497, distance: 268.5
click at [624, 503] on div "Hi {{first_name}}! To pick up your replacement key, please stop by the leasing …" at bounding box center [791, 540] width 575 height 74
drag, startPoint x: 920, startPoint y: 543, endPoint x: 626, endPoint y: 518, distance: 295.1
click at [626, 518] on textarea "Hi {{first_name}}! To pick up your replacement key, please stop by the leasing …" at bounding box center [801, 540] width 573 height 73
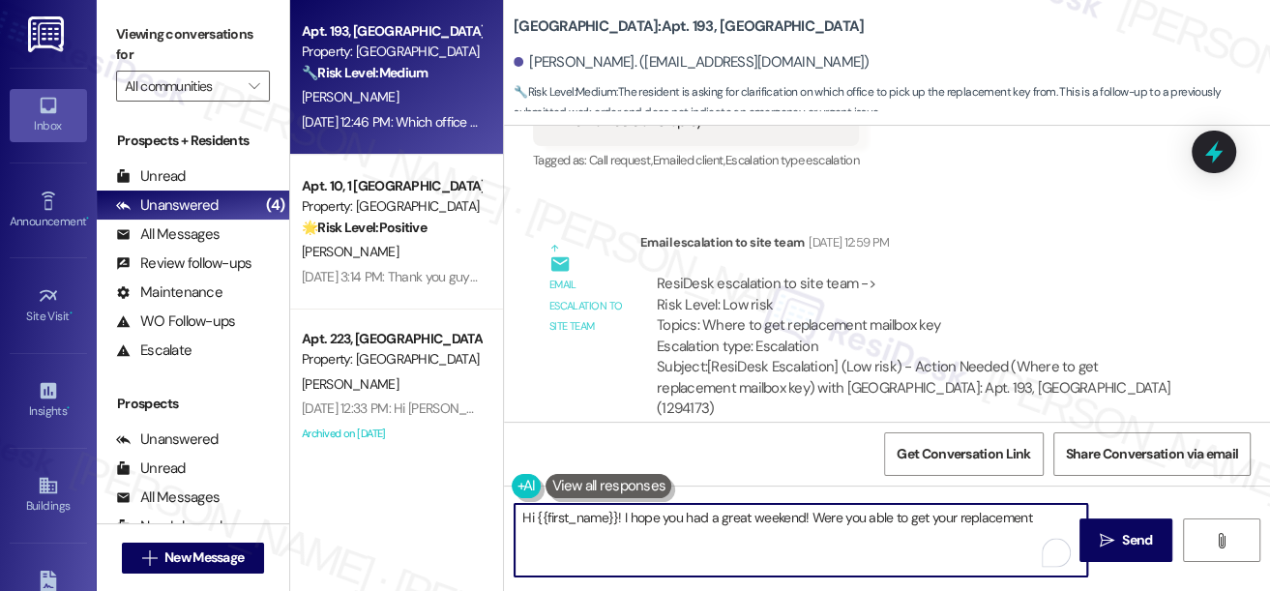
scroll to position [9236, 0]
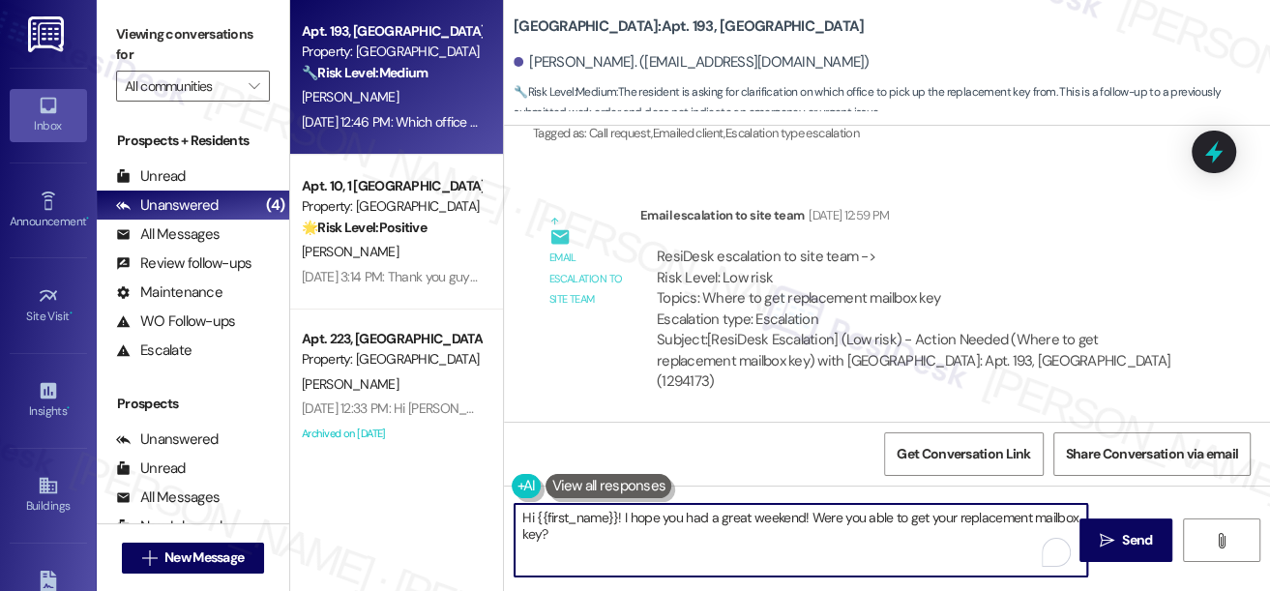
click at [810, 513] on textarea "Hi {{first_name}}! I hope you had a great weekend! Were you able to get your re…" at bounding box center [801, 540] width 573 height 73
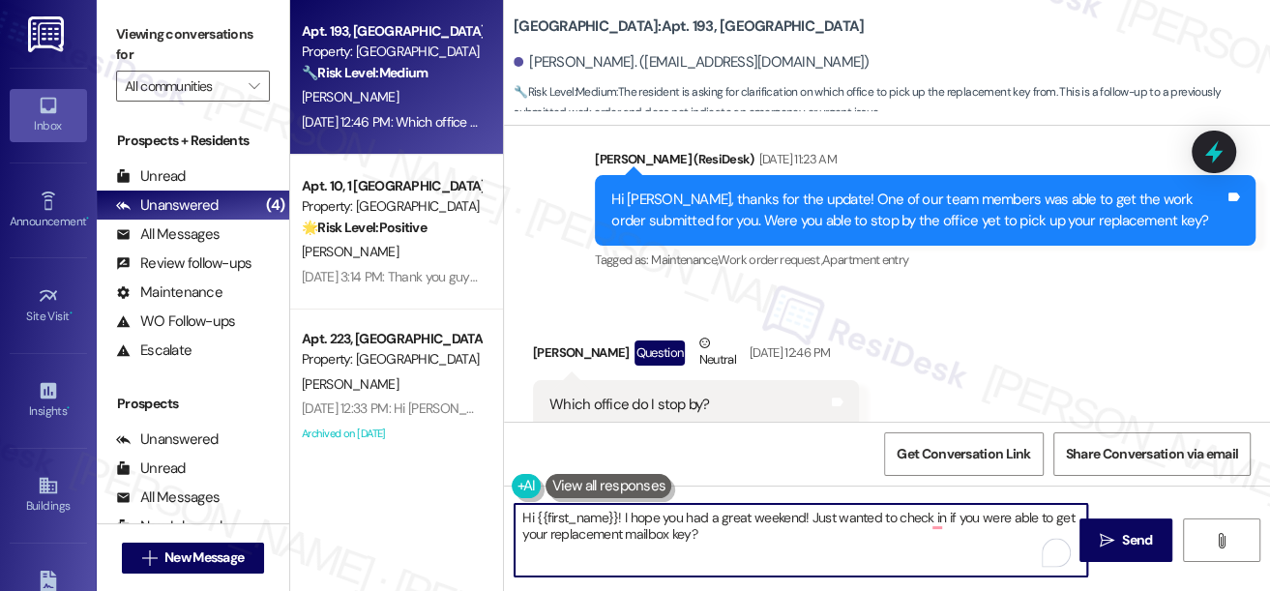
click at [737, 540] on textarea "Hi {{first_name}}! I hope you had a great weekend! Just wanted to check in if y…" at bounding box center [801, 540] width 573 height 73
drag, startPoint x: 753, startPoint y: 533, endPoint x: 780, endPoint y: 533, distance: 27.1
click at [753, 533] on textarea "Hi {{first_name}}! I hope you had a great weekend! Just wanted to check if you …" at bounding box center [801, 540] width 573 height 73
type textarea "Hi {{first_name}}! I hope you had a great weekend! Just wanted to check if you …"
click at [1100, 539] on icon "" at bounding box center [1107, 540] width 15 height 15
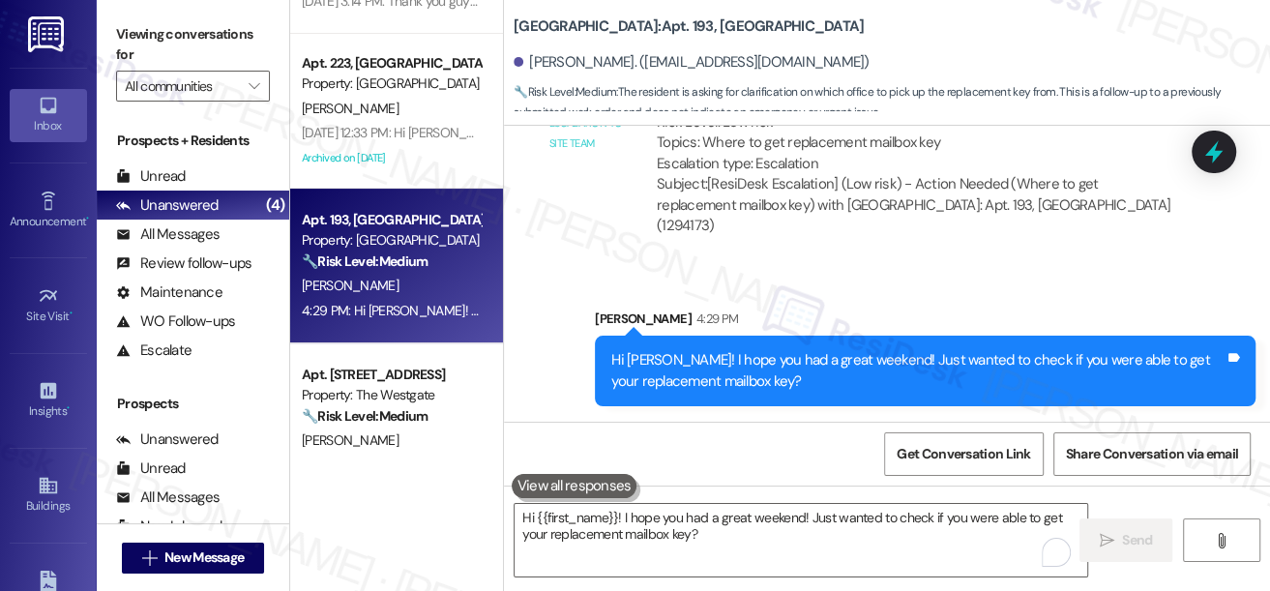
scroll to position [0, 0]
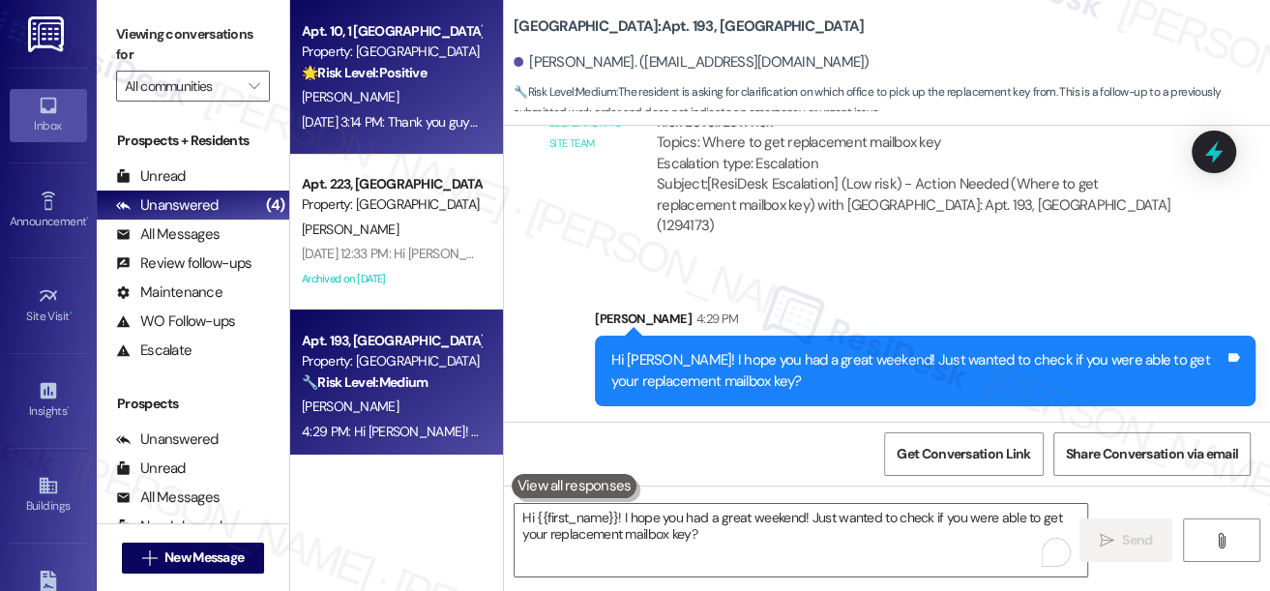
click at [403, 120] on div "[DATE] 3:14 PM: Thank you guys for being so kind! [DATE] 3:14 PM: Thank you guy…" at bounding box center [439, 121] width 274 height 17
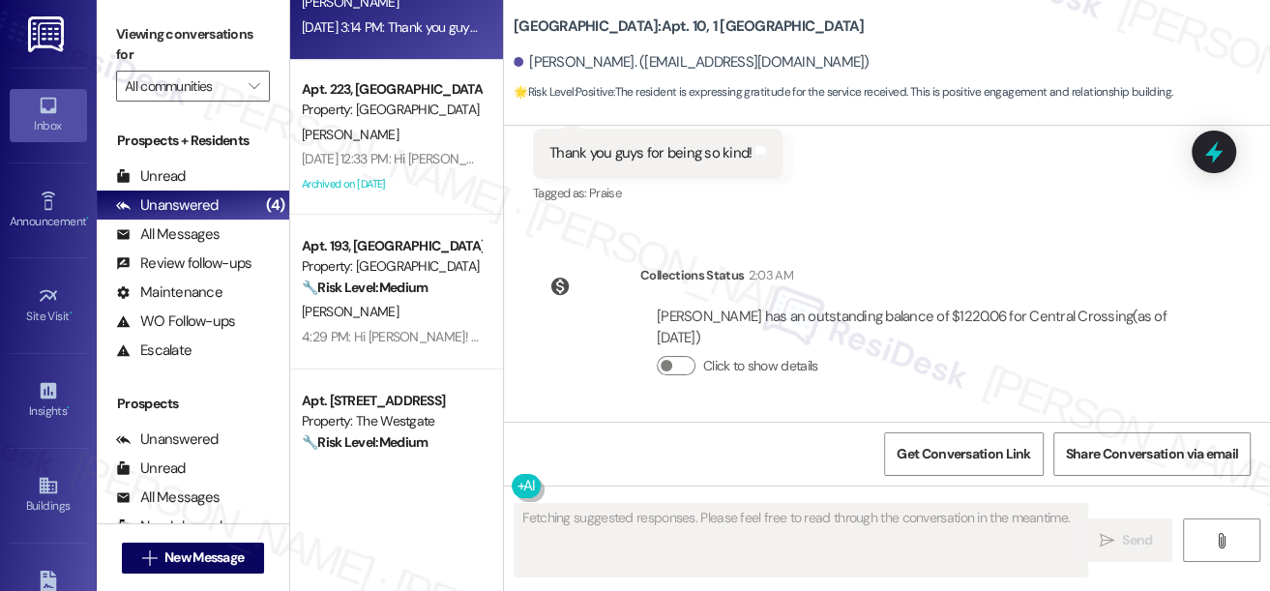
scroll to position [164, 0]
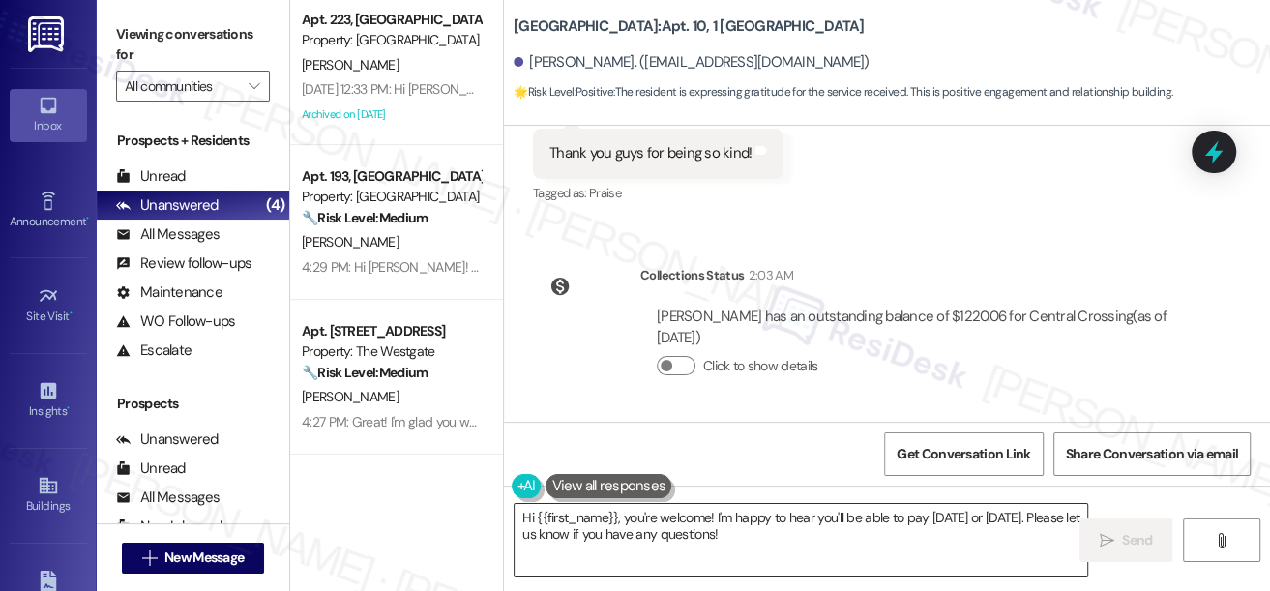
click at [568, 511] on textarea "Hi {{first_name}}, you're welcome! I'm happy to hear you'll be able to pay [DAT…" at bounding box center [801, 540] width 573 height 73
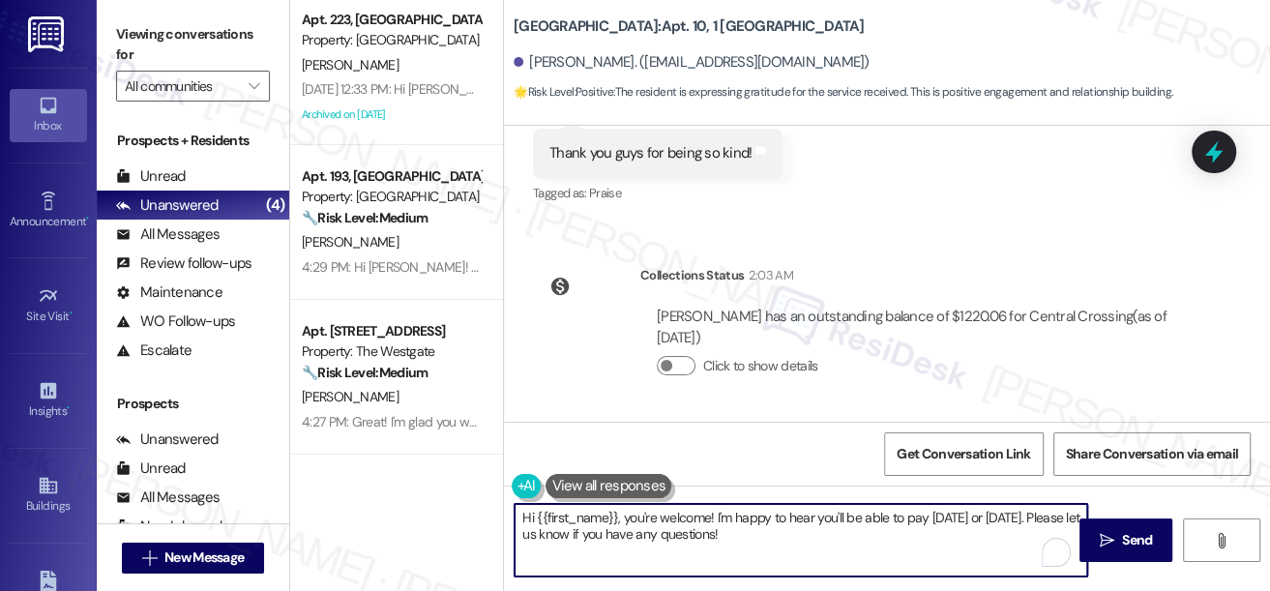
drag, startPoint x: 628, startPoint y: 515, endPoint x: 480, endPoint y: 515, distance: 148.0
click at [480, 515] on div "Apt. 10, 1 Central Crossing Property: Central Crossing 🌟 Risk Level: Positive T…" at bounding box center [780, 295] width 980 height 591
click at [544, 64] on div "[PERSON_NAME]. ([EMAIL_ADDRESS][DOMAIN_NAME])" at bounding box center [692, 62] width 356 height 20
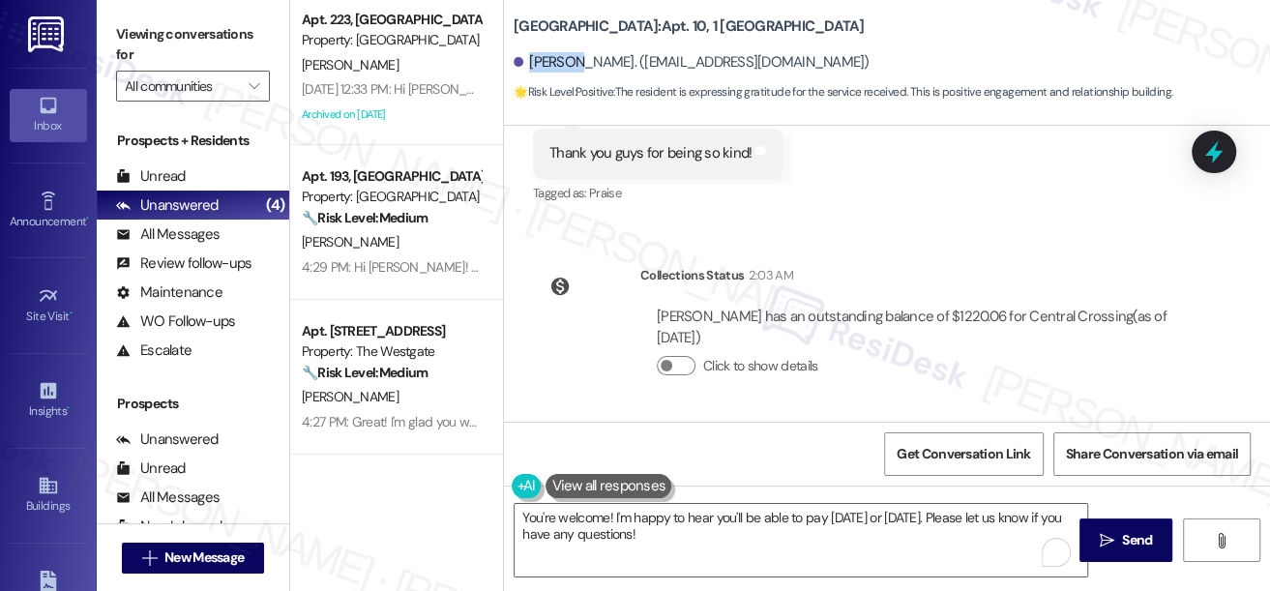
click at [544, 64] on div "[PERSON_NAME]. ([EMAIL_ADDRESS][DOMAIN_NAME])" at bounding box center [692, 62] width 356 height 20
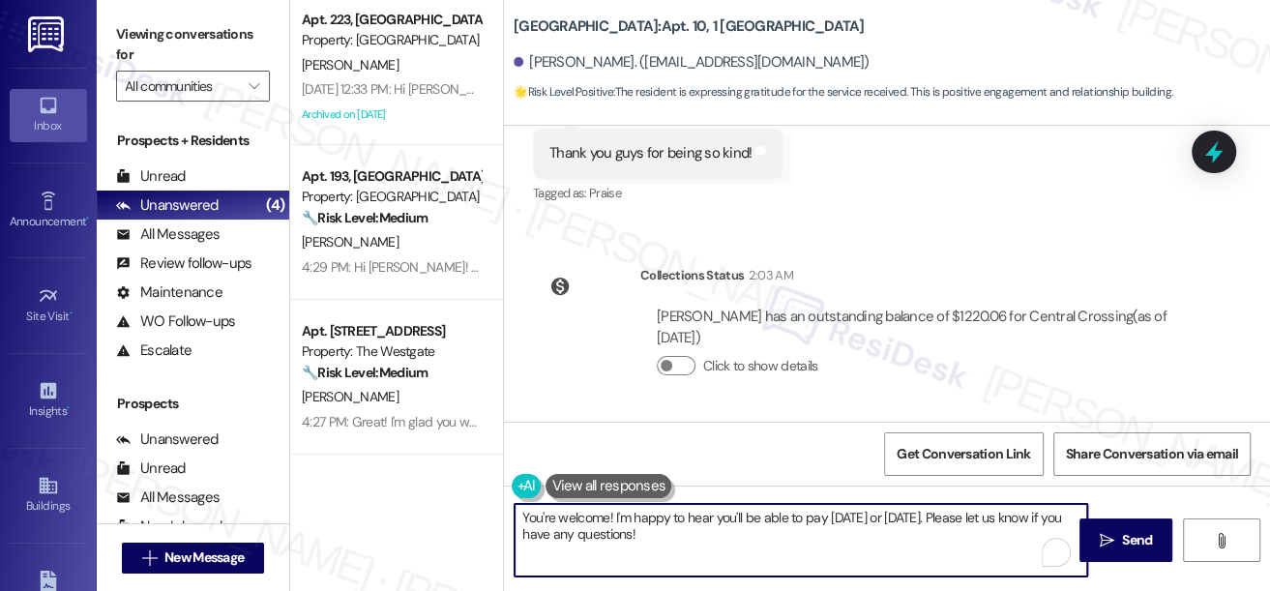
drag, startPoint x: 547, startPoint y: 517, endPoint x: 451, endPoint y: 517, distance: 95.8
click at [451, 517] on div "Apt. 10, 1 Central Crossing Property: Central Crossing 🌟 Risk Level: Positive T…" at bounding box center [780, 295] width 980 height 591
paste textarea "Savannah"
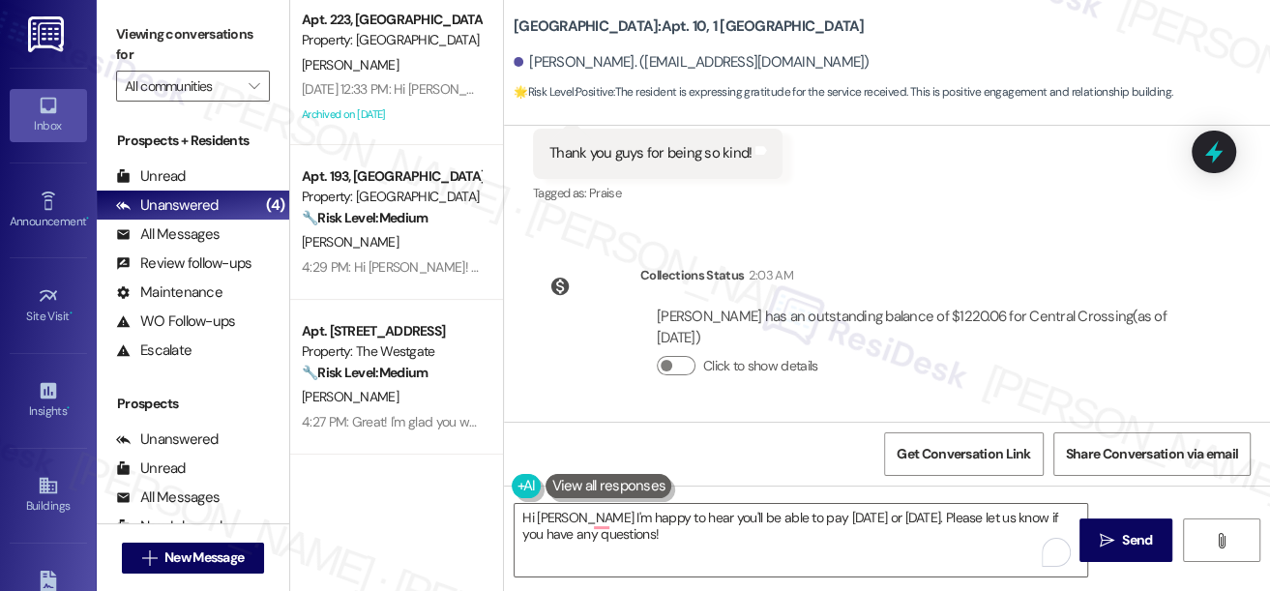
click at [542, 65] on div "[PERSON_NAME]. ([EMAIL_ADDRESS][DOMAIN_NAME])" at bounding box center [692, 62] width 356 height 20
click at [541, 64] on div "[PERSON_NAME]. ([EMAIL_ADDRESS][DOMAIN_NAME])" at bounding box center [692, 62] width 356 height 20
copy div "[PERSON_NAME]"
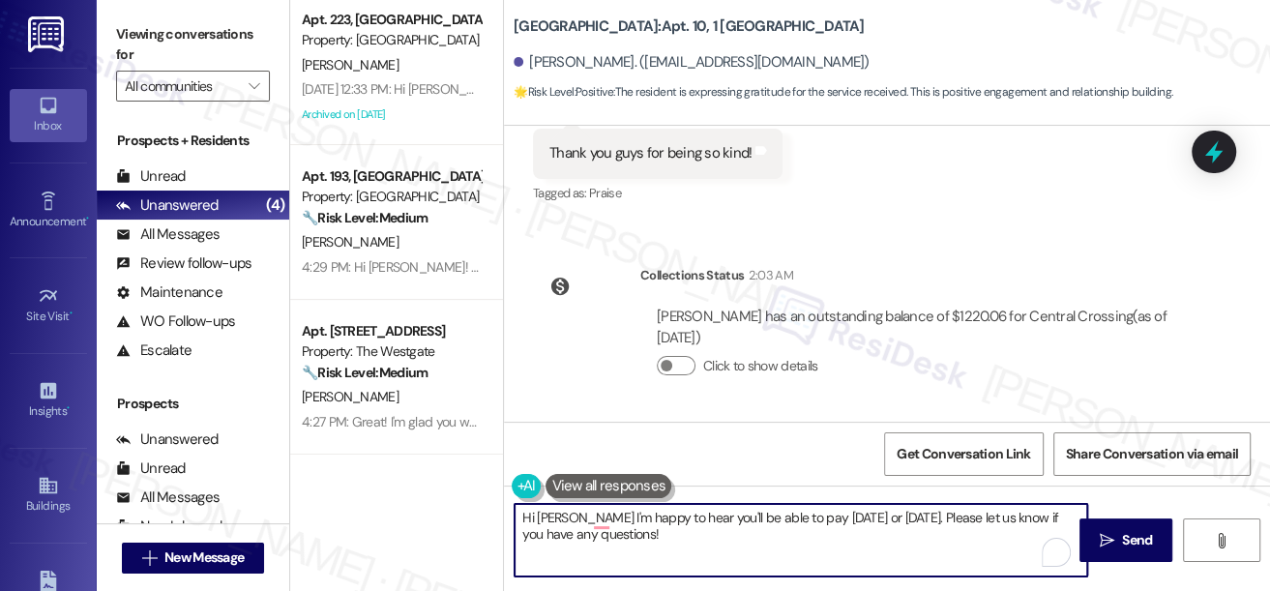
click at [560, 510] on textarea "Hi [PERSON_NAME] I'm happy to hear you'll be able to pay [DATE] or [DATE]. Plea…" at bounding box center [801, 540] width 573 height 73
paste textarea "[PERSON_NAME]"
type textarea "Hi [PERSON_NAME]! I hope you had a greI'm happy to hear you'll be able to pay […"
